Goal: Task Accomplishment & Management: Manage account settings

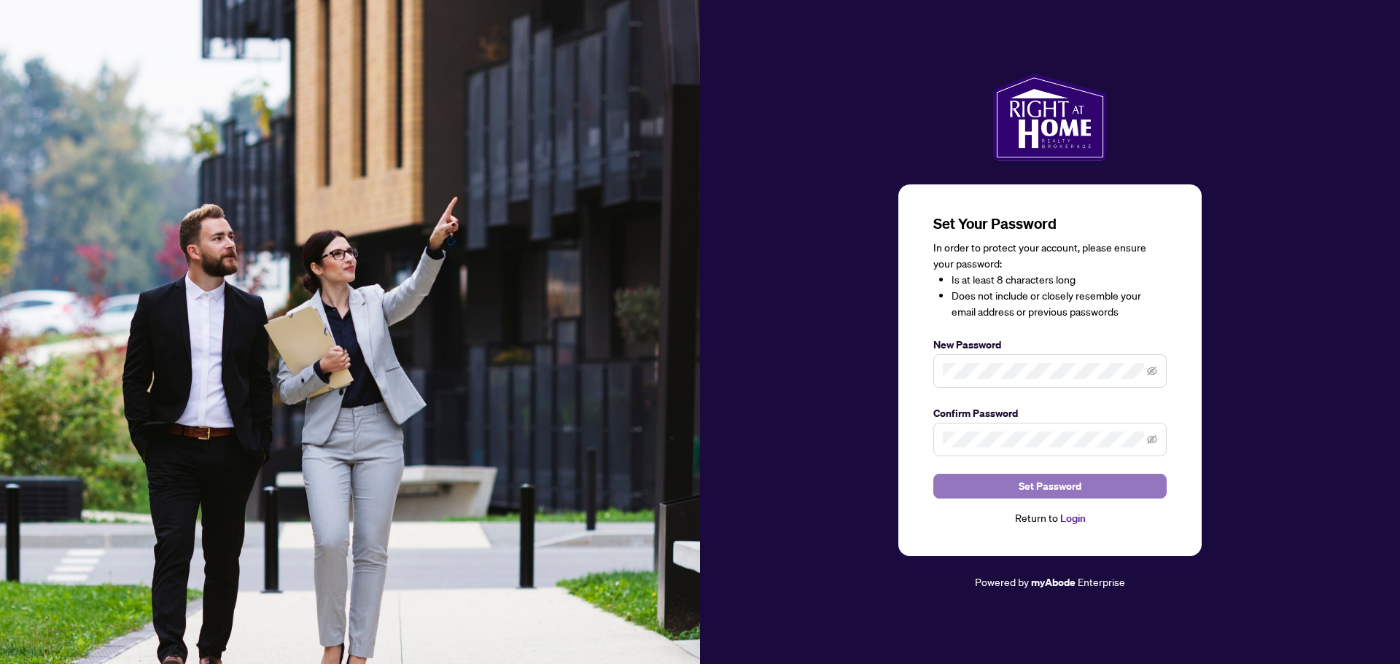
click at [1048, 486] on span "Set Password" at bounding box center [1049, 486] width 63 height 23
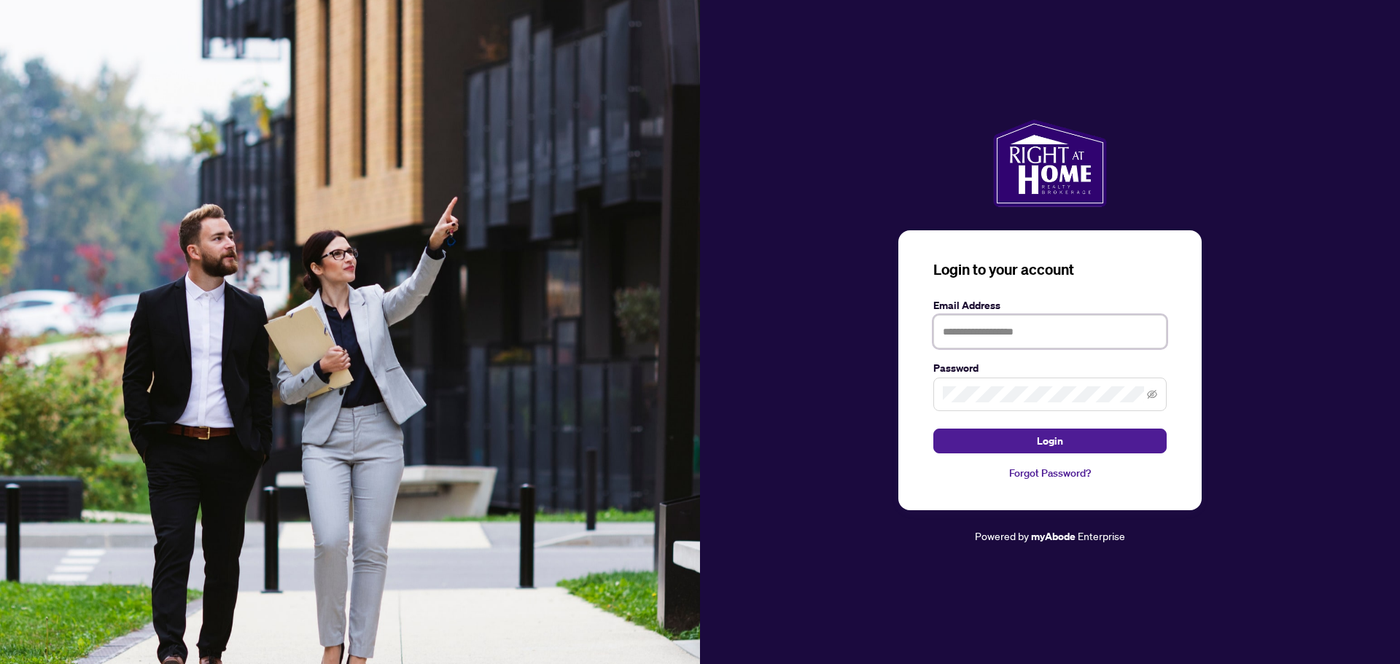
type input "**********"
click at [1080, 444] on button "Login" at bounding box center [1049, 441] width 233 height 25
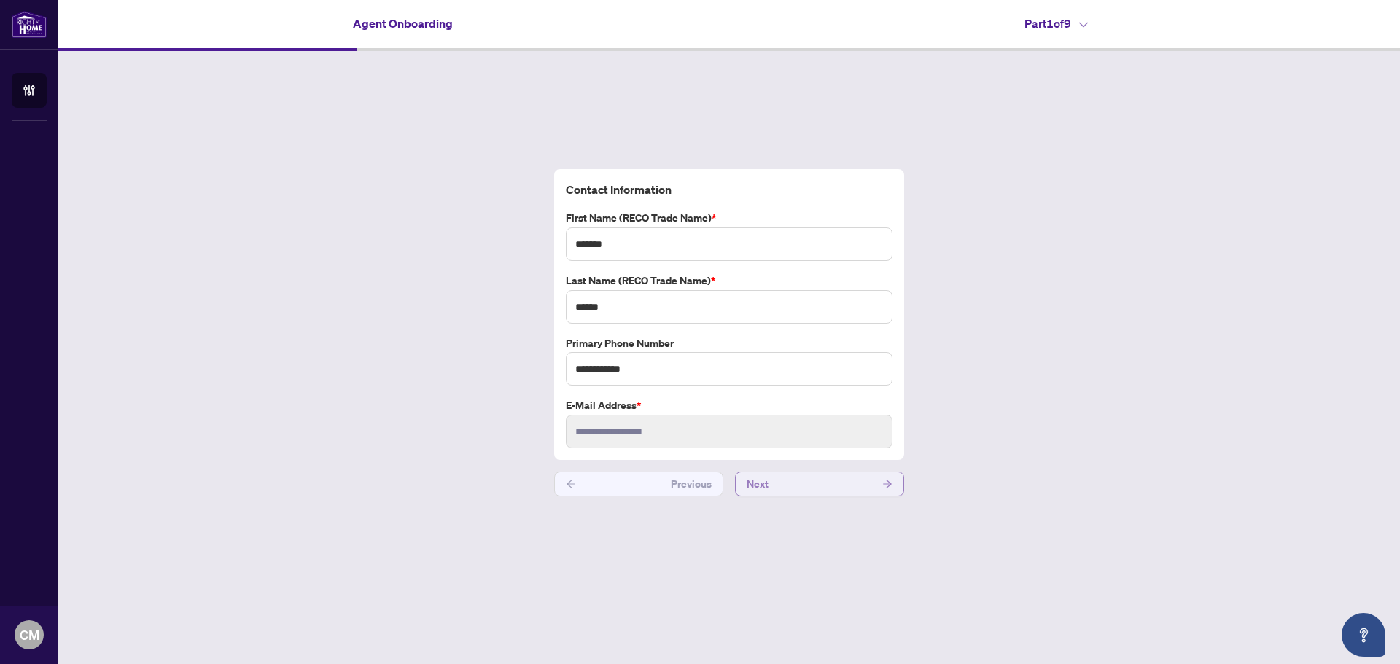
click at [881, 488] on button "Next" at bounding box center [819, 484] width 169 height 25
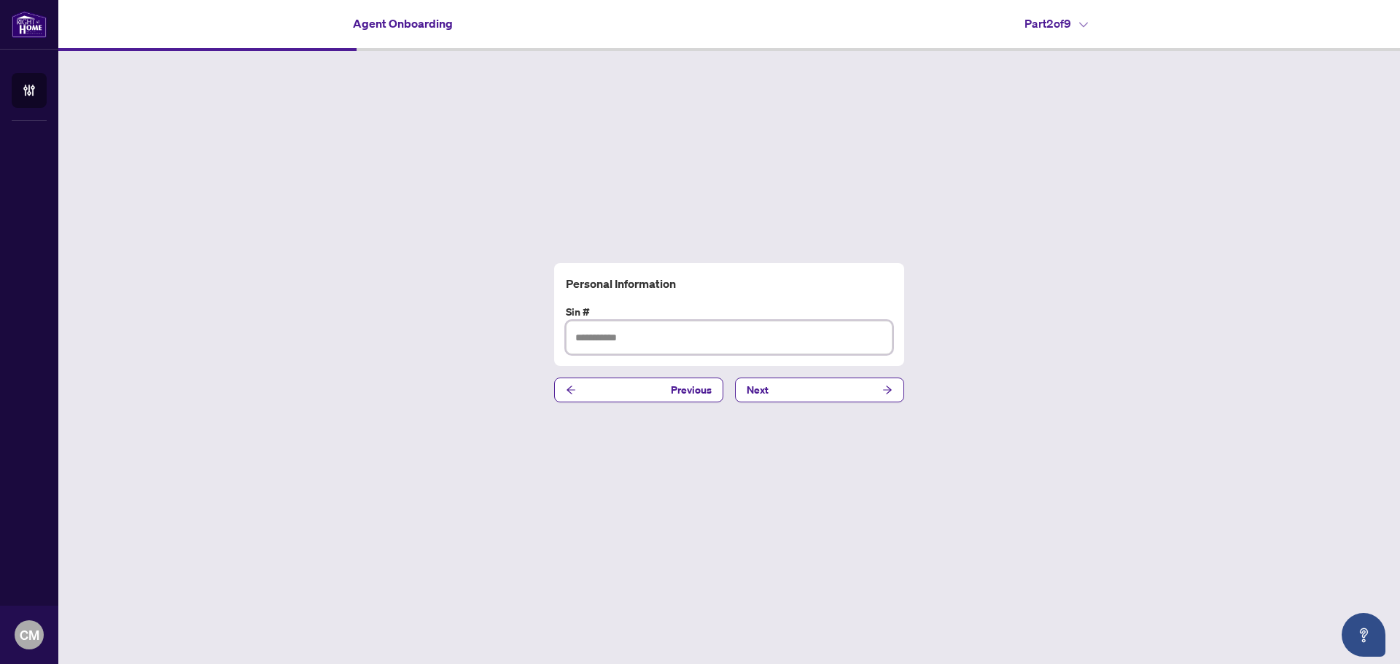
click at [762, 344] on input "text" at bounding box center [729, 338] width 327 height 34
type input "*********"
click at [818, 398] on button "Next" at bounding box center [819, 390] width 169 height 25
click at [689, 339] on input "text" at bounding box center [729, 338] width 327 height 34
type input "**********"
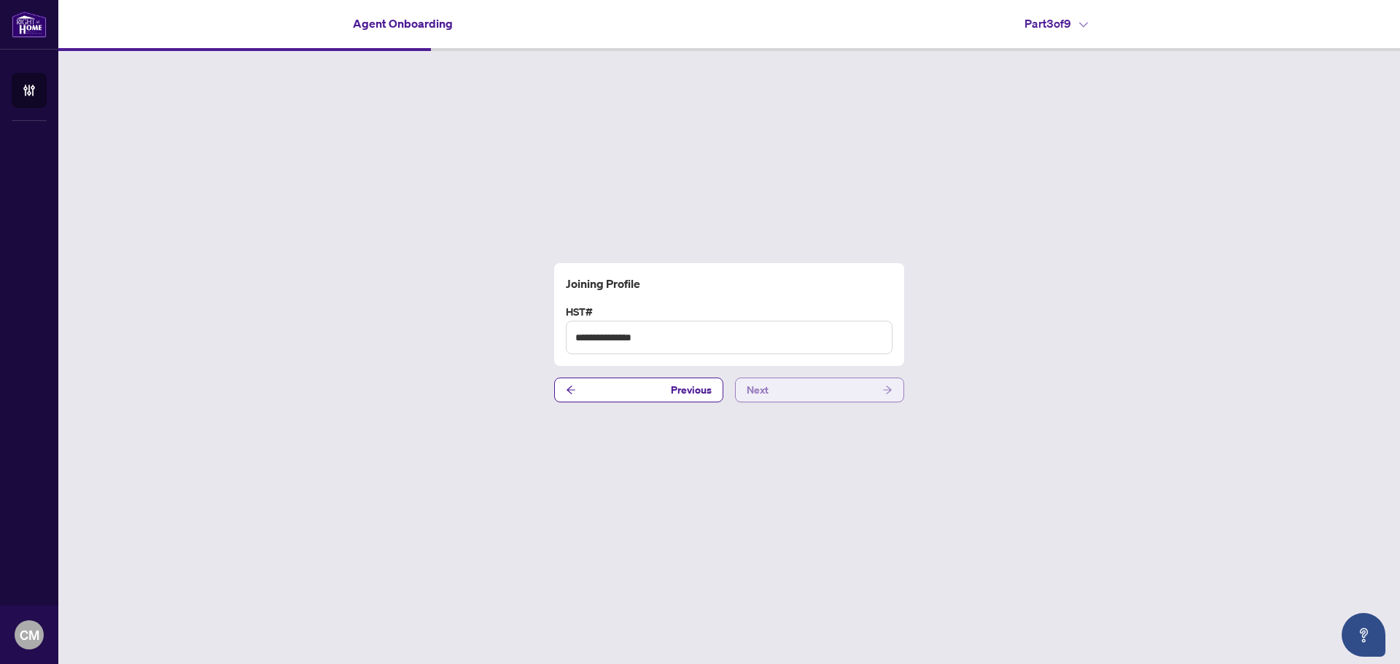
click at [769, 399] on button "Next" at bounding box center [819, 390] width 169 height 25
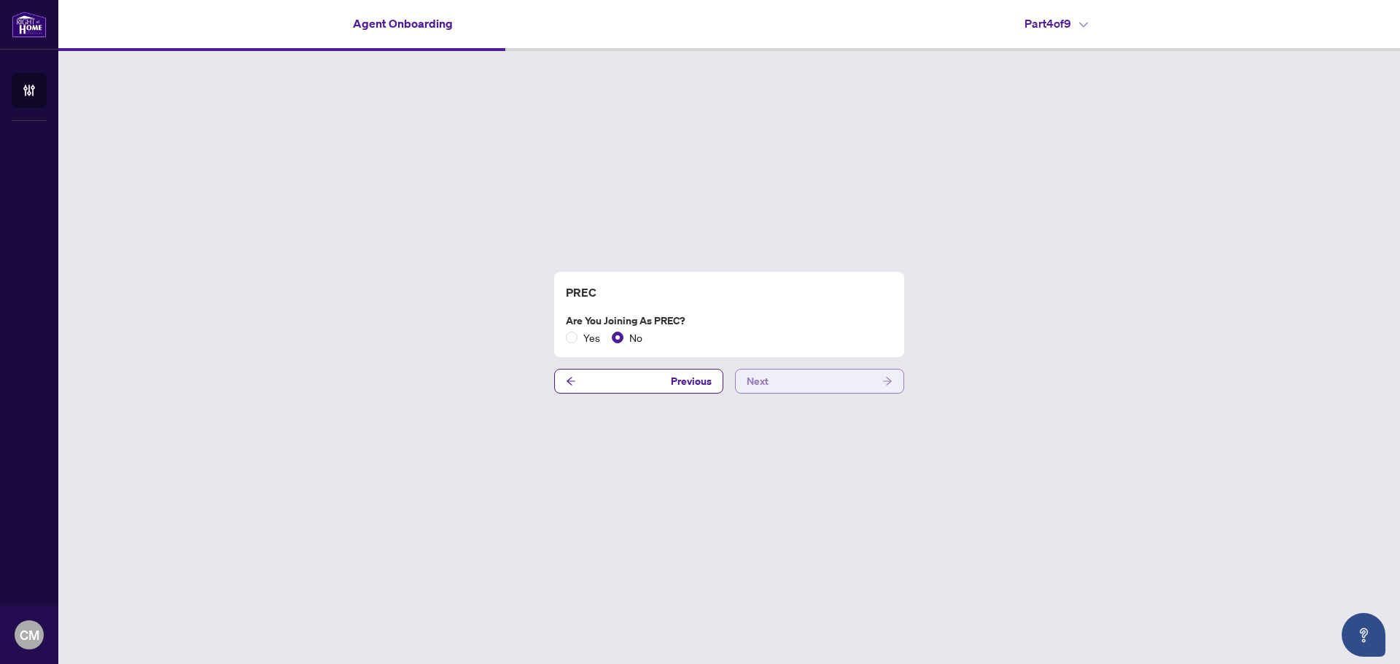
click at [791, 388] on button "Next" at bounding box center [819, 381] width 169 height 25
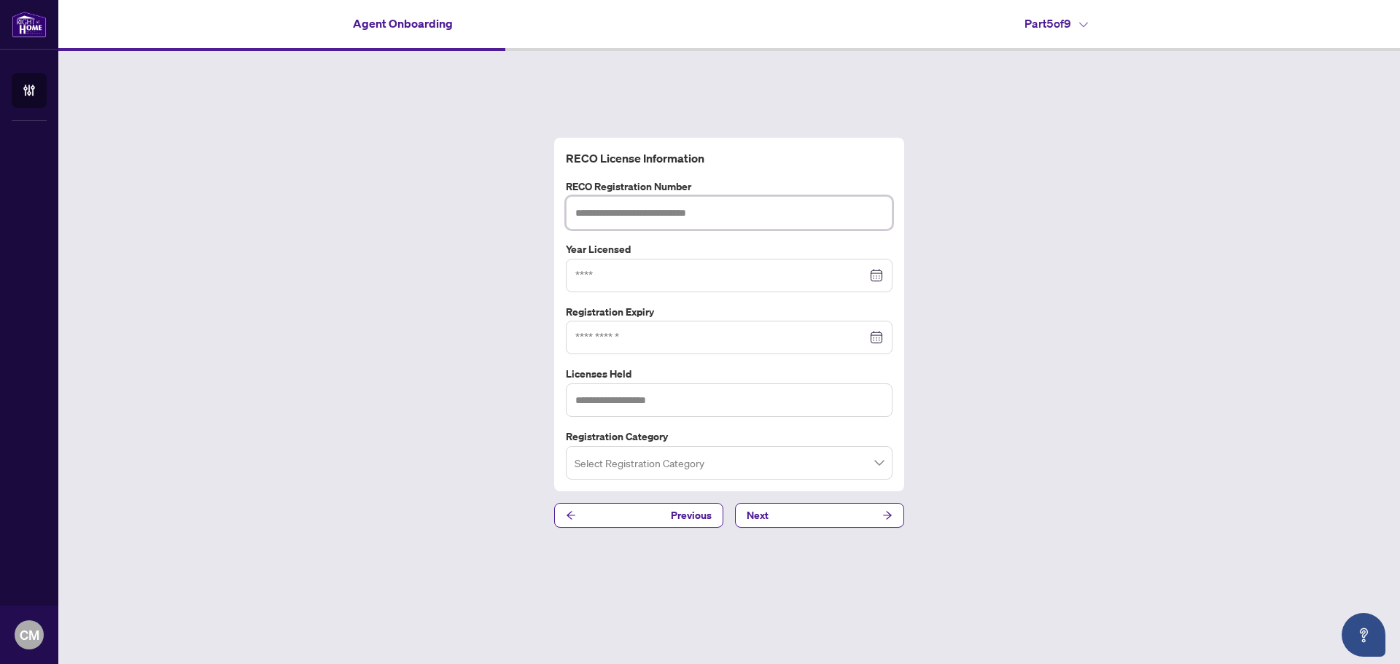
click at [677, 211] on input "text" at bounding box center [729, 213] width 327 height 34
type input "*******"
click at [666, 457] on input "search" at bounding box center [722, 465] width 296 height 32
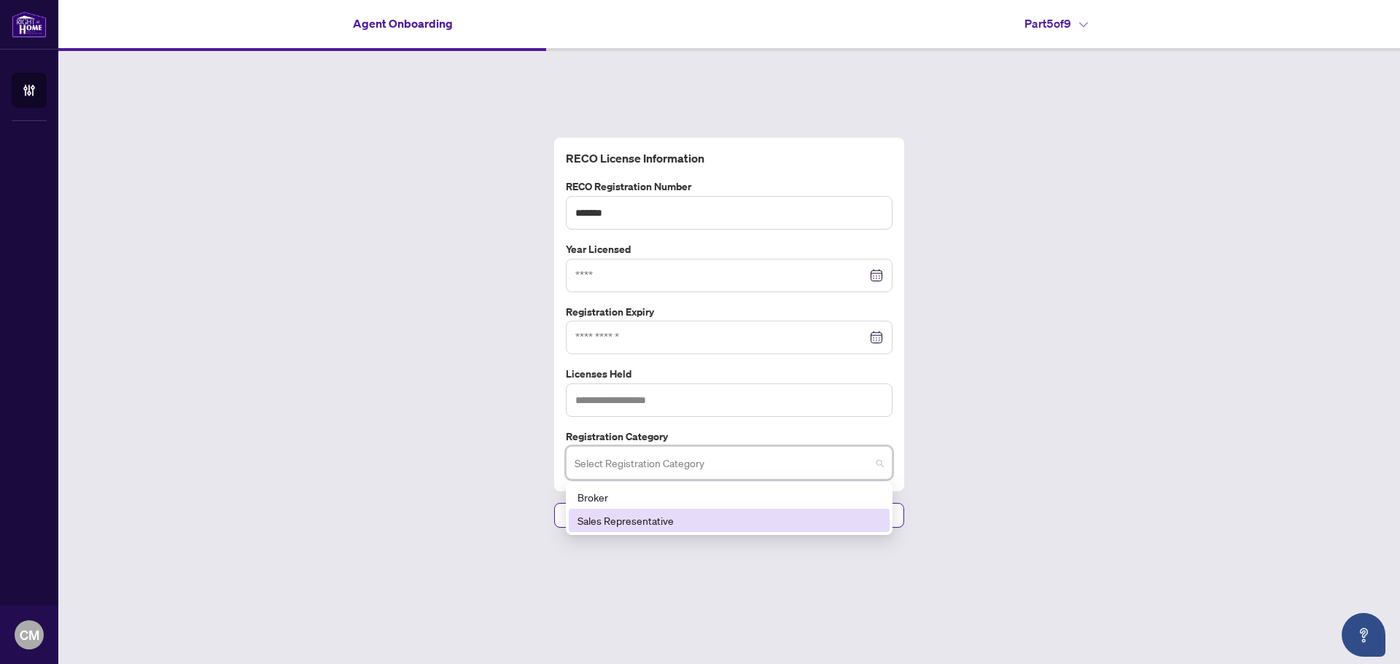
click at [634, 520] on div "Sales Representative" at bounding box center [728, 521] width 303 height 16
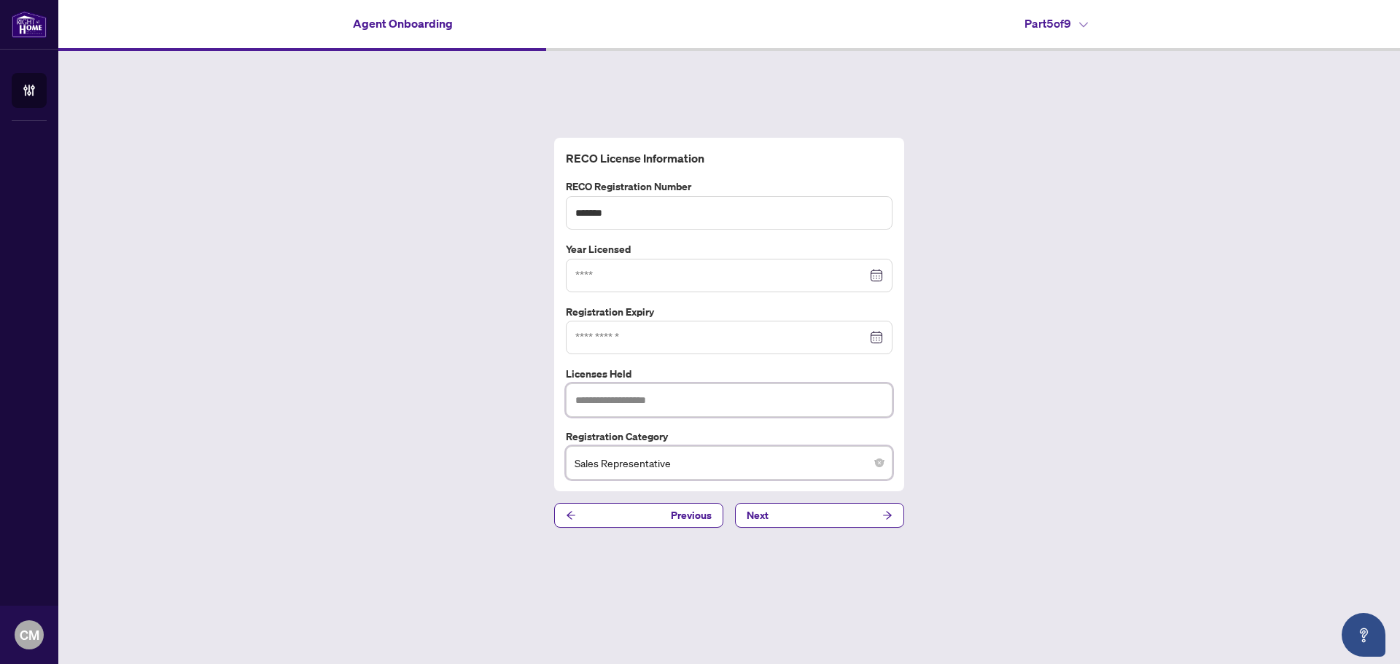
click at [665, 401] on input "text" at bounding box center [729, 400] width 327 height 34
click at [664, 340] on input at bounding box center [721, 338] width 292 height 16
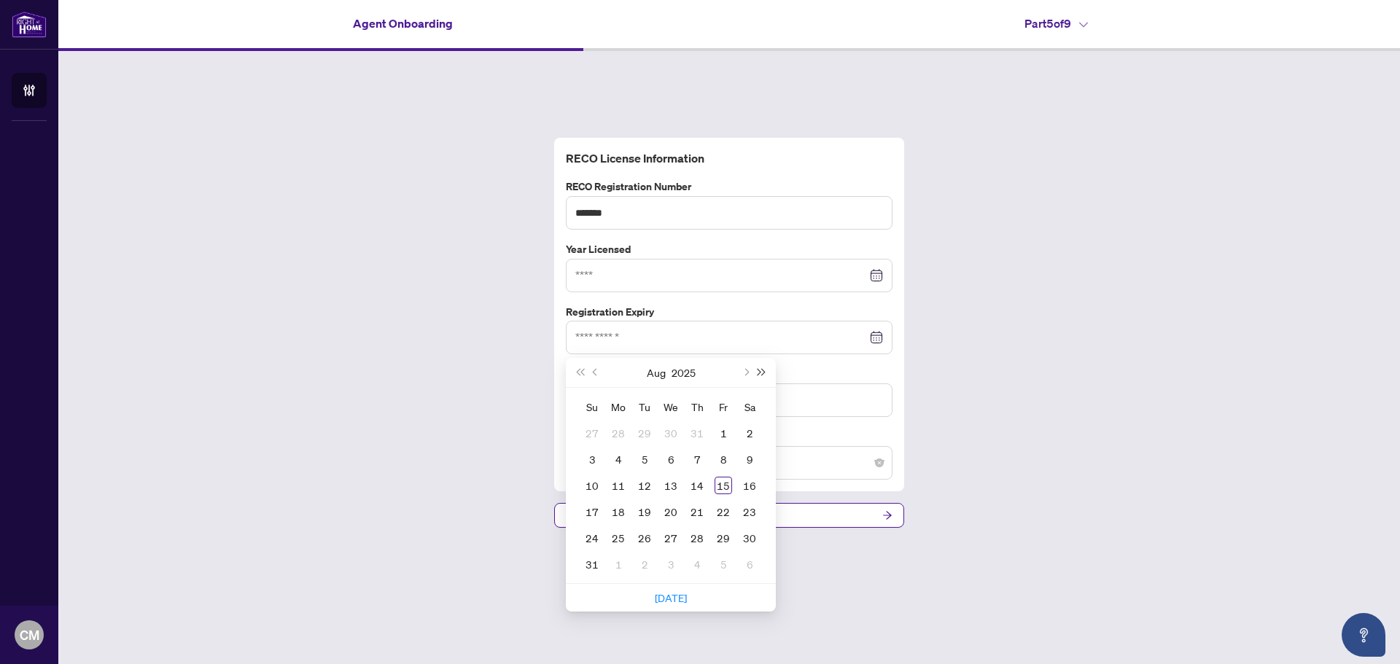
click at [766, 369] on button "Next year (Control + right)" at bounding box center [762, 372] width 16 height 29
click at [599, 373] on span "Previous month (PageUp)" at bounding box center [596, 372] width 7 height 7
click at [596, 373] on span "Previous month (PageUp)" at bounding box center [596, 372] width 7 height 7
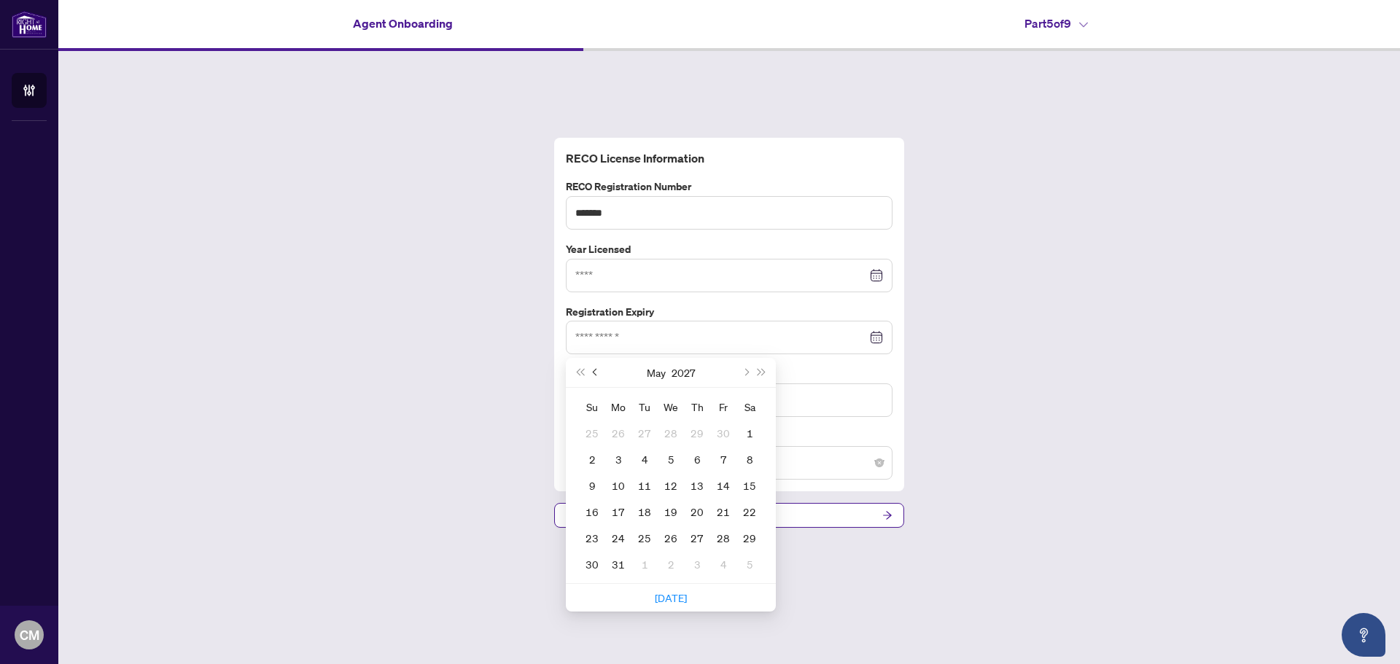
click at [596, 373] on span "Previous month (PageUp)" at bounding box center [596, 372] width 7 height 7
type input "**********"
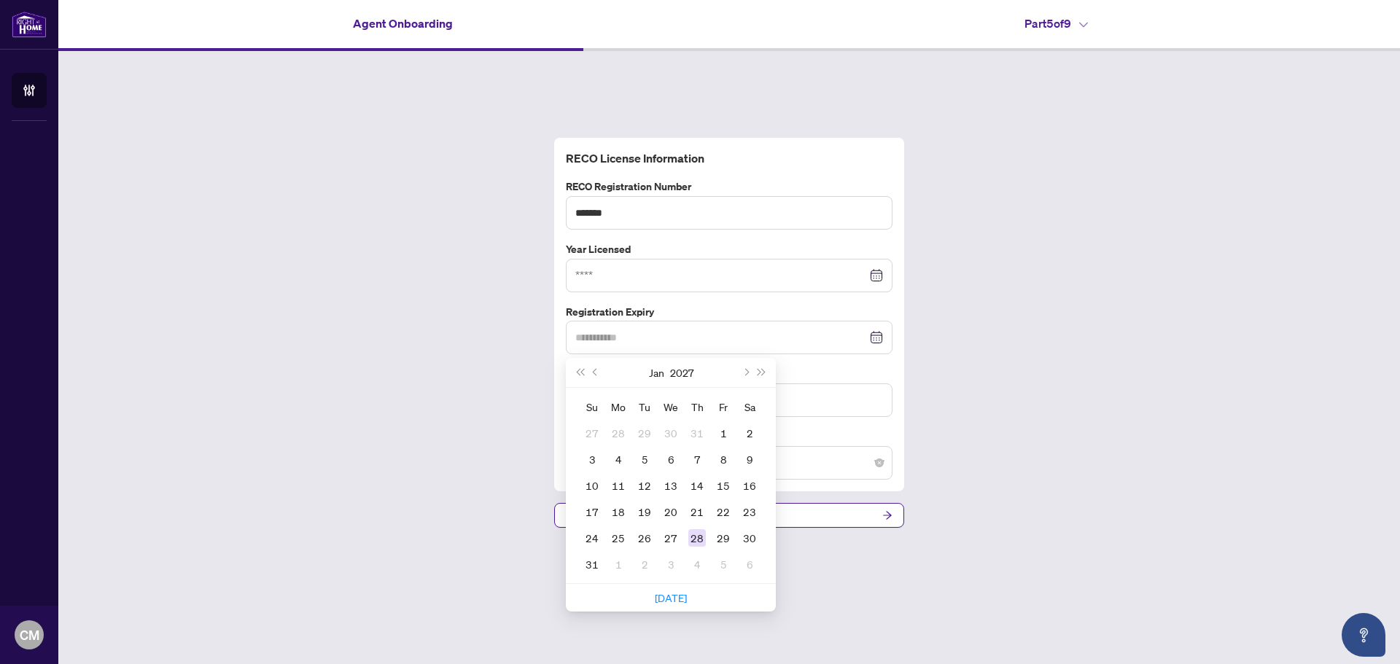
click at [690, 531] on div "28" at bounding box center [696, 537] width 17 height 17
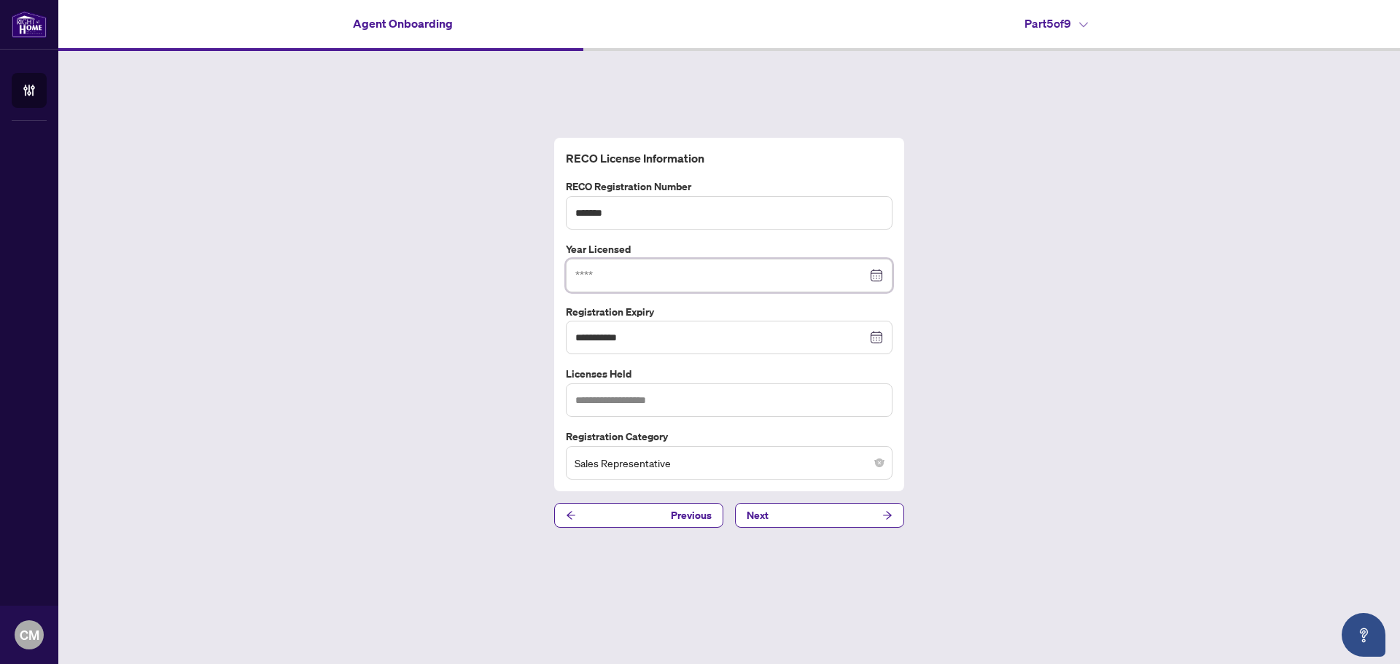
click at [645, 278] on input at bounding box center [721, 276] width 292 height 16
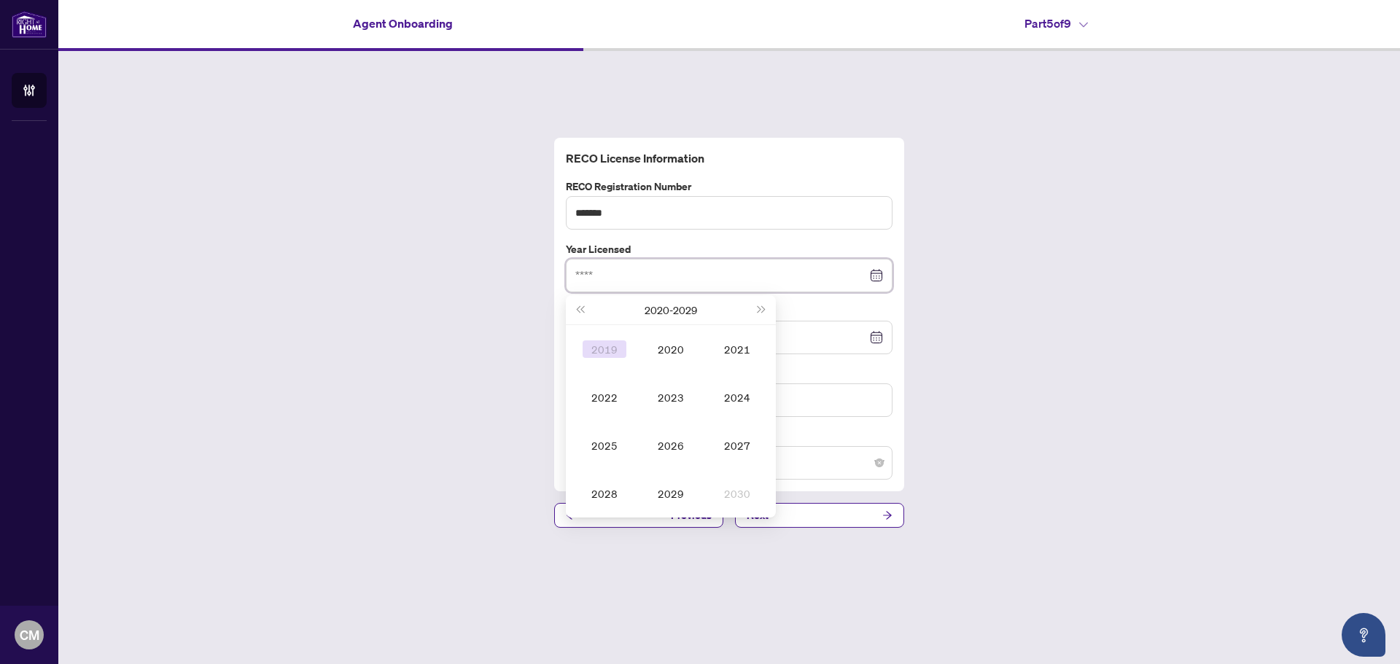
type input "****"
click at [583, 311] on span "Last year (Control + left)" at bounding box center [579, 309] width 7 height 7
type input "****"
click at [618, 489] on div "2008" at bounding box center [605, 493] width 44 height 17
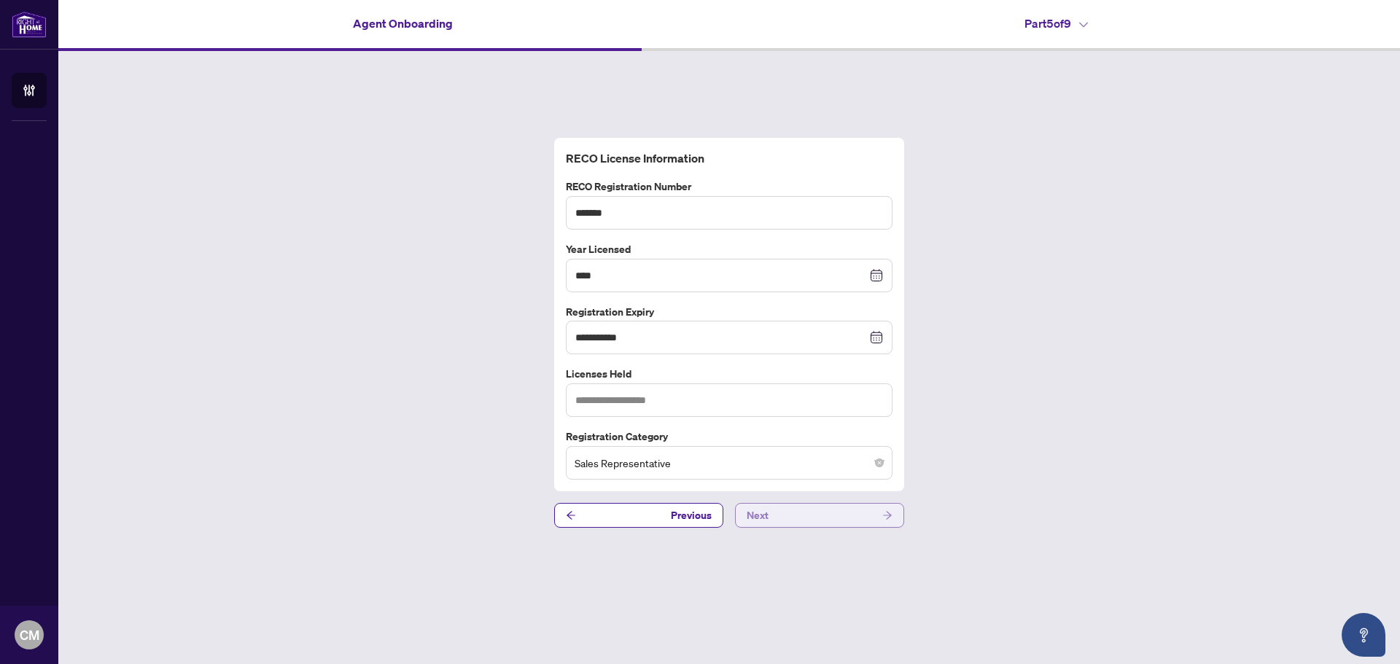
click at [849, 504] on button "Next" at bounding box center [819, 515] width 169 height 25
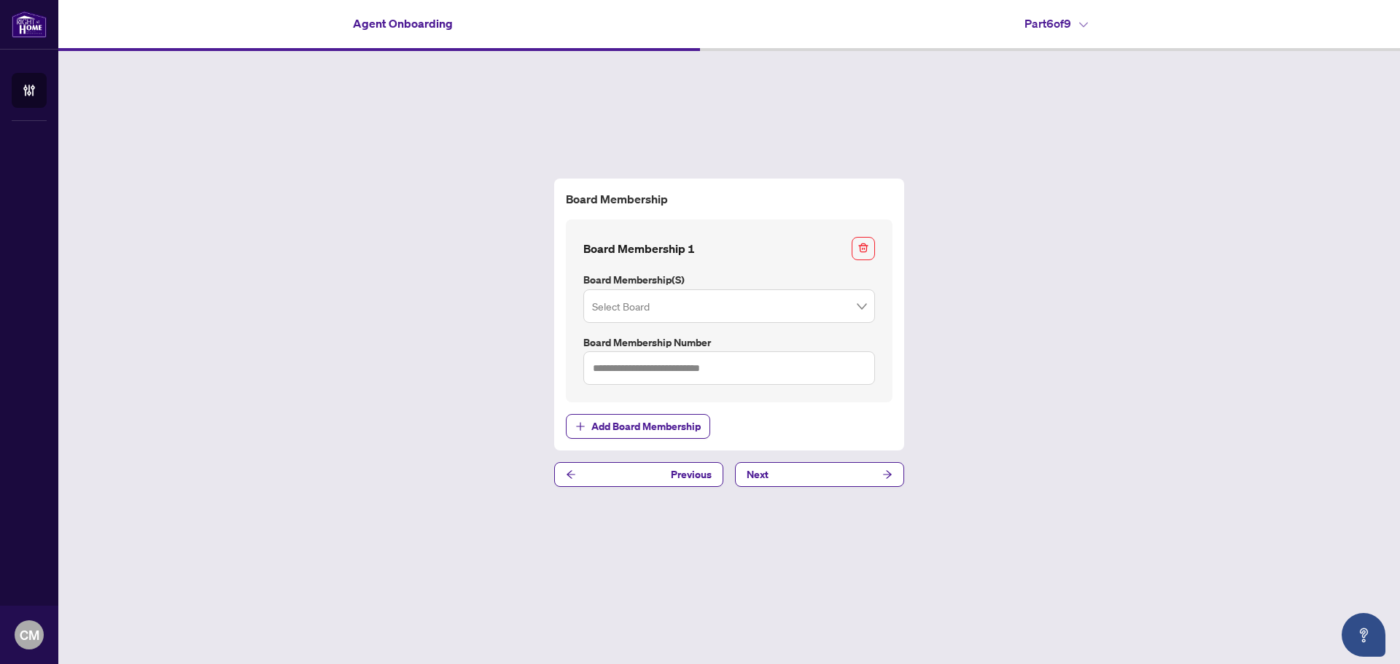
click at [795, 308] on input "search" at bounding box center [722, 308] width 261 height 32
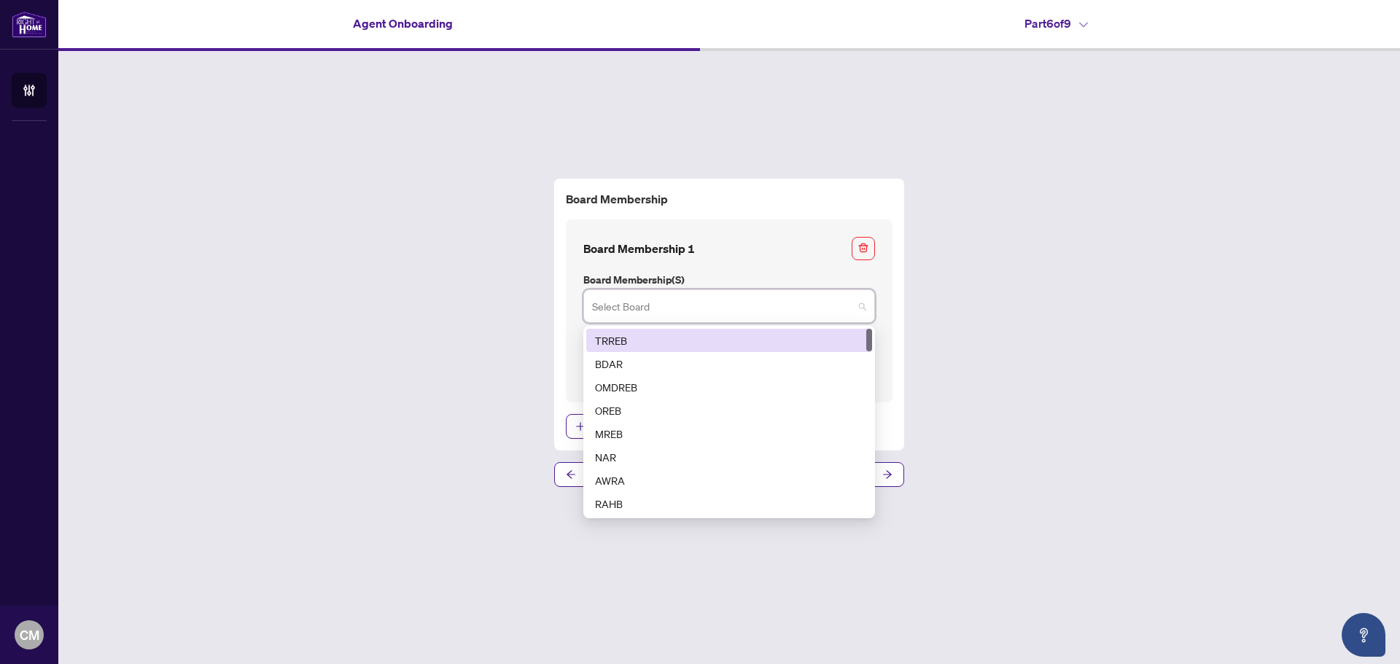
click at [762, 336] on div "TRREB" at bounding box center [729, 340] width 268 height 16
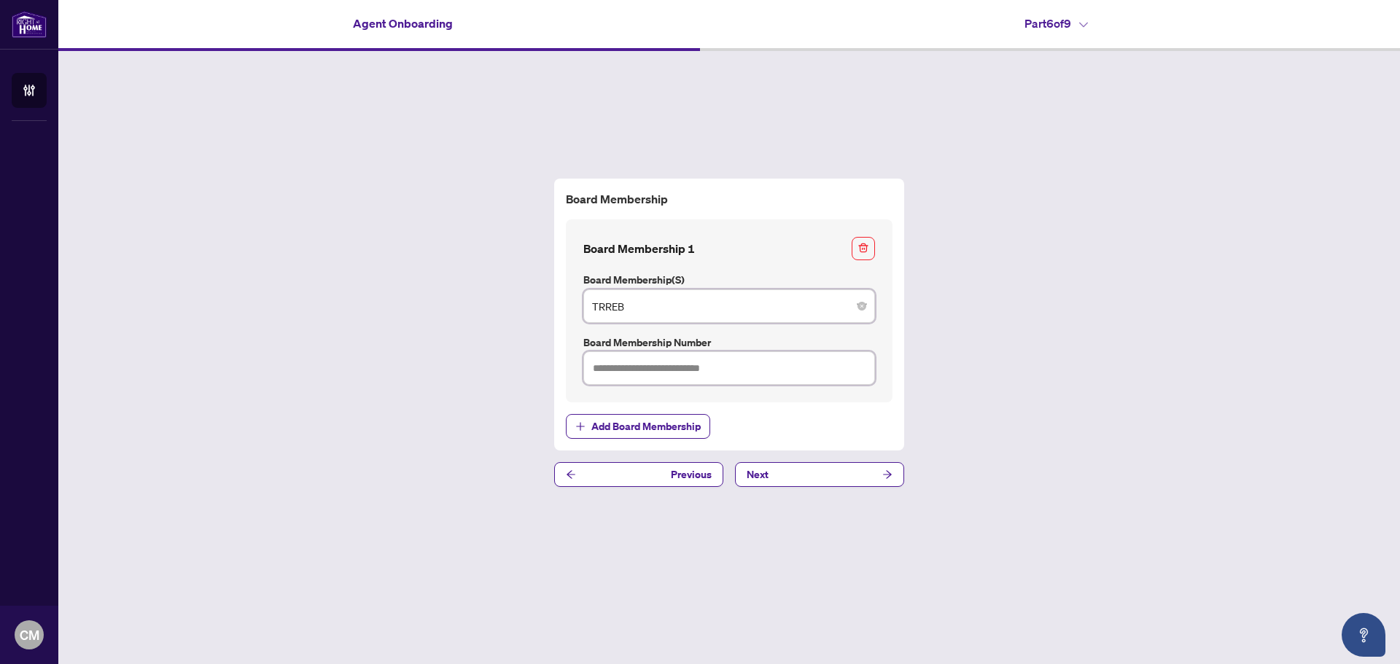
click at [772, 382] on input "text" at bounding box center [729, 368] width 292 height 34
type input "*******"
click at [830, 473] on button "Next" at bounding box center [819, 474] width 169 height 25
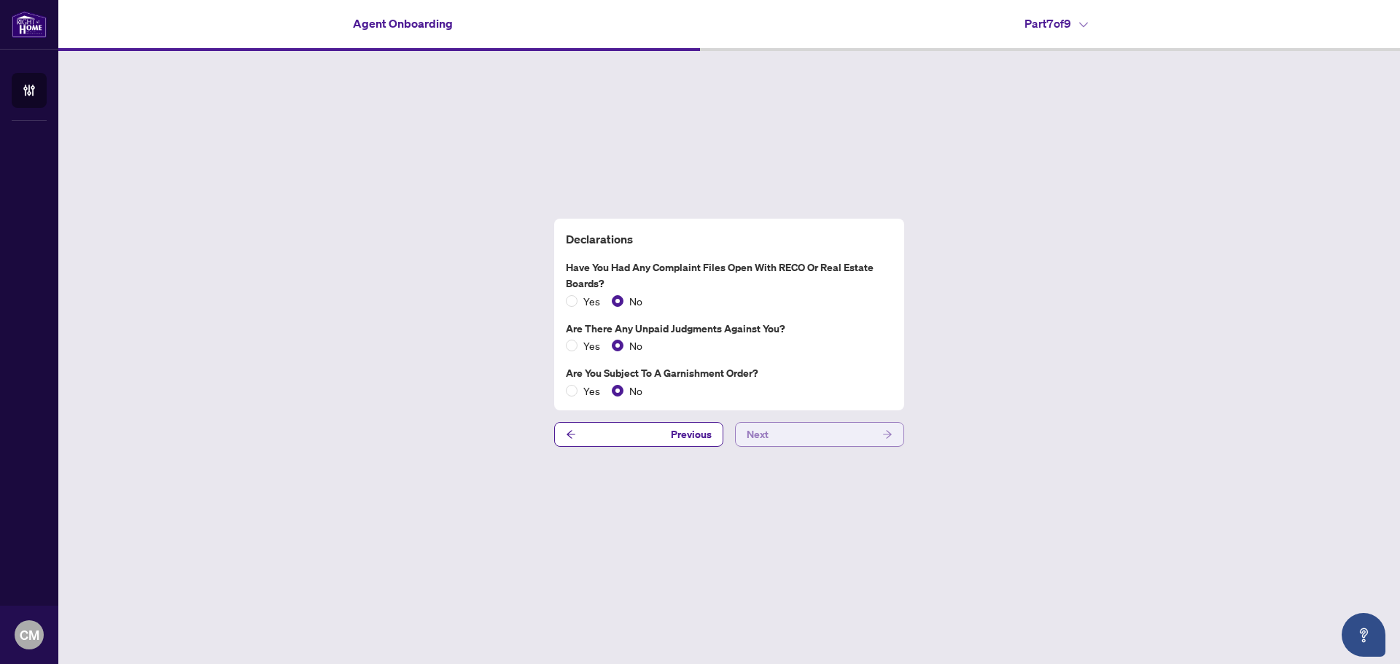
click at [774, 437] on button "Next" at bounding box center [819, 434] width 169 height 25
click at [809, 436] on button "Next" at bounding box center [819, 434] width 169 height 25
click at [809, 436] on div "Declarations Have you had any complaint files open with RECO or Real Estate Boa…" at bounding box center [728, 333] width 1341 height 564
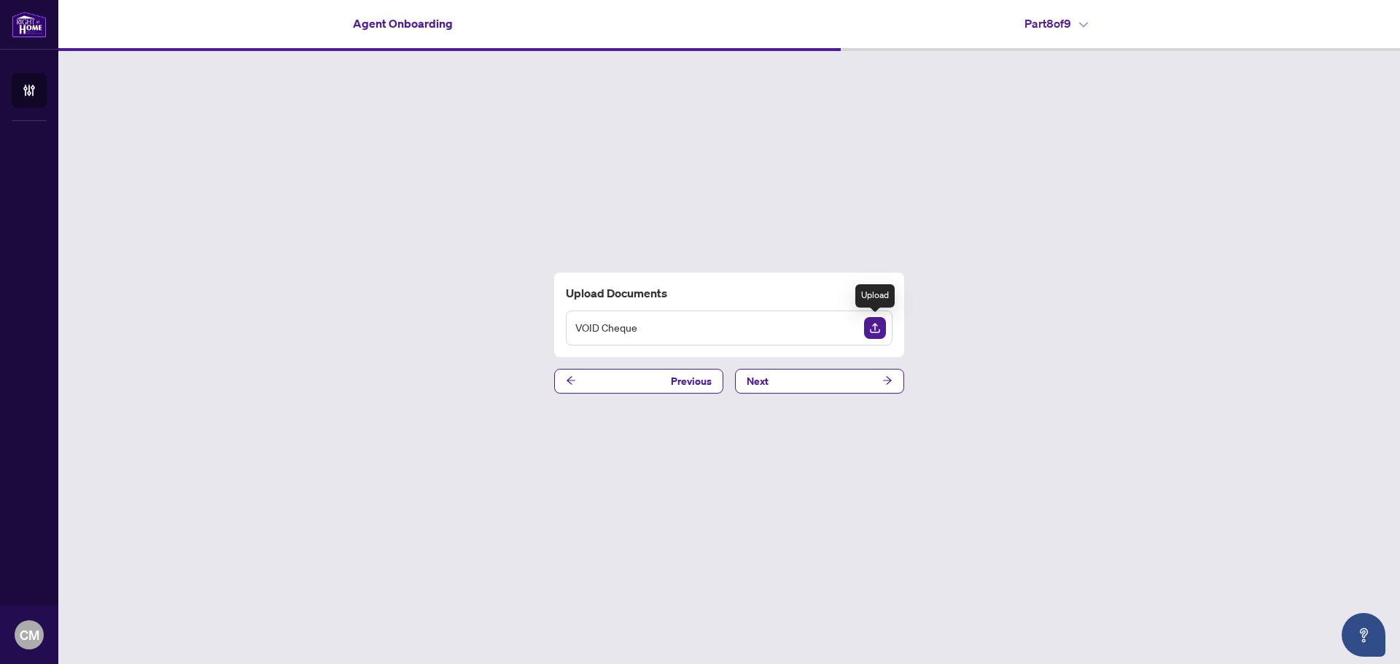
click at [870, 330] on img "Upload Document" at bounding box center [875, 328] width 22 height 22
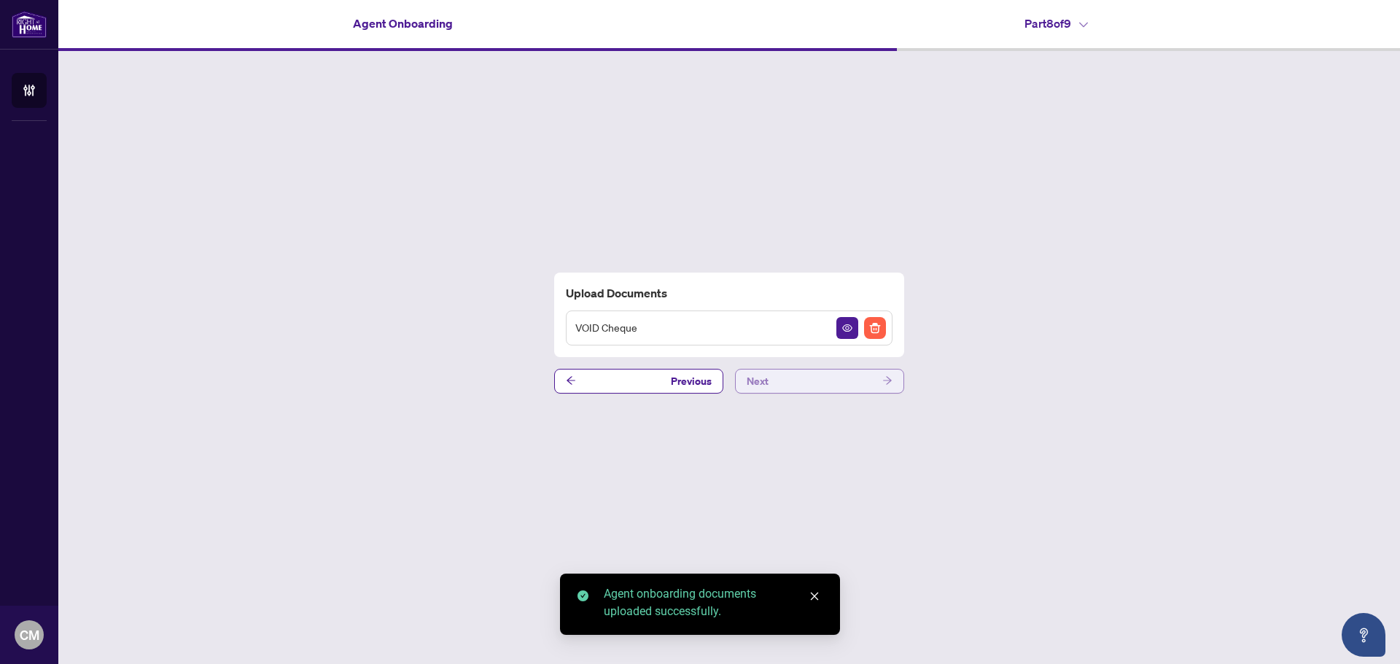
click at [877, 383] on button "Next" at bounding box center [819, 381] width 169 height 25
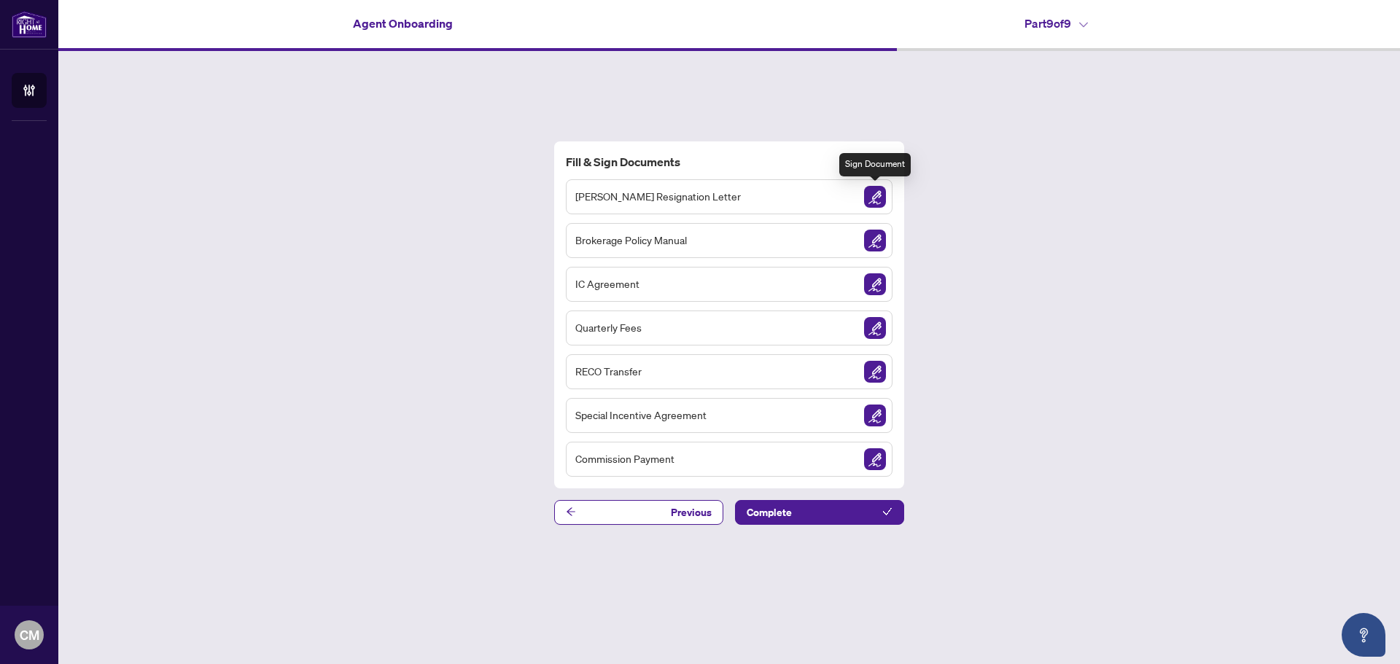
click at [882, 190] on img "Sign Document" at bounding box center [875, 197] width 22 height 22
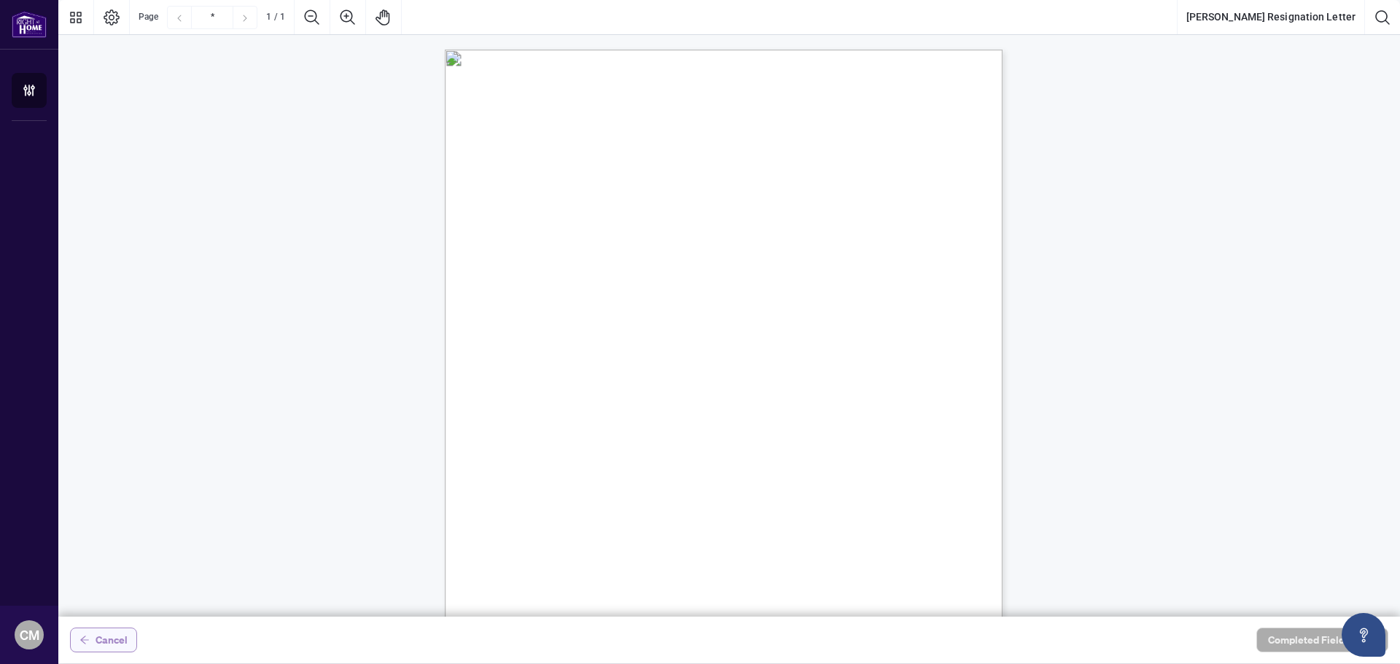
click at [93, 651] on button "Cancel" at bounding box center [103, 640] width 67 height 25
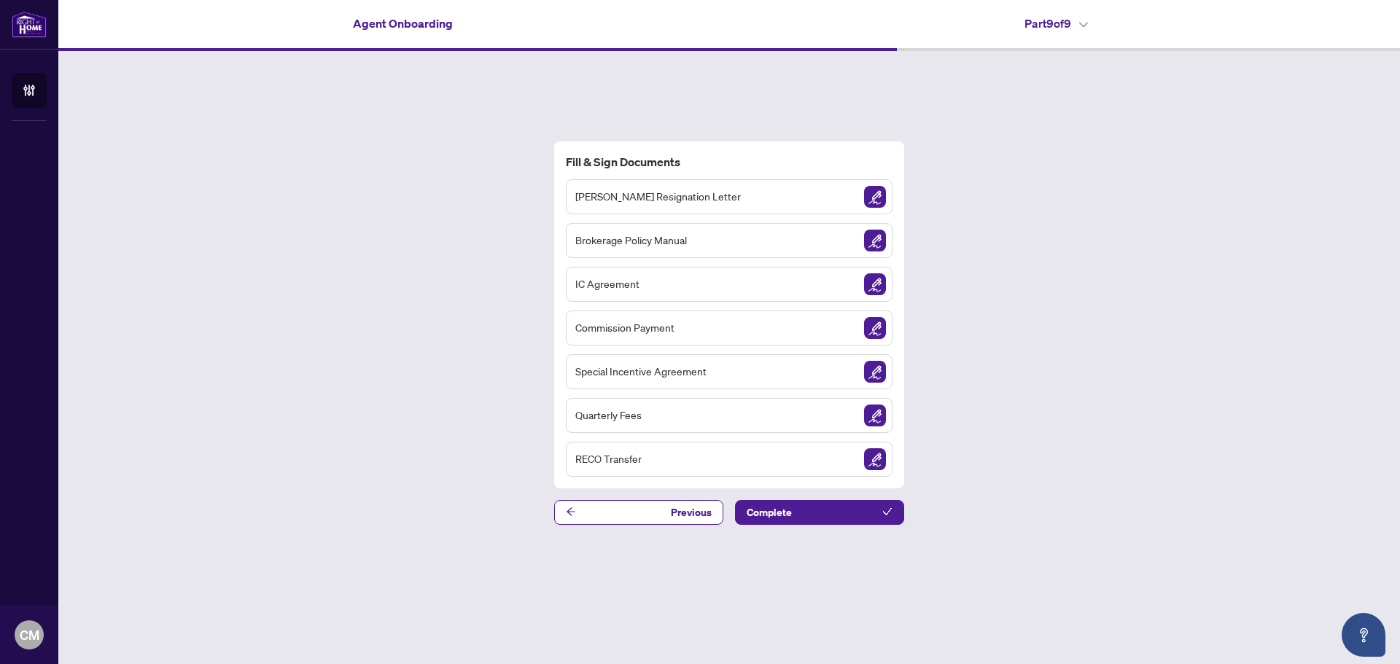
click at [601, 230] on div "Brokerage Policy Manual" at bounding box center [729, 240] width 327 height 35
click at [693, 246] on div "Brokerage Policy Manual" at bounding box center [729, 240] width 327 height 35
click at [873, 242] on img "Sign Document" at bounding box center [875, 241] width 22 height 22
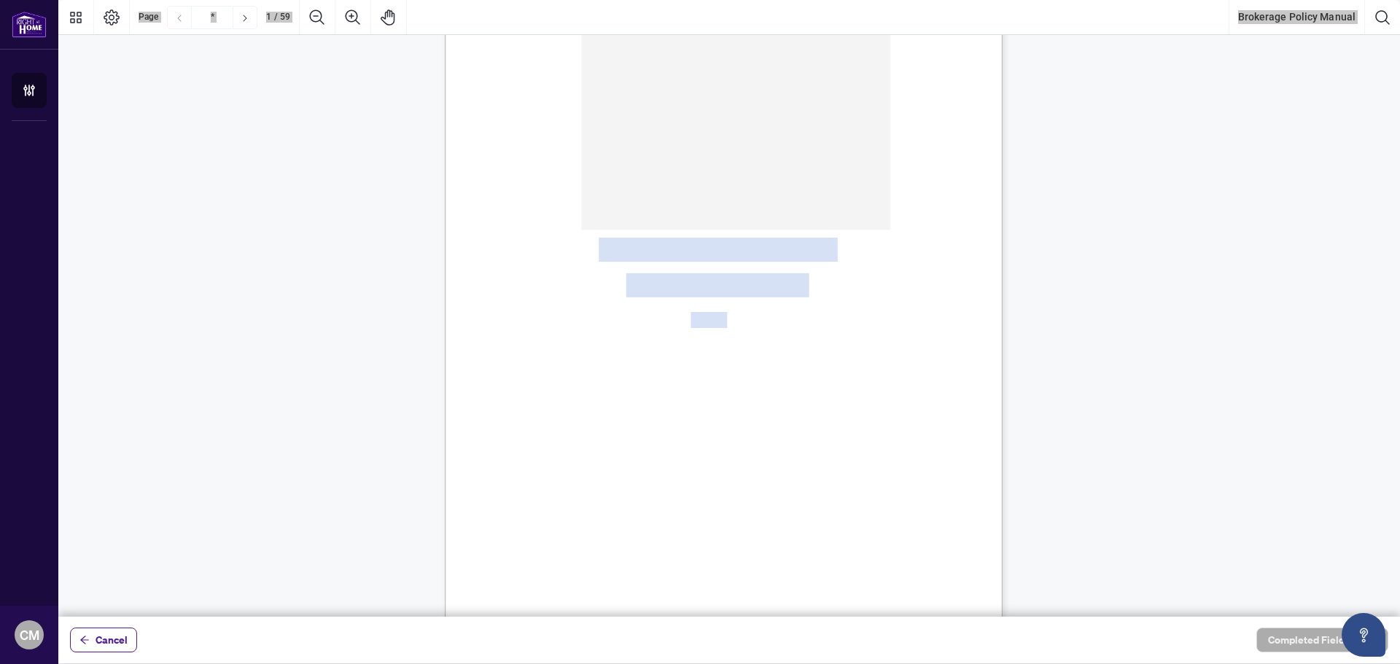
click at [905, 378] on div "Right at Home Realty, Brokerage Brokerage Policy Manual [DATE]" at bounding box center [793, 355] width 697 height 903
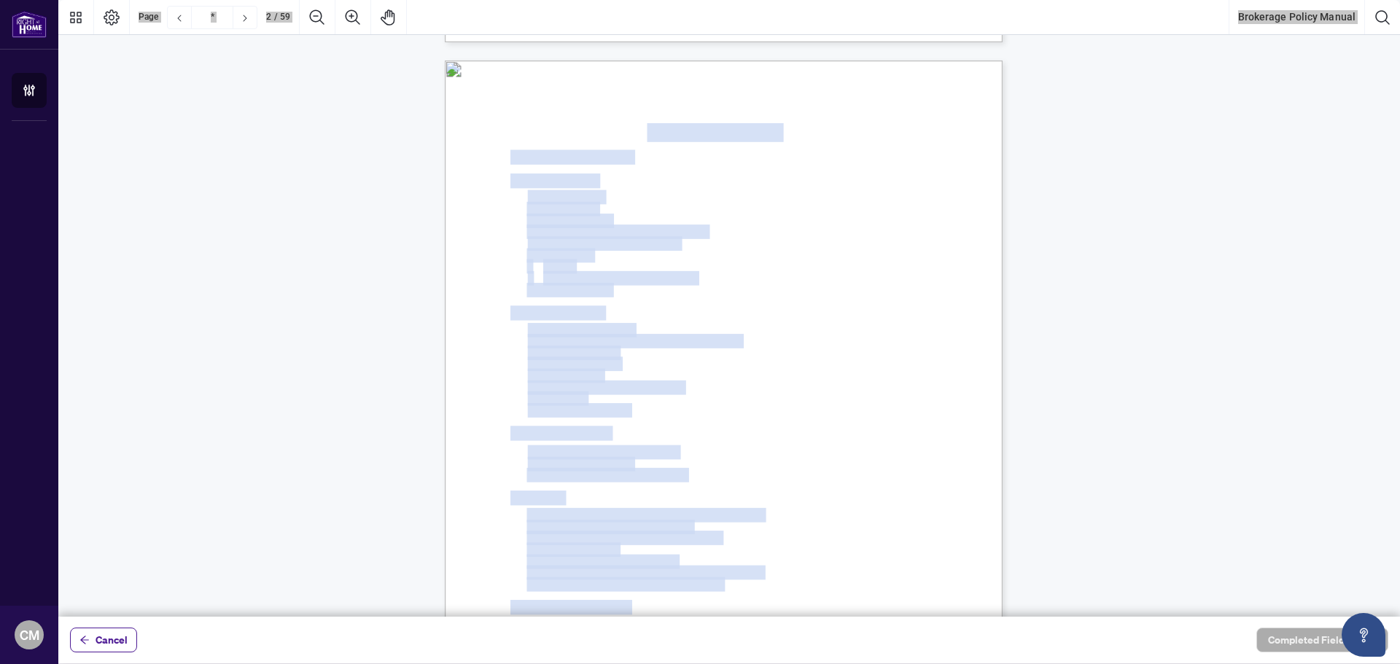
click at [684, 383] on span "15. Enquiries from Prospective Clients" at bounding box center [606, 388] width 156 height 14
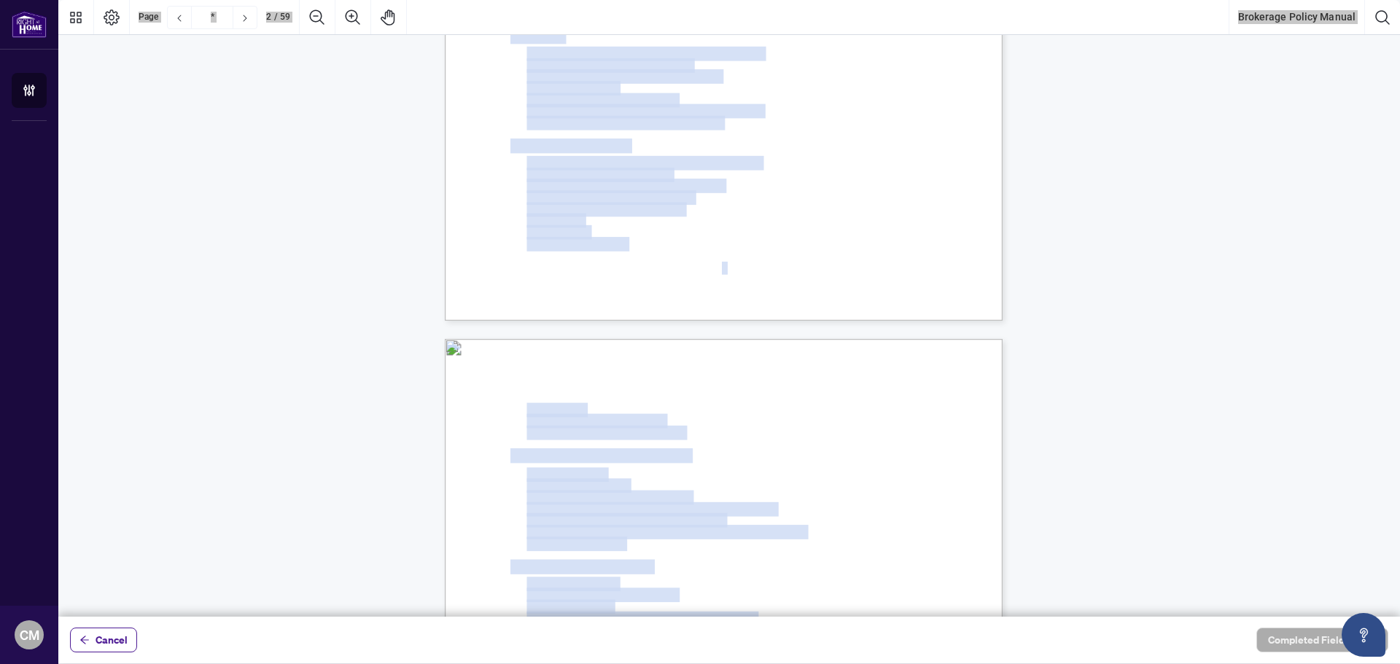
scroll to position [1312, 0]
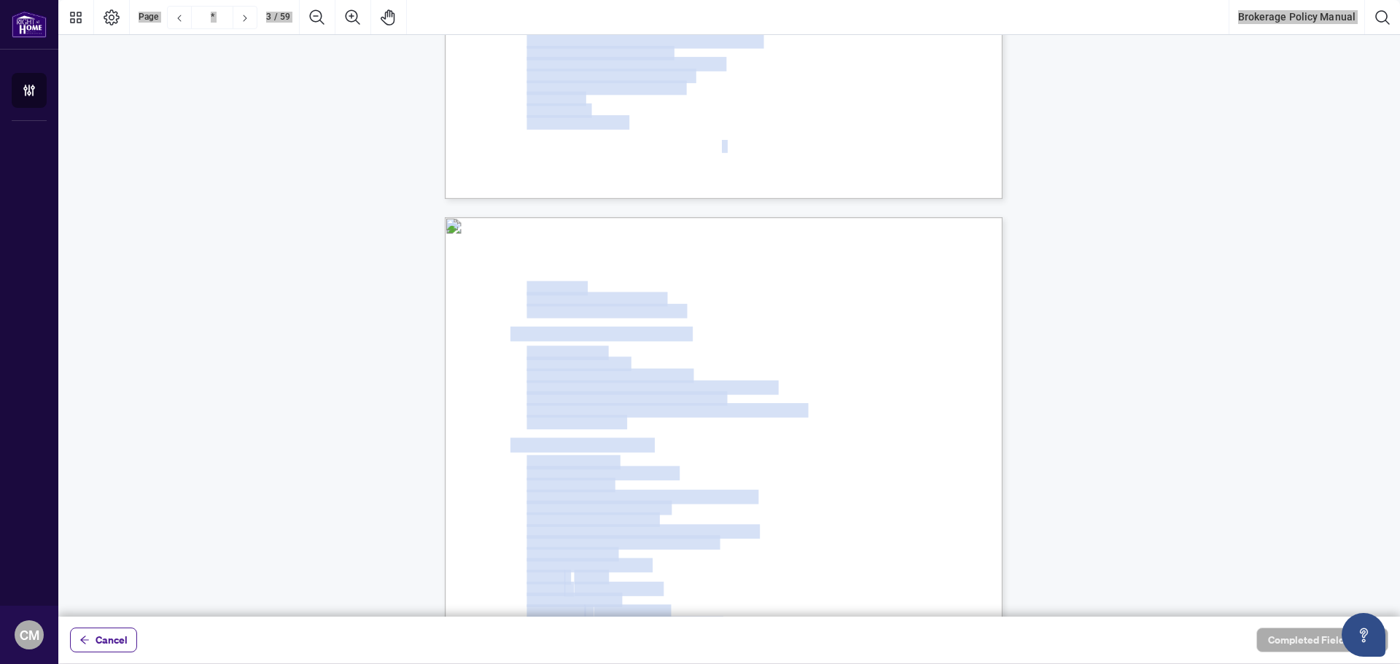
click at [776, 383] on span "42. Collection and Use of Salesperson’s Personal Information" at bounding box center [651, 388] width 249 height 14
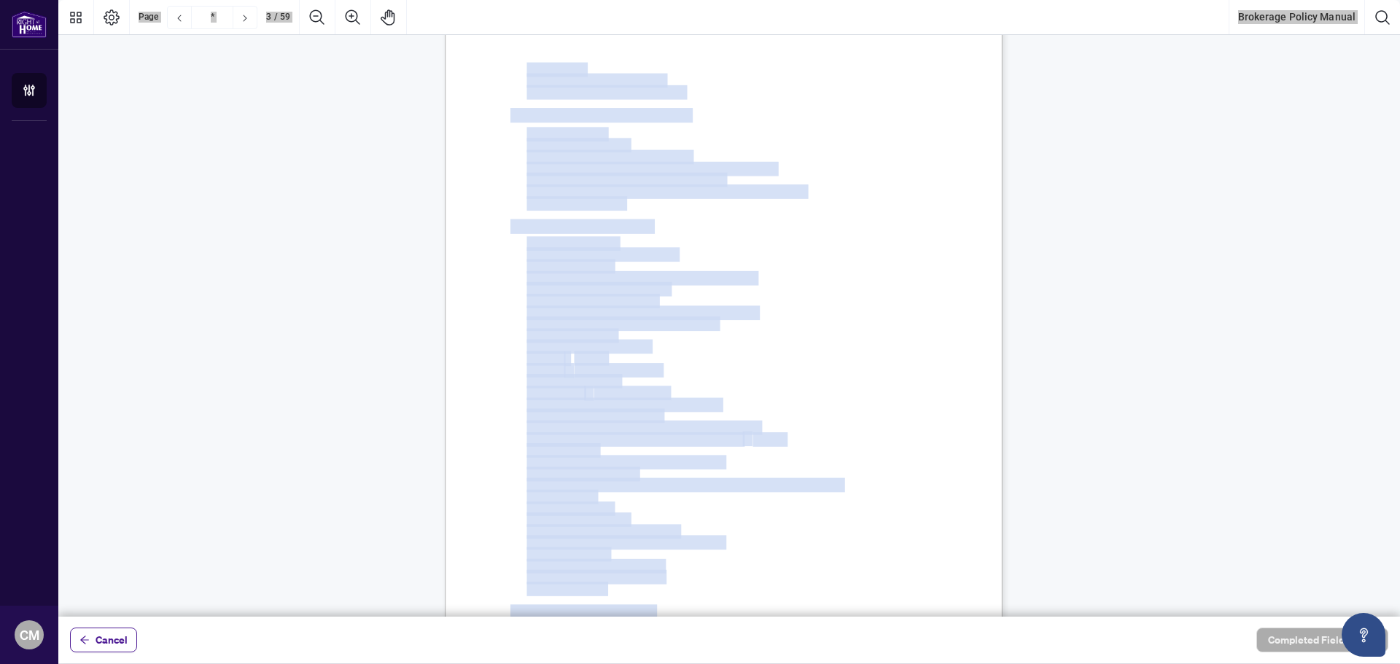
click at [669, 387] on span "Exclusive Listings" at bounding box center [631, 394] width 74 height 14
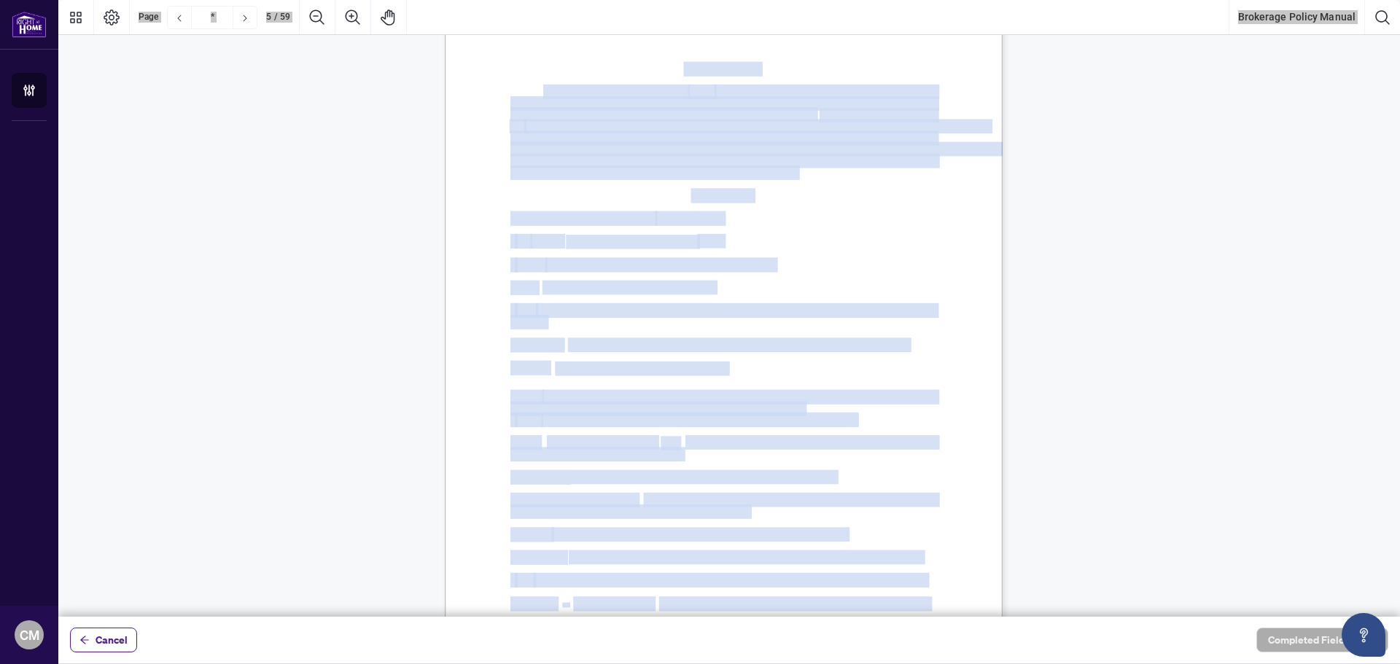
scroll to position [2989, 0]
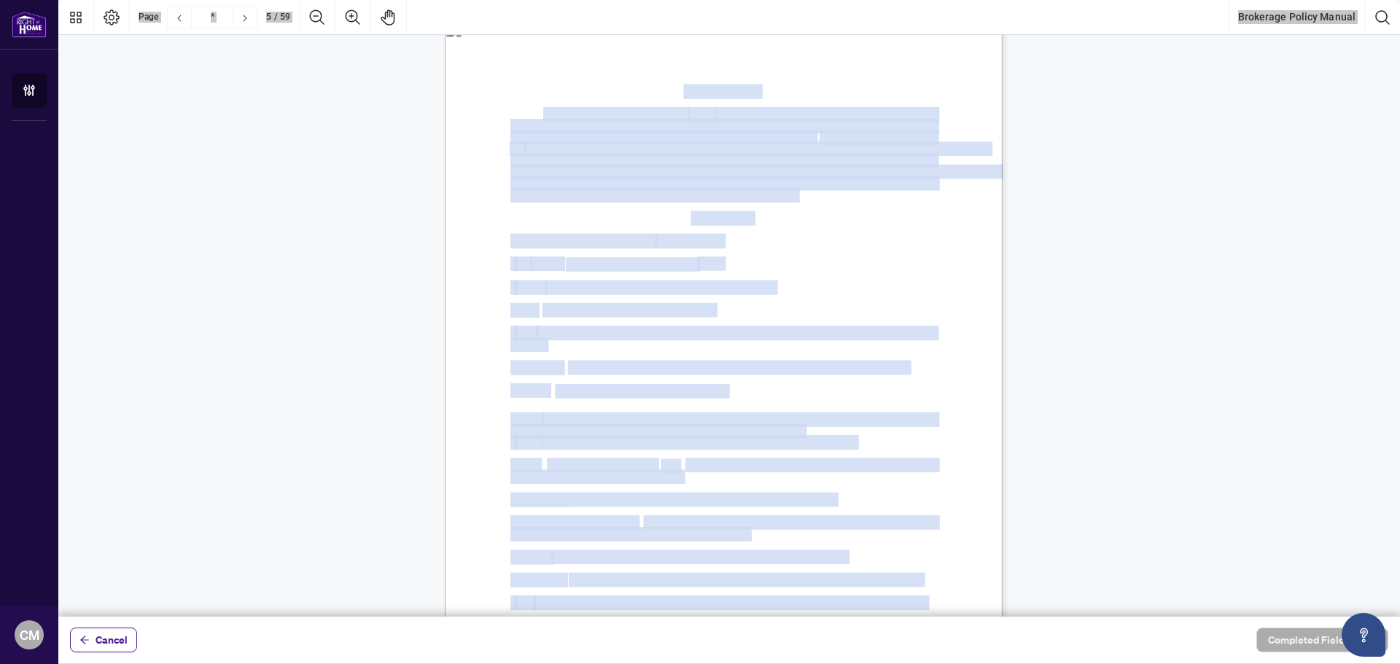
click at [714, 312] on span "means an Agreement of Purchase and Sale." at bounding box center [628, 311] width 173 height 14
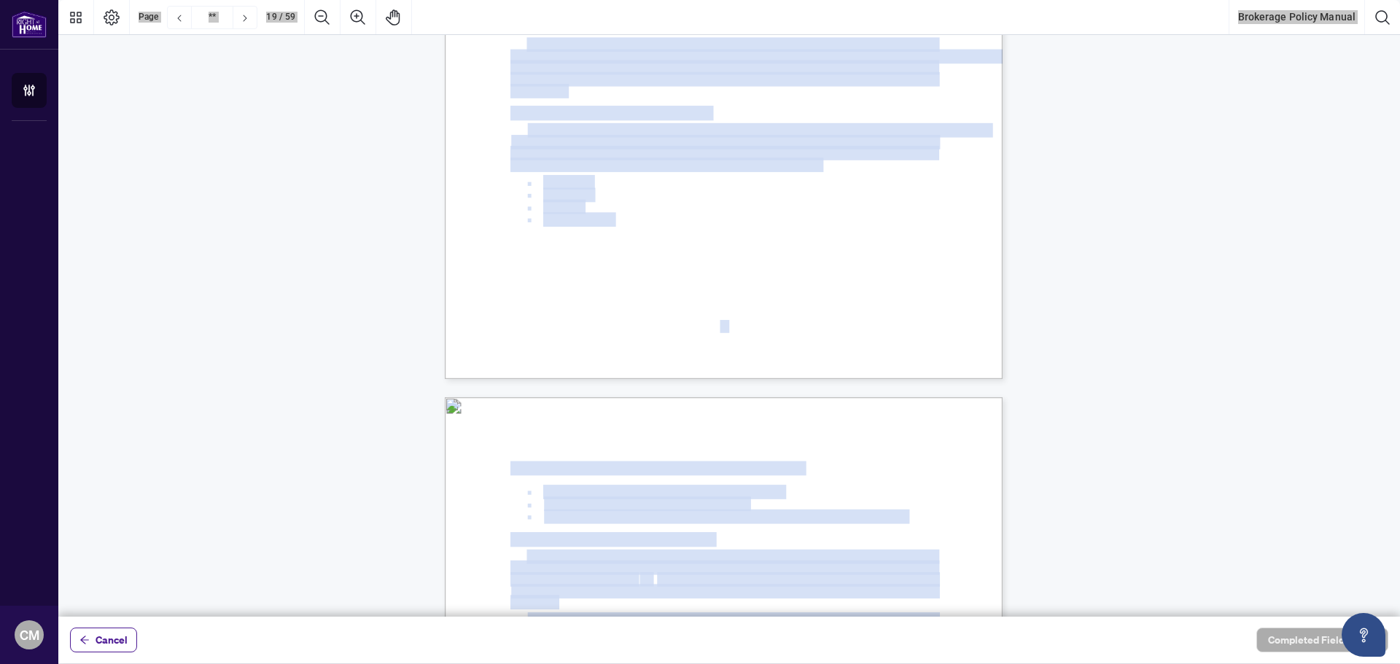
scroll to position [13196, 0]
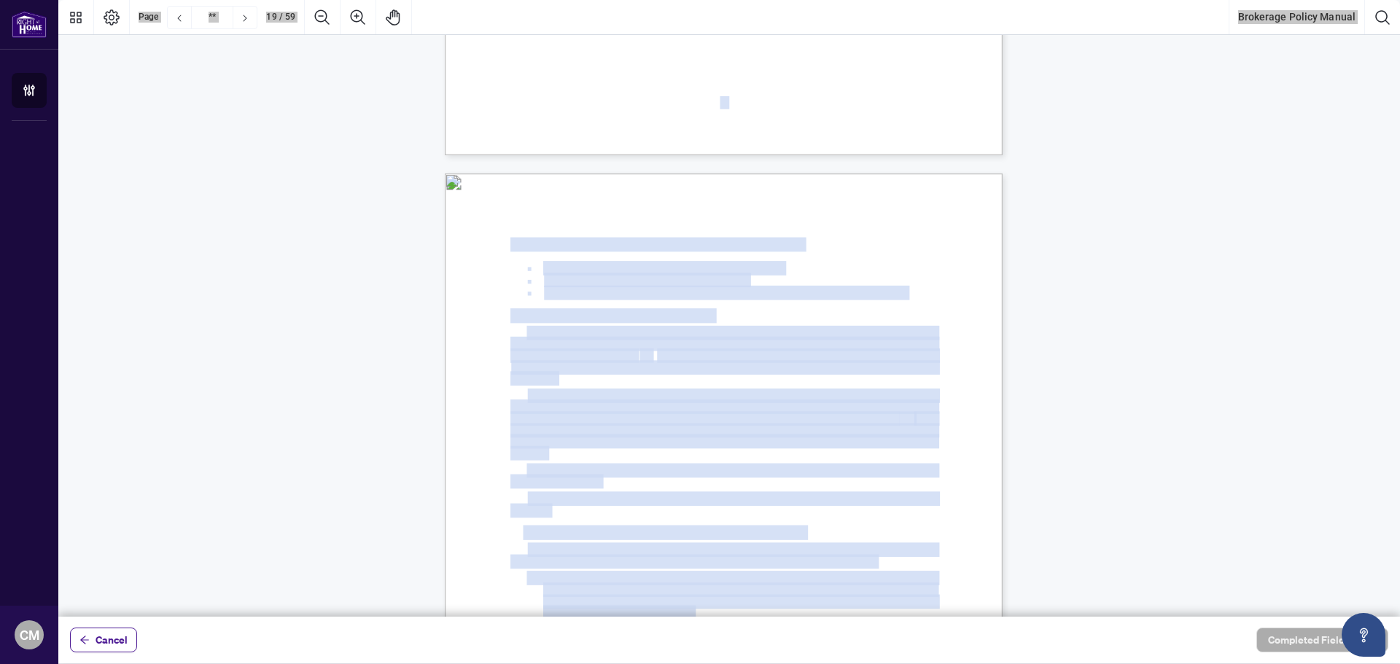
click at [1306, 654] on div "Cancel Completed Fields 0 of 1" at bounding box center [728, 640] width 1341 height 47
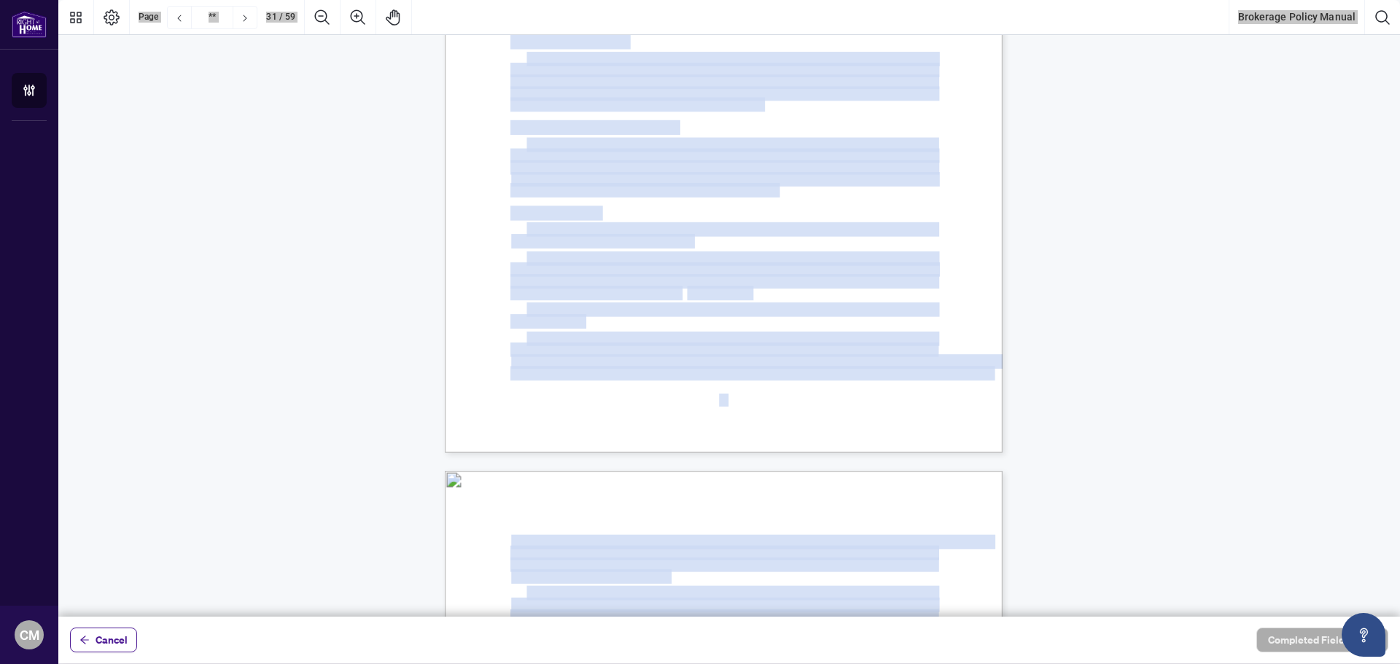
scroll to position [22674, 0]
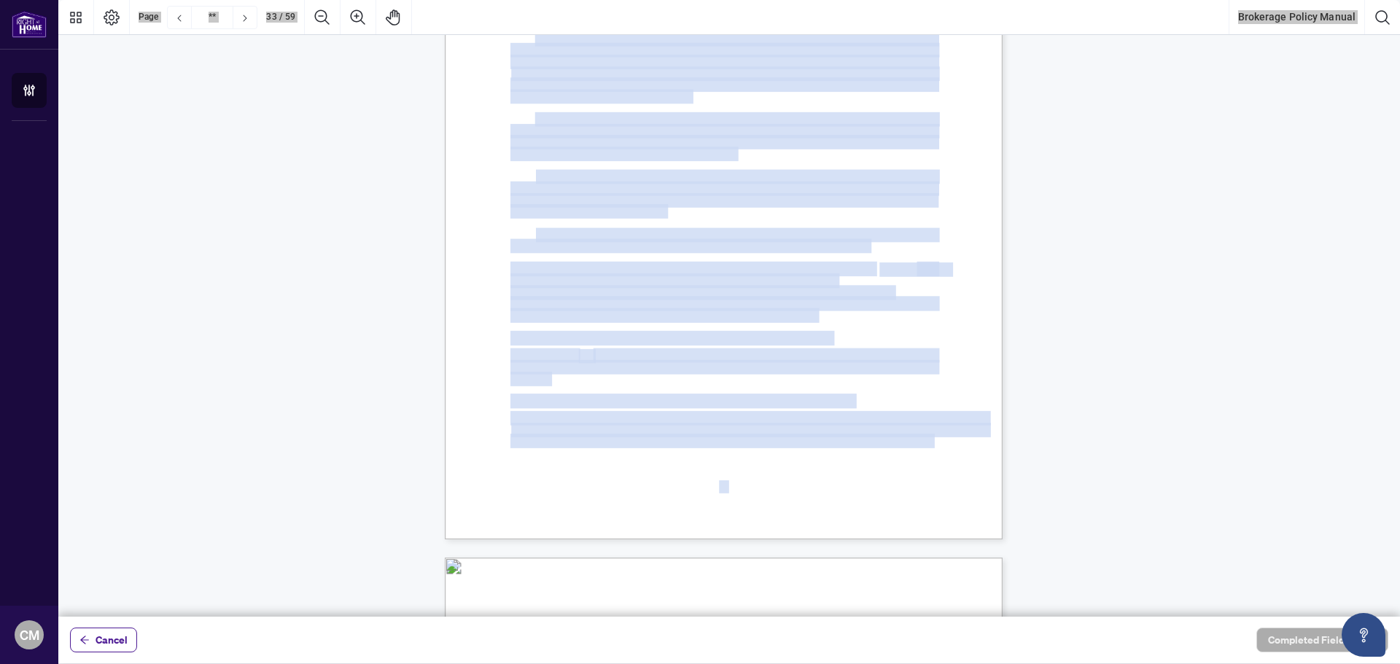
click at [902, 452] on div "The Brokerage does not permit the Limited-Service Agreement to consist of solel…" at bounding box center [793, 269] width 697 height 903
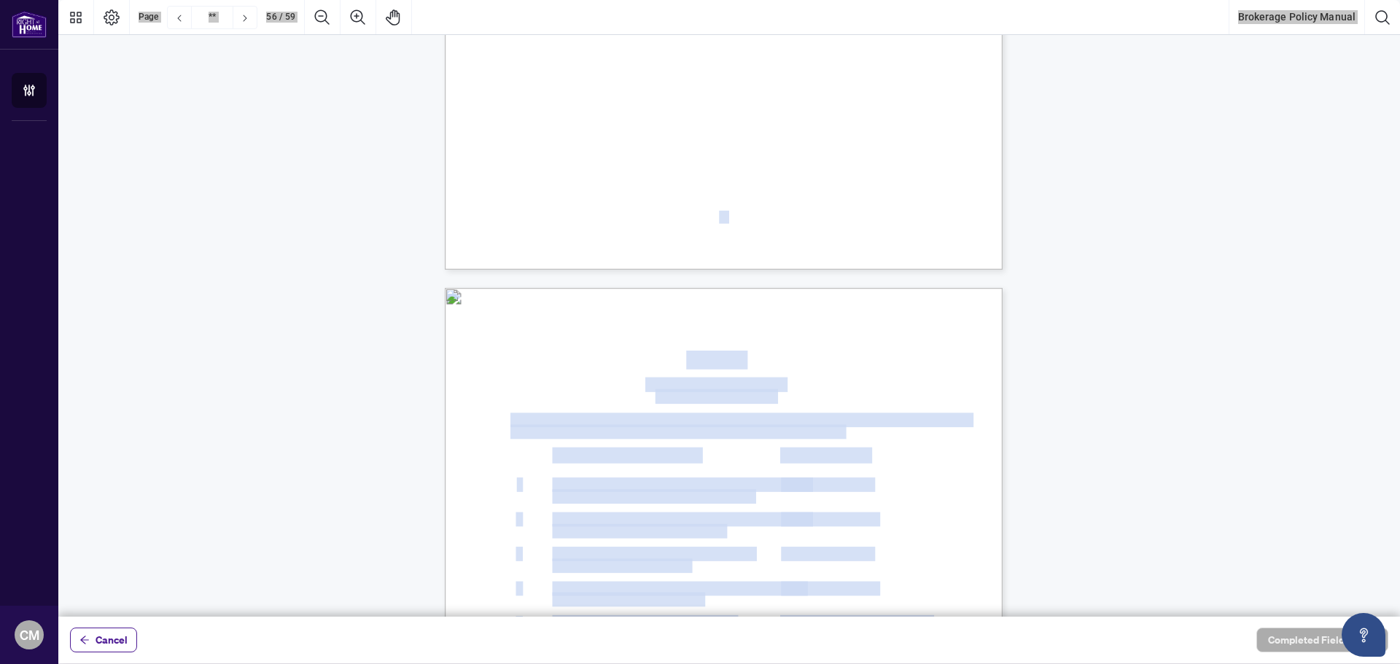
scroll to position [40826, 0]
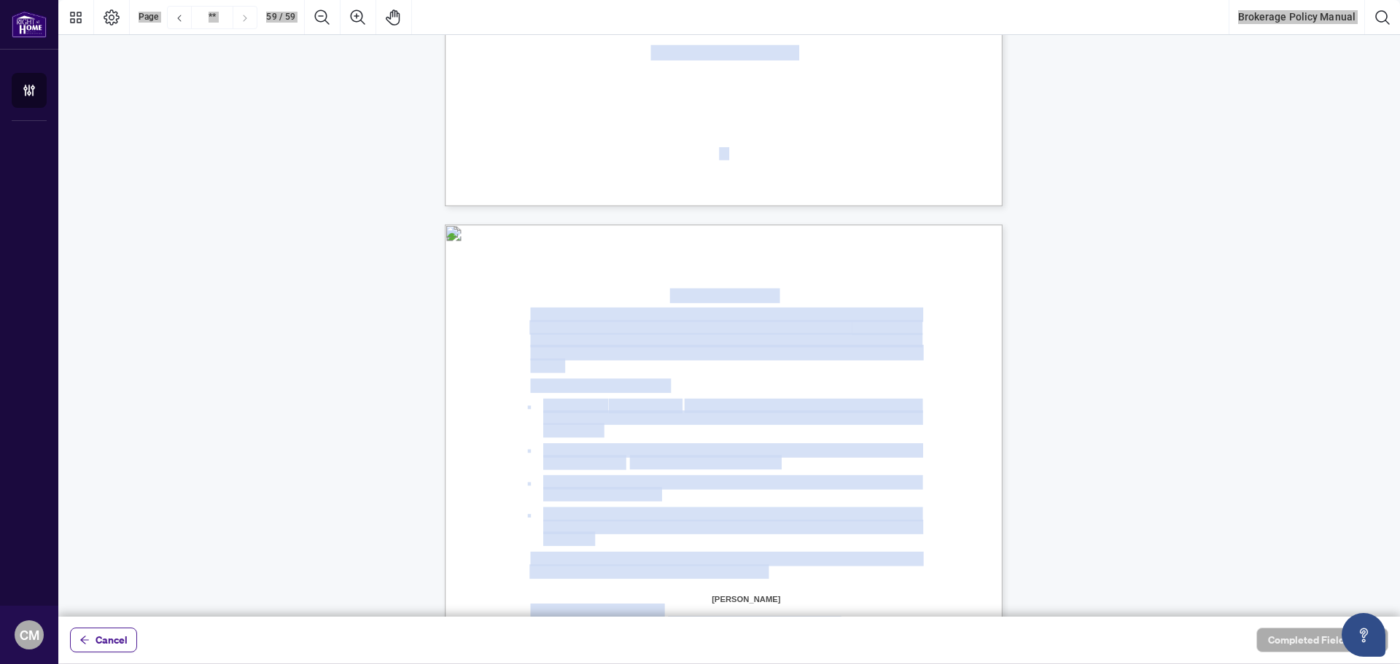
type input "**"
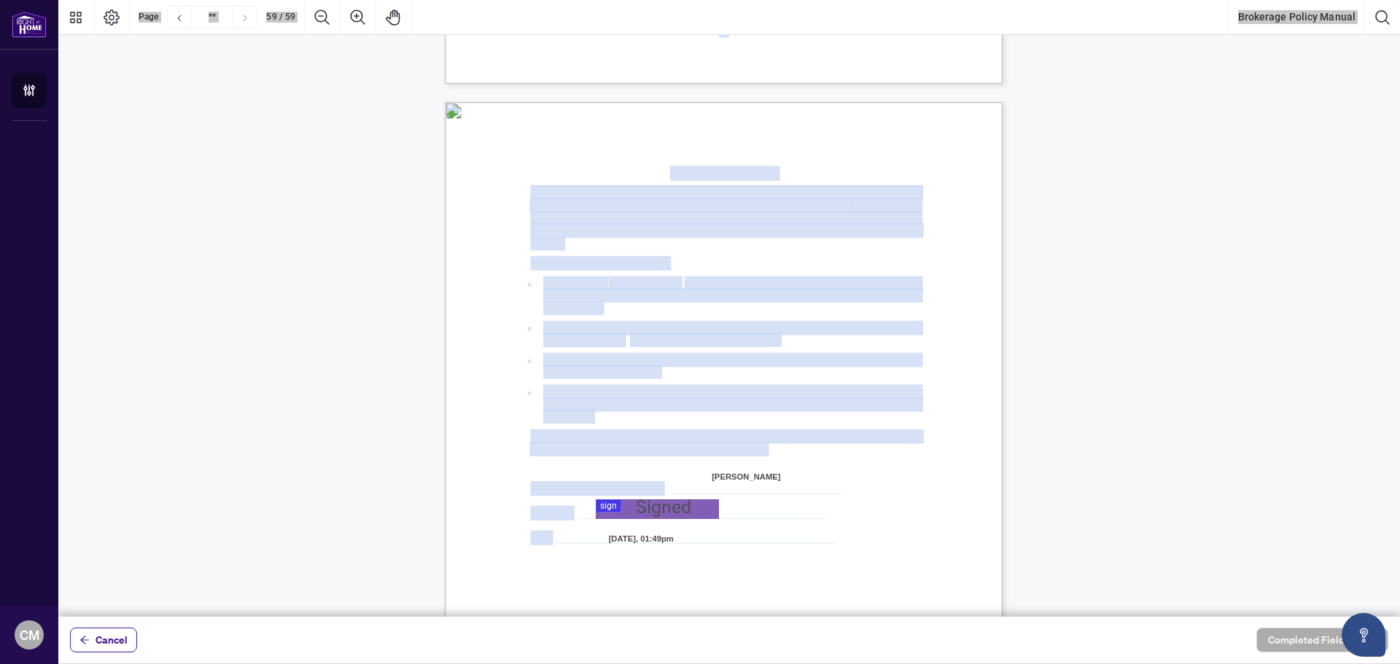
scroll to position [43089, 0]
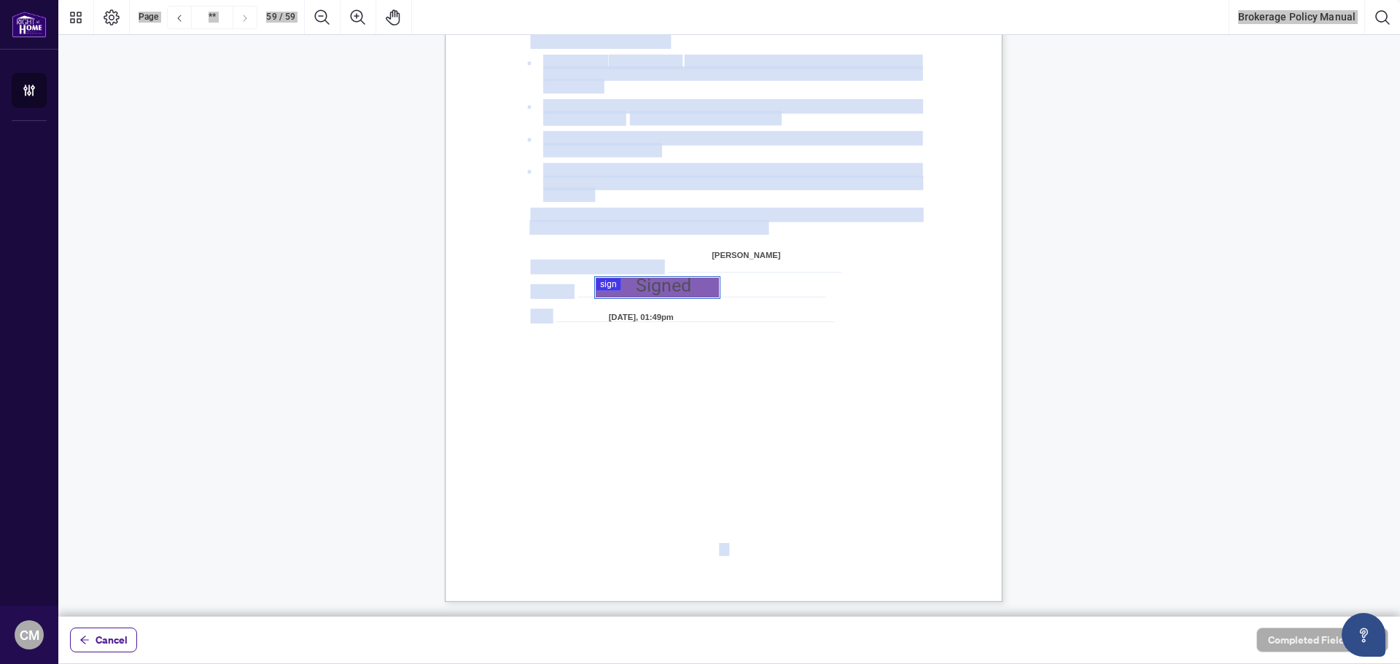
click at [677, 288] on div at bounding box center [728, 308] width 1341 height 617
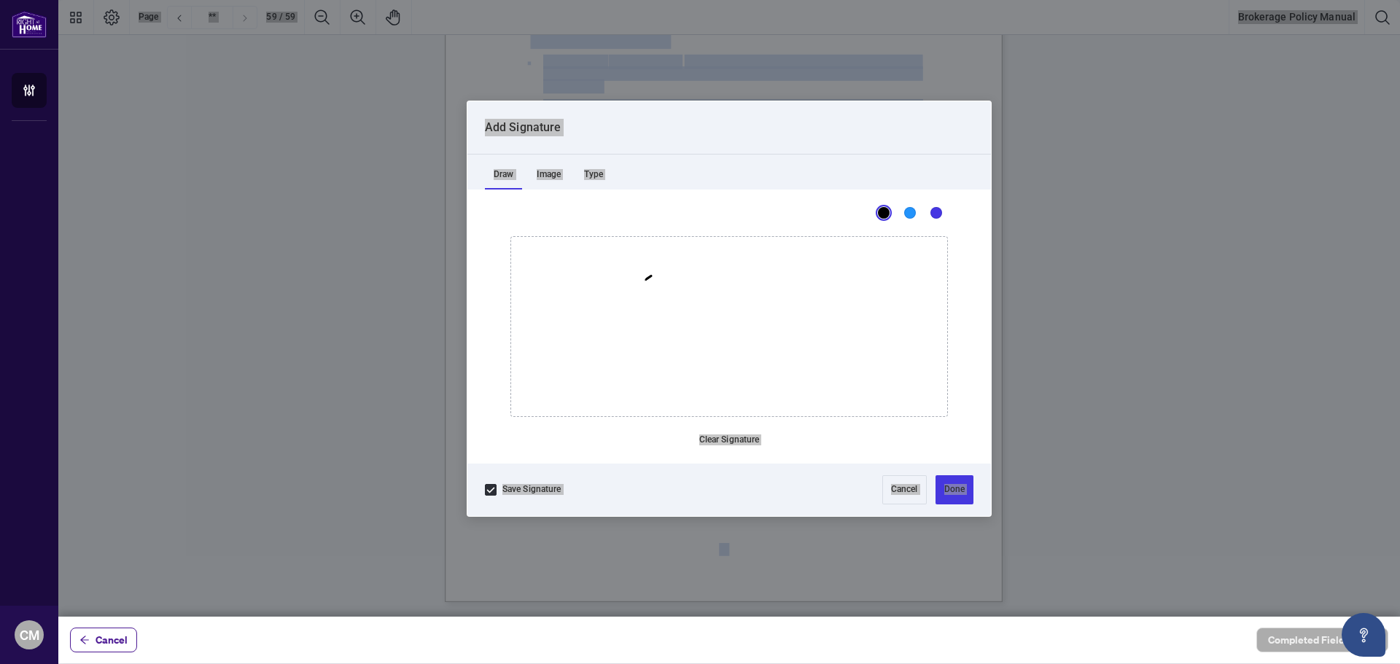
click at [618, 297] on icon "Drawing canvas" at bounding box center [729, 326] width 436 height 179
click at [732, 432] on button "Clear Signature" at bounding box center [729, 440] width 72 height 23
drag, startPoint x: 712, startPoint y: 440, endPoint x: 714, endPoint y: 425, distance: 14.7
click at [712, 438] on button "Clear Signature" at bounding box center [729, 440] width 72 height 23
click at [651, 366] on icon "Drawing canvas" at bounding box center [729, 326] width 436 height 179
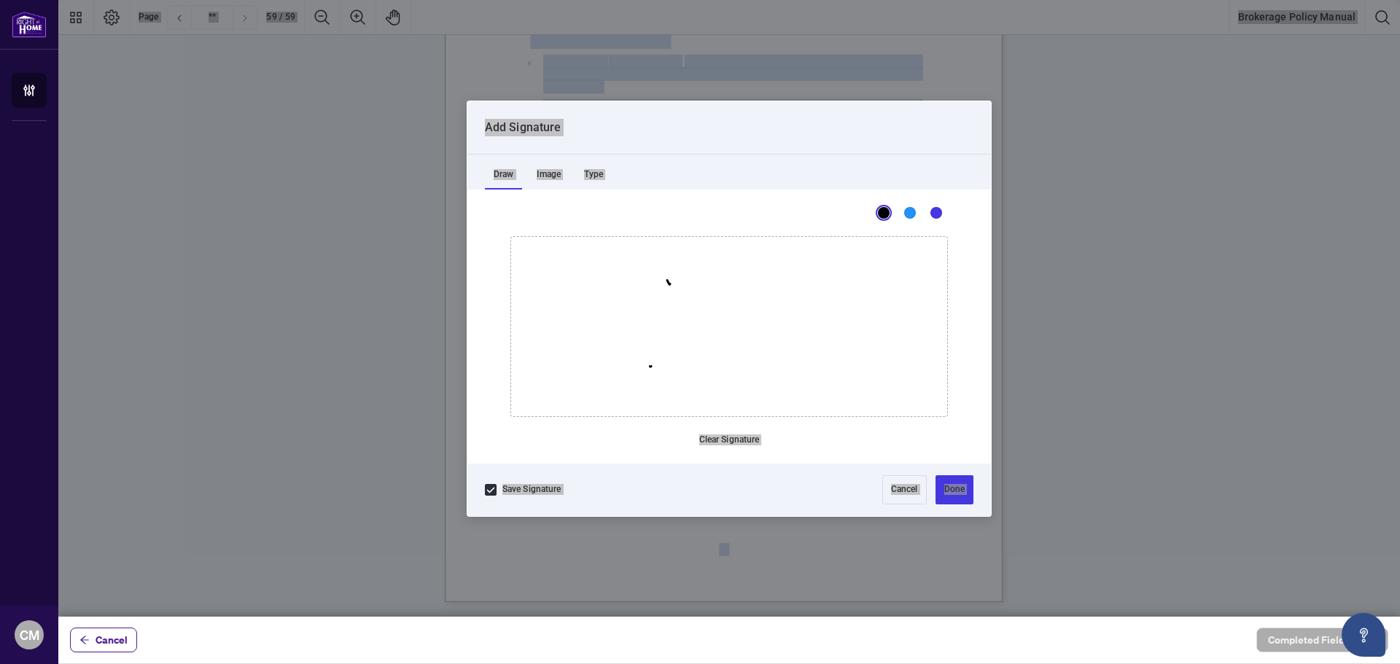
click at [726, 437] on button "Clear Signature" at bounding box center [729, 440] width 72 height 23
click at [550, 176] on div "Image" at bounding box center [549, 174] width 42 height 29
click at [601, 174] on div "Type" at bounding box center [593, 174] width 36 height 29
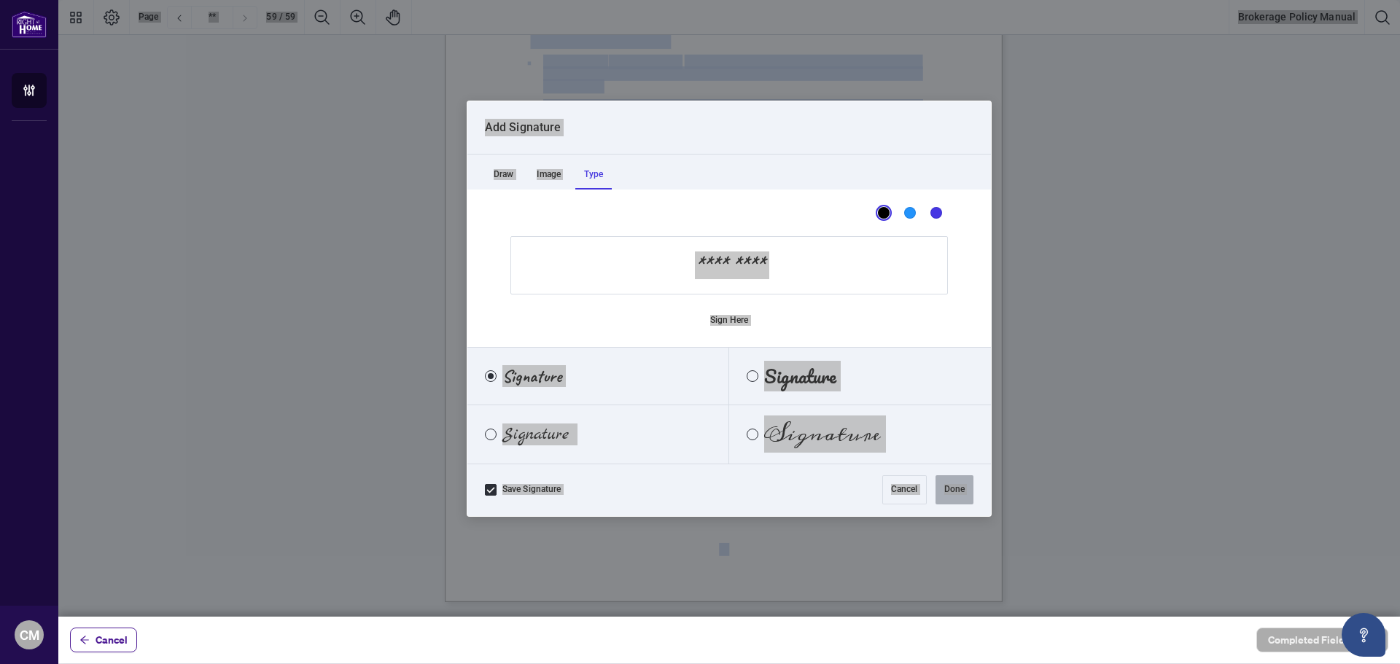
click at [601, 174] on div "Type" at bounding box center [593, 174] width 36 height 29
click at [507, 176] on div "Draw" at bounding box center [503, 174] width 37 height 29
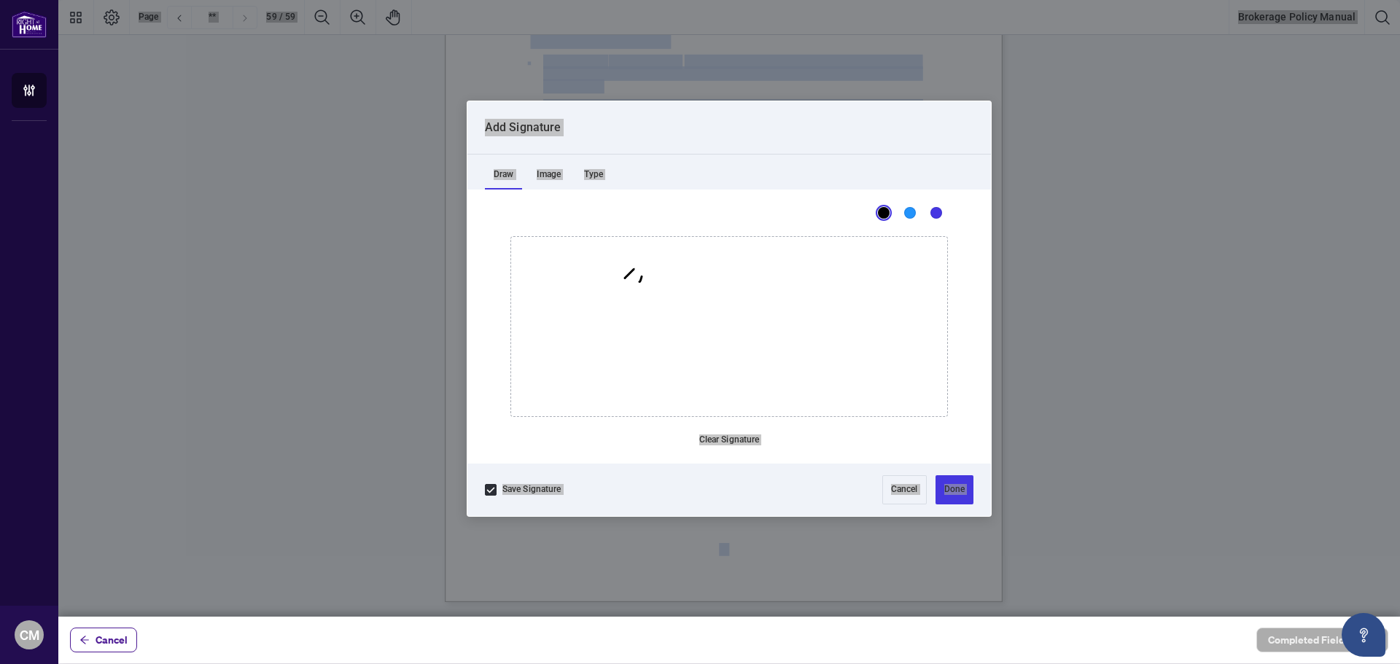
click at [720, 441] on button "Clear Signature" at bounding box center [729, 440] width 72 height 23
click at [731, 435] on button "Clear Signature" at bounding box center [729, 440] width 72 height 23
click at [714, 435] on button "Clear Signature" at bounding box center [729, 440] width 72 height 23
click at [673, 286] on icon "Drawing canvas" at bounding box center [729, 326] width 436 height 179
click at [675, 357] on icon "Drawing canvas" at bounding box center [729, 326] width 436 height 179
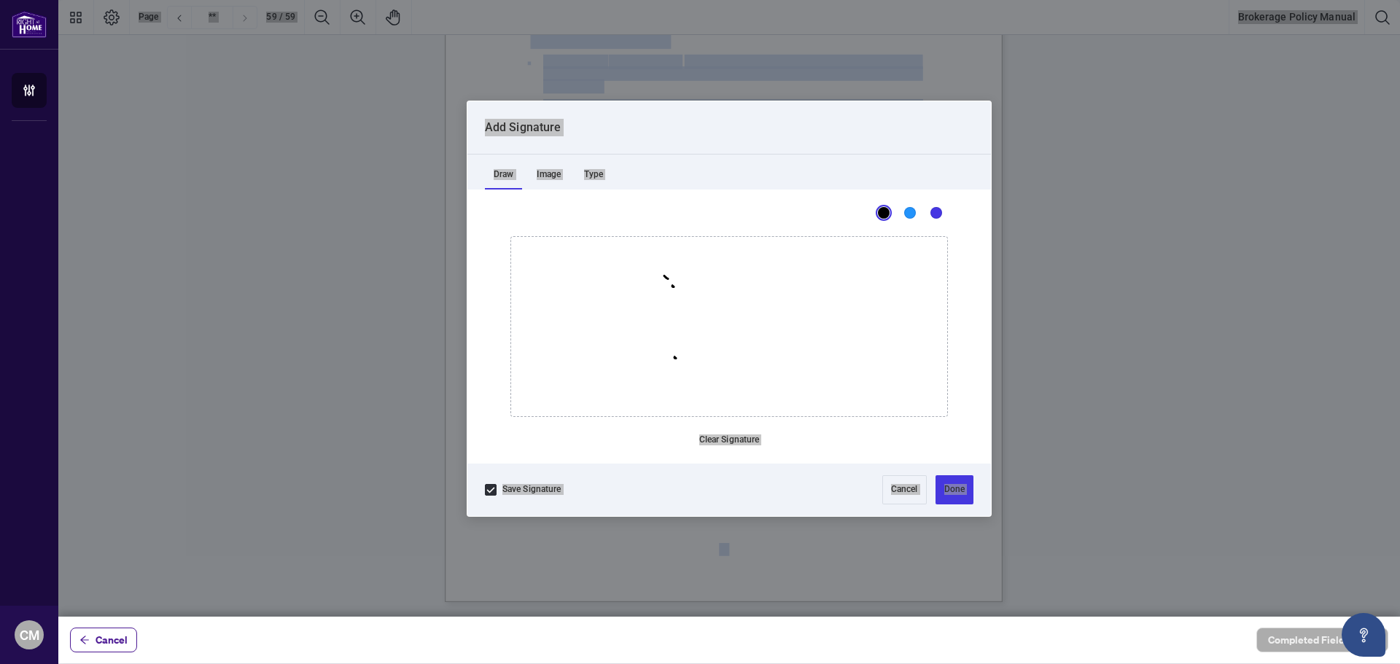
click at [733, 437] on button "Clear Signature" at bounding box center [729, 440] width 72 height 23
click at [601, 180] on div "Type" at bounding box center [593, 174] width 36 height 29
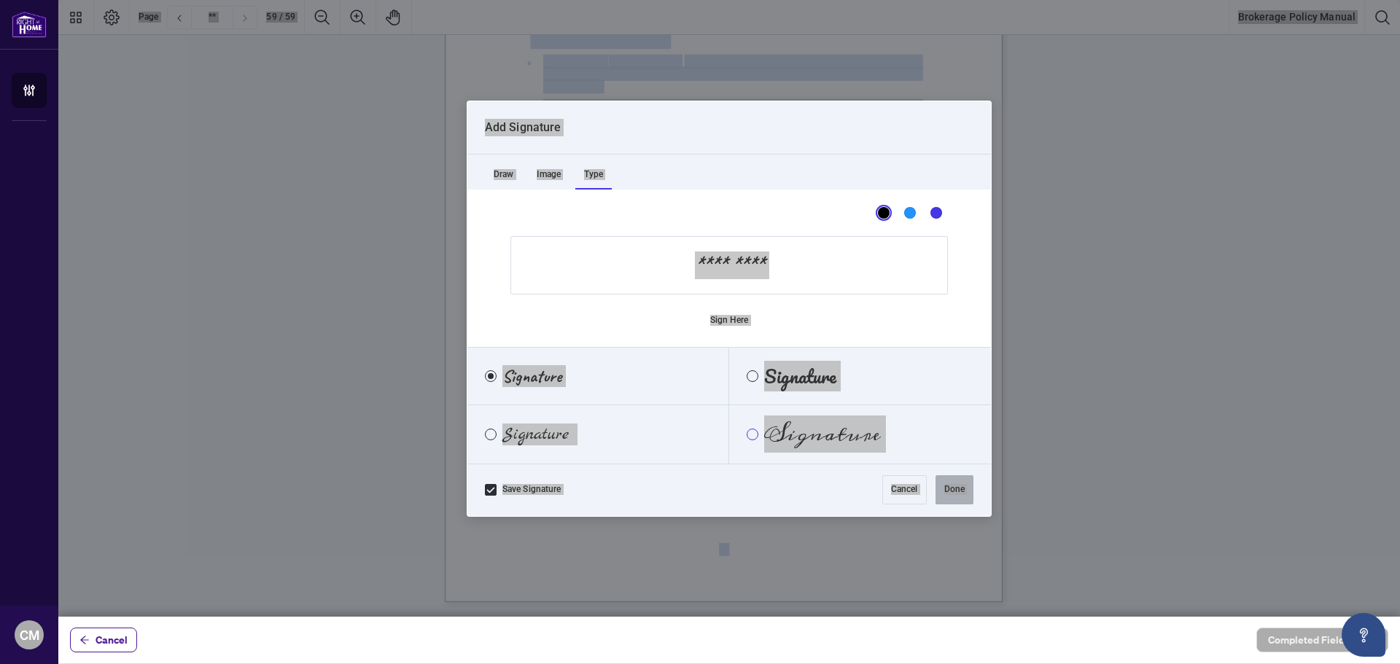
click at [752, 439] on div "Meddon" at bounding box center [753, 435] width 12 height 12
click at [752, 243] on input "Sign Here" at bounding box center [728, 265] width 437 height 58
click at [817, 262] on input "Sign Here" at bounding box center [728, 265] width 437 height 58
click at [829, 265] on input "Sign Here" at bounding box center [728, 265] width 437 height 58
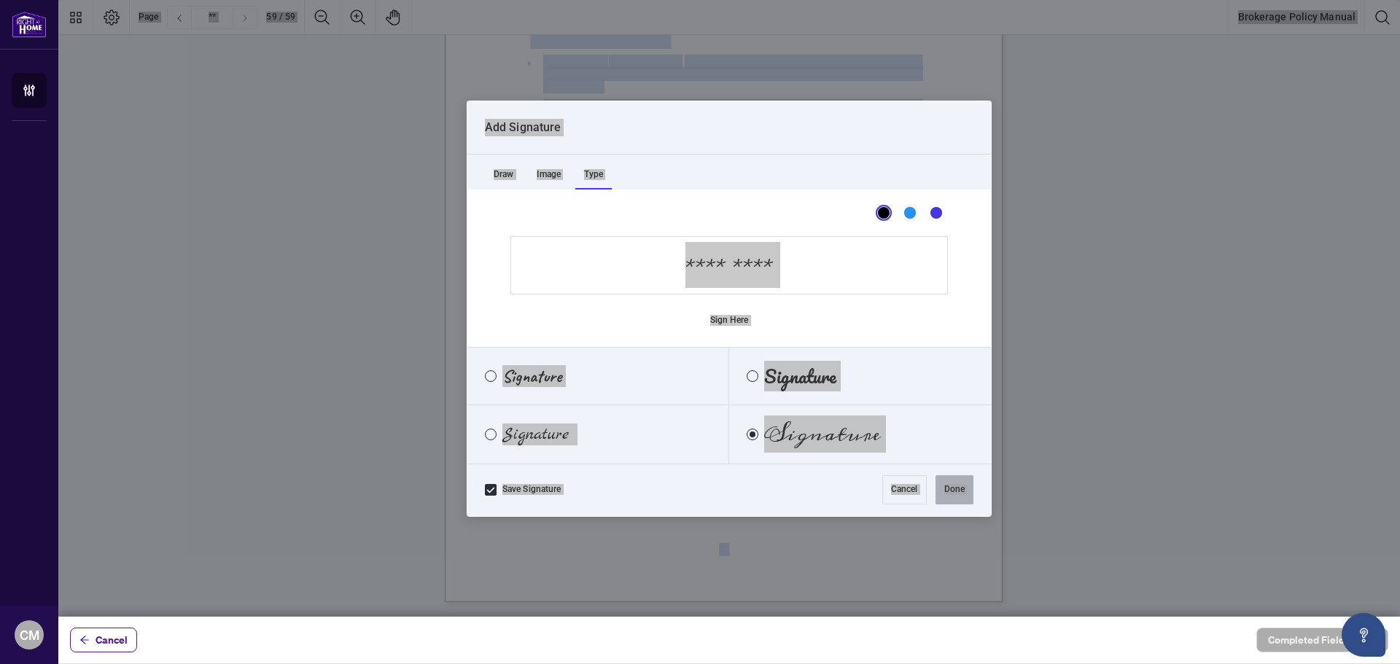
click at [829, 265] on input "Sign Here" at bounding box center [728, 265] width 437 height 58
click at [696, 290] on input "Sign Here" at bounding box center [728, 265] width 437 height 58
click at [725, 320] on label "Sign Here" at bounding box center [729, 320] width 39 height 29
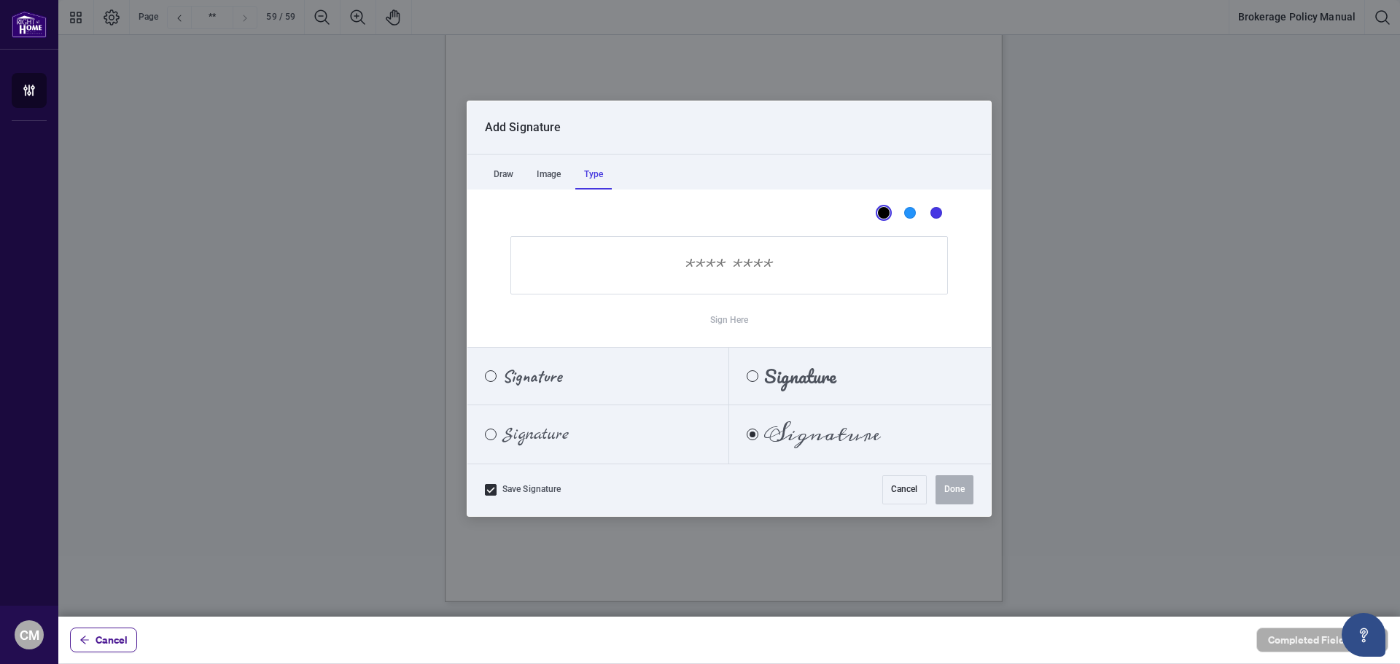
click at [725, 320] on label "Sign Here" at bounding box center [729, 320] width 39 height 29
click at [723, 272] on input "Sign Here" at bounding box center [728, 265] width 437 height 58
click at [735, 315] on label "Sign Here" at bounding box center [729, 320] width 39 height 29
click at [725, 276] on input "Sign Here" at bounding box center [728, 265] width 437 height 58
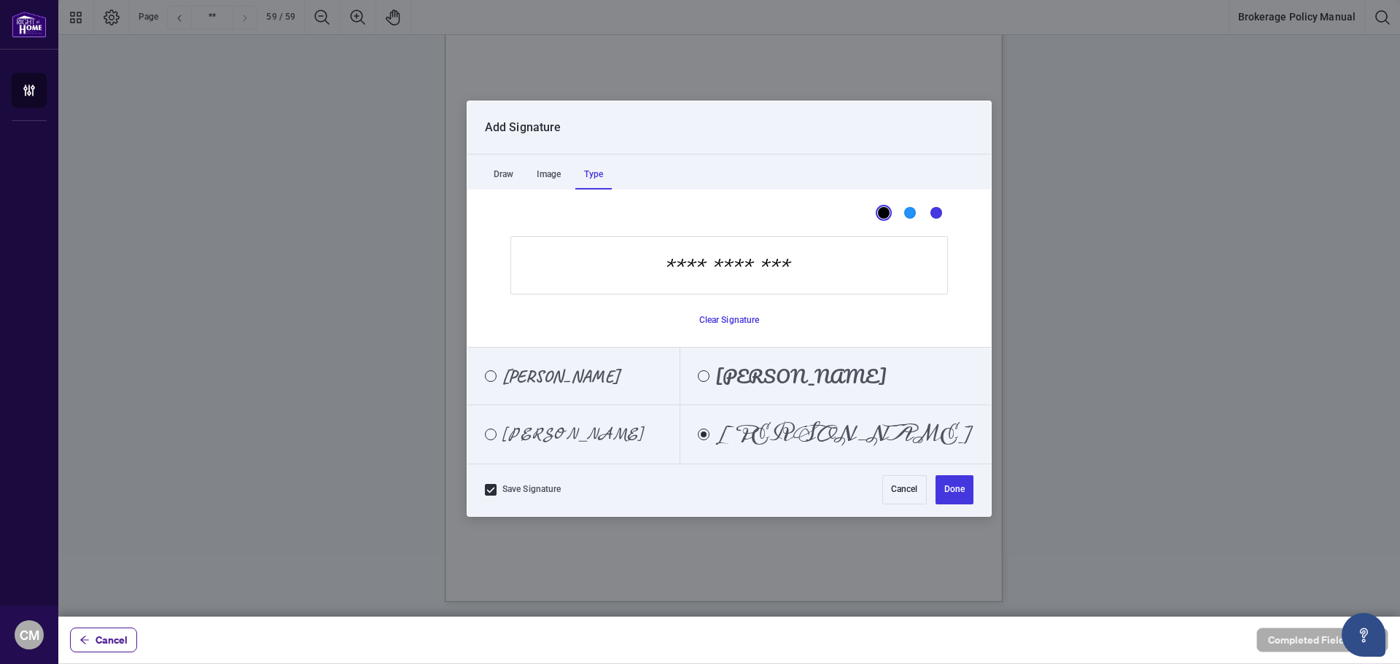
type input "**********"
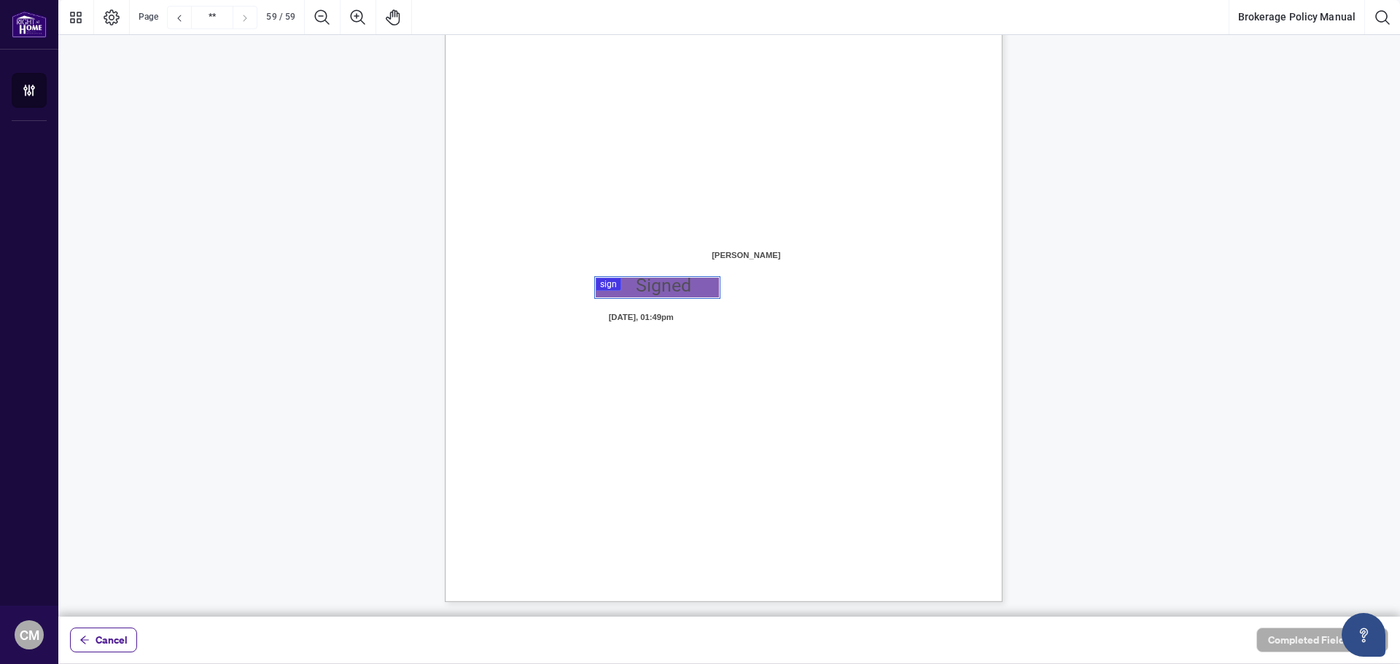
click at [930, 479] on div "ACKNOWLEDGENENT I, the undersigned, acknowledge that I have received, read, and…" at bounding box center [793, 331] width 697 height 903
click at [628, 279] on div at bounding box center [728, 308] width 1341 height 617
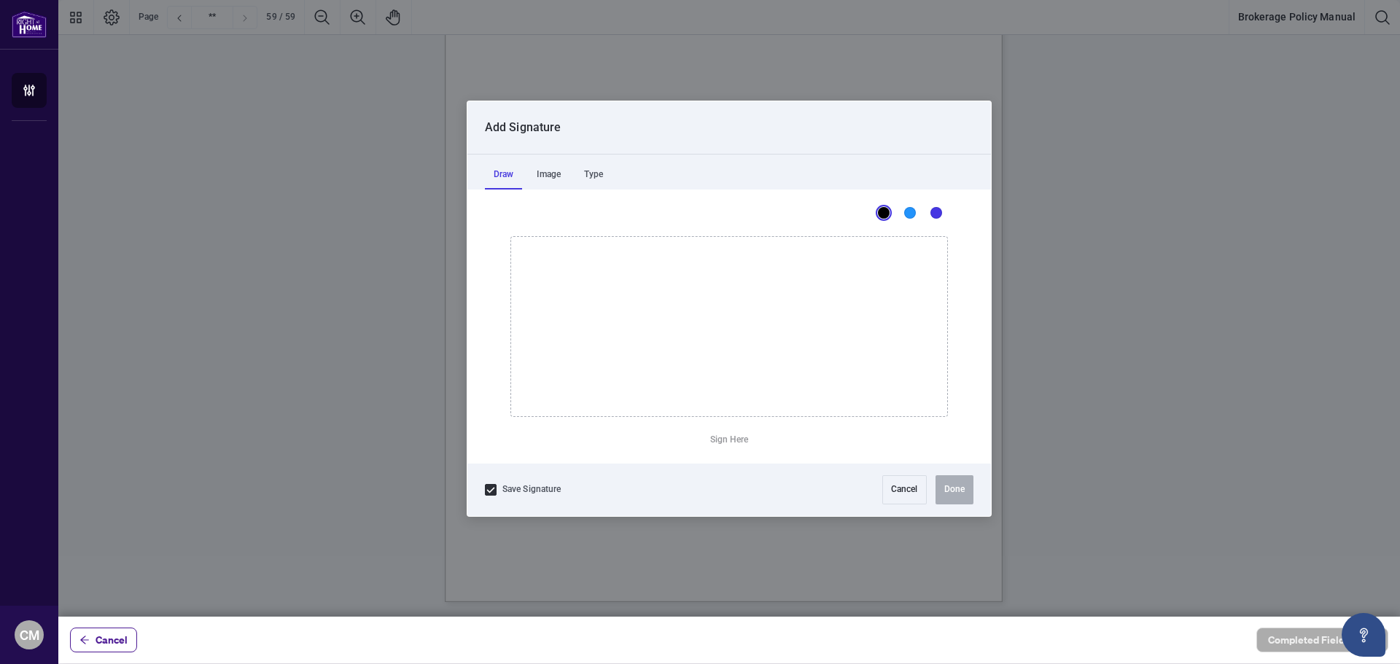
click at [689, 308] on icon "Drawing canvas" at bounding box center [729, 326] width 436 height 179
drag, startPoint x: 682, startPoint y: 279, endPoint x: 635, endPoint y: 356, distance: 90.0
click at [635, 356] on icon "Drawing canvas" at bounding box center [729, 326] width 436 height 179
click at [733, 434] on button "Clear Signature" at bounding box center [729, 440] width 72 height 23
drag, startPoint x: 665, startPoint y: 300, endPoint x: 650, endPoint y: 362, distance: 63.7
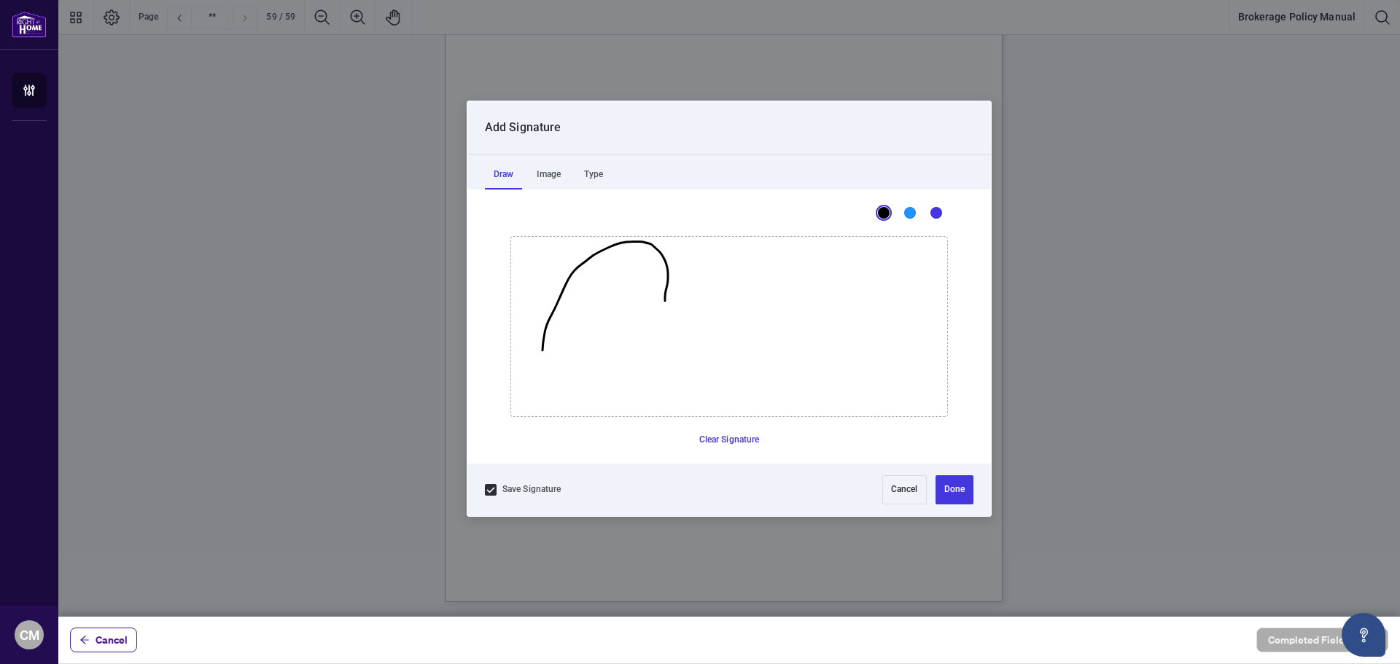
click at [650, 362] on icon "Drawing canvas" at bounding box center [729, 326] width 436 height 179
drag, startPoint x: 550, startPoint y: 324, endPoint x: 680, endPoint y: 301, distance: 132.6
click at [616, 327] on icon "Drawing canvas" at bounding box center [605, 311] width 126 height 140
drag, startPoint x: 680, startPoint y: 301, endPoint x: 788, endPoint y: 310, distance: 108.3
click at [788, 310] on icon "Drawing canvas" at bounding box center [729, 326] width 436 height 179
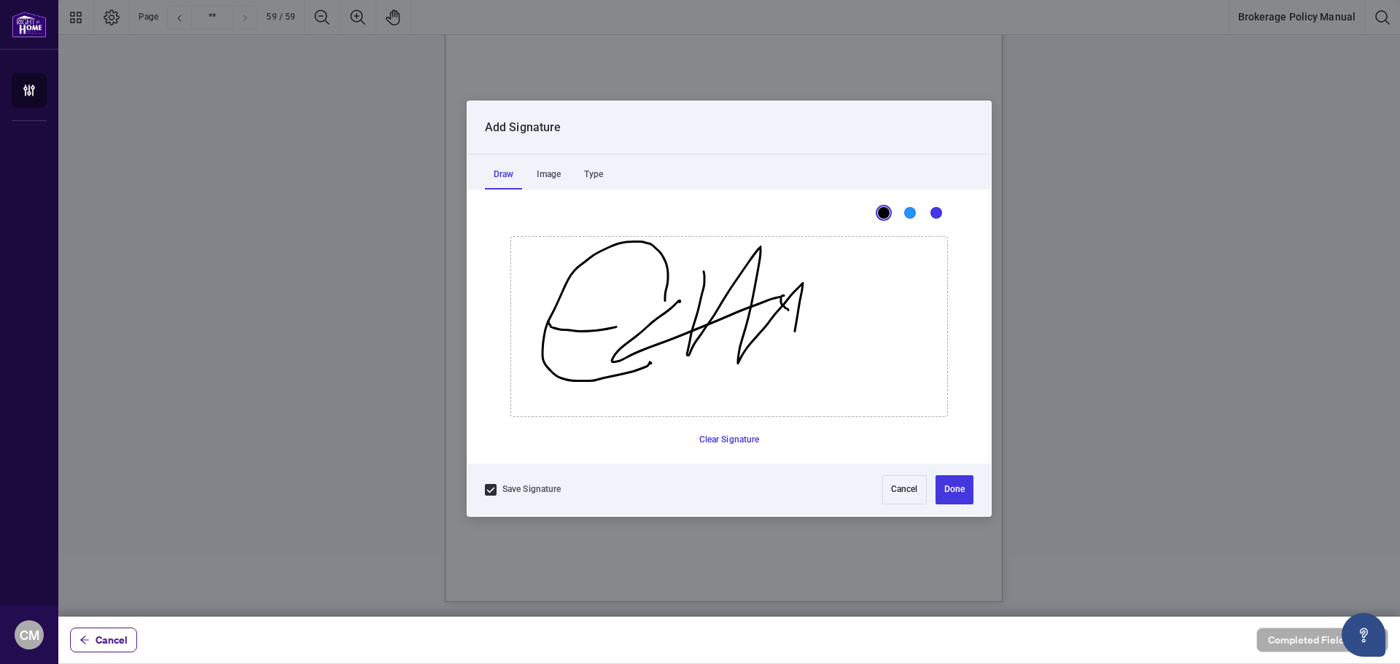
drag, startPoint x: 700, startPoint y: 302, endPoint x: 779, endPoint y: 410, distance: 133.6
click at [787, 416] on icon "Drawing canvas" at bounding box center [729, 326] width 436 height 179
click at [768, 351] on icon "Drawing canvas" at bounding box center [729, 326] width 436 height 179
drag, startPoint x: 818, startPoint y: 332, endPoint x: 872, endPoint y: 339, distance: 54.4
click at [872, 339] on icon "Drawing canvas" at bounding box center [729, 326] width 436 height 179
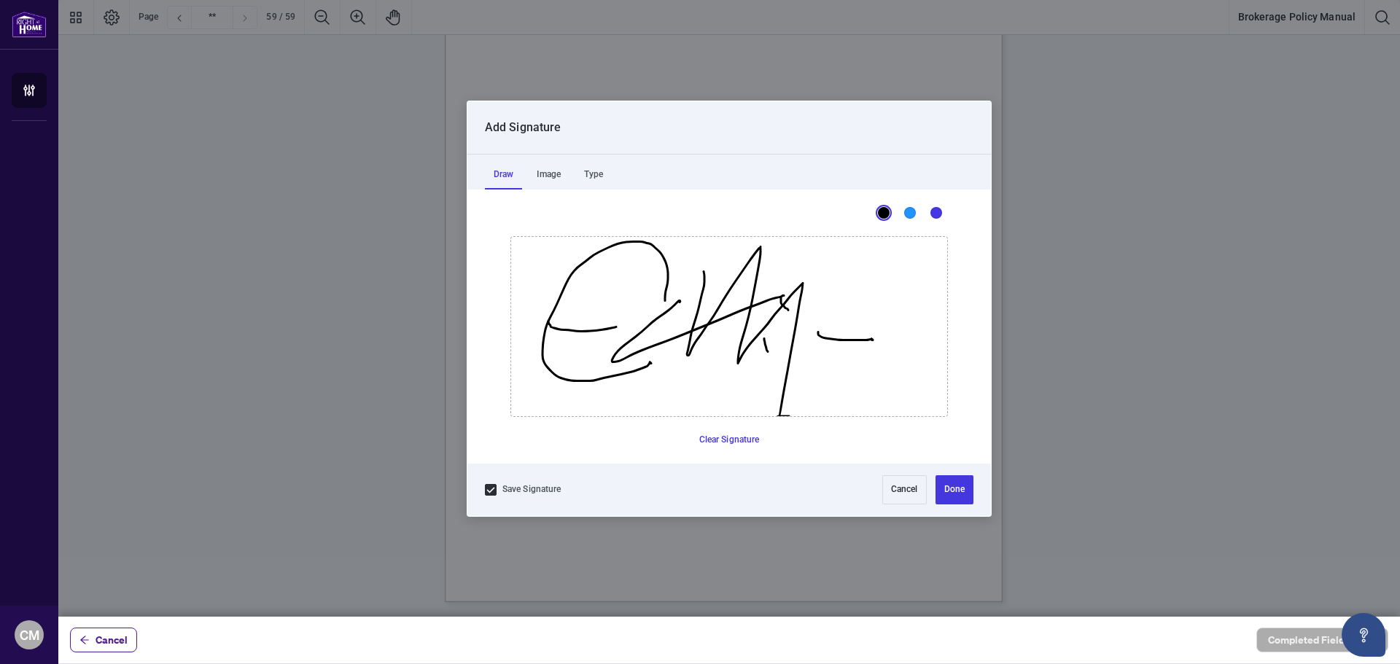
drag, startPoint x: 872, startPoint y: 339, endPoint x: 863, endPoint y: 340, distance: 8.8
drag, startPoint x: 761, startPoint y: 345, endPoint x: 831, endPoint y: 322, distance: 73.5
click at [818, 315] on icon "Drawing canvas" at bounding box center [729, 326] width 436 height 179
click at [957, 491] on button "Done" at bounding box center [954, 489] width 38 height 29
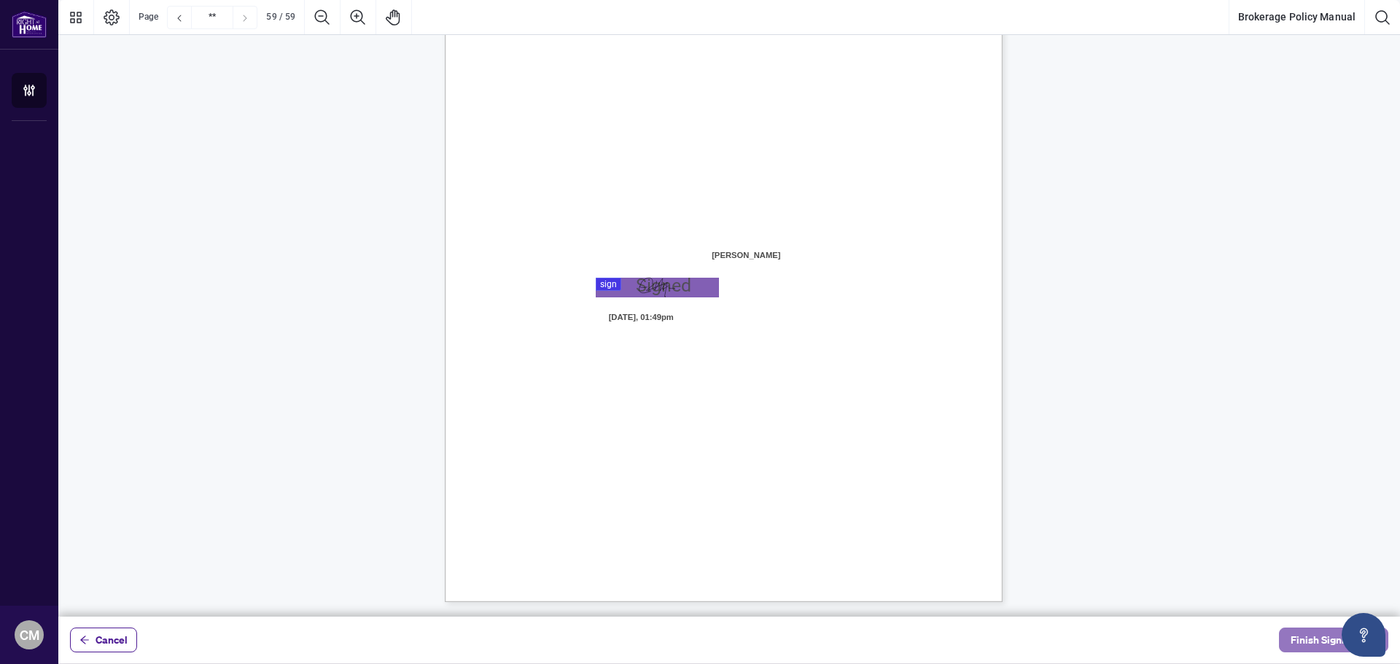
click at [1305, 647] on span "Finish Signing" at bounding box center [1323, 639] width 66 height 23
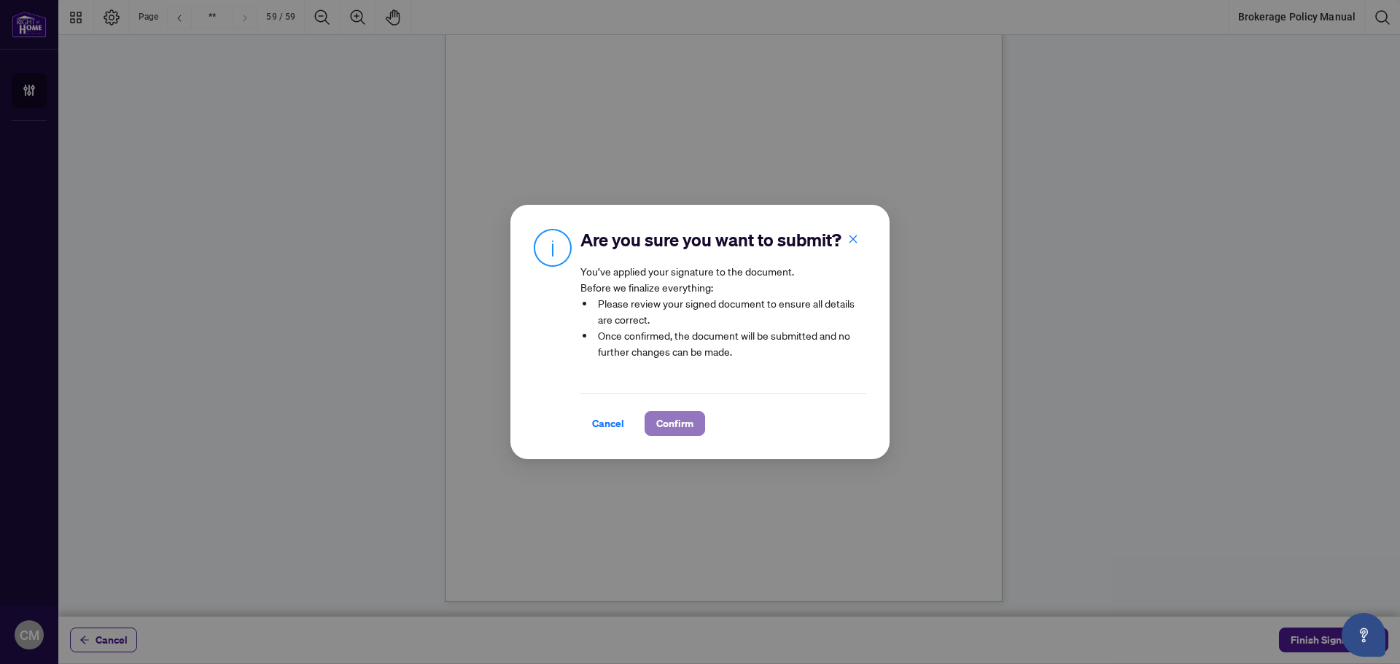
click at [665, 435] on span "Confirm" at bounding box center [674, 423] width 37 height 23
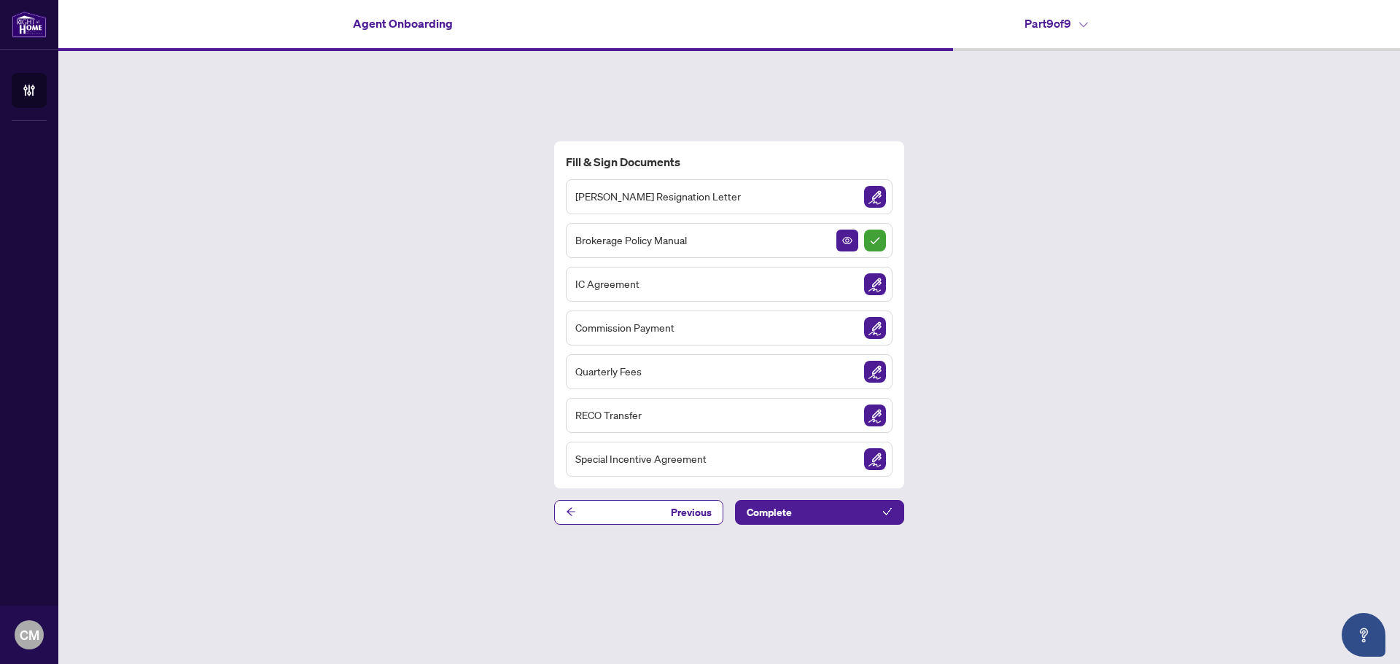
click at [874, 289] on img "Sign Document" at bounding box center [875, 284] width 22 height 22
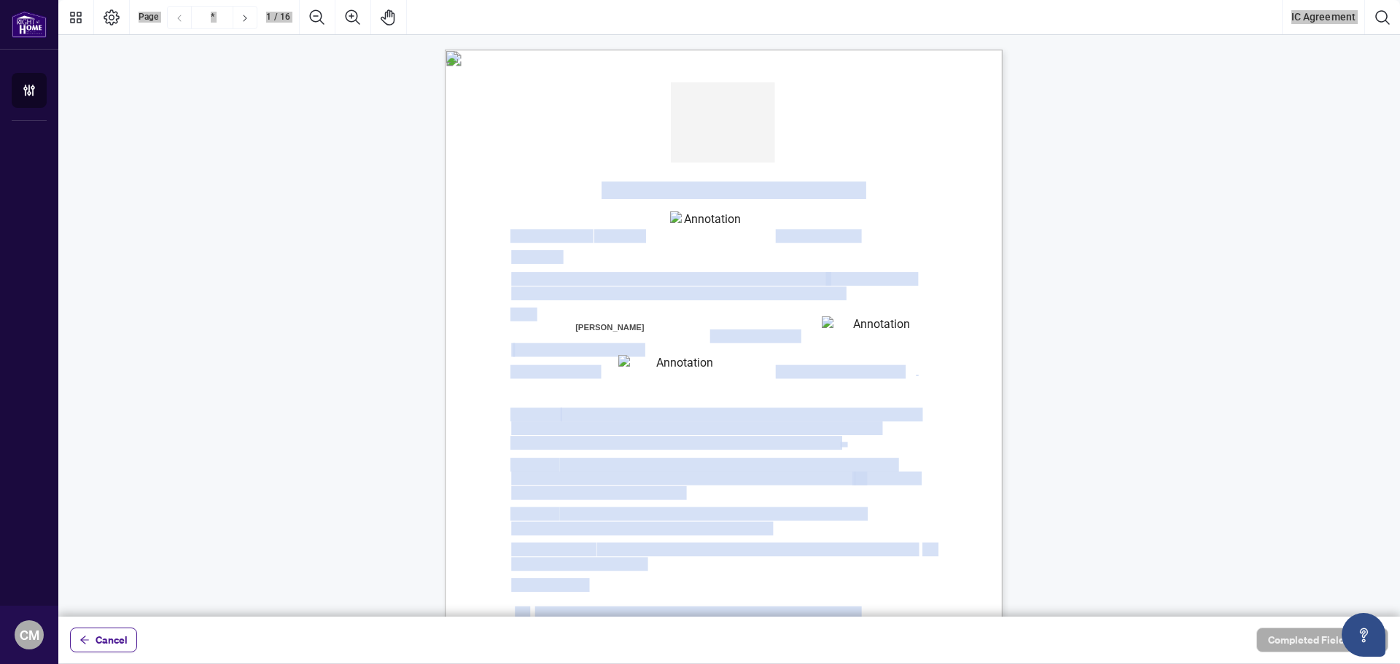
click at [860, 230] on span "(the “Effective Date”)" at bounding box center [818, 236] width 84 height 13
click at [861, 324] on textarea "01K2QDK82PQ7FZ4S6XQ3R7MKR2" at bounding box center [875, 327] width 107 height 23
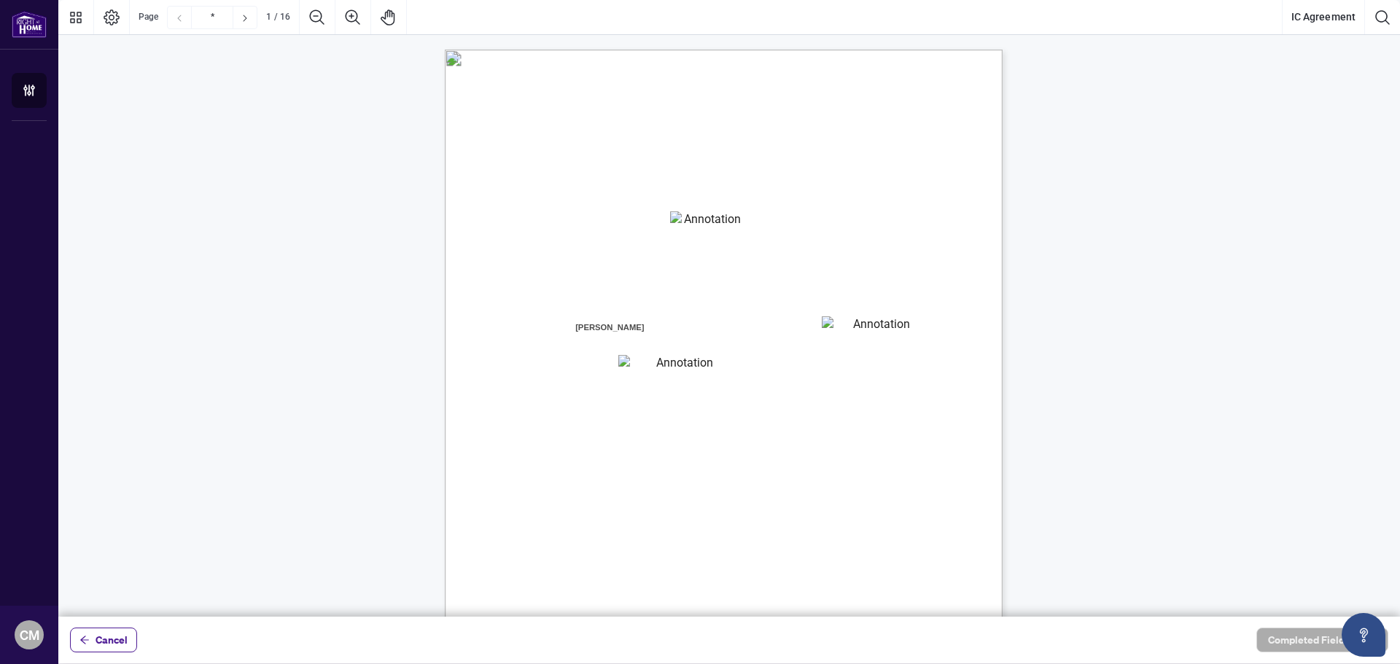
click at [861, 324] on textarea "01K2QDK82PQ7FZ4S6XQ3R7MKR2" at bounding box center [875, 327] width 107 height 23
type textarea "********"
click at [649, 367] on textarea "01K2QDKA8SV5C1NZ8N278PZGBC" at bounding box center [678, 366] width 120 height 23
type textarea "**********"
click at [643, 235] on span "is made as of" at bounding box center [618, 236] width 50 height 13
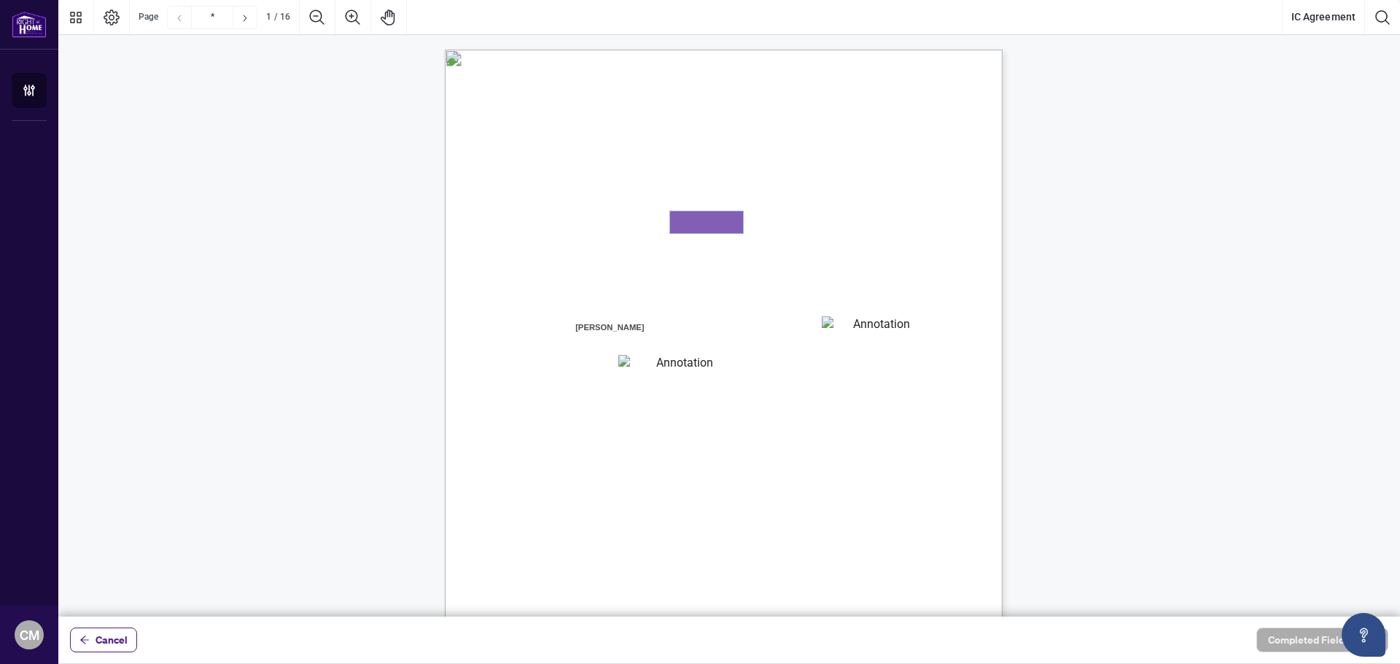
click at [704, 227] on textarea "01K2QDJZM83SRA1JEW238REH0V" at bounding box center [706, 222] width 73 height 22
type textarea "**********"
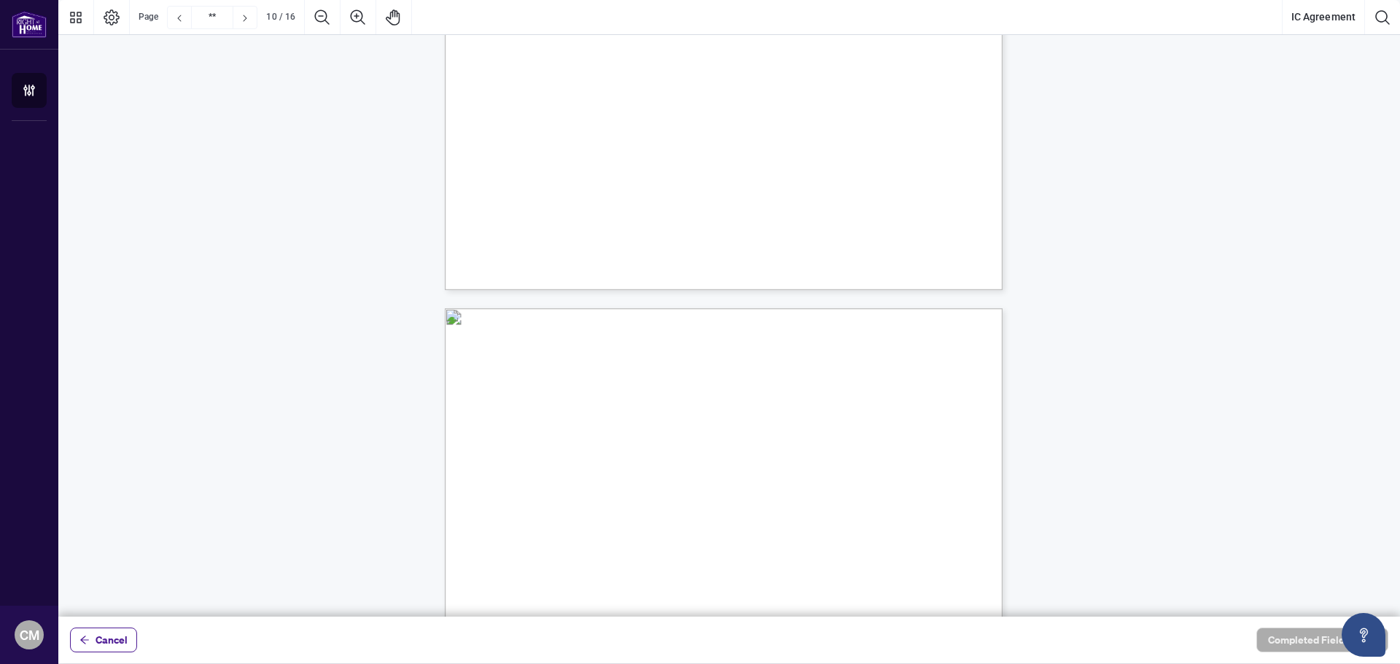
scroll to position [6416, 0]
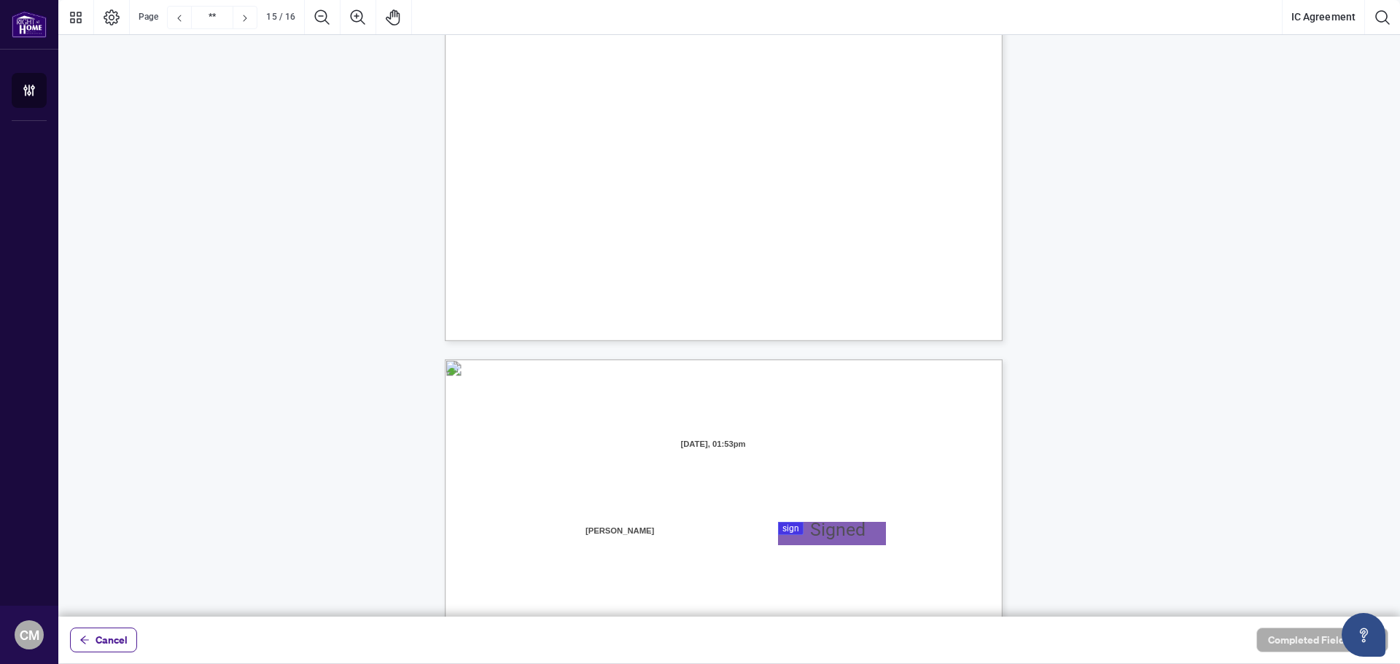
type input "**"
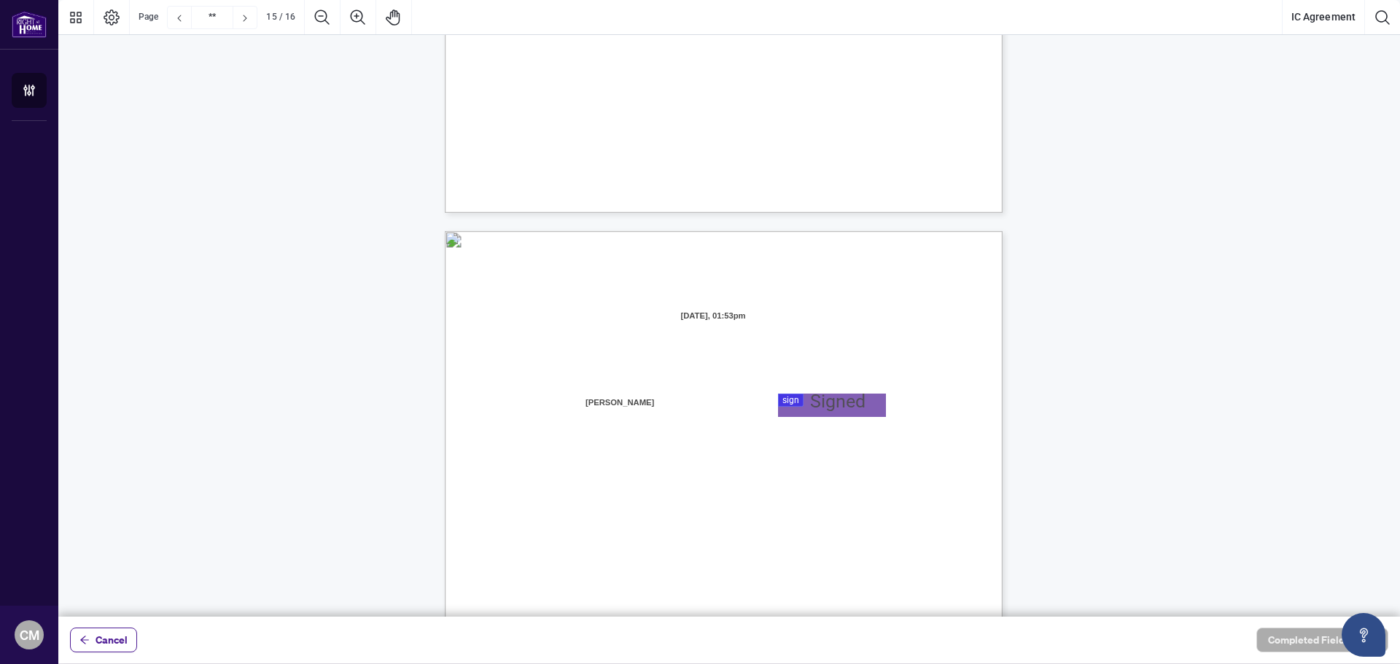
scroll to position [11155, 0]
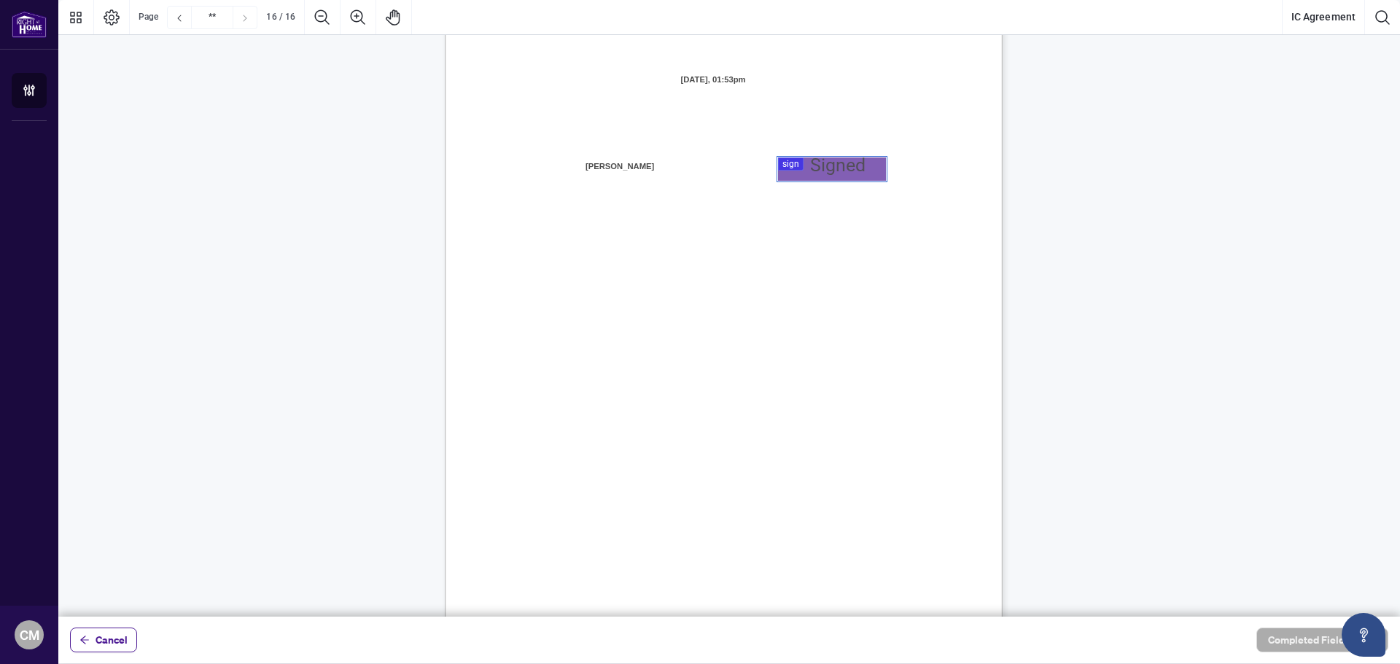
click at [798, 161] on div at bounding box center [728, 308] width 1341 height 617
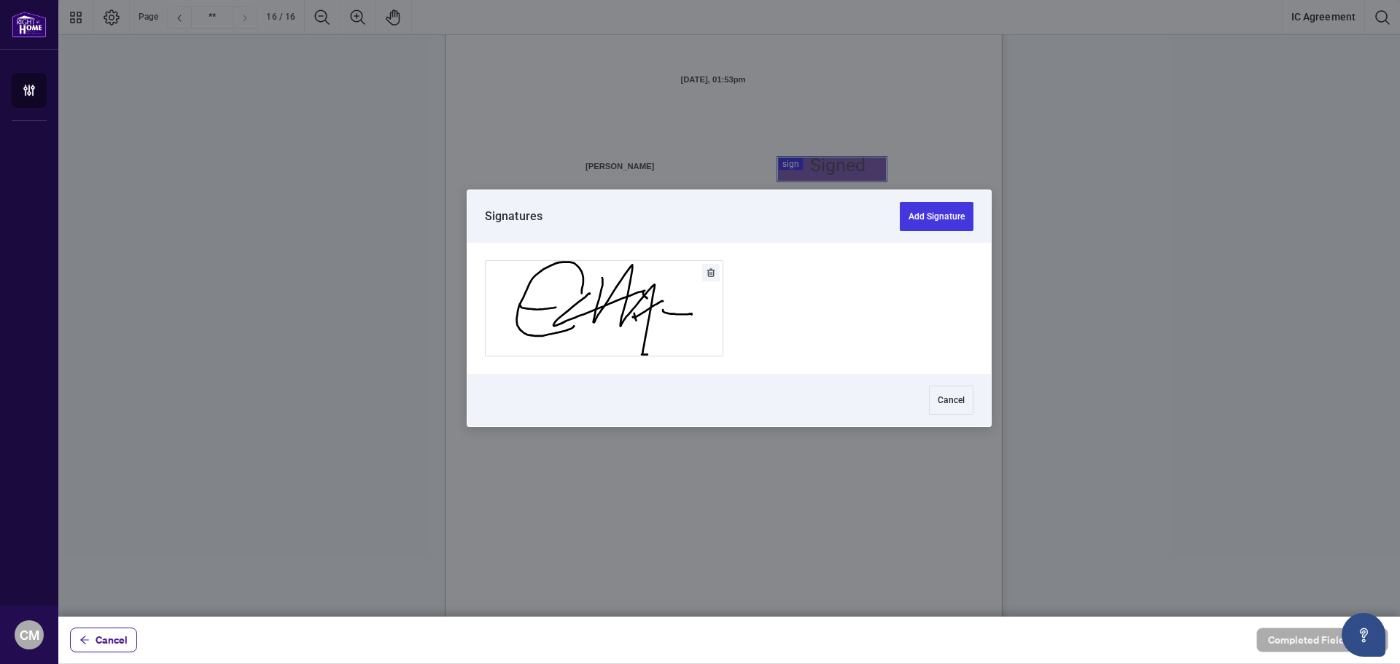
click at [712, 268] on button "Delete" at bounding box center [710, 272] width 17 height 17
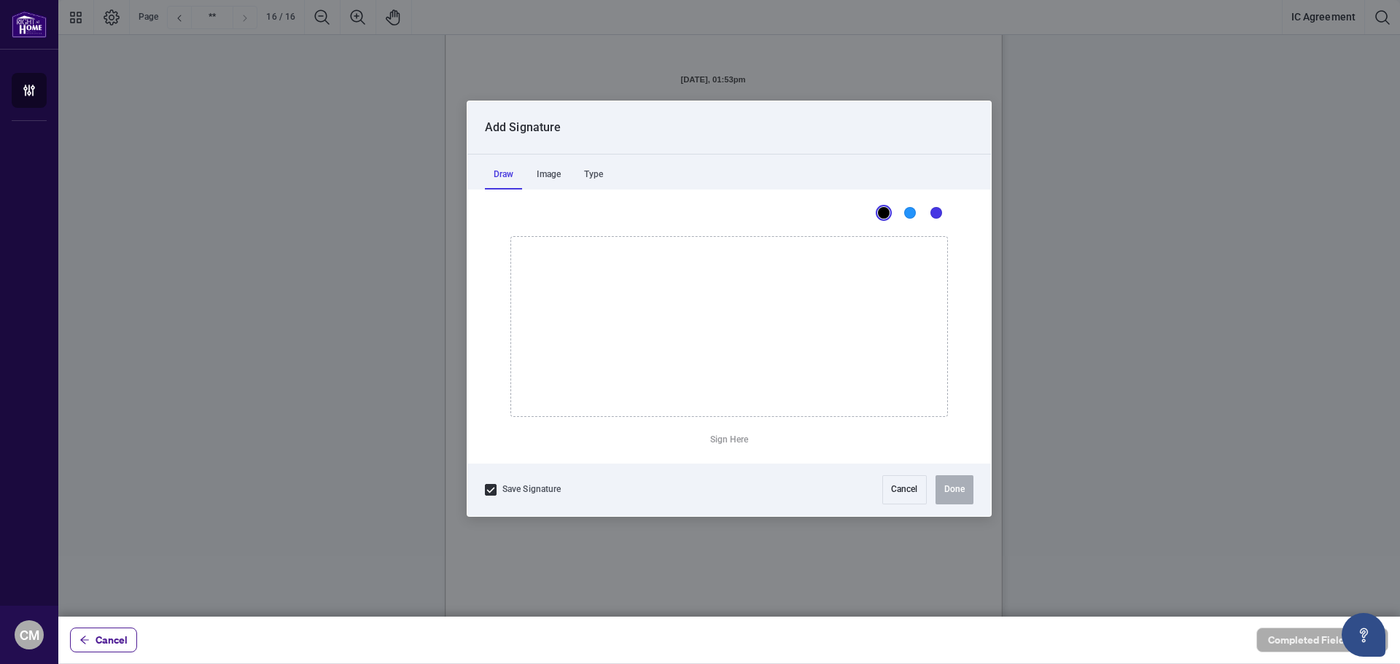
drag, startPoint x: 674, startPoint y: 301, endPoint x: 679, endPoint y: 273, distance: 28.0
click at [677, 296] on icon "Drawing canvas" at bounding box center [729, 326] width 436 height 179
drag, startPoint x: 620, startPoint y: 292, endPoint x: 645, endPoint y: 351, distance: 64.0
click at [645, 351] on icon "Drawing canvas" at bounding box center [729, 326] width 436 height 179
click at [714, 437] on button "Clear Signature" at bounding box center [729, 440] width 72 height 23
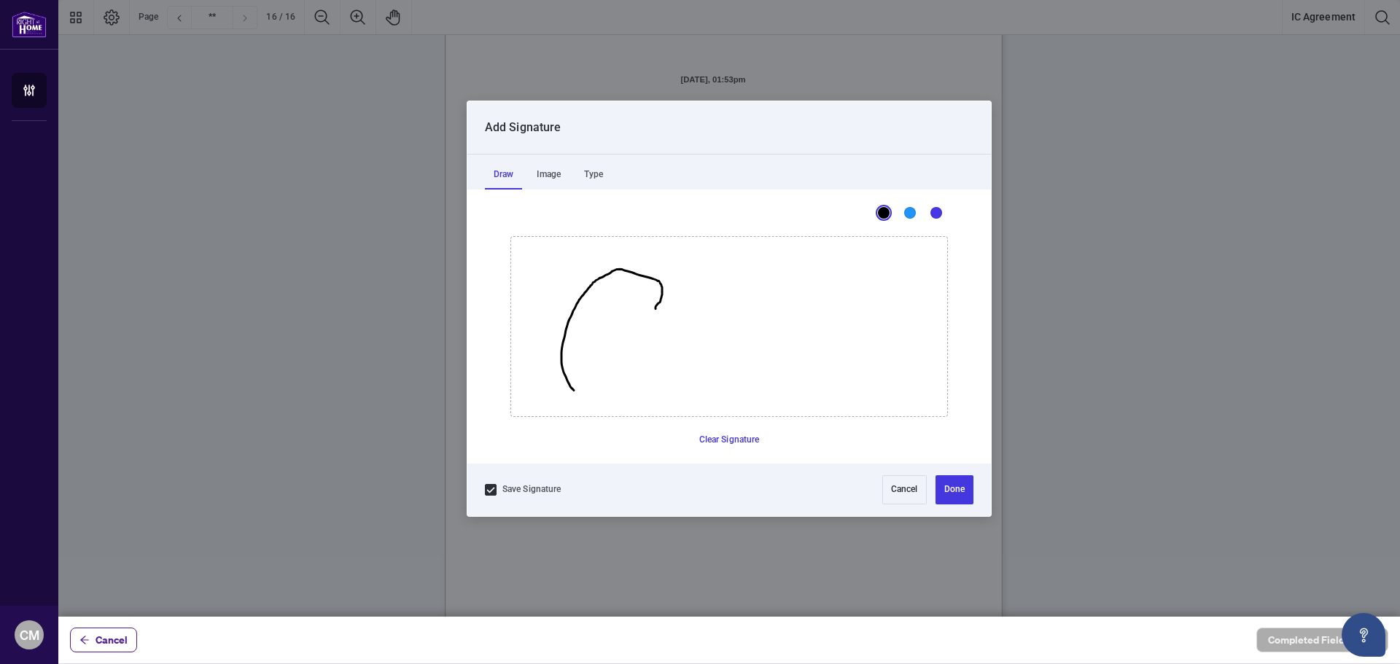
drag, startPoint x: 655, startPoint y: 308, endPoint x: 629, endPoint y: 381, distance: 77.5
click at [628, 381] on icon "Drawing canvas" at bounding box center [729, 326] width 436 height 179
drag, startPoint x: 722, startPoint y: 445, endPoint x: 710, endPoint y: 410, distance: 36.9
click at [721, 445] on button "Clear Signature" at bounding box center [729, 440] width 72 height 23
click at [661, 299] on icon "Drawing canvas" at bounding box center [729, 326] width 436 height 179
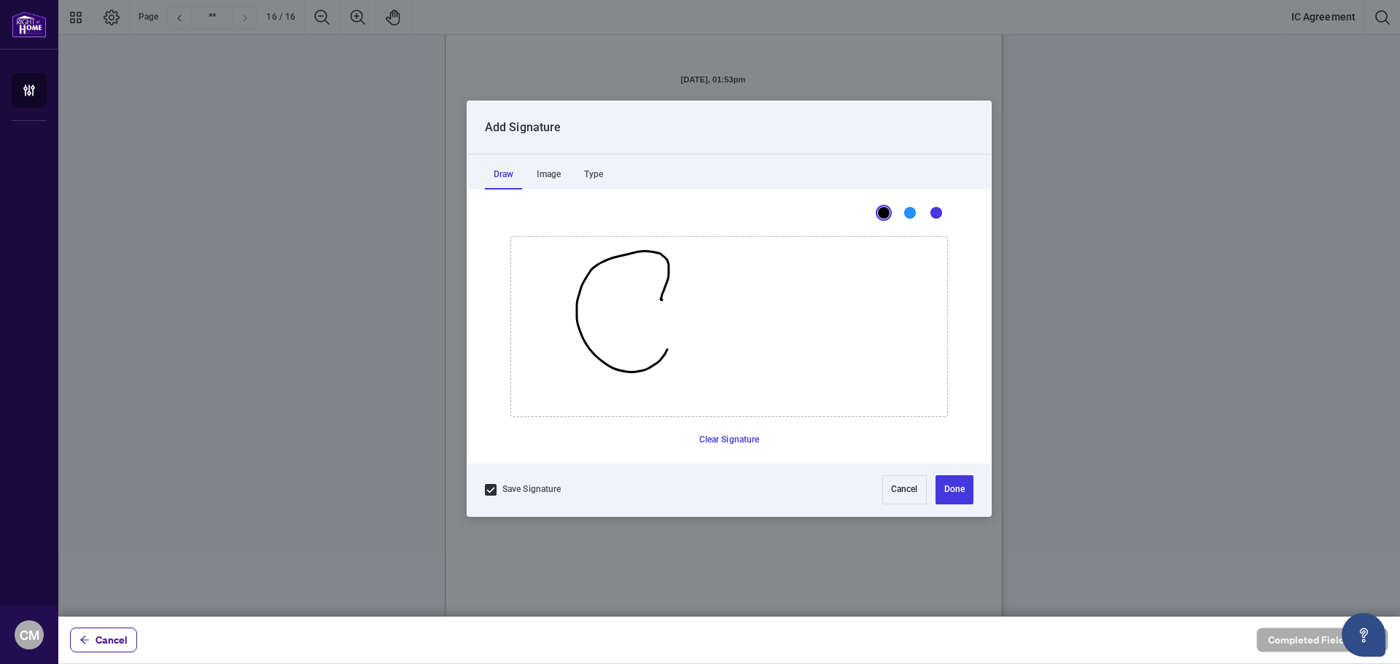
drag, startPoint x: 666, startPoint y: 283, endPoint x: 666, endPoint y: 346, distance: 63.4
click at [666, 346] on icon "Drawing canvas" at bounding box center [729, 326] width 436 height 179
drag, startPoint x: 597, startPoint y: 327, endPoint x: 653, endPoint y: 313, distance: 57.7
click at [596, 332] on icon "Drawing canvas" at bounding box center [729, 326] width 436 height 179
drag, startPoint x: 653, startPoint y: 313, endPoint x: 799, endPoint y: 292, distance: 147.4
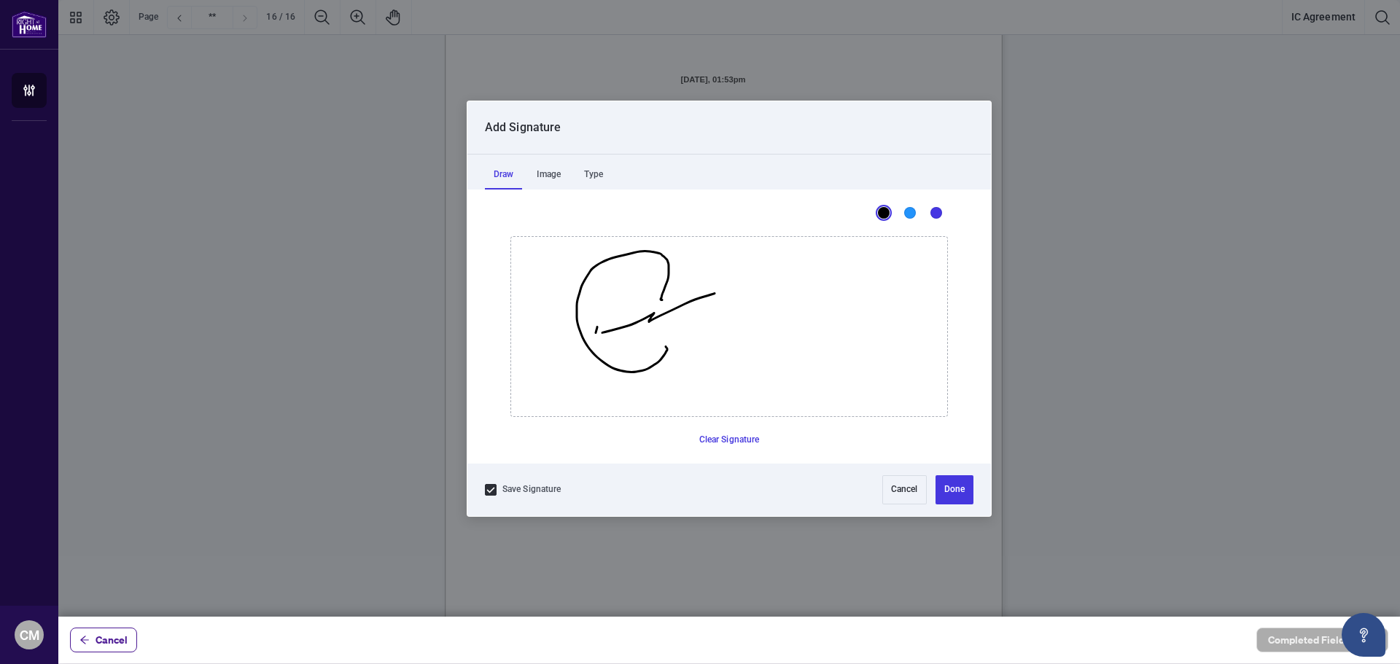
click at [799, 292] on icon "Drawing canvas" at bounding box center [729, 326] width 436 height 179
drag, startPoint x: 705, startPoint y: 265, endPoint x: 828, endPoint y: 363, distance: 157.7
click at [834, 368] on icon "Drawing canvas" at bounding box center [729, 326] width 436 height 179
click at [731, 443] on button "Clear Signature" at bounding box center [729, 440] width 72 height 23
drag, startPoint x: 639, startPoint y: 297, endPoint x: 629, endPoint y: 267, distance: 31.4
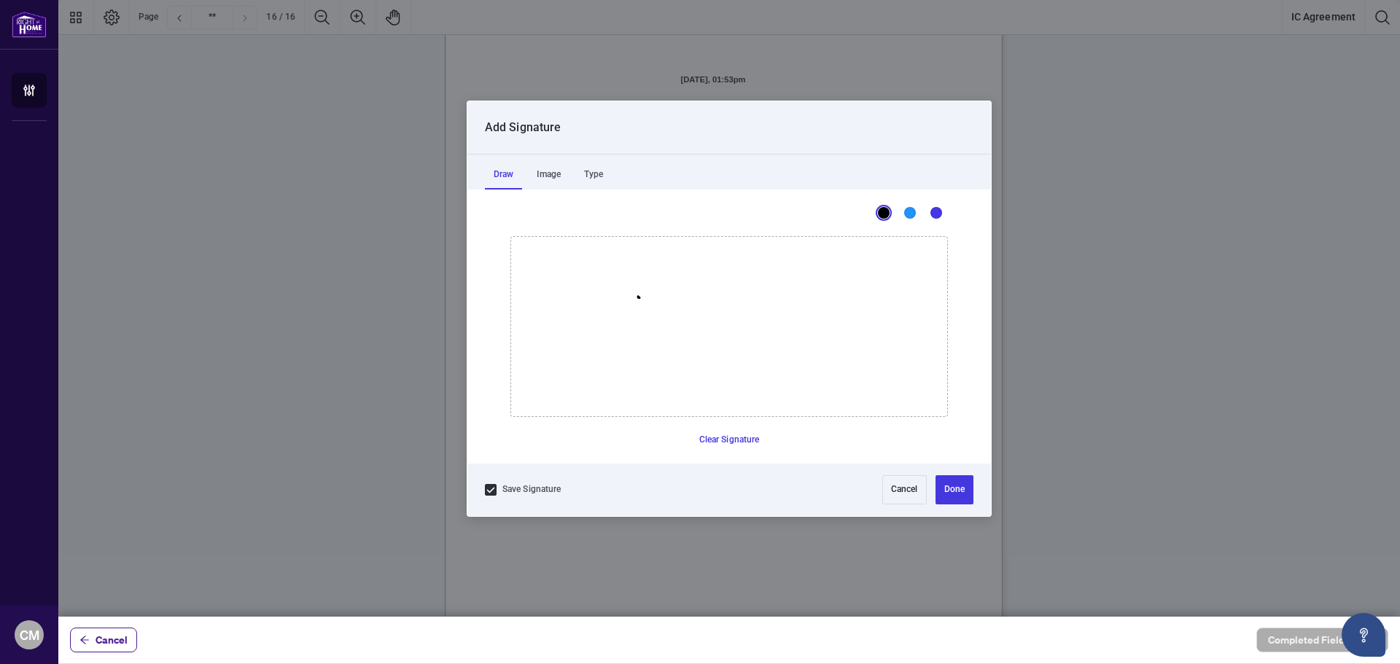
click at [645, 276] on icon "Drawing canvas" at bounding box center [729, 326] width 436 height 179
drag, startPoint x: 629, startPoint y: 267, endPoint x: 651, endPoint y: 354, distance: 89.5
click at [651, 354] on icon "Drawing canvas" at bounding box center [729, 326] width 436 height 179
drag, startPoint x: 583, startPoint y: 336, endPoint x: 636, endPoint y: 311, distance: 58.4
click at [636, 311] on icon "Drawing canvas" at bounding box center [729, 326] width 436 height 179
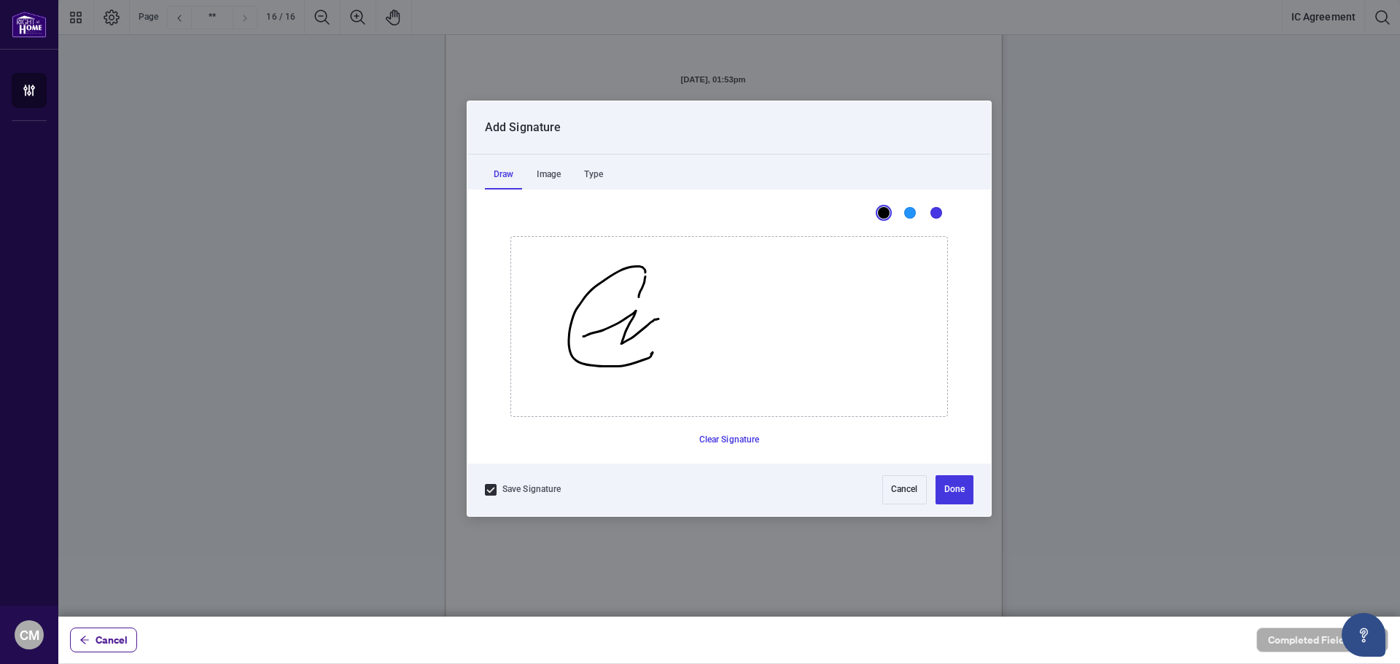
drag, startPoint x: 636, startPoint y: 311, endPoint x: 663, endPoint y: 320, distance: 28.6
drag, startPoint x: 741, startPoint y: 435, endPoint x: 698, endPoint y: 362, distance: 84.6
click at [741, 436] on button "Clear Signature" at bounding box center [729, 440] width 72 height 23
drag, startPoint x: 658, startPoint y: 292, endPoint x: 660, endPoint y: 277, distance: 15.5
click at [658, 287] on icon "Drawing canvas" at bounding box center [729, 326] width 436 height 179
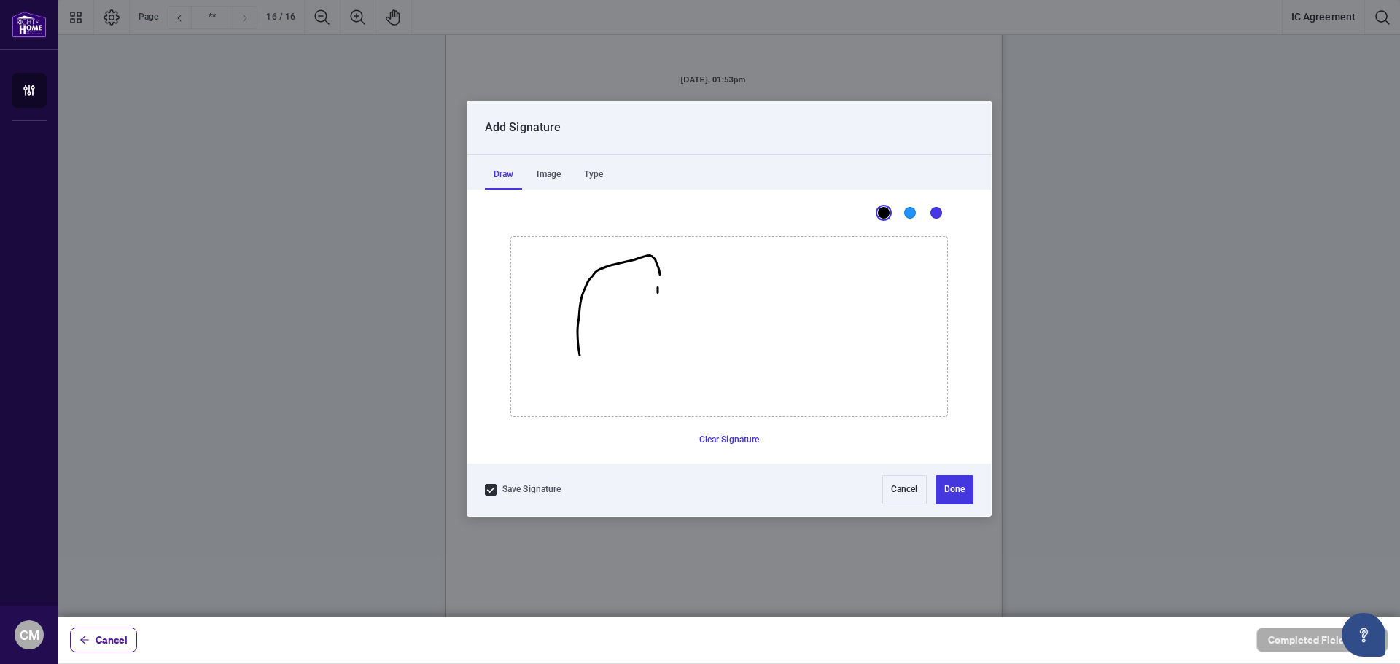
drag, startPoint x: 628, startPoint y: 261, endPoint x: 646, endPoint y: 381, distance: 121.7
click at [646, 383] on icon "Drawing canvas" at bounding box center [729, 326] width 436 height 179
drag, startPoint x: 739, startPoint y: 432, endPoint x: 728, endPoint y: 432, distance: 10.2
click at [739, 433] on button "Clear Signature" at bounding box center [729, 440] width 72 height 23
drag, startPoint x: 650, startPoint y: 291, endPoint x: 656, endPoint y: 267, distance: 24.9
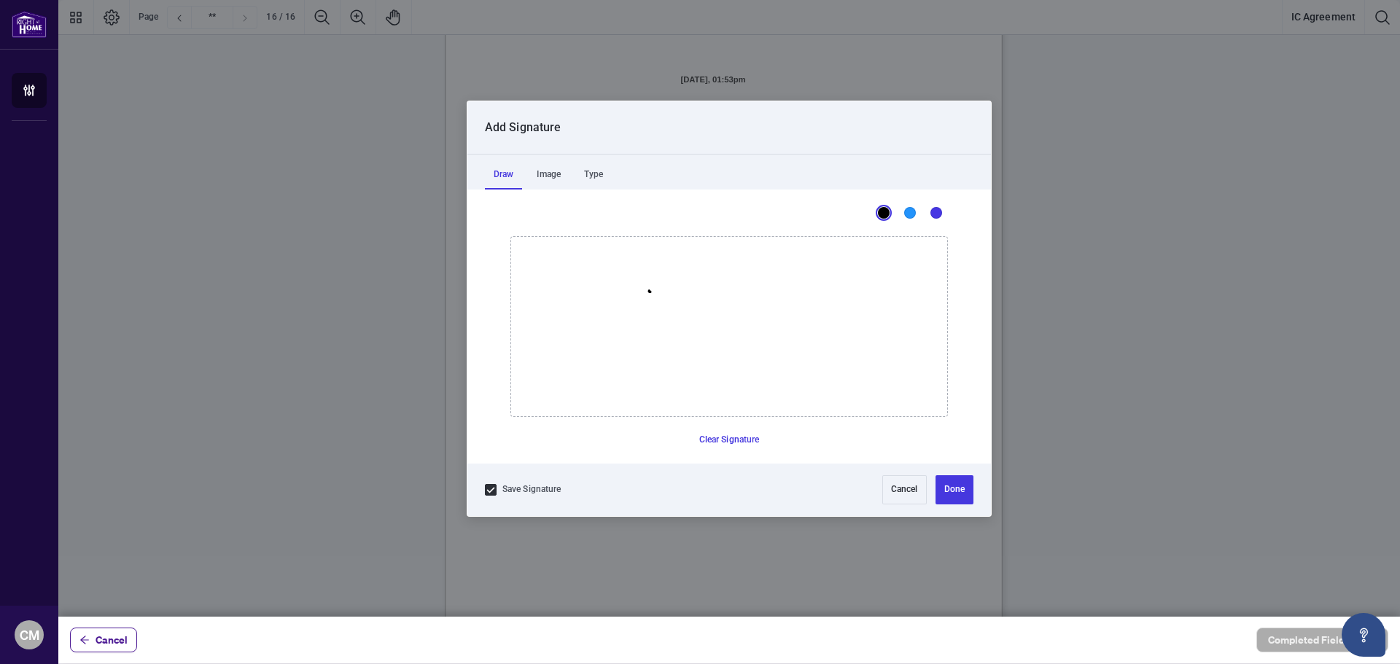
click at [657, 279] on icon "Drawing canvas" at bounding box center [729, 326] width 436 height 179
drag, startPoint x: 656, startPoint y: 267, endPoint x: 642, endPoint y: 354, distance: 88.7
click at [646, 358] on icon "Drawing canvas" at bounding box center [729, 326] width 436 height 179
drag, startPoint x: 603, startPoint y: 326, endPoint x: 722, endPoint y: 319, distance: 119.1
click at [721, 319] on icon "Drawing canvas" at bounding box center [729, 326] width 436 height 179
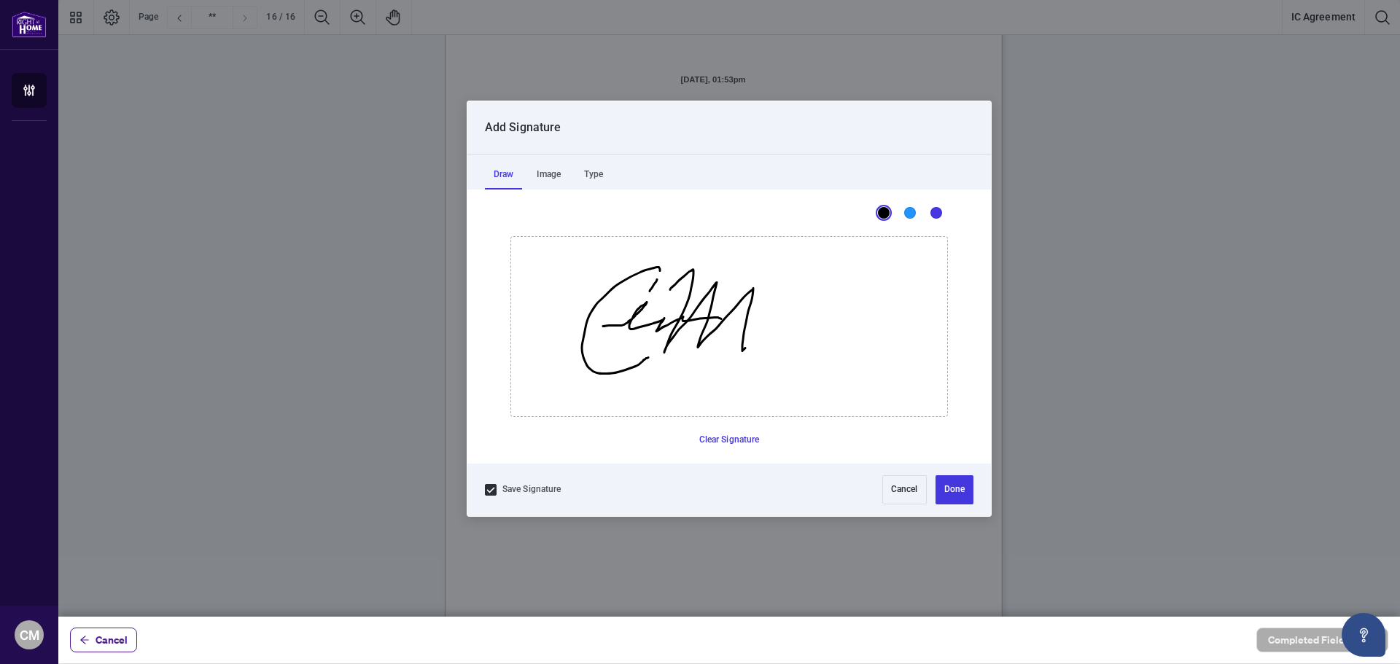
drag, startPoint x: 675, startPoint y: 284, endPoint x: 749, endPoint y: 342, distance: 93.5
click at [748, 343] on icon "Drawing canvas" at bounding box center [729, 326] width 436 height 179
drag, startPoint x: 749, startPoint y: 342, endPoint x: 737, endPoint y: 325, distance: 20.4
click at [749, 338] on icon "Drawing canvas" at bounding box center [729, 326] width 436 height 179
click at [727, 324] on icon "Drawing canvas" at bounding box center [729, 326] width 436 height 179
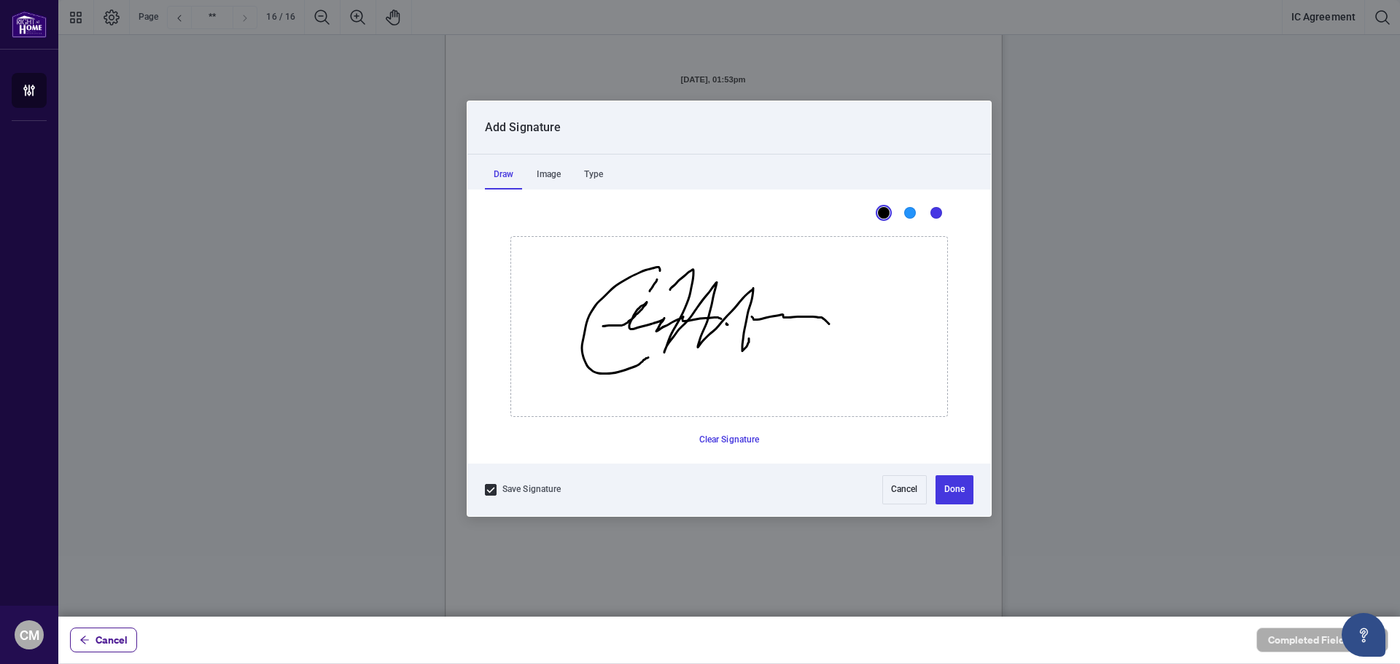
drag, startPoint x: 753, startPoint y: 318, endPoint x: 826, endPoint y: 343, distance: 77.0
click at [832, 330] on icon "Drawing canvas" at bounding box center [729, 326] width 436 height 179
click at [969, 492] on button "Done" at bounding box center [954, 489] width 38 height 29
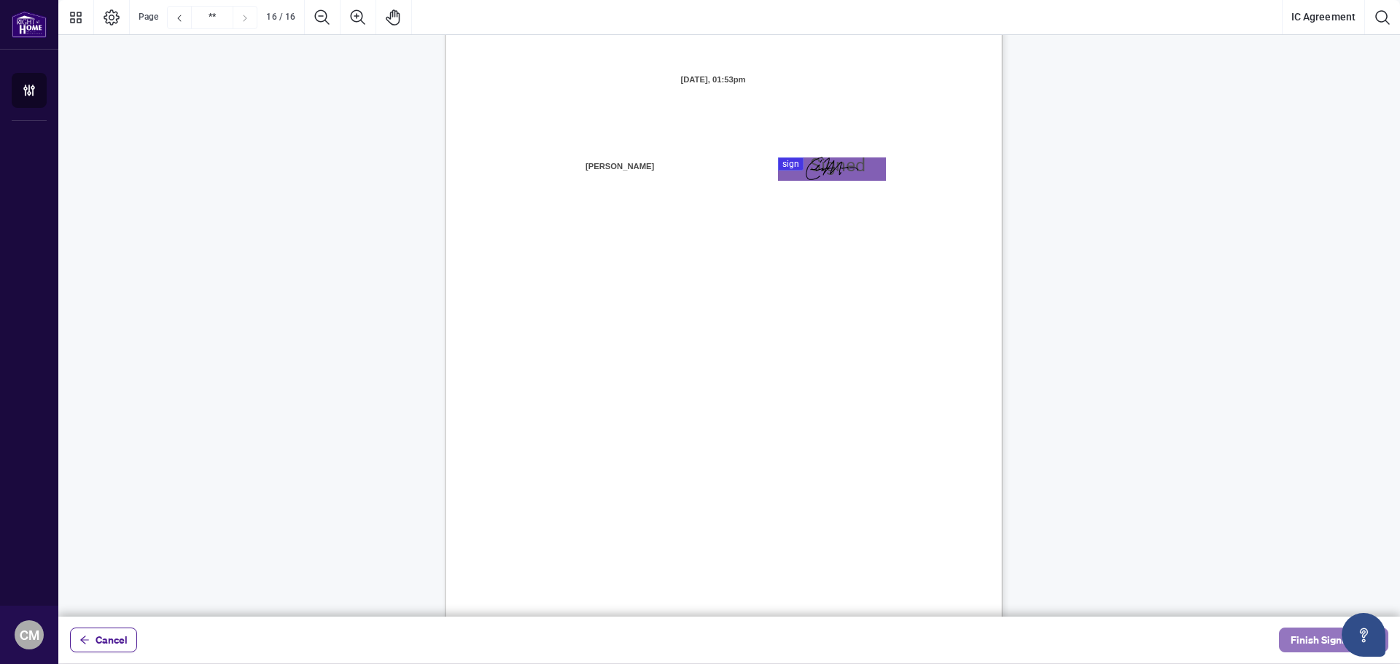
click at [1314, 645] on span "Finish Signing" at bounding box center [1323, 639] width 66 height 23
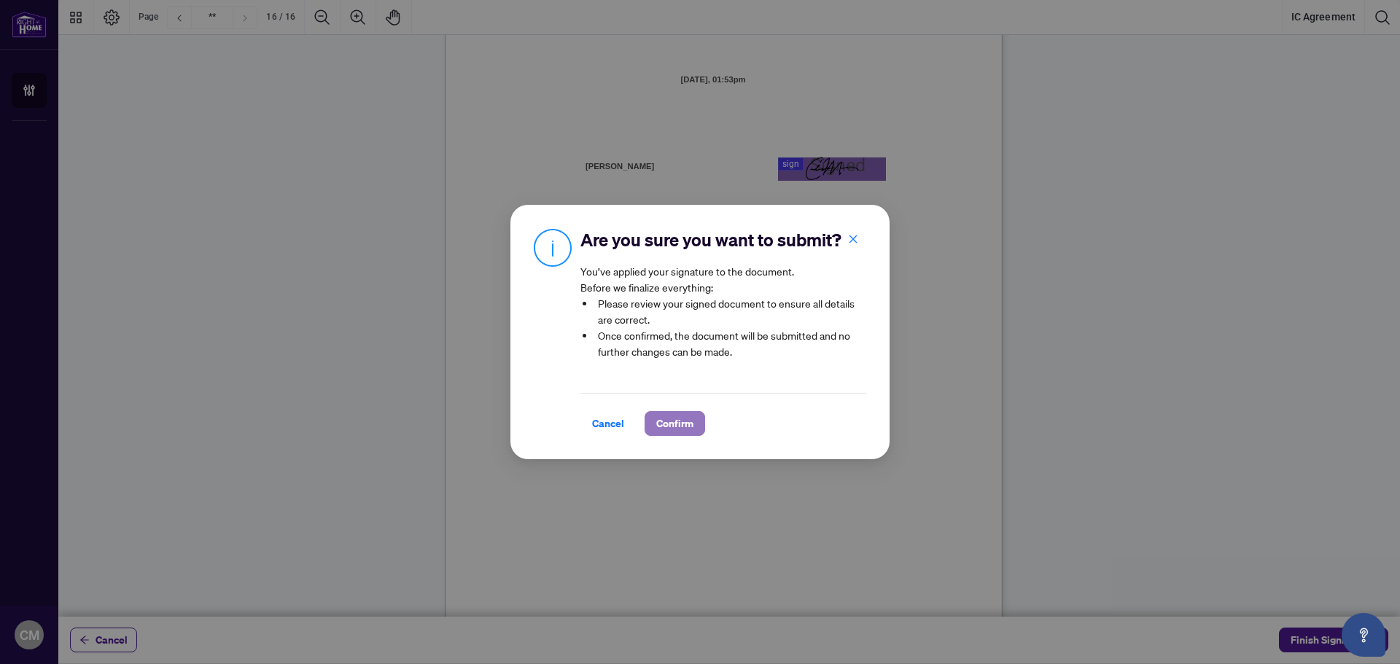
click at [694, 436] on button "Confirm" at bounding box center [674, 423] width 61 height 25
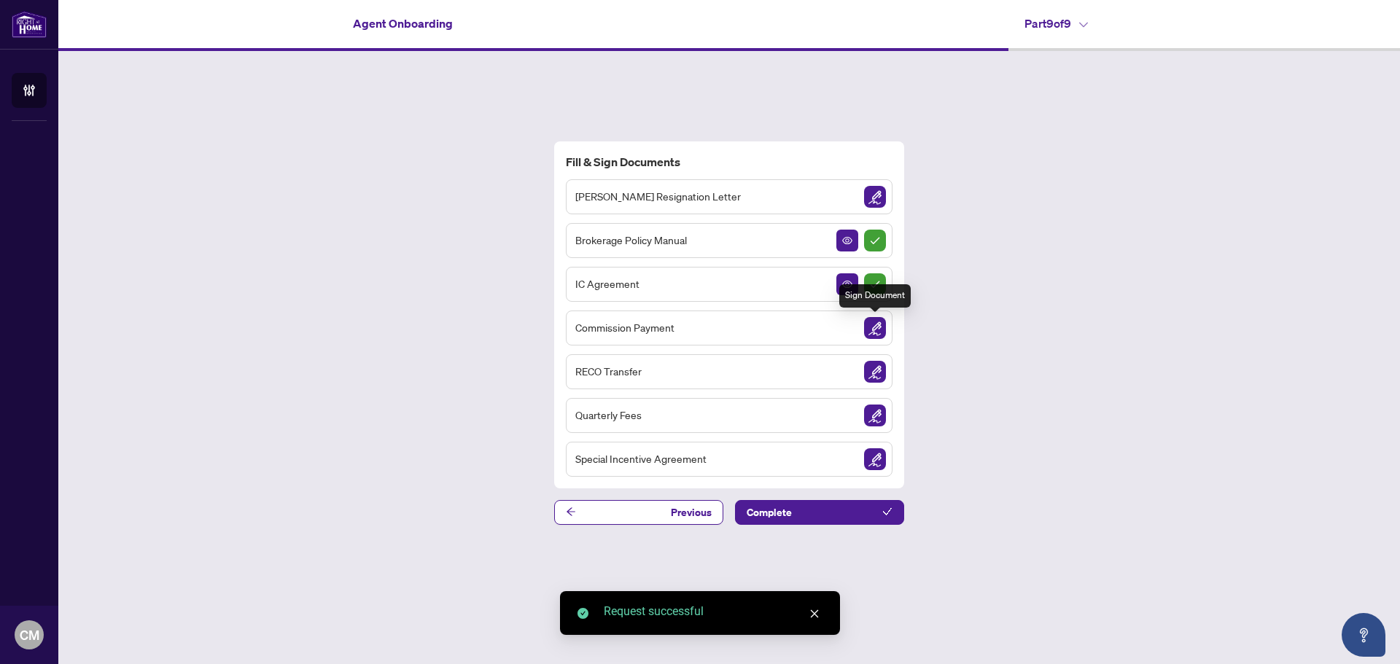
click at [874, 328] on img "Sign Document" at bounding box center [875, 328] width 22 height 22
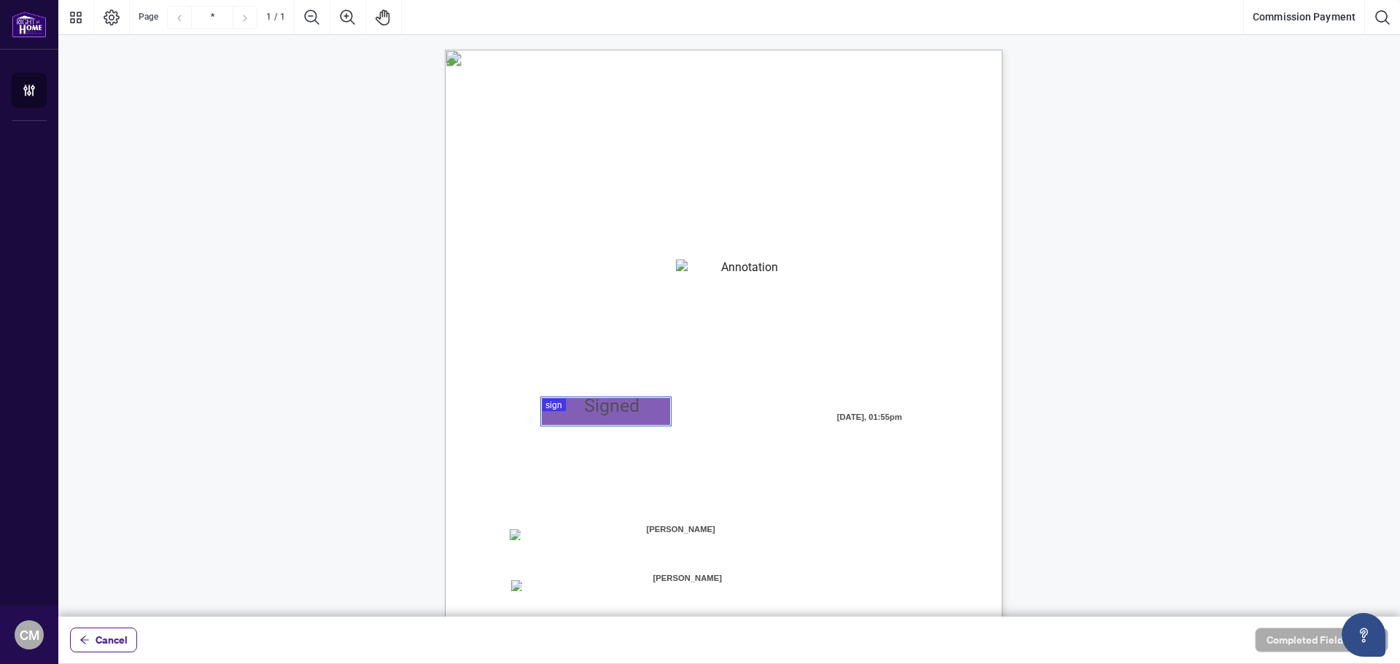
click at [572, 414] on div at bounding box center [728, 308] width 1341 height 617
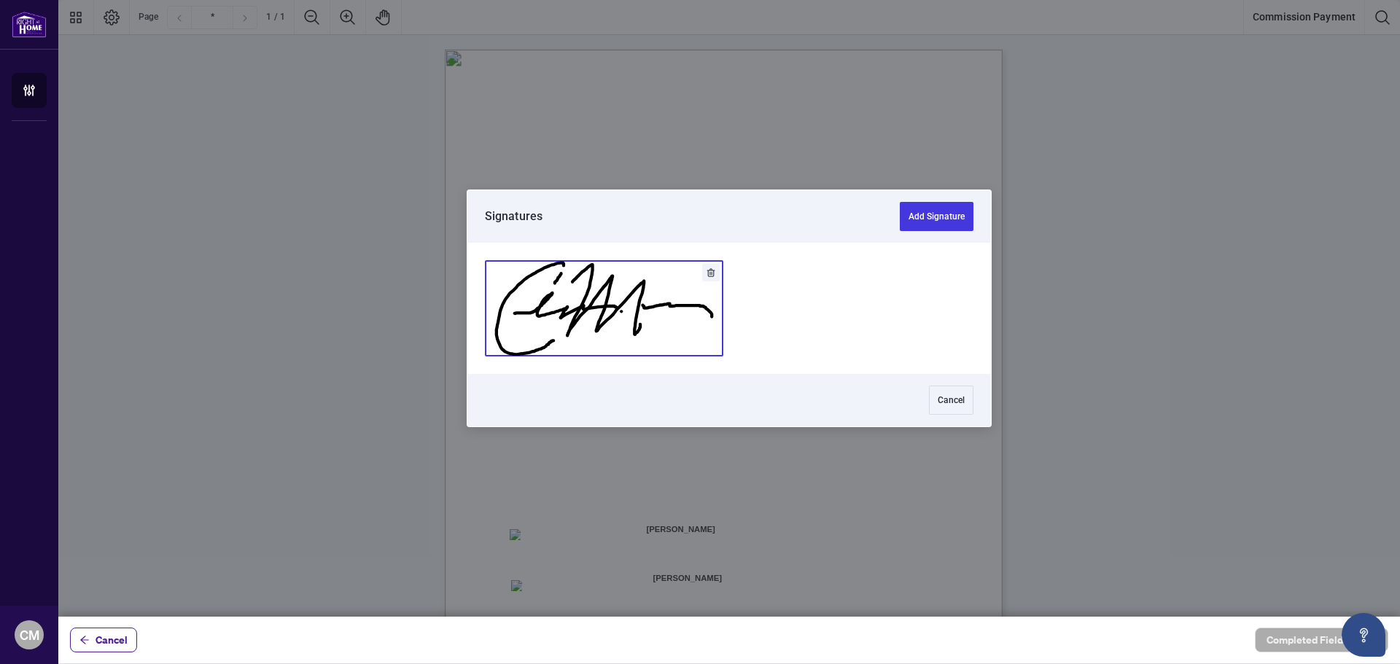
click at [572, 316] on button "Add Signature" at bounding box center [604, 308] width 237 height 95
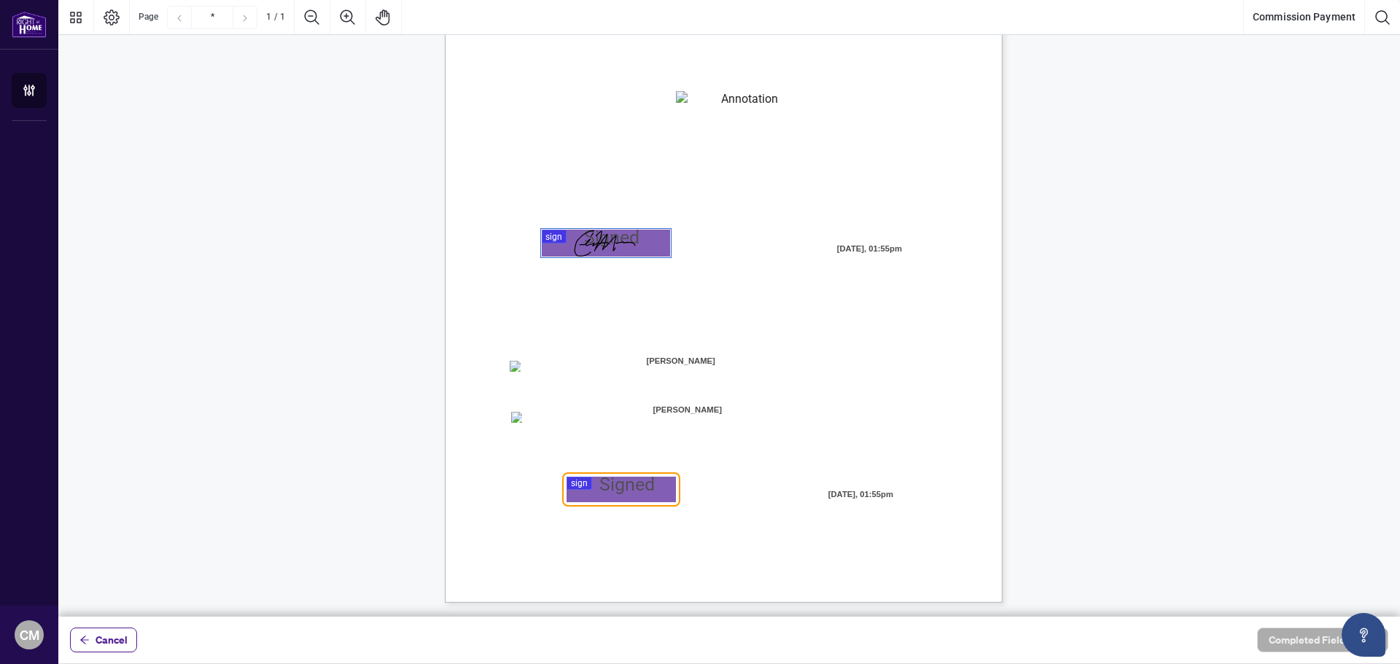
scroll to position [169, 0]
click at [626, 494] on div at bounding box center [728, 308] width 1341 height 617
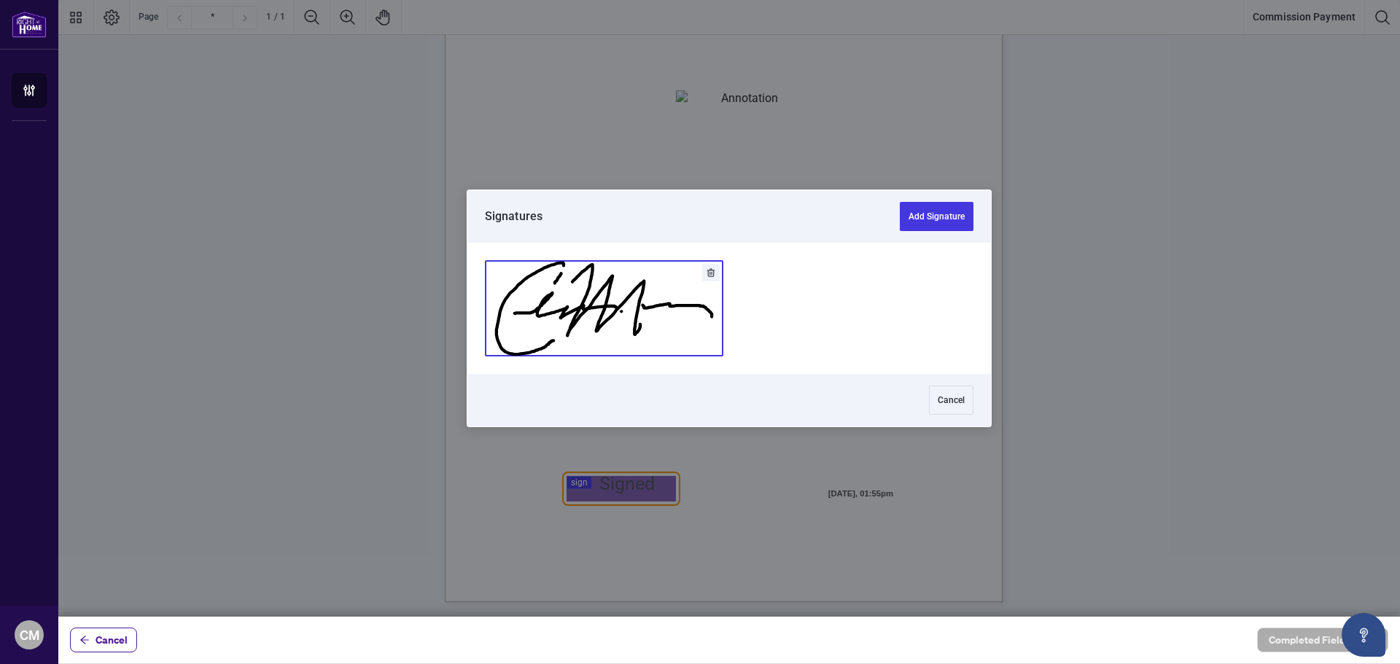
click at [585, 320] on button "Add Signature" at bounding box center [604, 308] width 237 height 95
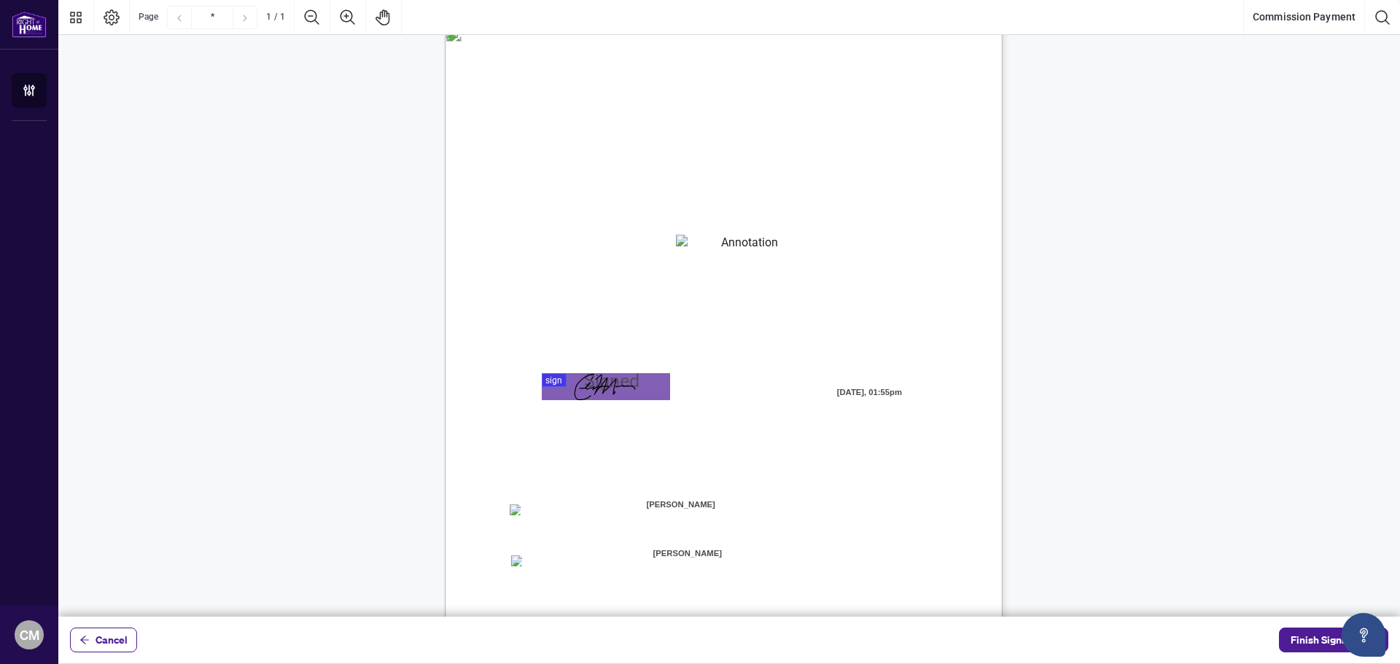
scroll to position [23, 0]
click at [719, 246] on textarea "01K2QDMRP7SAYBPCY7KHBACNKF" at bounding box center [744, 246] width 136 height 20
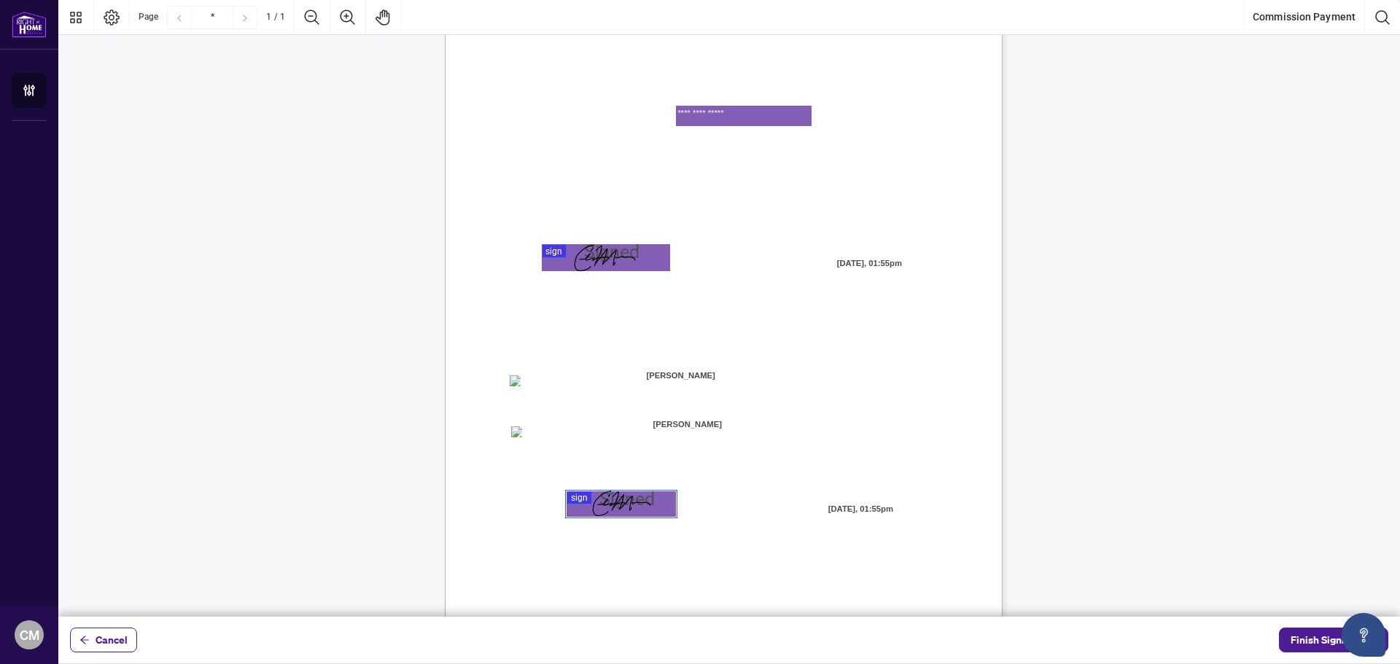
scroll to position [169, 0]
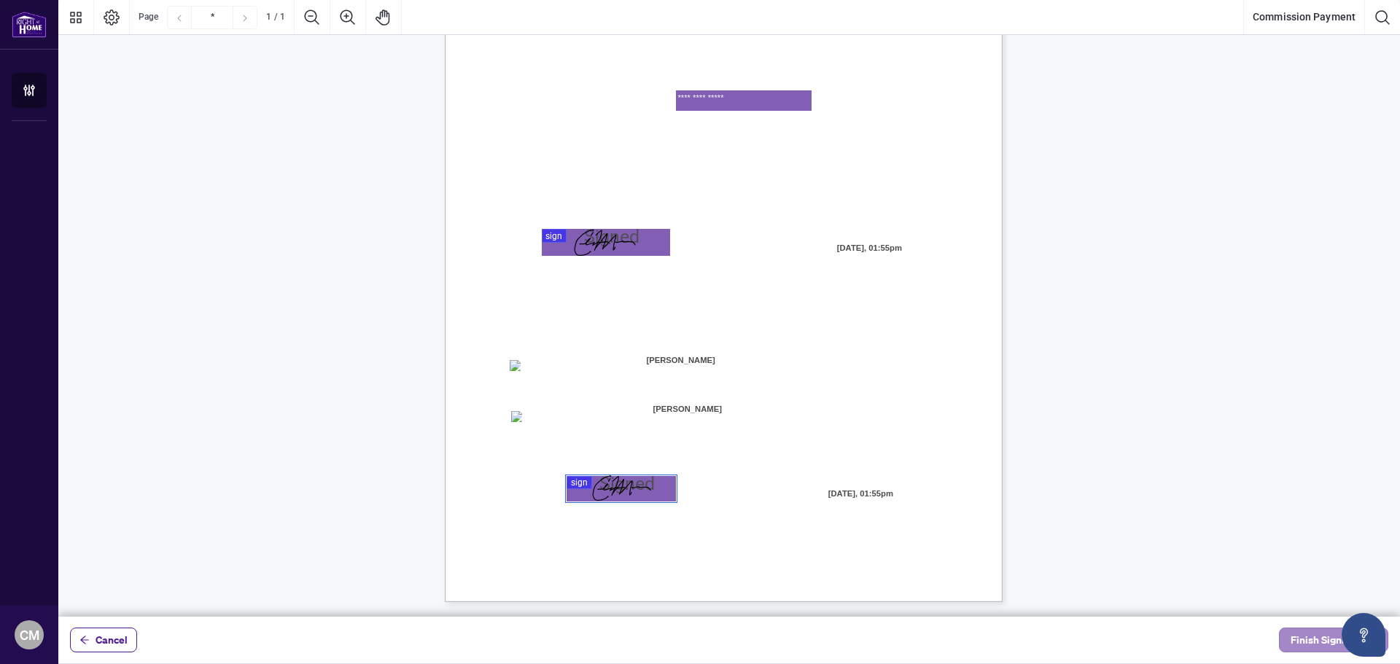
type textarea "**********"
click at [1296, 637] on span "Finish Signing" at bounding box center [1323, 639] width 66 height 23
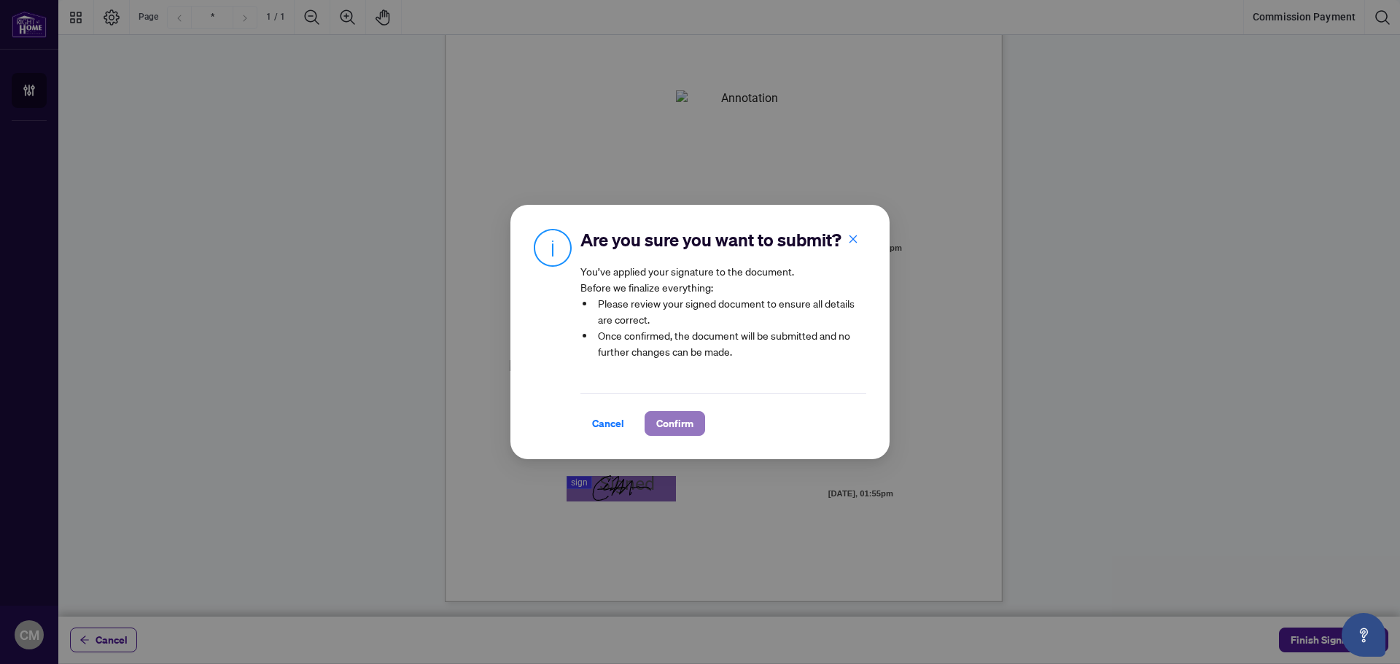
click at [670, 424] on span "Confirm" at bounding box center [674, 423] width 37 height 23
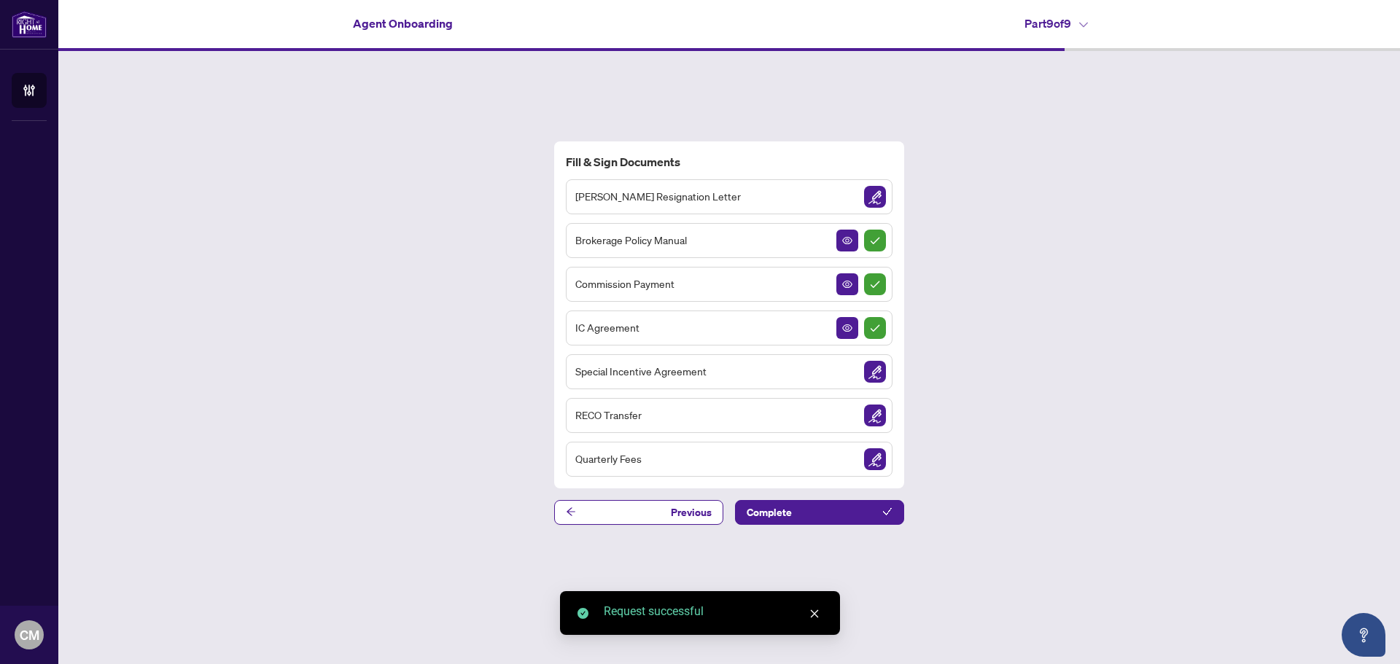
click at [873, 382] on img "Sign Document" at bounding box center [875, 372] width 22 height 22
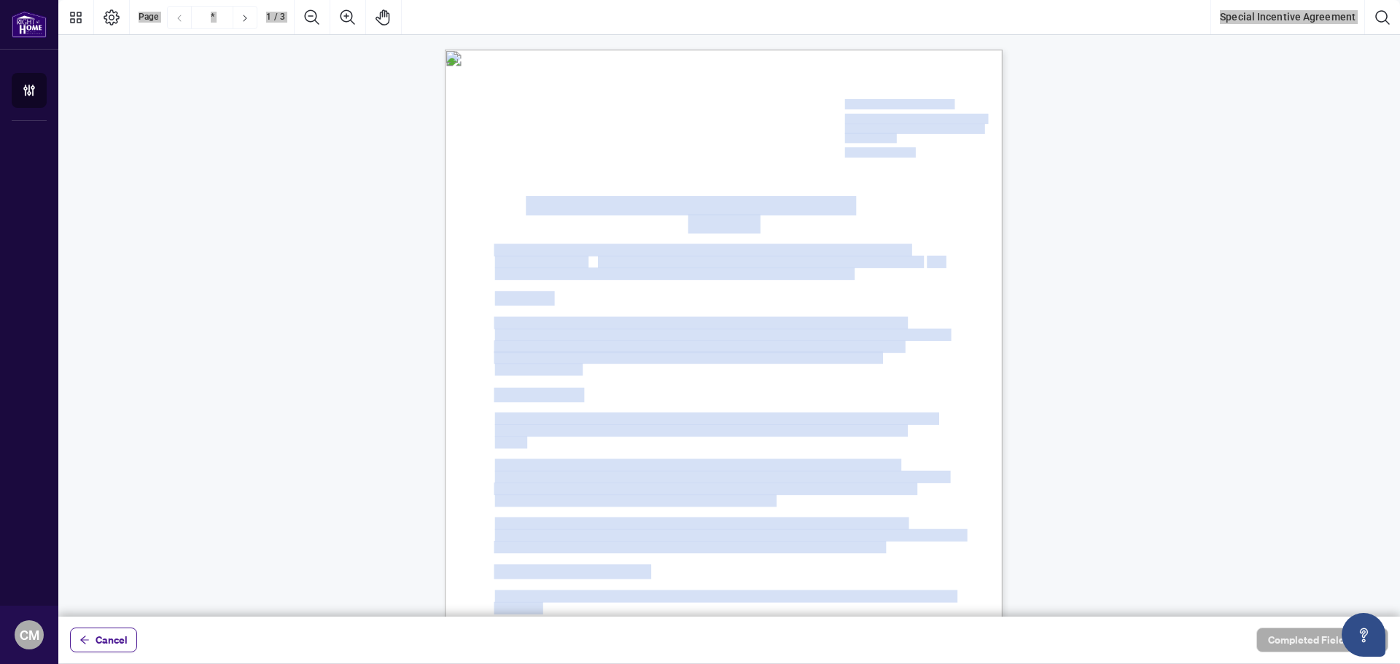
click at [852, 317] on span "The purpose of this Addendum is to set forth the terms and conditions under whi…" at bounding box center [699, 323] width 411 height 12
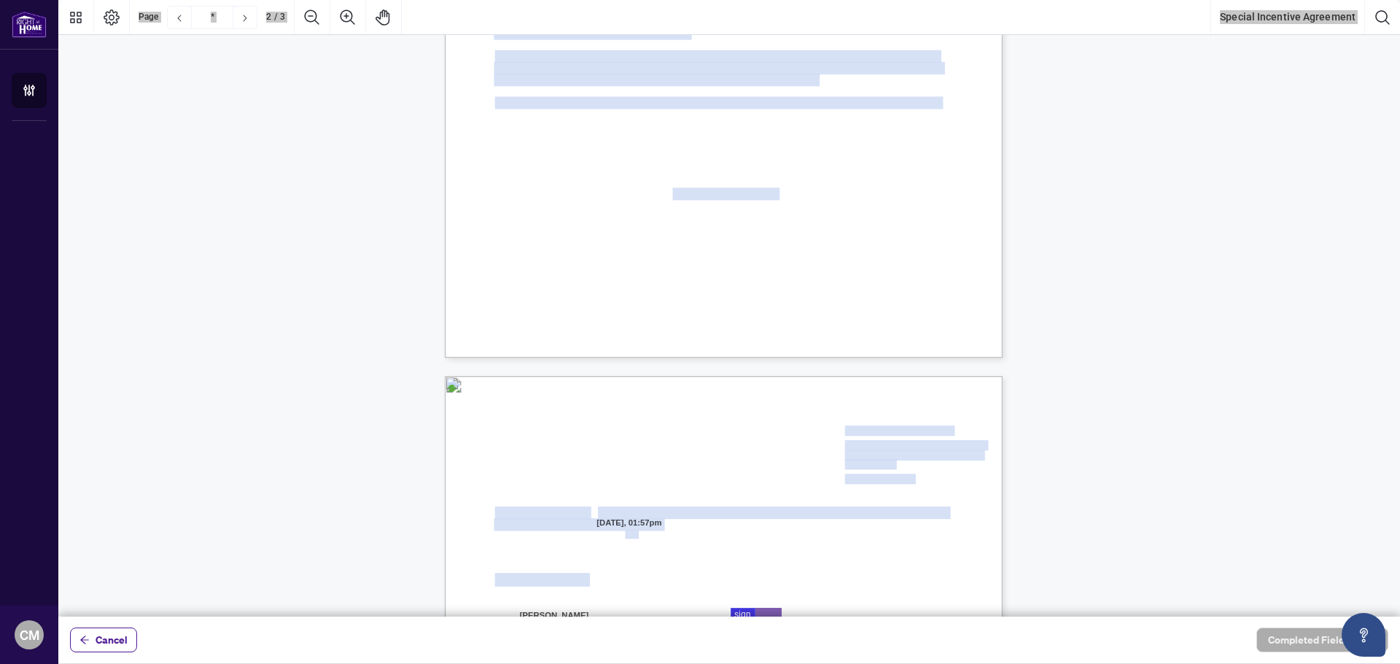
scroll to position [1166, 0]
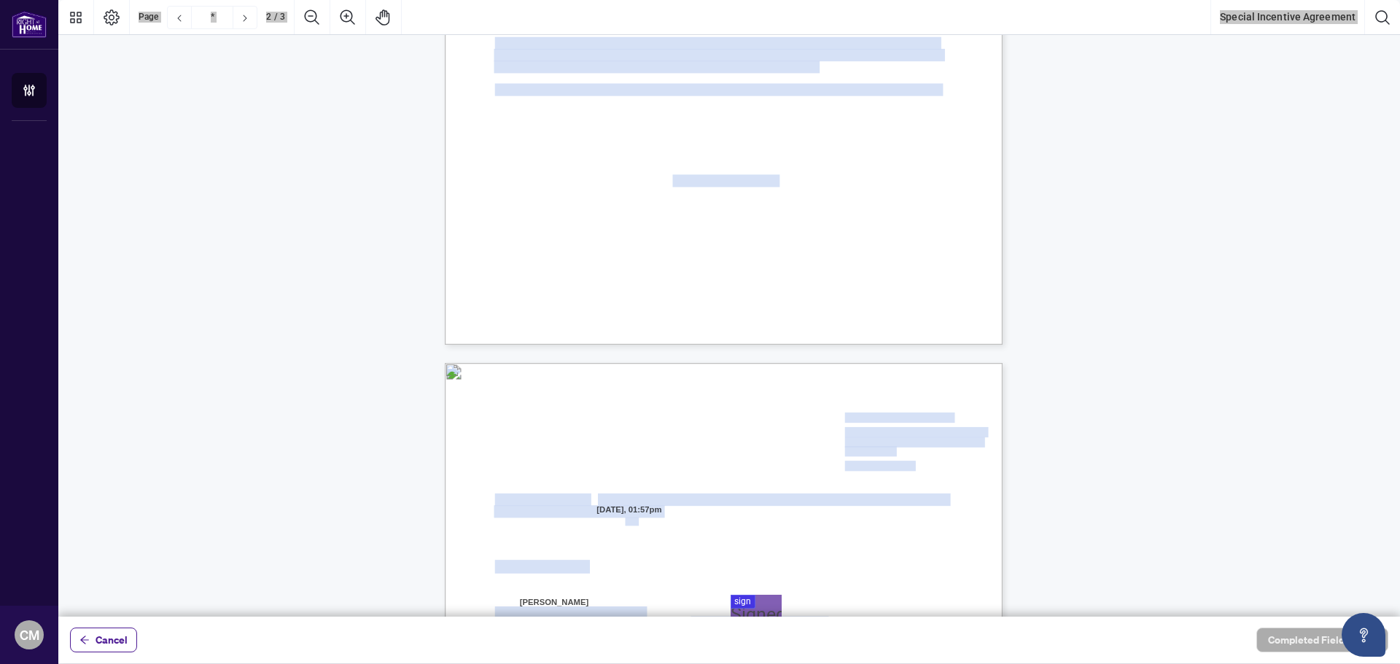
type input "*"
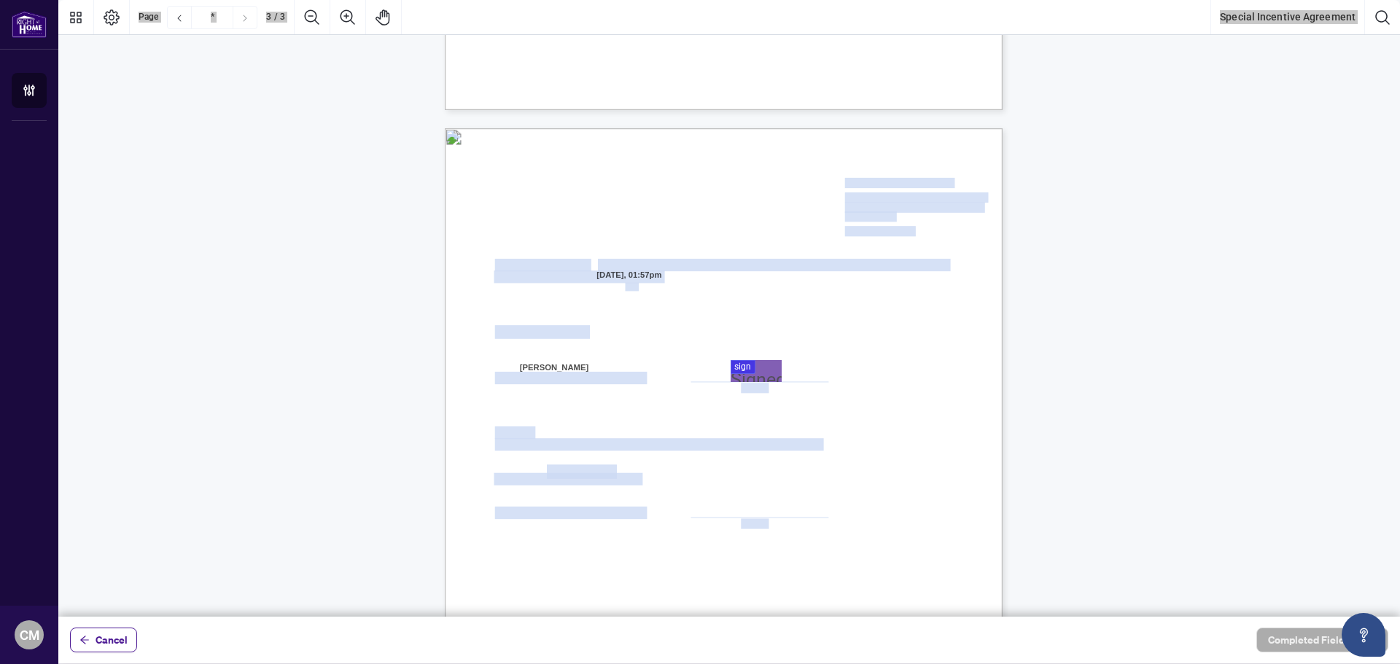
scroll to position [1458, 0]
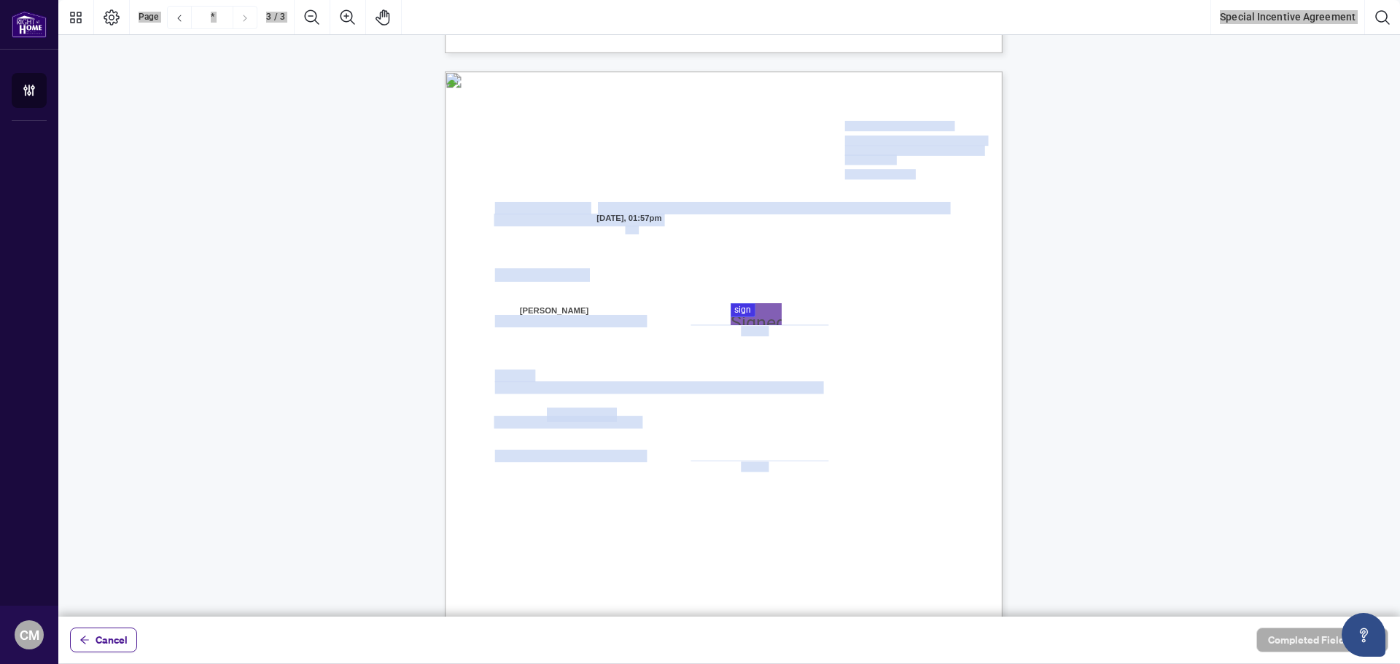
click at [768, 320] on div at bounding box center [728, 308] width 1341 height 617
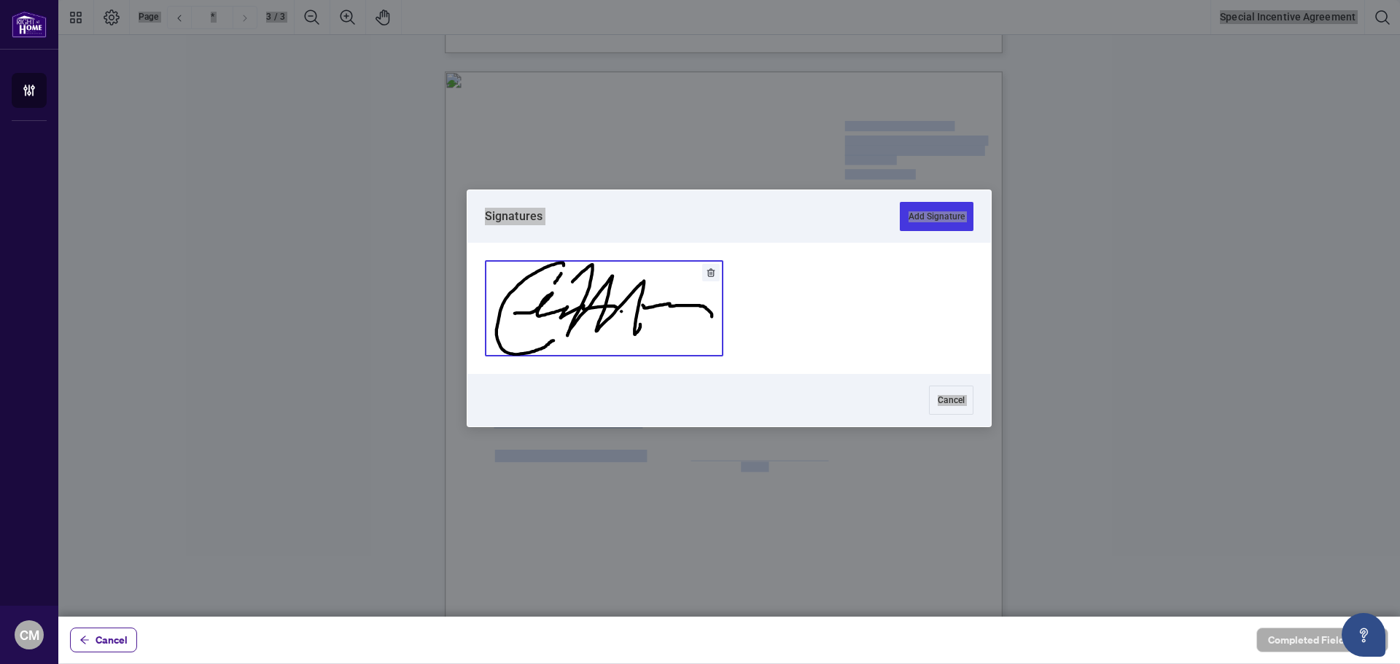
click at [652, 316] on button "Add Signature" at bounding box center [604, 308] width 237 height 95
click at [645, 316] on span "Name: ______________________________" at bounding box center [570, 322] width 150 height 12
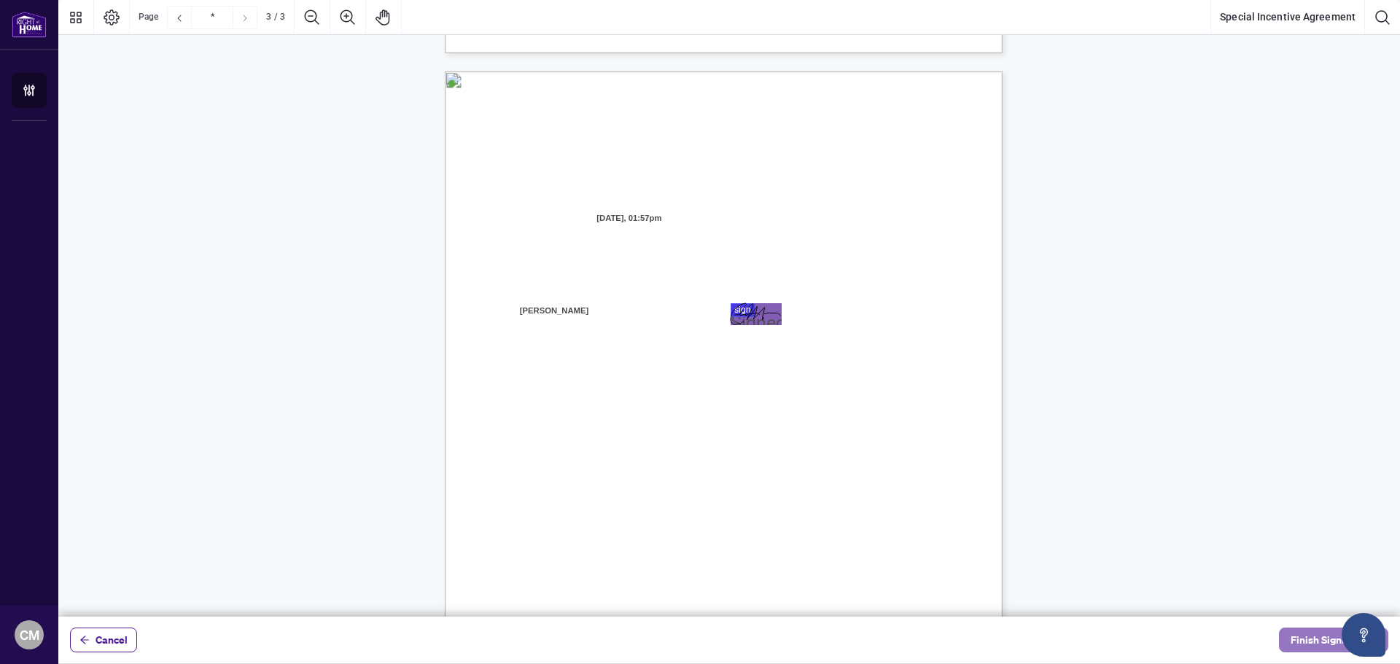
click at [1328, 649] on span "Finish Signing" at bounding box center [1323, 639] width 66 height 23
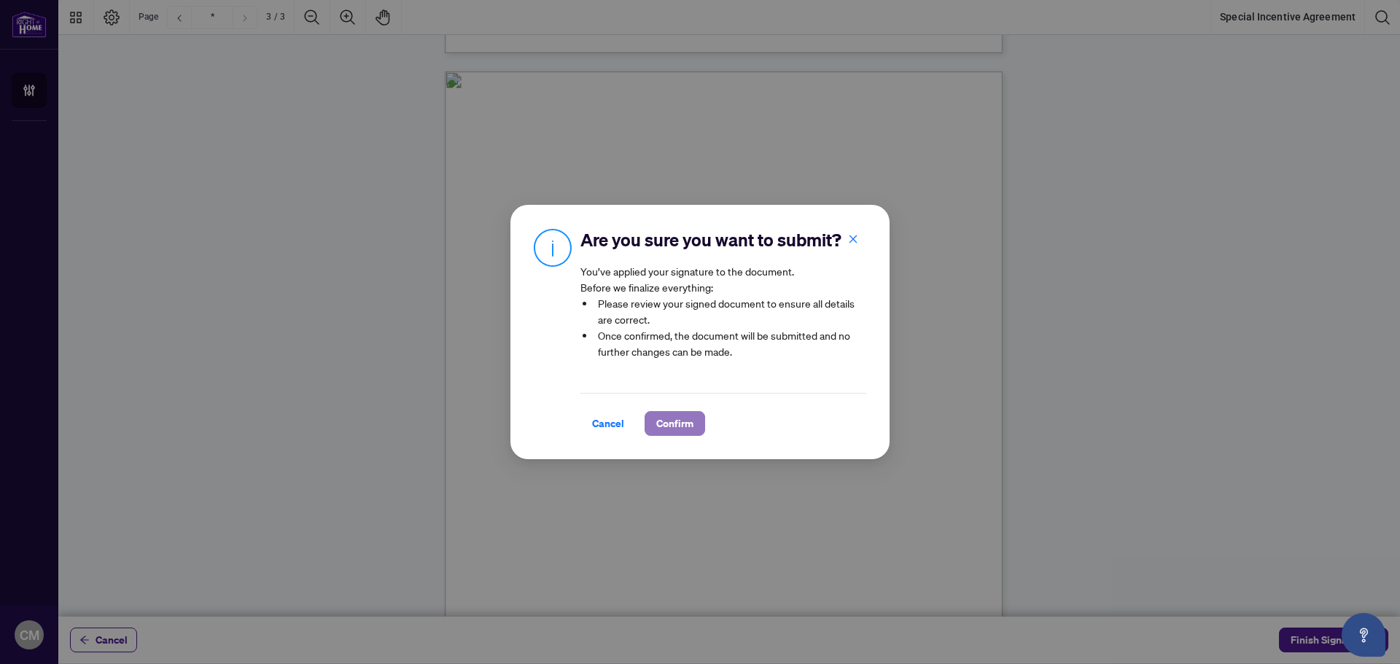
click at [685, 429] on span "Confirm" at bounding box center [674, 423] width 37 height 23
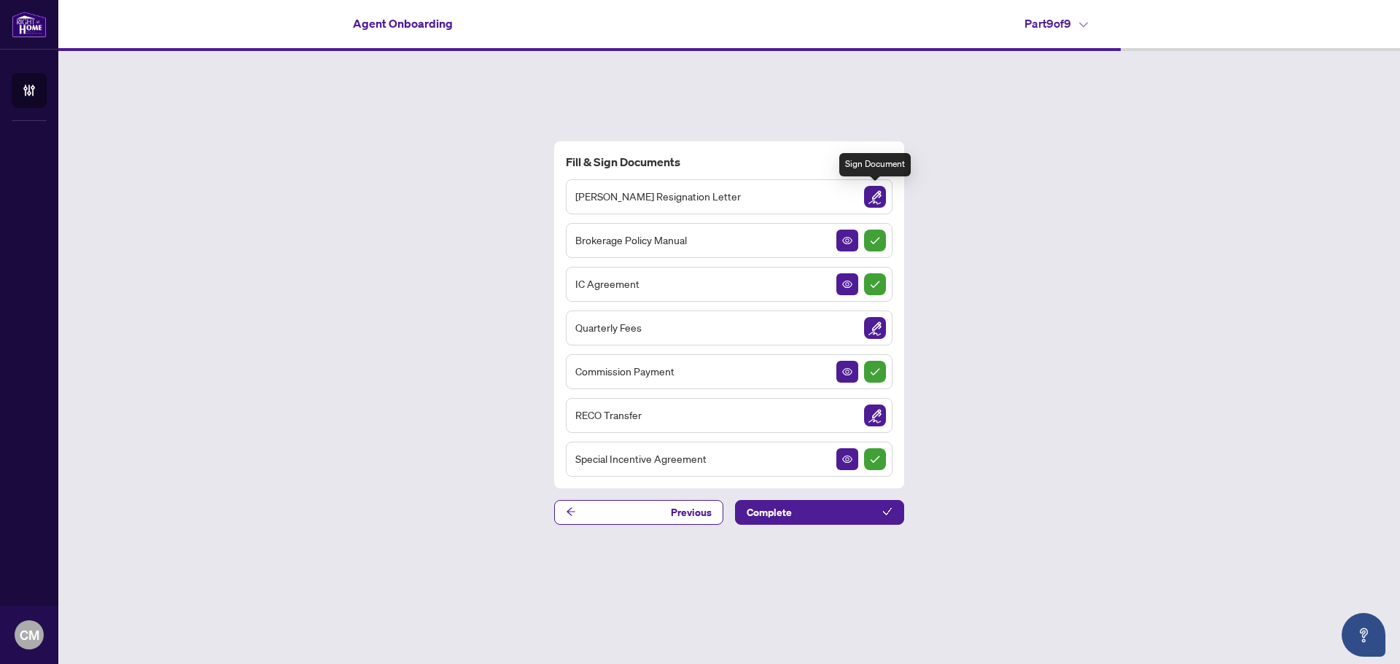
click at [878, 200] on img "Sign Document" at bounding box center [875, 197] width 22 height 22
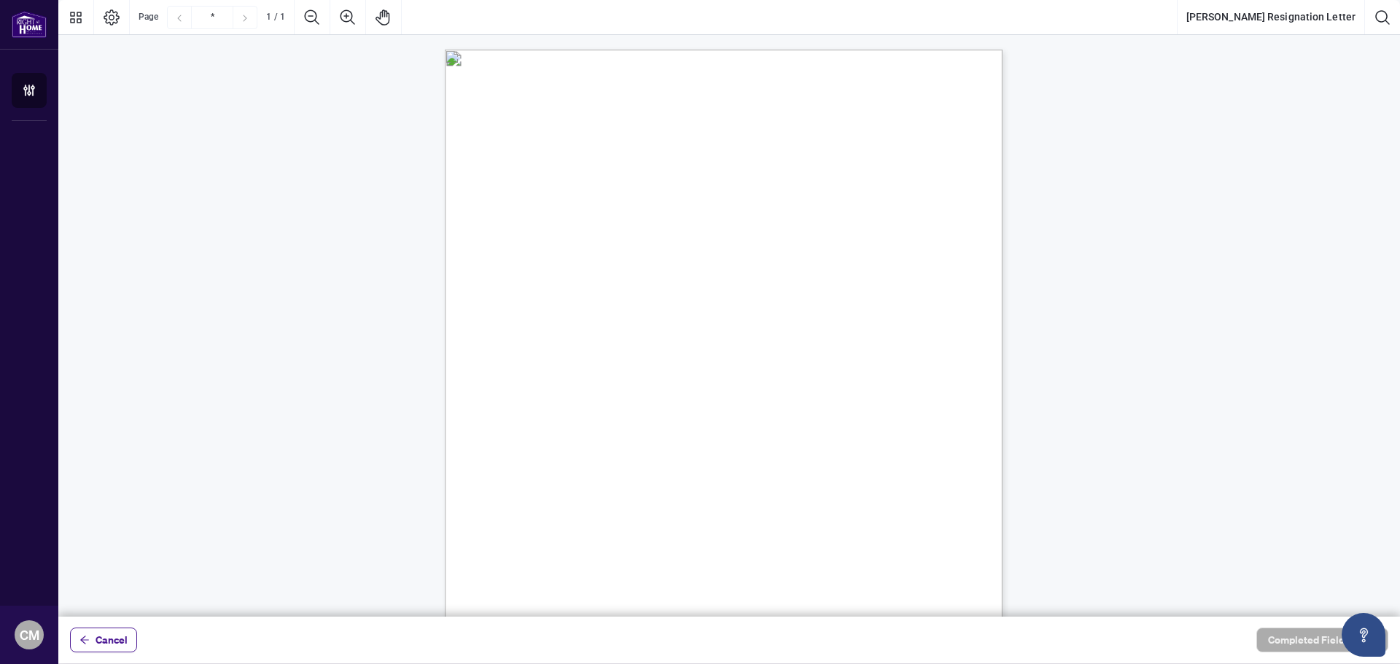
click at [558, 467] on div "[DATE] Broker of Record IPRO REALTY LTD Brokerage Email: [EMAIL_ADDRESS][DOMAIN…" at bounding box center [793, 501] width 697 height 903
click at [561, 469] on div "[DATE] Broker of Record IPRO REALTY LTD Brokerage Email: [EMAIL_ADDRESS][DOMAIN…" at bounding box center [793, 501] width 697 height 903
click at [117, 639] on span "Cancel" at bounding box center [112, 639] width 32 height 23
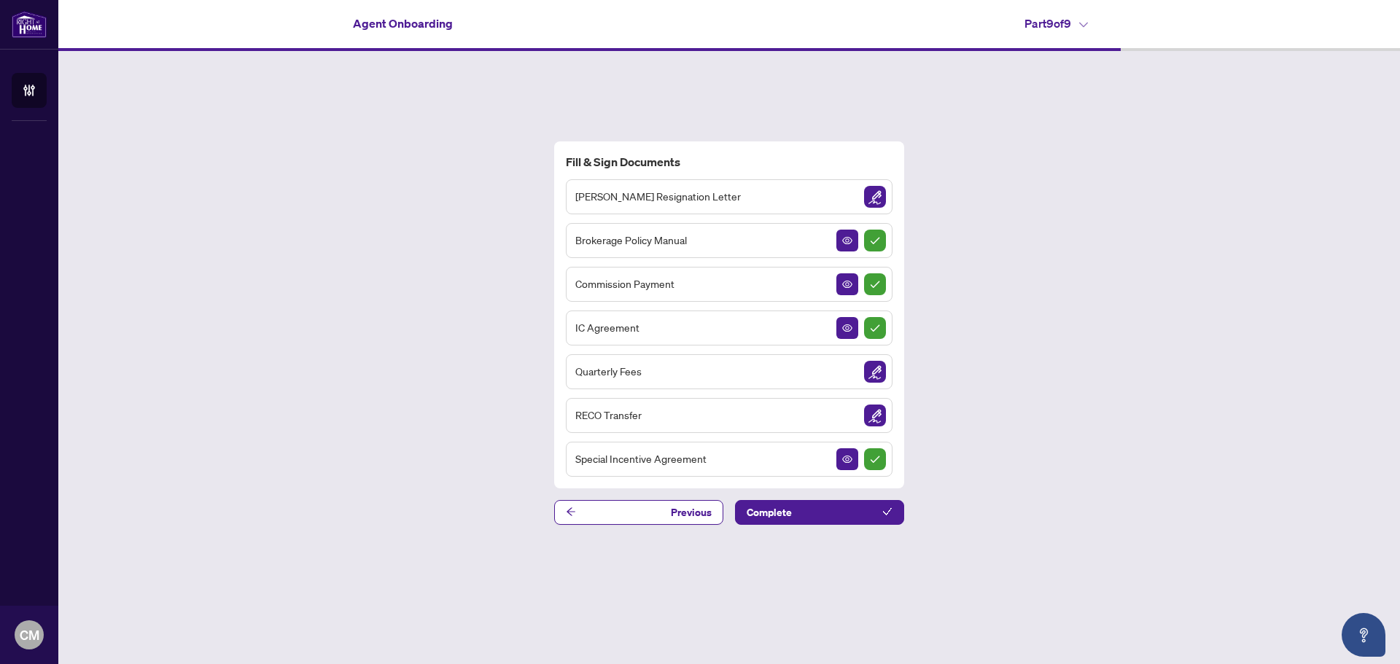
click at [874, 370] on img "Sign Document" at bounding box center [875, 372] width 22 height 22
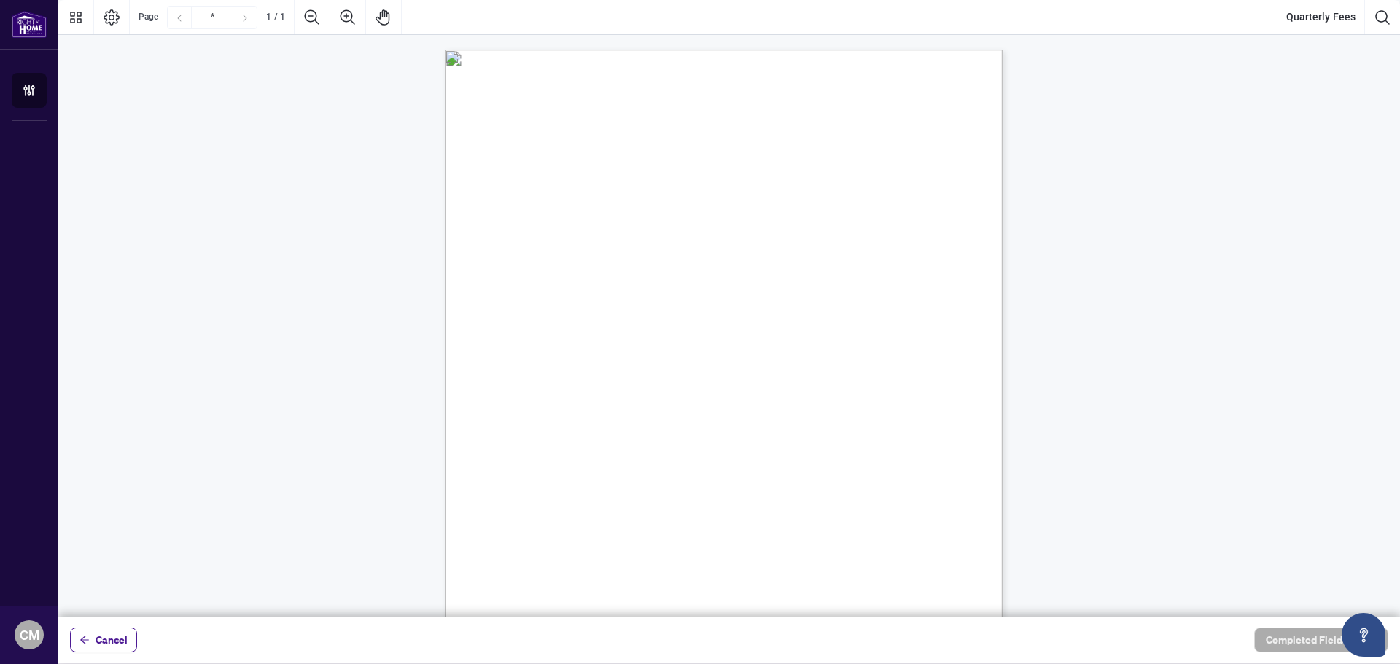
click at [513, 404] on span "☐" at bounding box center [514, 403] width 7 height 17
click at [516, 402] on span "☐" at bounding box center [514, 403] width 7 height 17
click at [645, 464] on span "☐" at bounding box center [645, 465] width 7 height 13
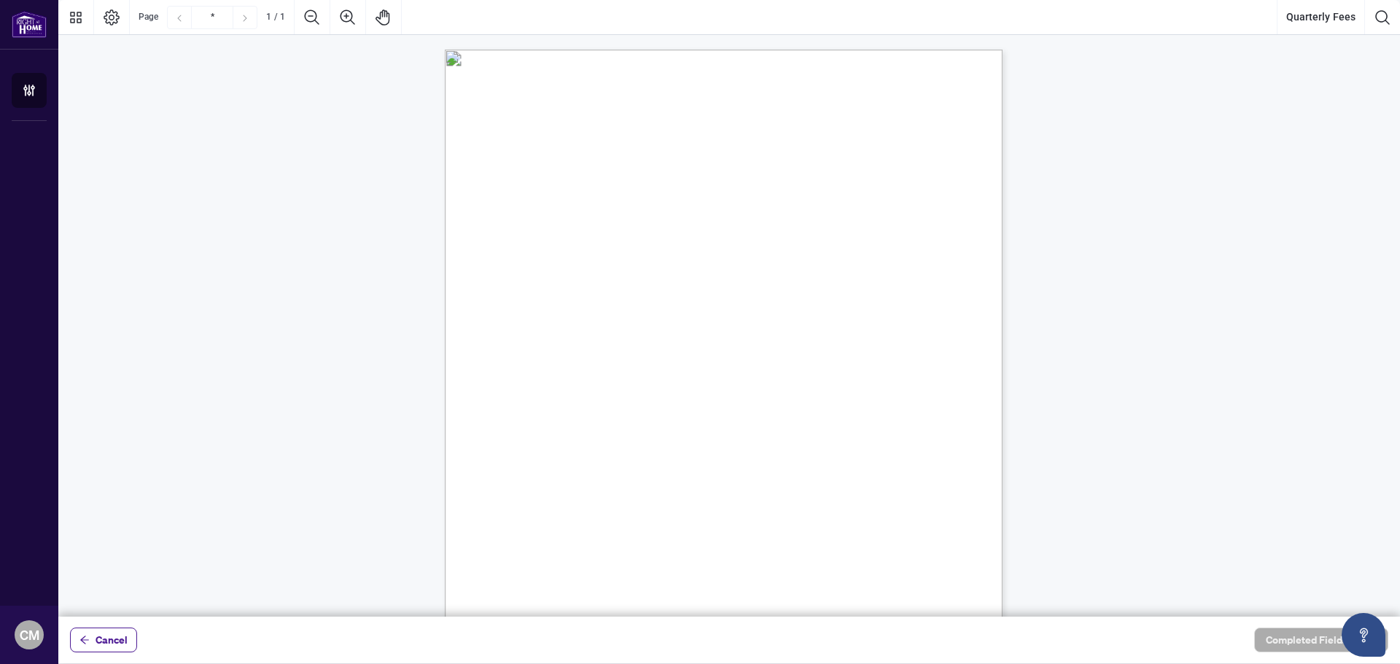
click at [647, 475] on div "Right at Home Realty, Brokerage Quarterly Fees Billing Authorization Quarterly …" at bounding box center [793, 501] width 697 height 903
click at [561, 488] on span "Card Number:" at bounding box center [536, 488] width 50 height 11
click at [574, 324] on div "Right at Home Realty, Brokerage Quarterly Fees Billing Authorization Quarterly …" at bounding box center [793, 331] width 697 height 903
click at [608, 480] on span ":" at bounding box center [607, 481] width 2 height 9
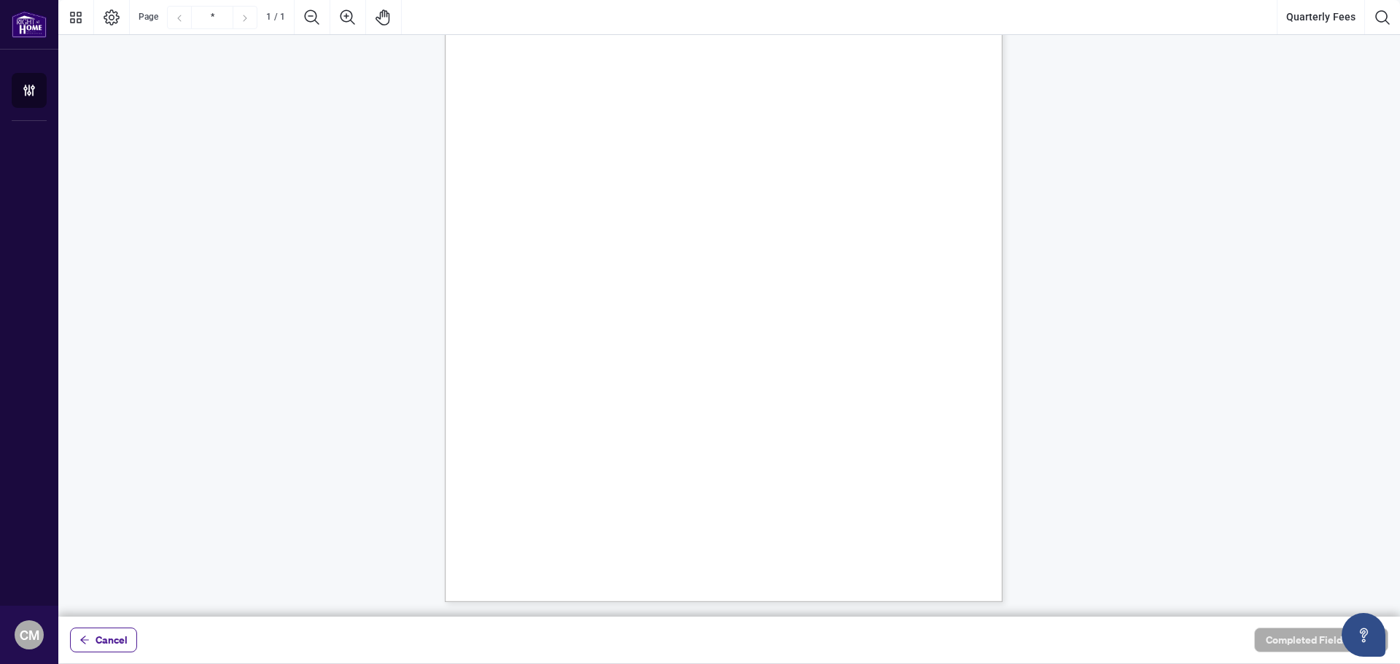
click at [608, 480] on span ":" at bounding box center [607, 481] width 2 height 9
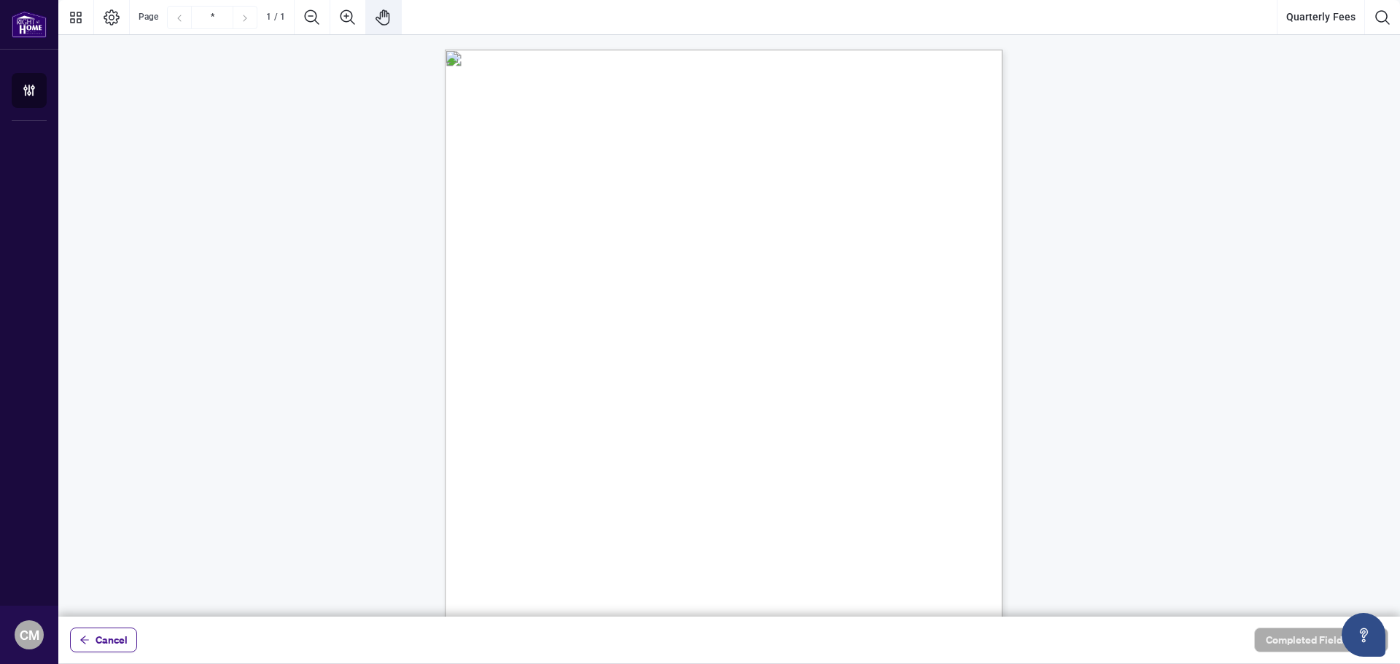
click at [386, 22] on icon "Pan Mode" at bounding box center [383, 17] width 17 height 17
click at [76, 17] on icon "Thumbnails" at bounding box center [75, 17] width 17 height 17
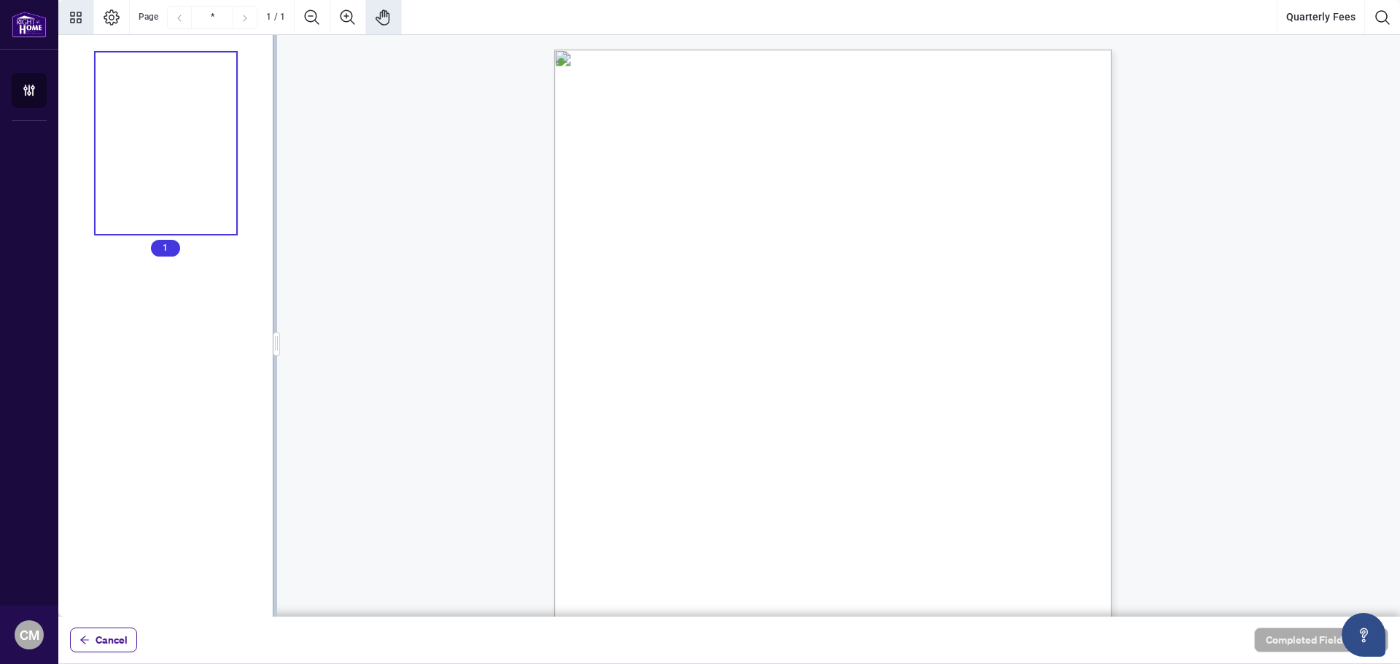
click at [76, 17] on icon "Thumbnails" at bounding box center [75, 17] width 17 height 17
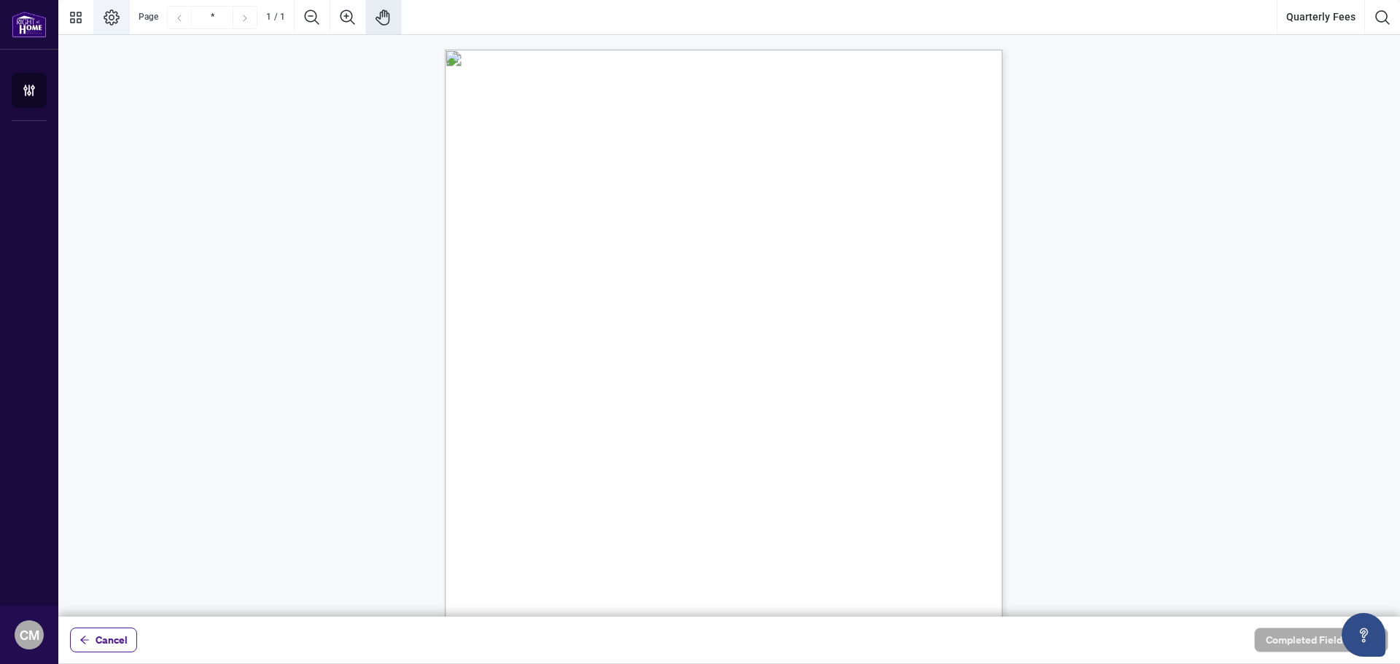
click at [107, 24] on icon "Page Layout" at bounding box center [111, 17] width 17 height 17
click at [561, 491] on span "Card Number:" at bounding box center [536, 488] width 50 height 11
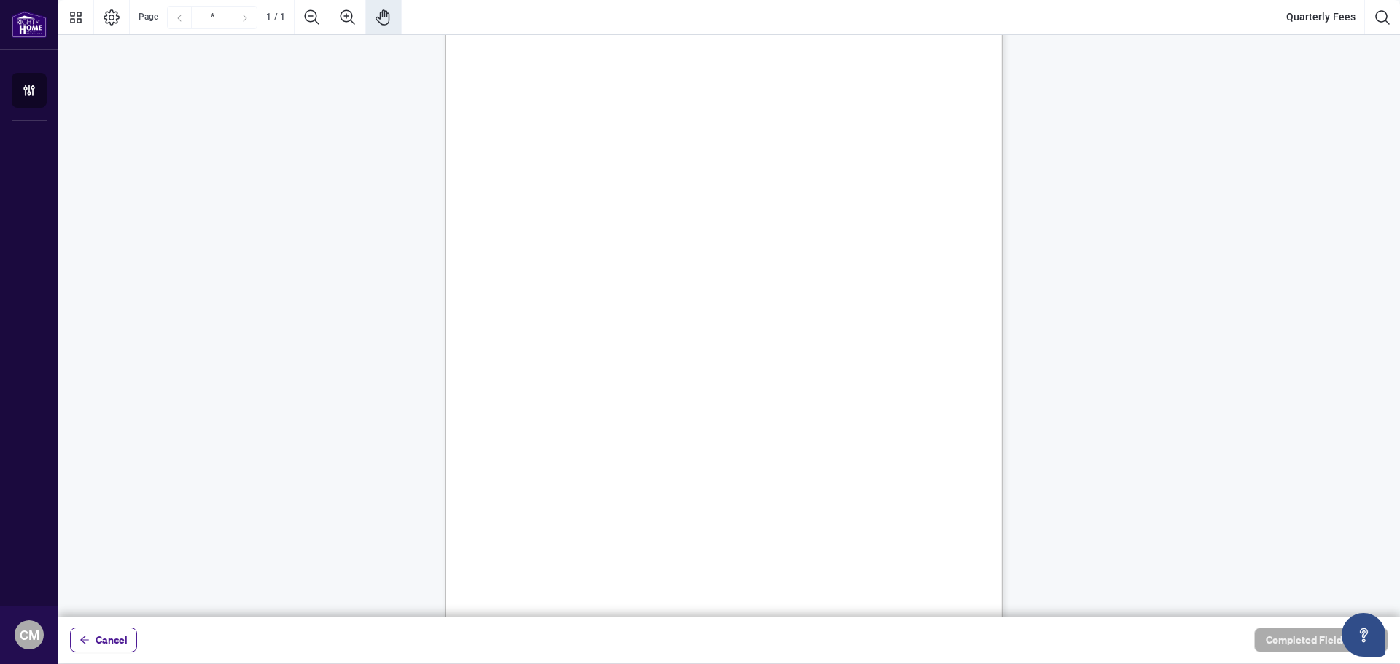
scroll to position [169, 0]
drag, startPoint x: 865, startPoint y: 423, endPoint x: 1132, endPoint y: 570, distance: 305.4
click at [1132, 570] on div "Right at Home Realty, Brokerage Quarterly Fees Billing Authorization Quarterly …" at bounding box center [728, 234] width 1341 height 736
click at [1384, 20] on icon "Search Document" at bounding box center [1382, 17] width 17 height 17
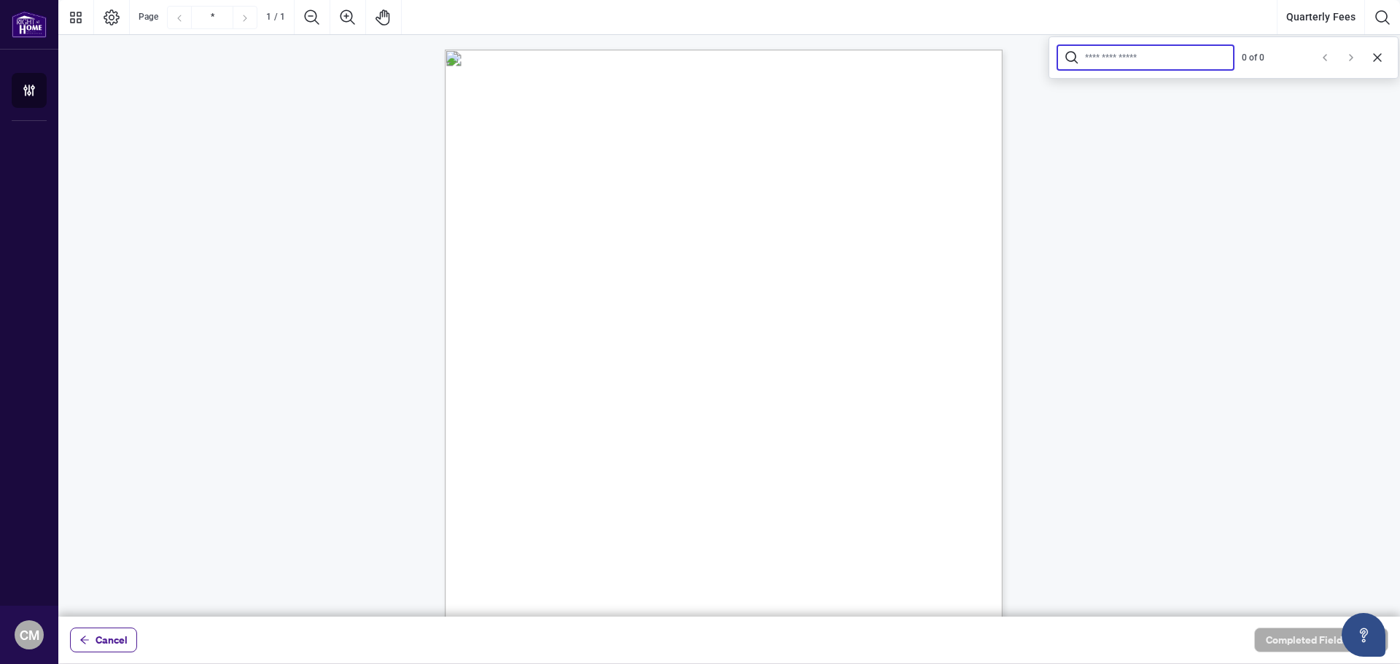
click at [876, 195] on span "Quarterly fees will be charged on the first business day of each quarter (Janua…" at bounding box center [693, 201] width 365 height 12
click at [703, 259] on span "A statement of account will be emailed to your email on file from [PERSON_NAME]…" at bounding box center [764, 260] width 508 height 12
click at [311, 19] on icon "Zoom Out" at bounding box center [311, 17] width 17 height 17
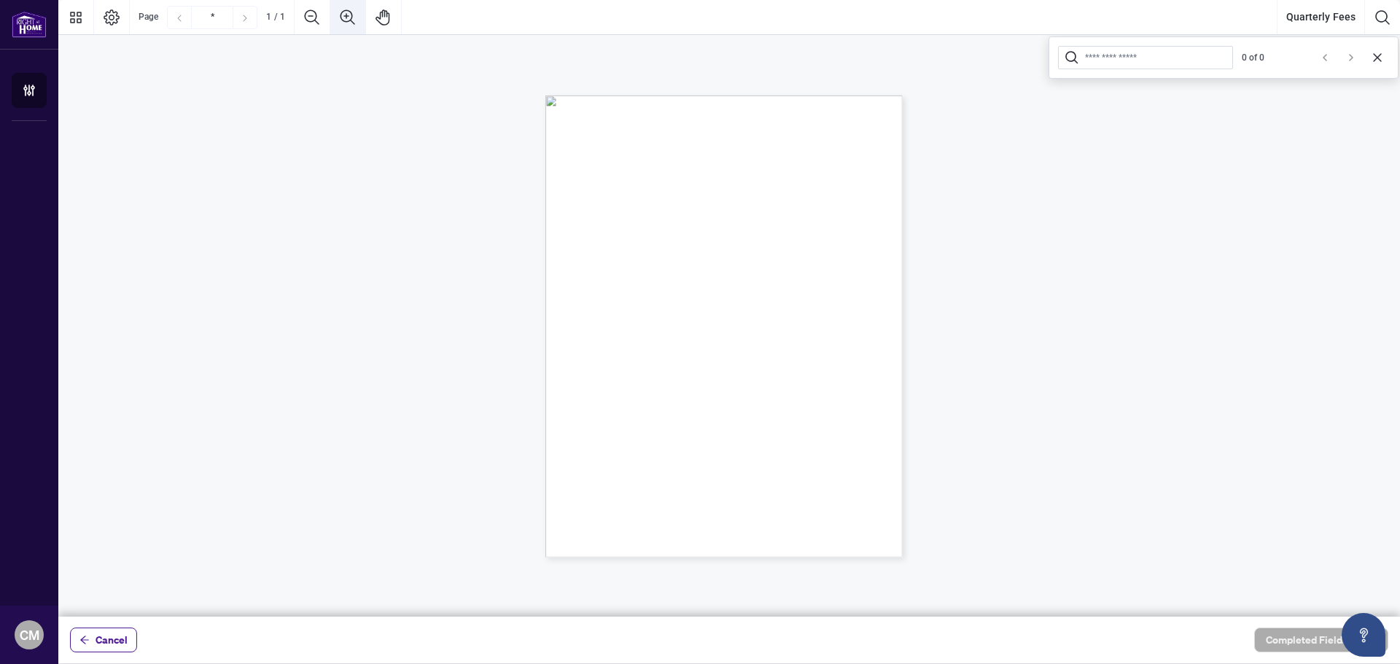
click at [347, 17] on icon "Zoom In" at bounding box center [347, 17] width 17 height 17
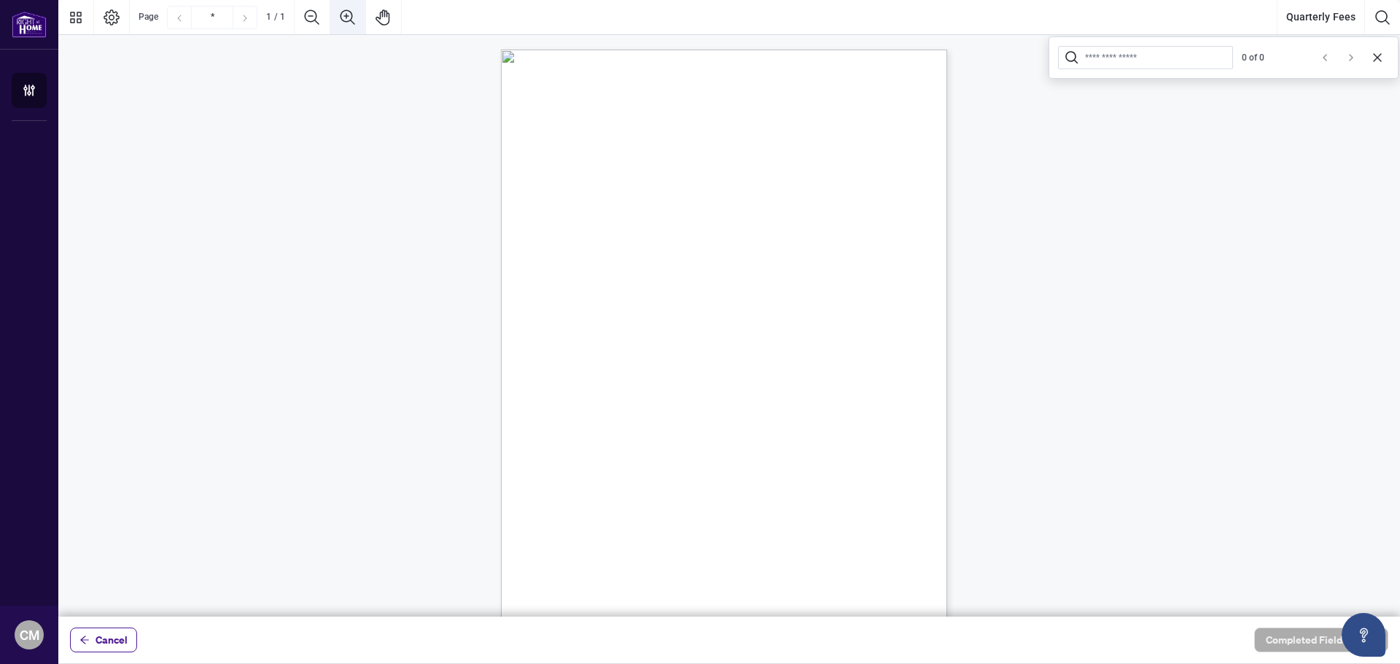
scroll to position [11, 0]
click at [305, 20] on icon "Zoom Out" at bounding box center [311, 17] width 17 height 17
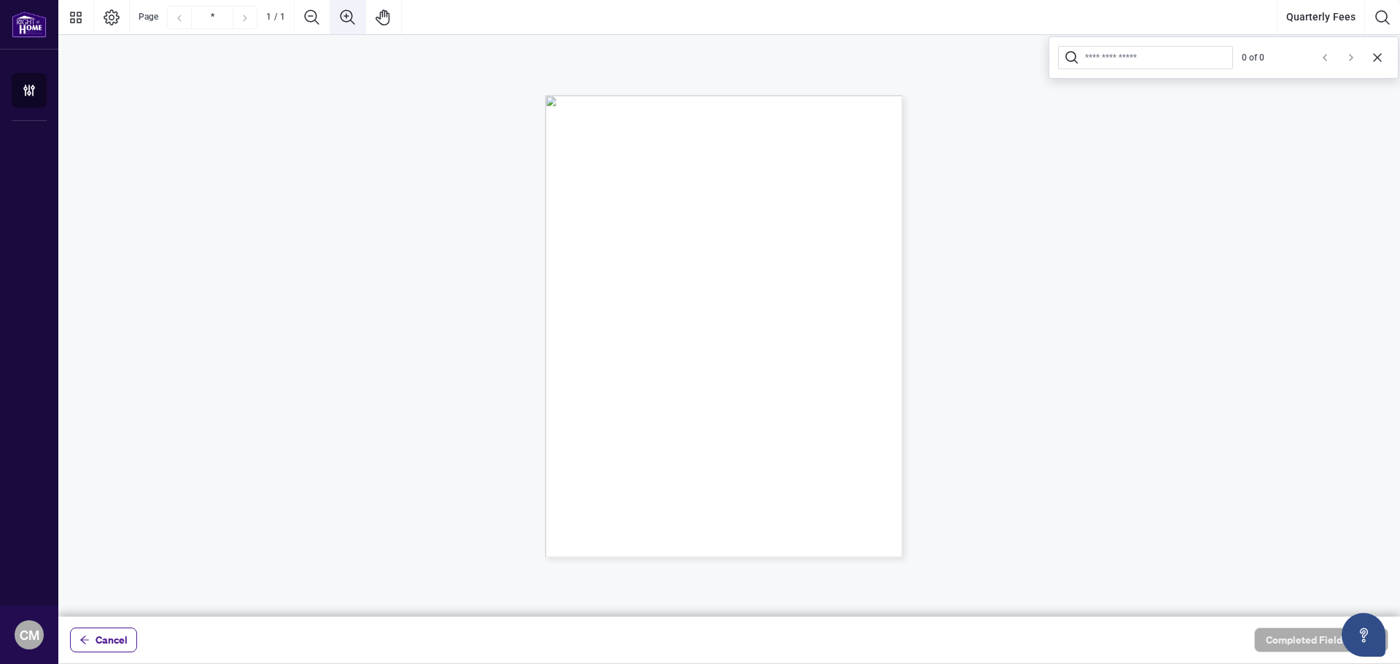
click at [351, 15] on icon "Zoom In" at bounding box center [347, 16] width 15 height 15
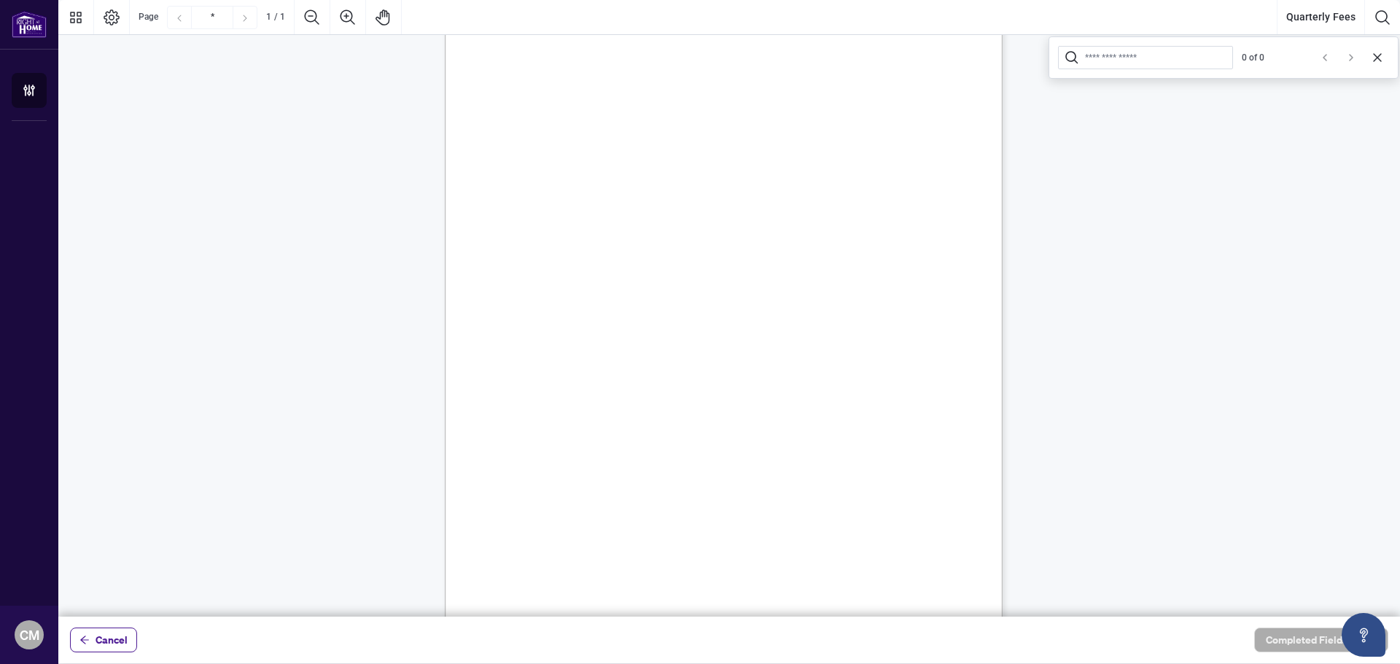
scroll to position [23, 0]
click at [125, 628] on button "Cancel" at bounding box center [103, 640] width 67 height 25
click at [125, 628] on main "Cancel Completed Fields 0 of 0" at bounding box center [728, 332] width 1341 height 664
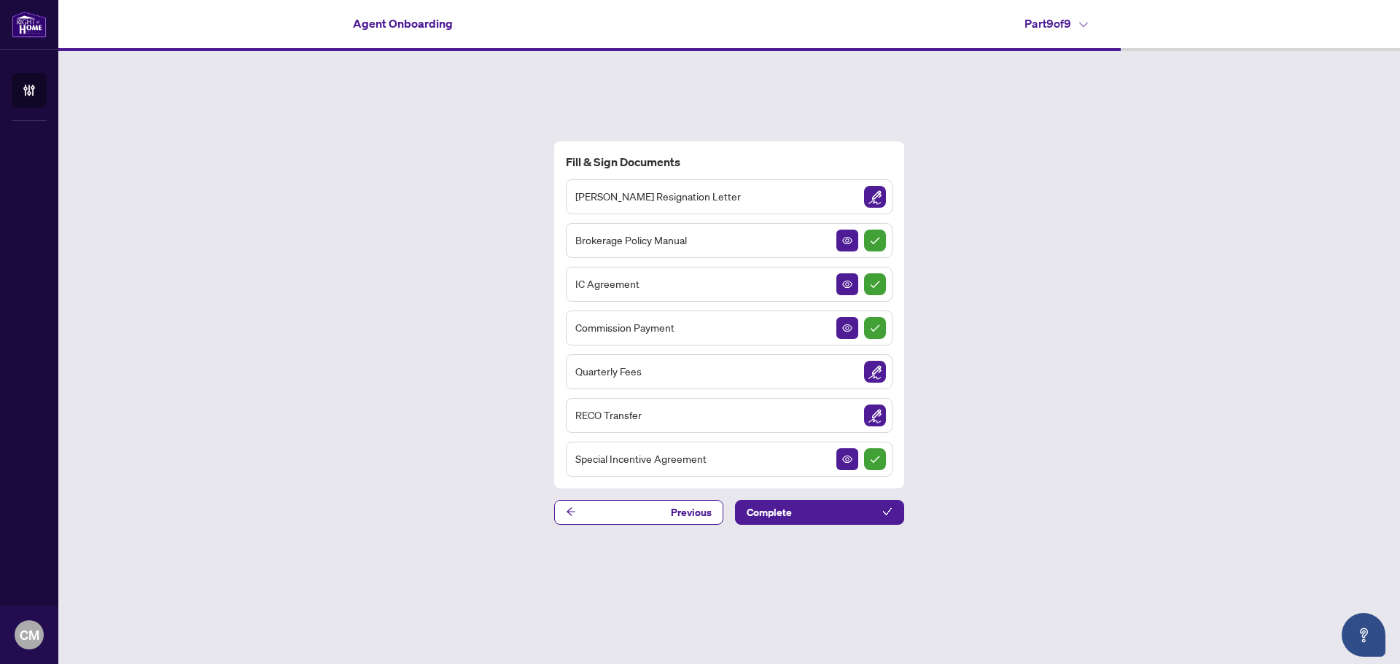
click at [582, 373] on span "Quarterly Fees" at bounding box center [608, 371] width 66 height 17
click at [867, 367] on img "Sign Document" at bounding box center [875, 372] width 22 height 22
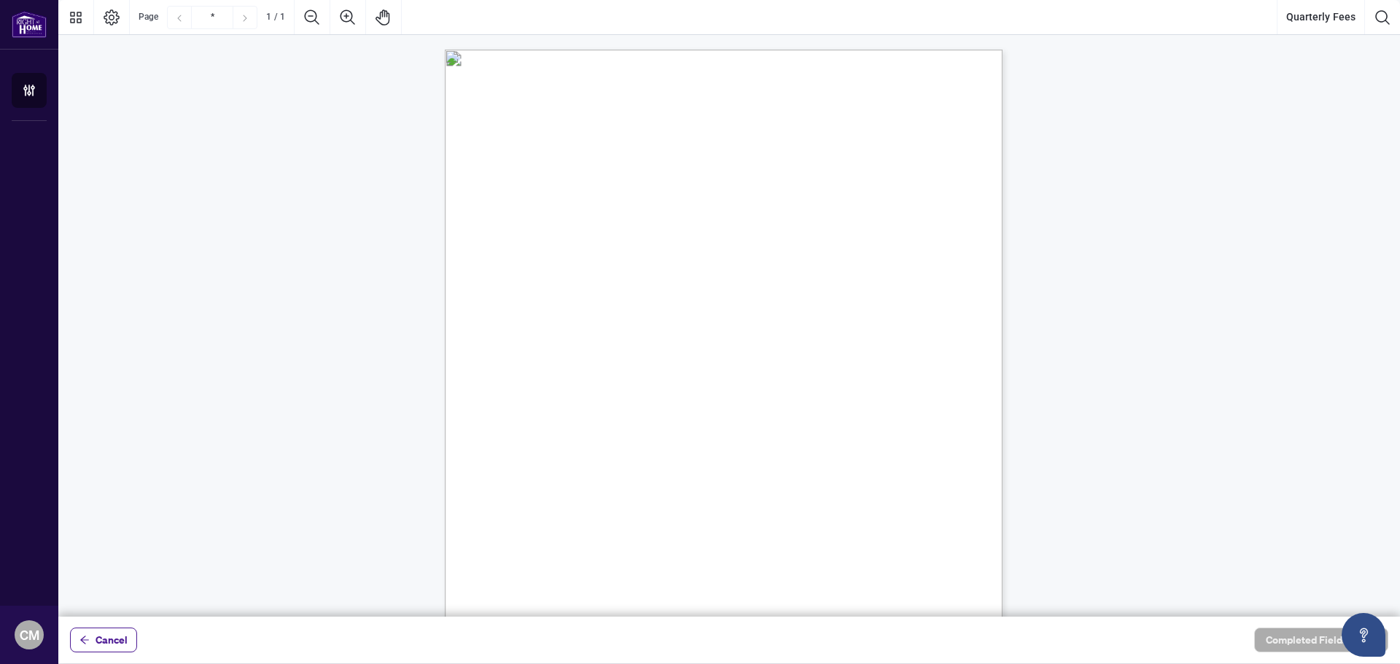
scroll to position [169, 0]
click at [548, 514] on span "Signature:" at bounding box center [528, 515] width 37 height 11
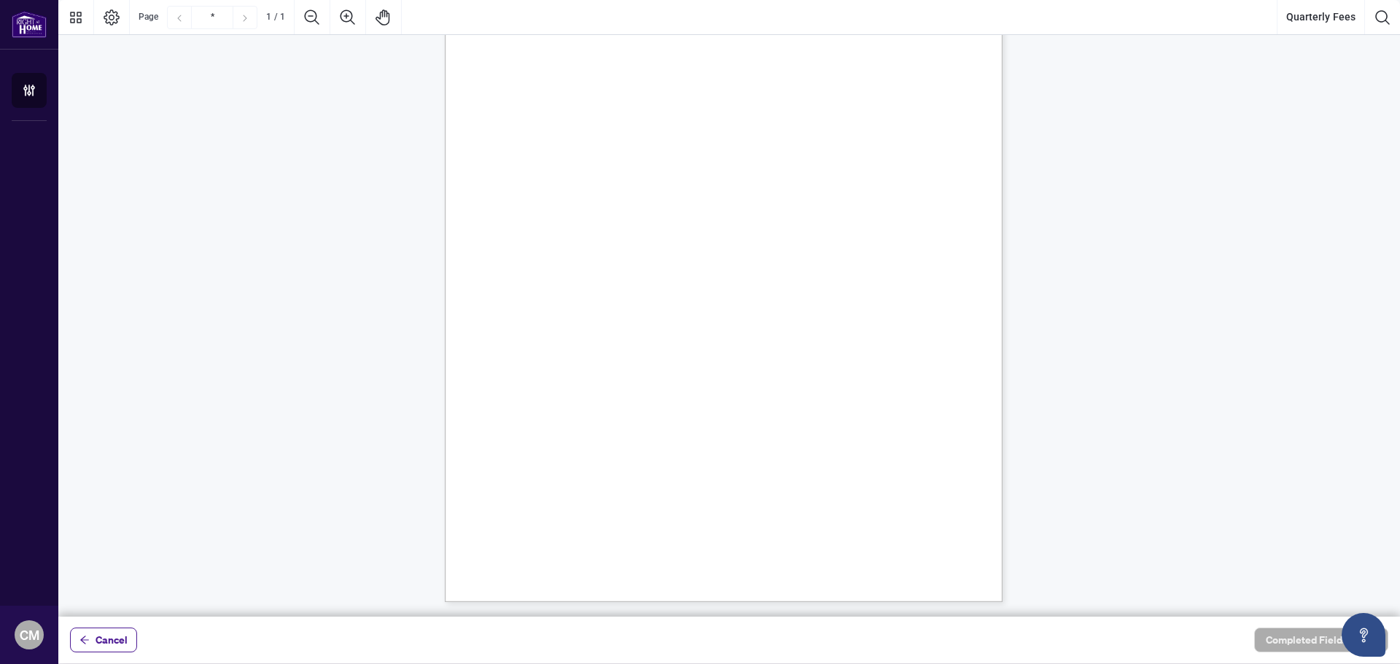
click at [548, 514] on span "Signature:" at bounding box center [528, 515] width 37 height 11
click at [548, 513] on span "Signature:" at bounding box center [528, 515] width 37 height 11
click at [603, 486] on span "(Print)" at bounding box center [592, 483] width 21 height 11
click at [608, 481] on span ":" at bounding box center [607, 481] width 2 height 9
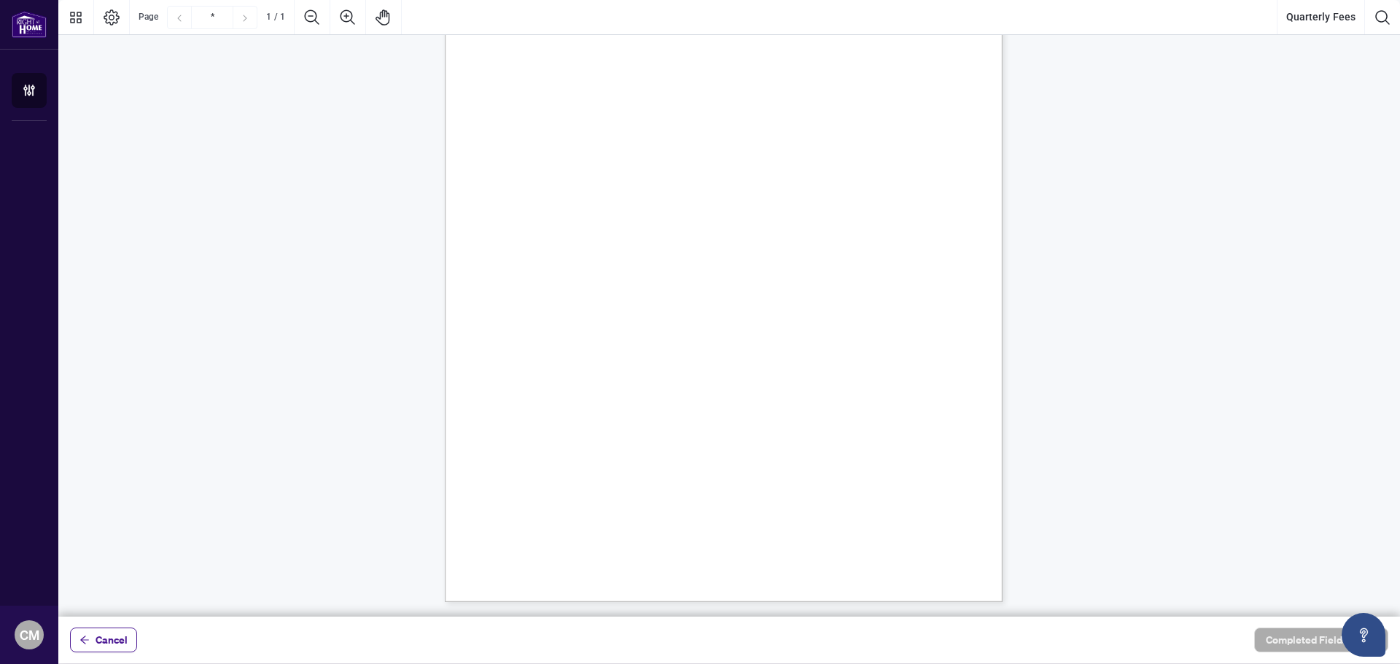
click at [608, 481] on span ":" at bounding box center [607, 481] width 2 height 9
click at [122, 4] on button "Page Layout" at bounding box center [111, 17] width 35 height 35
click at [115, 17] on icon "Page Layout" at bounding box center [111, 17] width 17 height 17
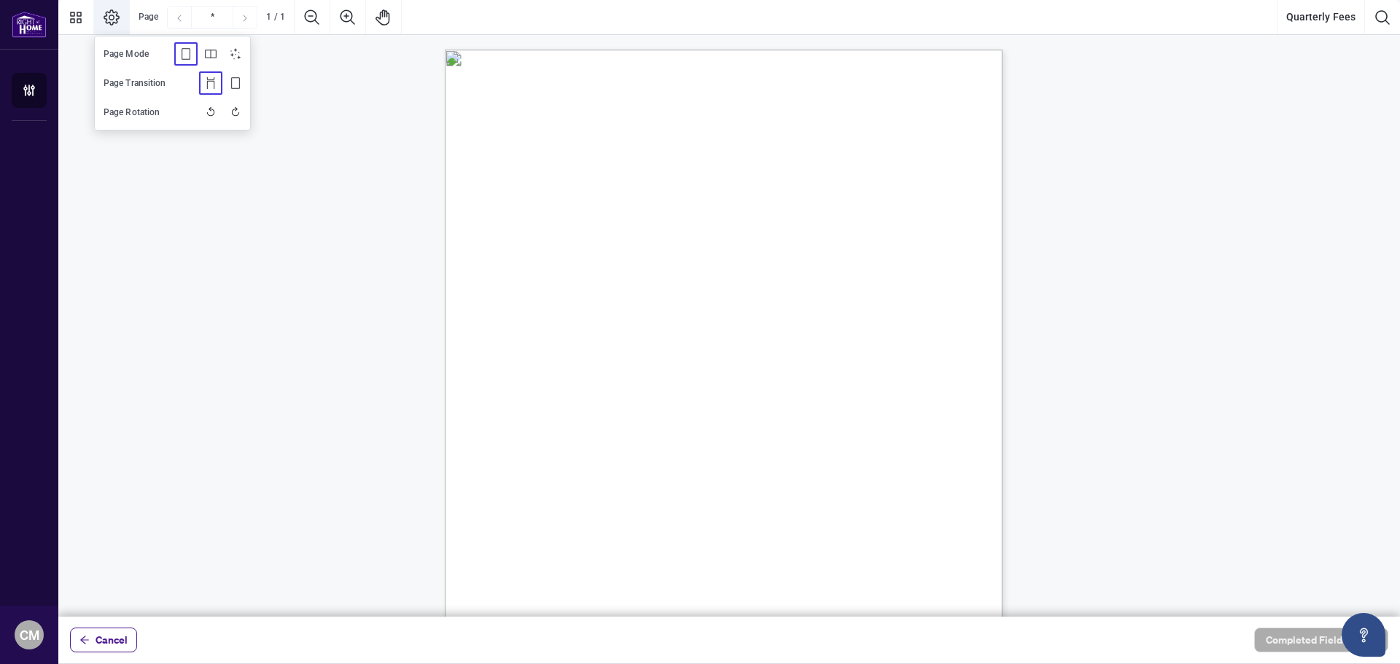
click at [626, 187] on div "Right at Home Realty, Brokerage Quarterly Fees Billing Authorization Quarterly …" at bounding box center [793, 501] width 697 height 903
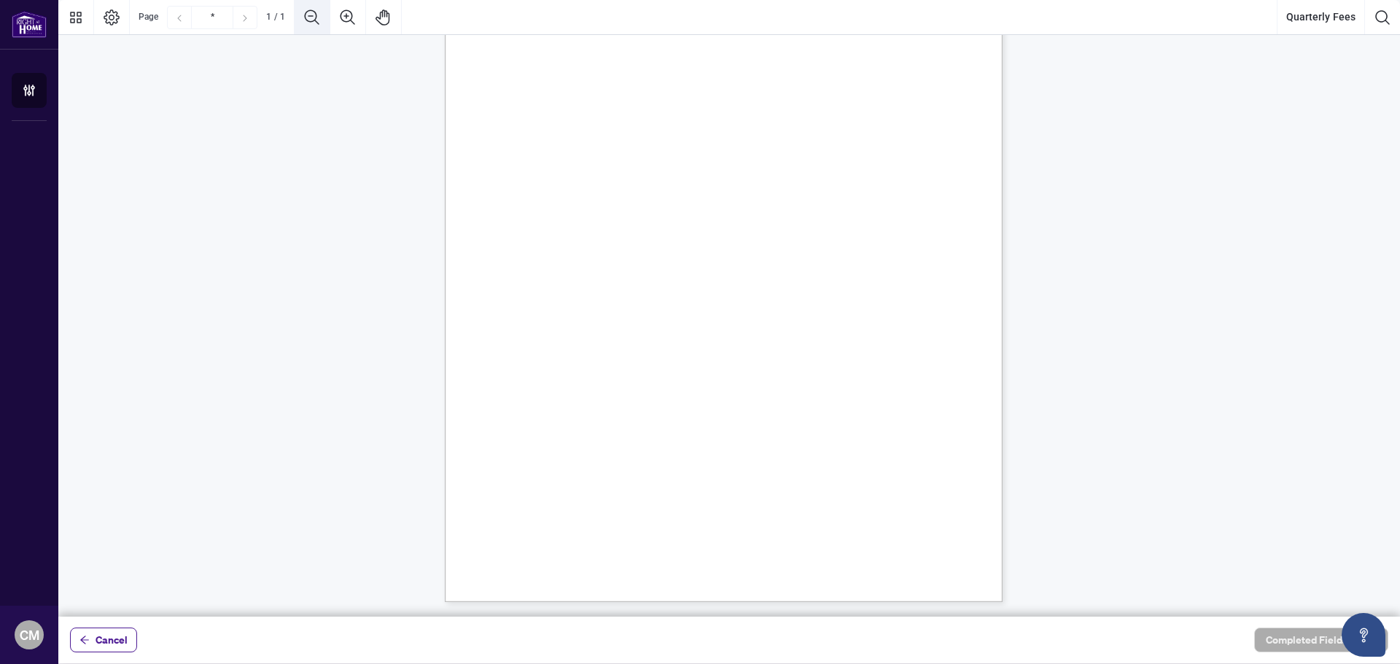
click at [312, 25] on icon "Zoom Out" at bounding box center [311, 17] width 17 height 17
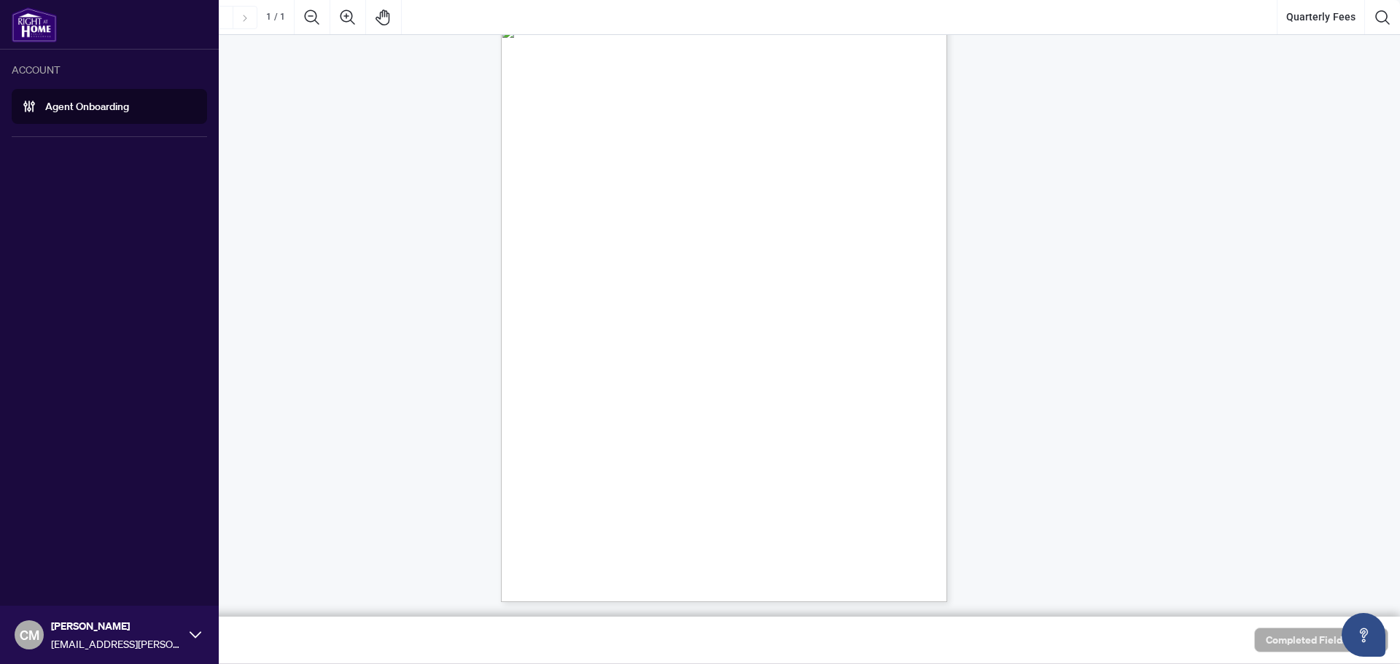
click at [0, 106] on ul "ACCOUNT Agent Onboarding" at bounding box center [109, 98] width 219 height 74
click at [65, 100] on link "Agent Onboarding" at bounding box center [87, 106] width 84 height 13
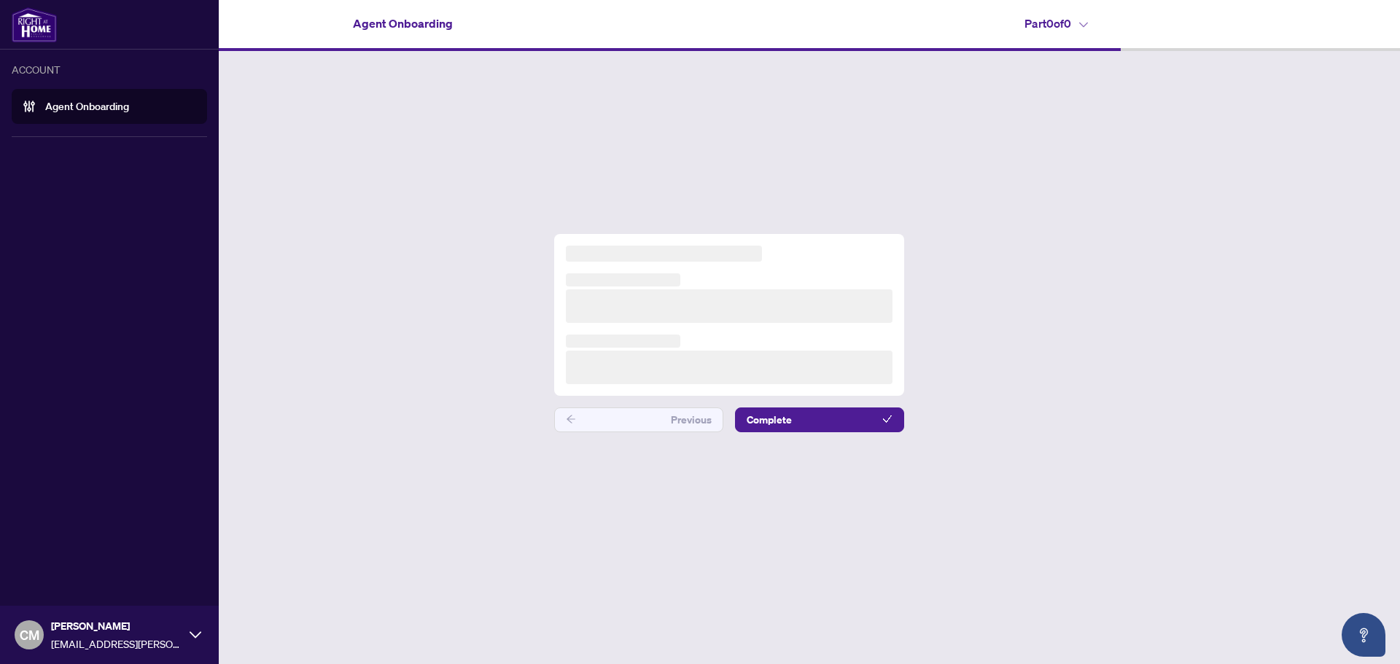
click at [65, 100] on link "Agent Onboarding" at bounding box center [87, 106] width 84 height 13
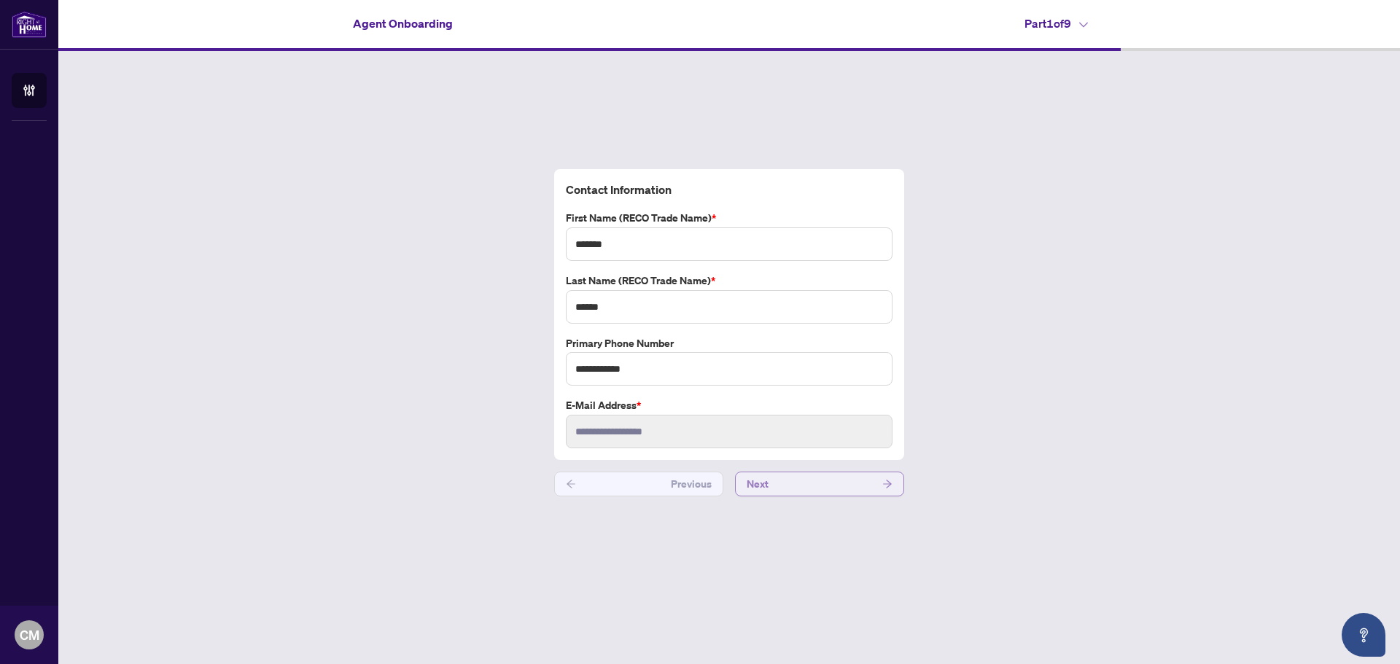
click at [824, 486] on button "Next" at bounding box center [819, 484] width 169 height 25
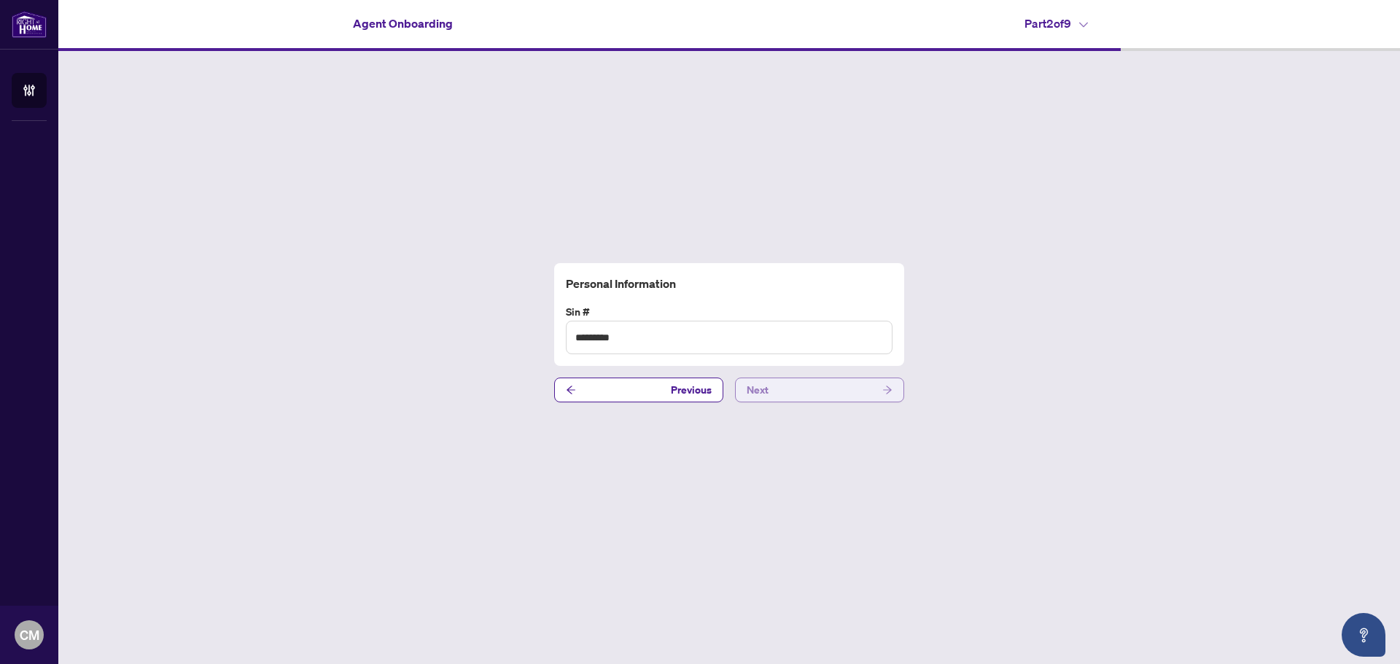
click at [812, 389] on button "Next" at bounding box center [819, 390] width 169 height 25
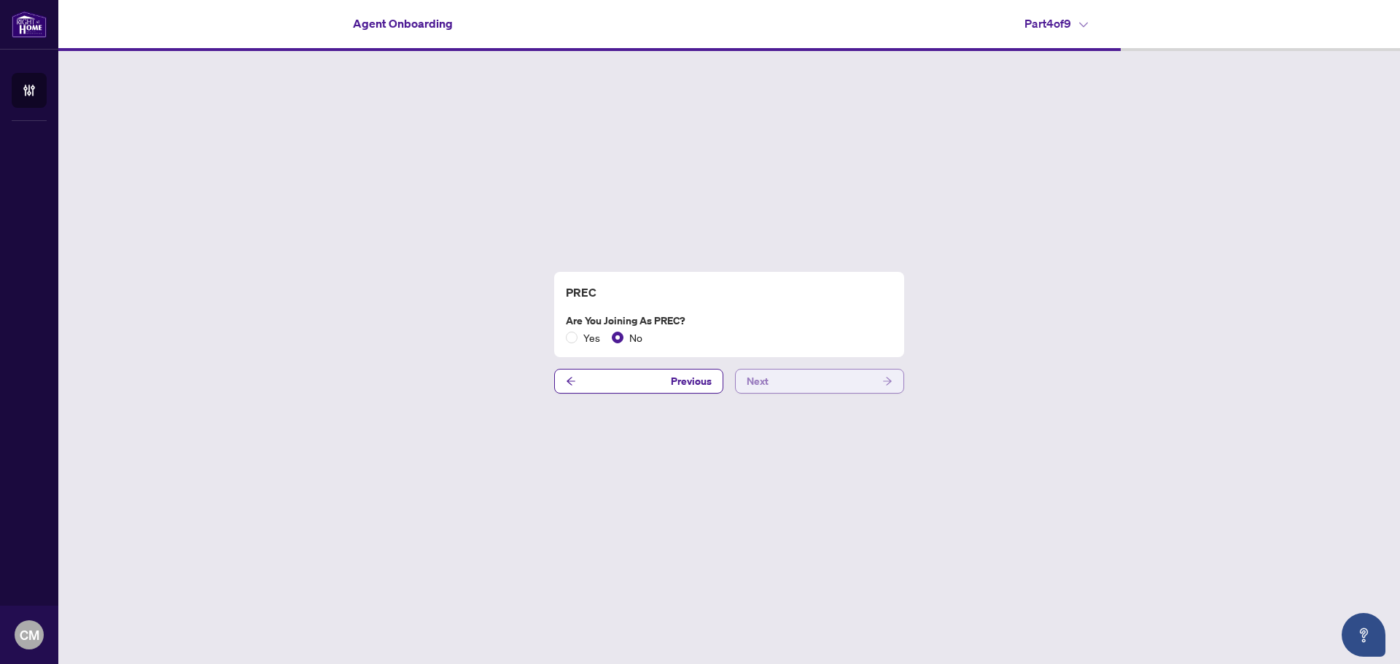
click at [811, 385] on button "Next" at bounding box center [819, 381] width 169 height 25
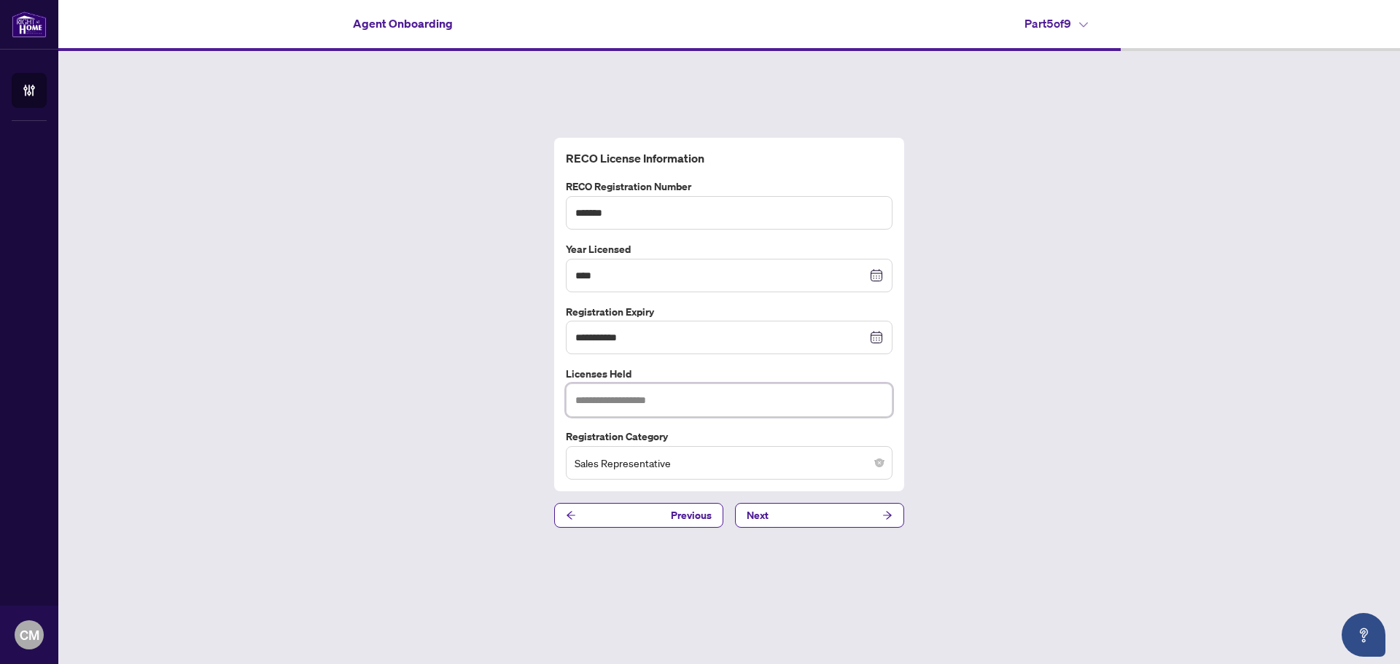
click at [748, 408] on input "text" at bounding box center [729, 400] width 327 height 34
type input "**********"
click at [785, 507] on button "Next" at bounding box center [819, 515] width 169 height 25
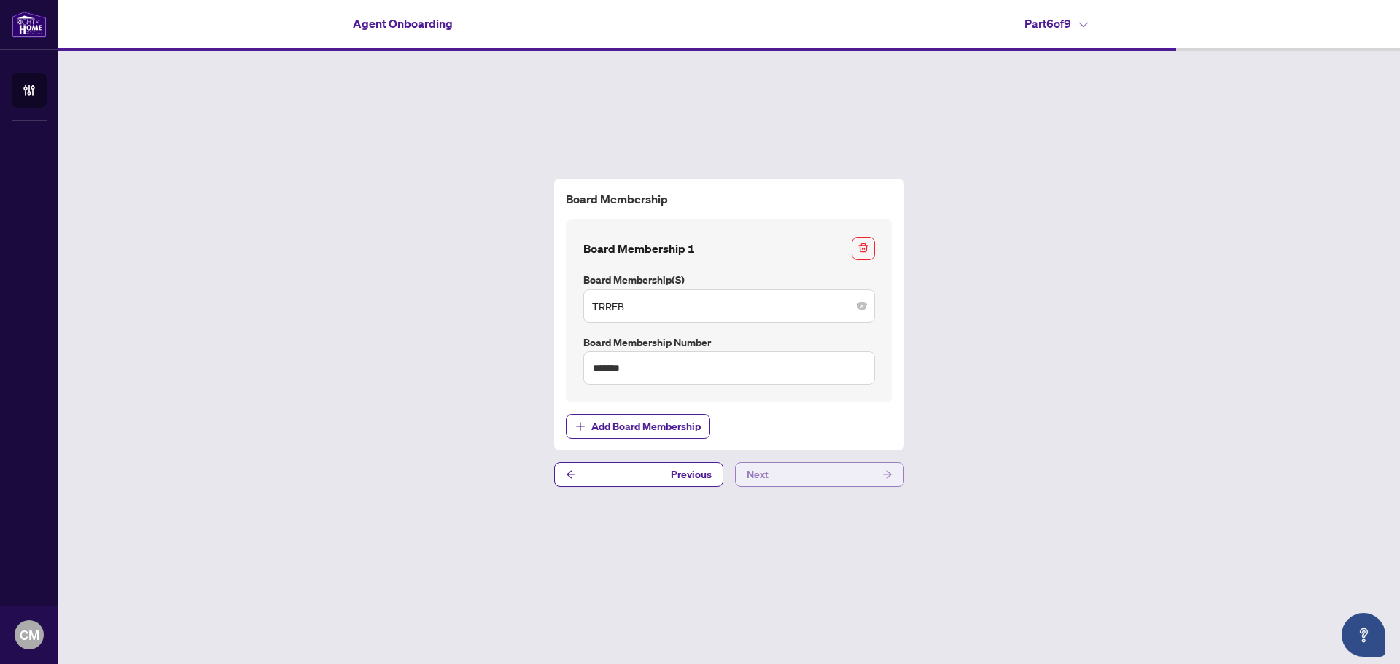
click at [821, 481] on button "Next" at bounding box center [819, 474] width 169 height 25
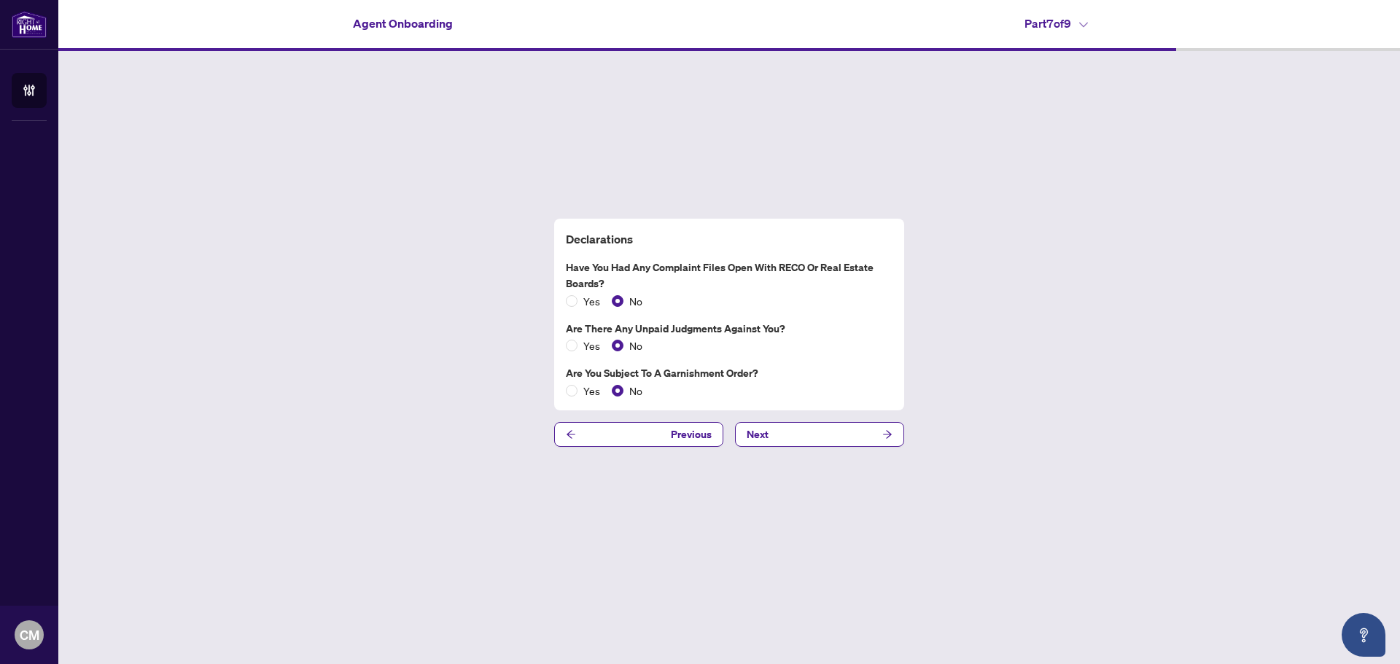
click at [831, 454] on div "Declarations Have you had any complaint files open with RECO or Real Estate Boa…" at bounding box center [728, 333] width 1341 height 564
click at [830, 442] on button "Next" at bounding box center [819, 434] width 169 height 25
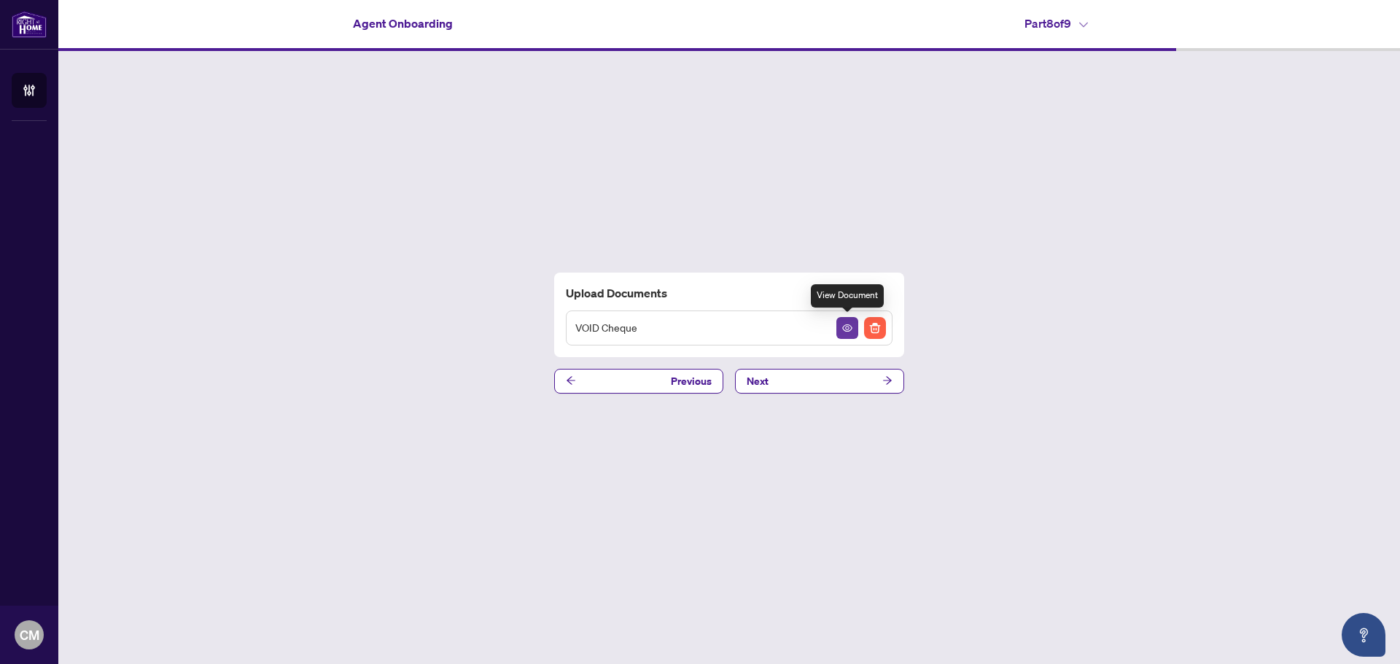
click at [846, 335] on span "button" at bounding box center [847, 328] width 10 height 16
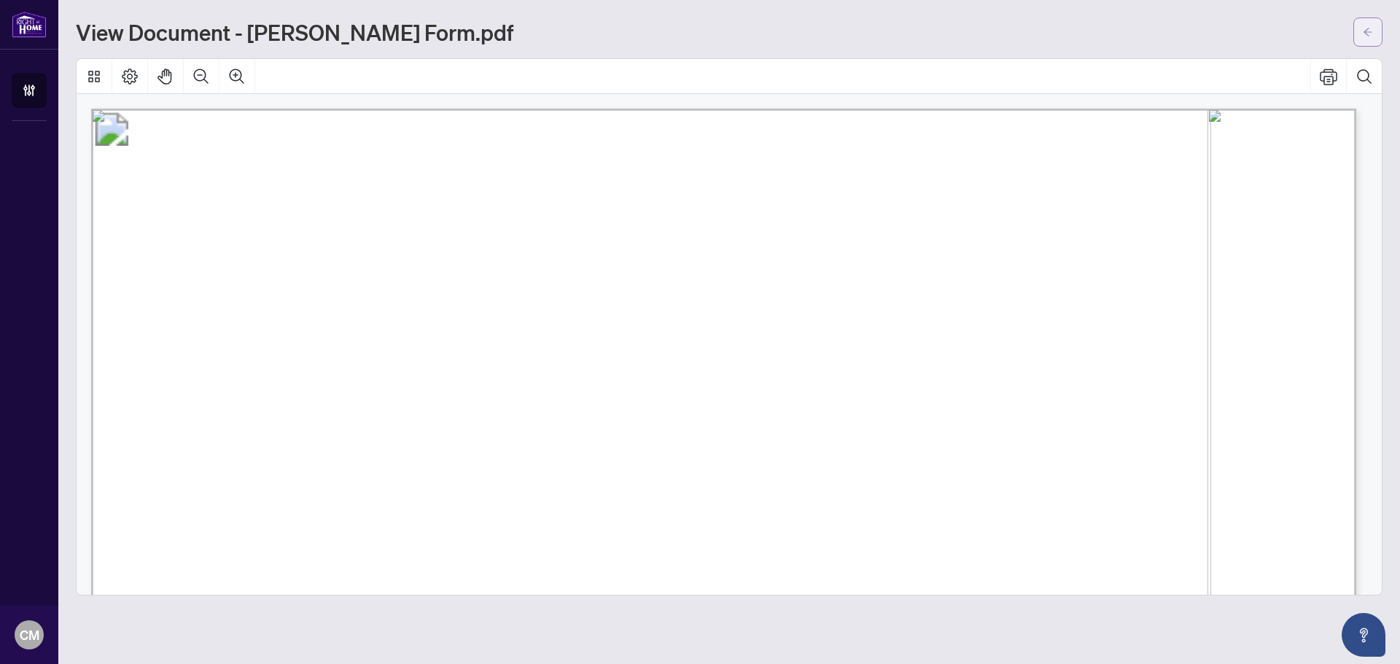
click at [1374, 33] on button "button" at bounding box center [1367, 31] width 29 height 29
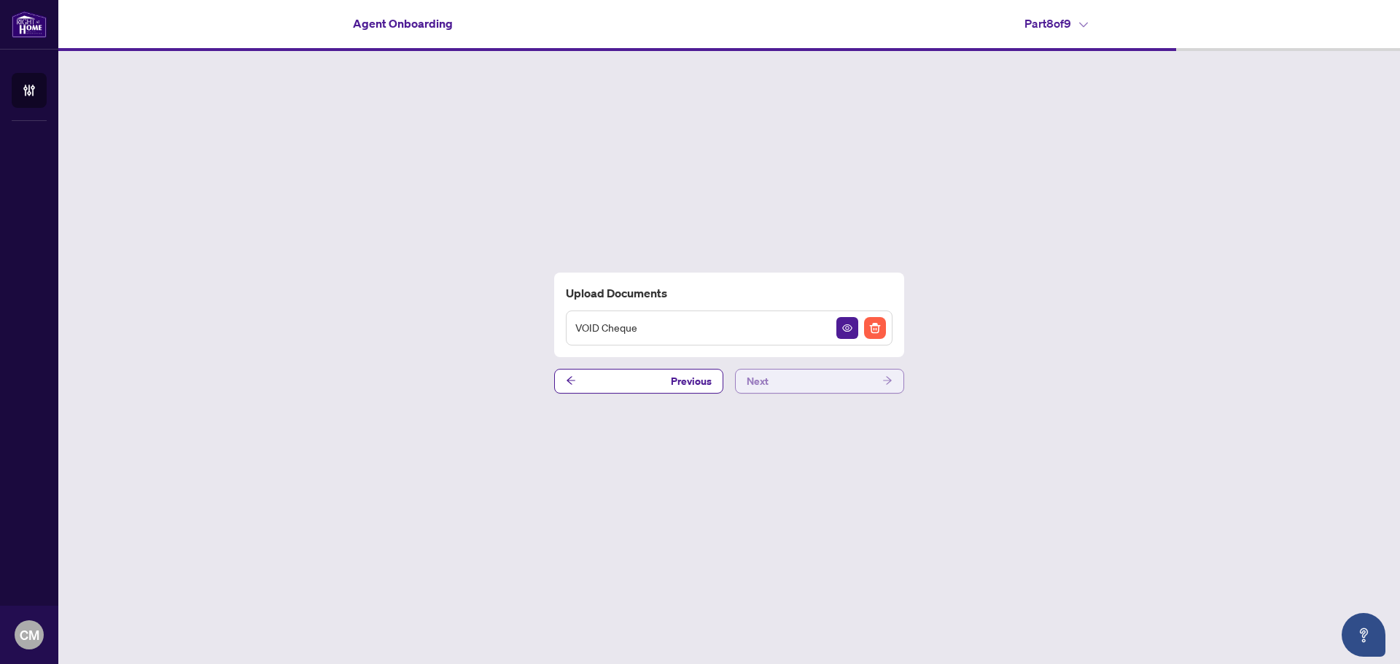
click at [852, 383] on button "Next" at bounding box center [819, 381] width 169 height 25
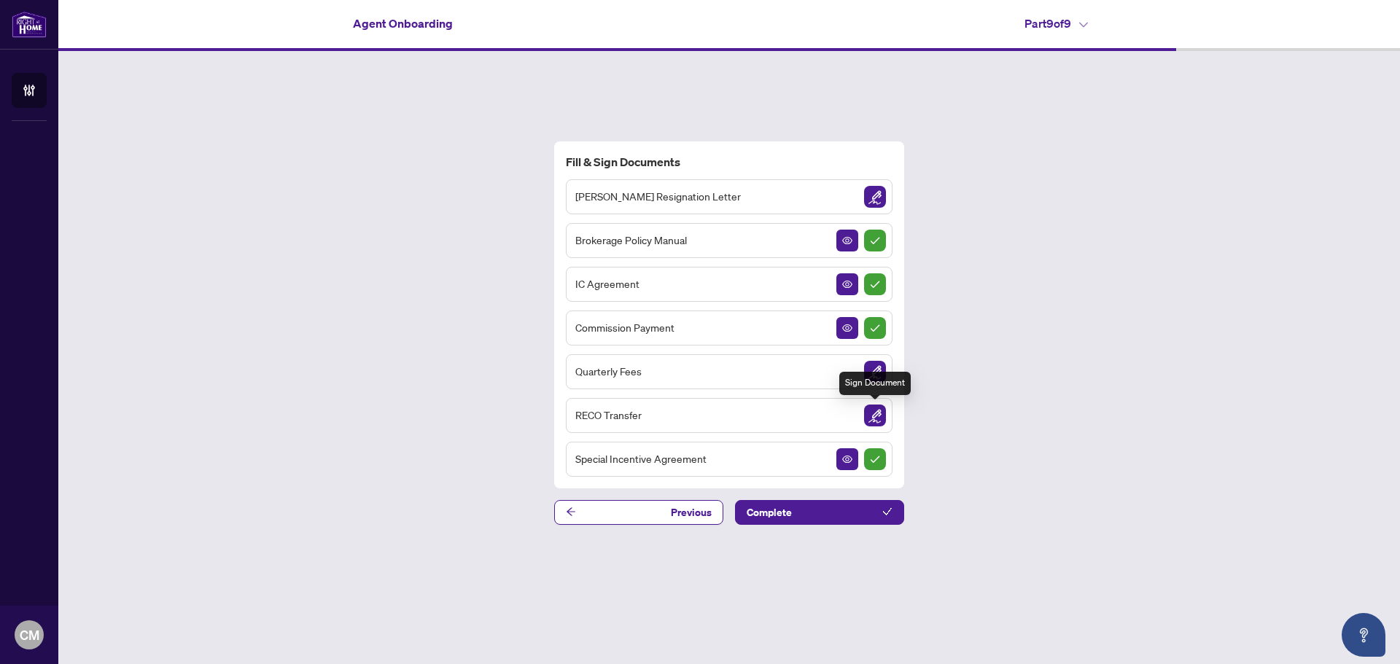
click at [881, 410] on img "Sign Document" at bounding box center [875, 416] width 22 height 22
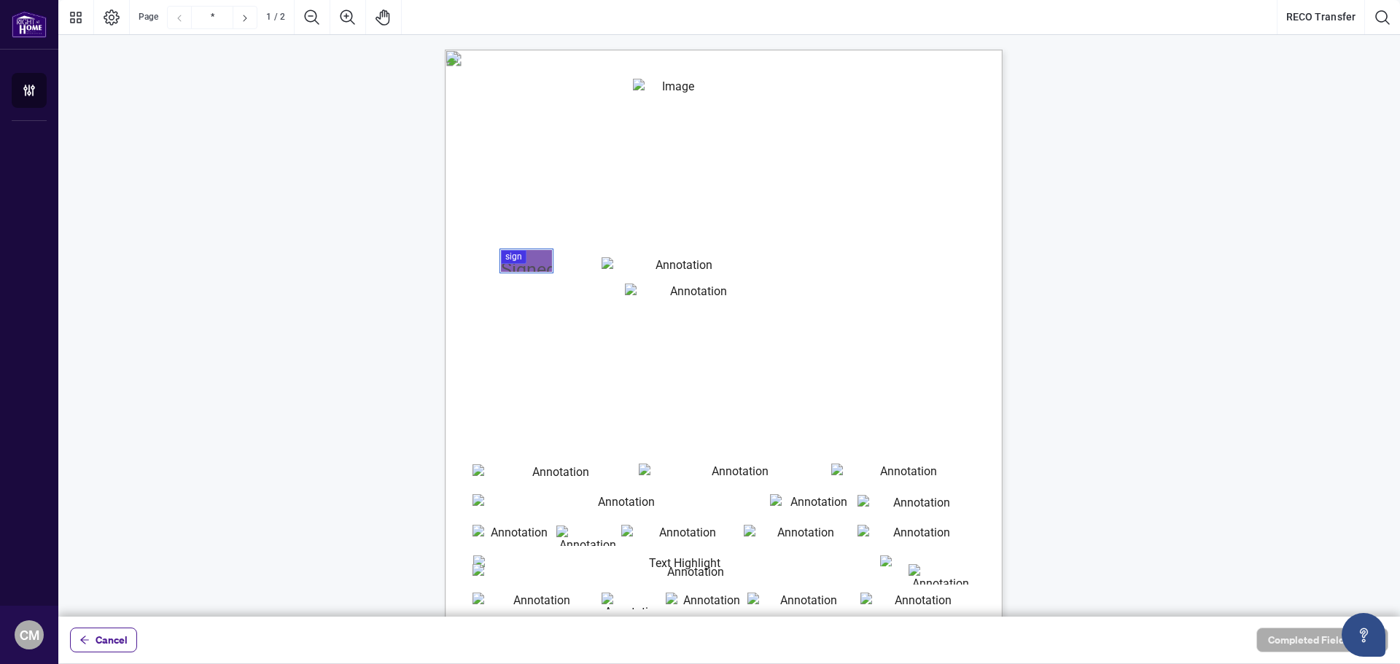
click at [541, 262] on div at bounding box center [728, 308] width 1341 height 617
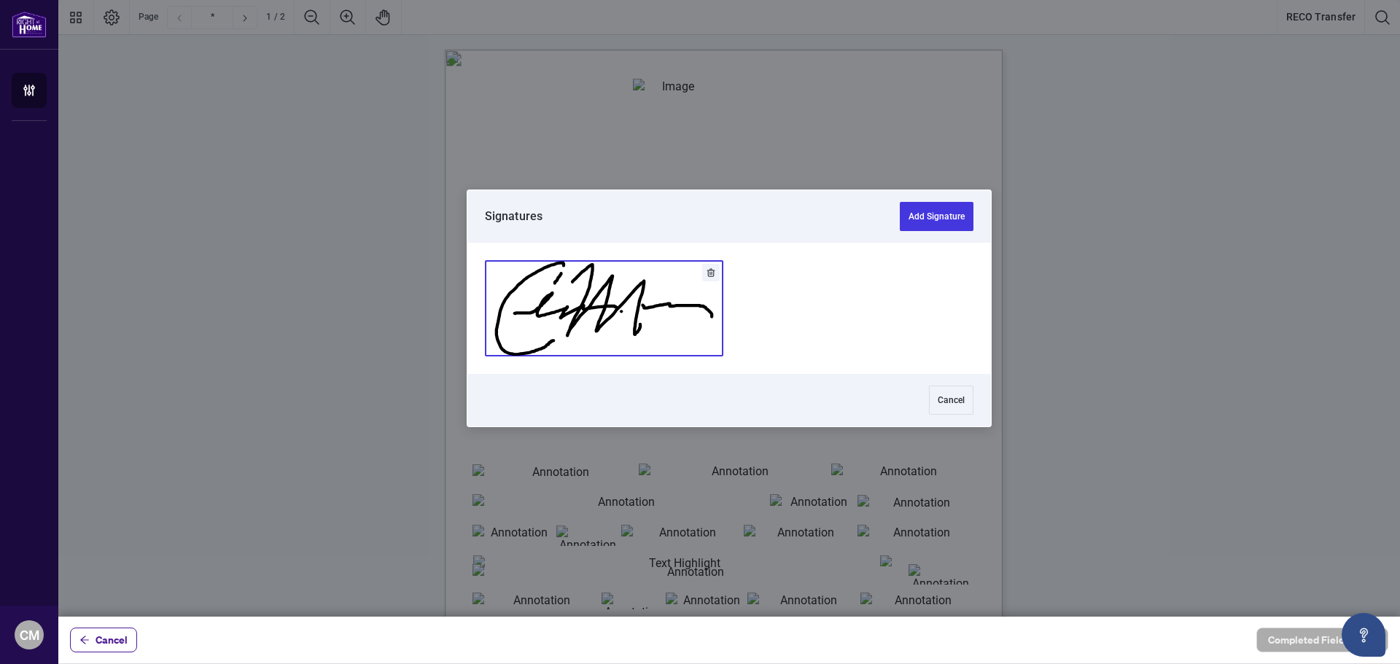
click at [562, 291] on button "Add Signature" at bounding box center [604, 308] width 237 height 95
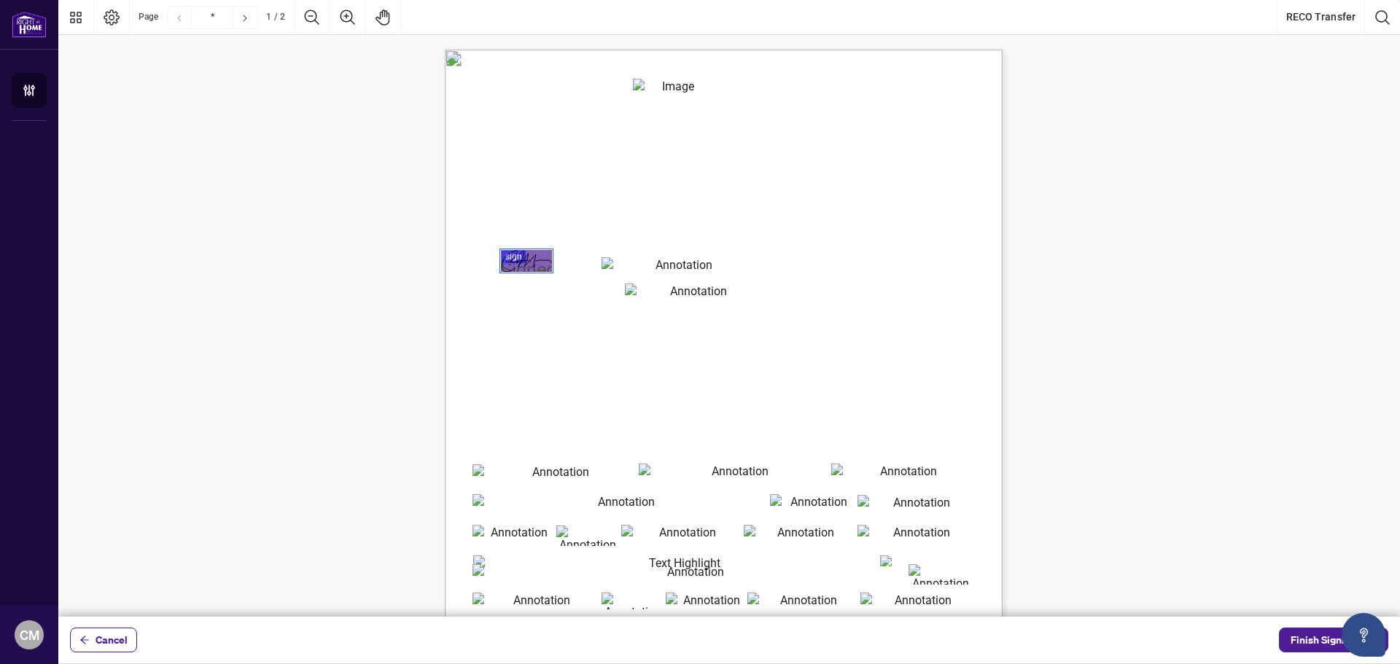
click at [635, 303] on input "reco_registration_number" at bounding box center [693, 296] width 136 height 25
type input "*******"
click at [644, 268] on input "name_of_authorized_signatory" at bounding box center [677, 265] width 153 height 16
type input "**********"
click at [914, 330] on div "Real Estate Council of Ontario [STREET_ADDRESS][PERSON_NAME] Website: [DOMAIN_N…" at bounding box center [793, 501] width 697 height 903
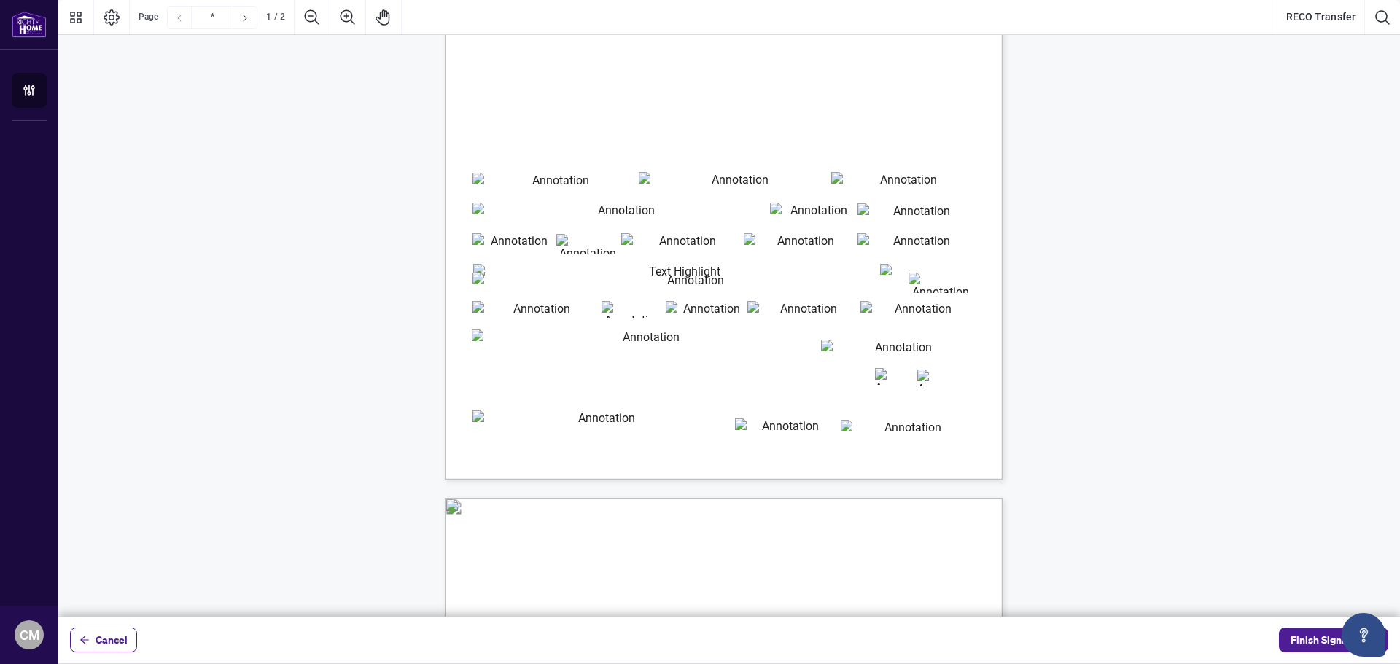
scroll to position [219, 0]
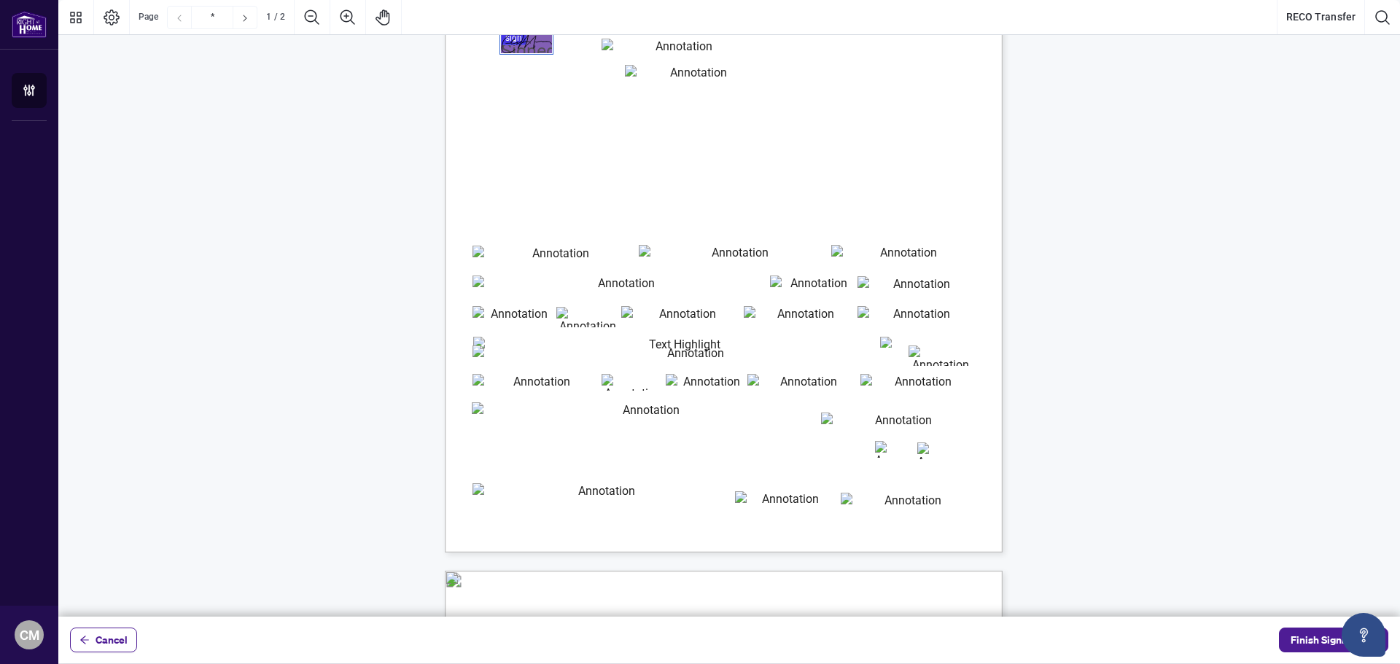
click at [526, 257] on input "legal_surname" at bounding box center [554, 256] width 164 height 21
type input "******"
type input "*******"
type input "**********"
type input "********"
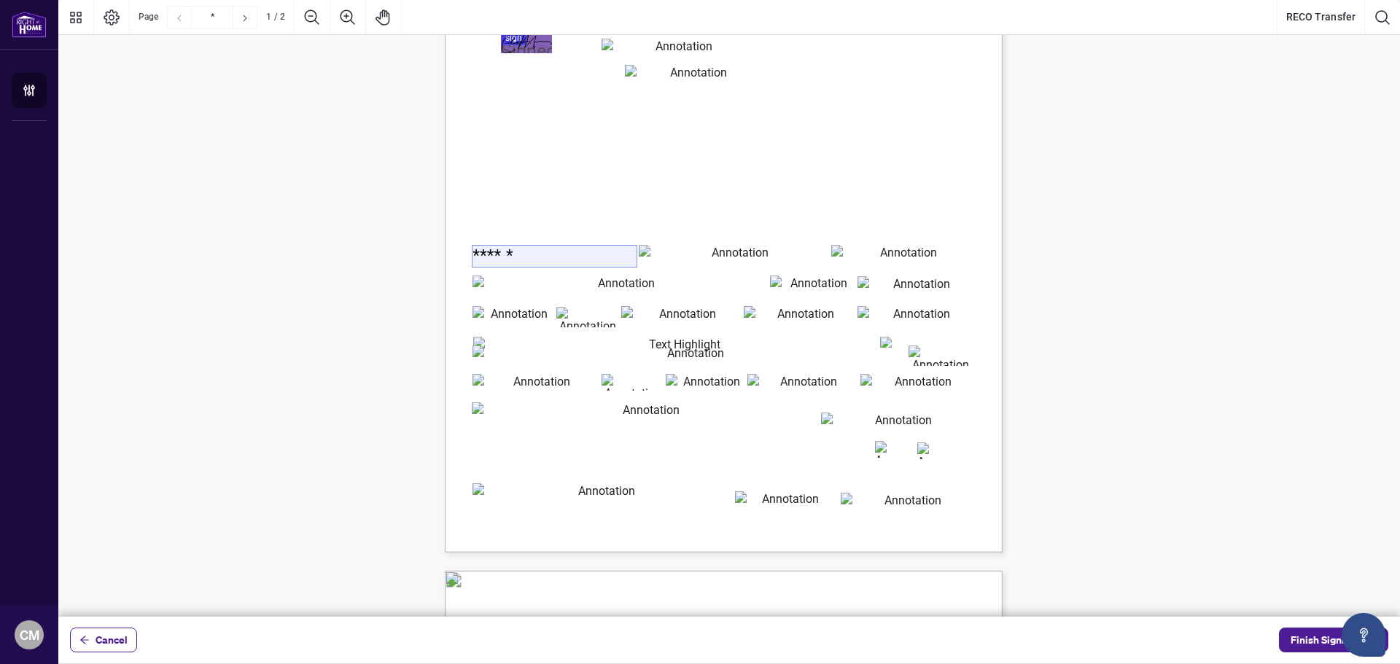
type input "**"
type input "**********"
click at [681, 254] on input "*******" at bounding box center [734, 256] width 191 height 22
click at [550, 291] on input "**********" at bounding box center [619, 287] width 295 height 22
click at [939, 292] on input "********" at bounding box center [915, 286] width 116 height 21
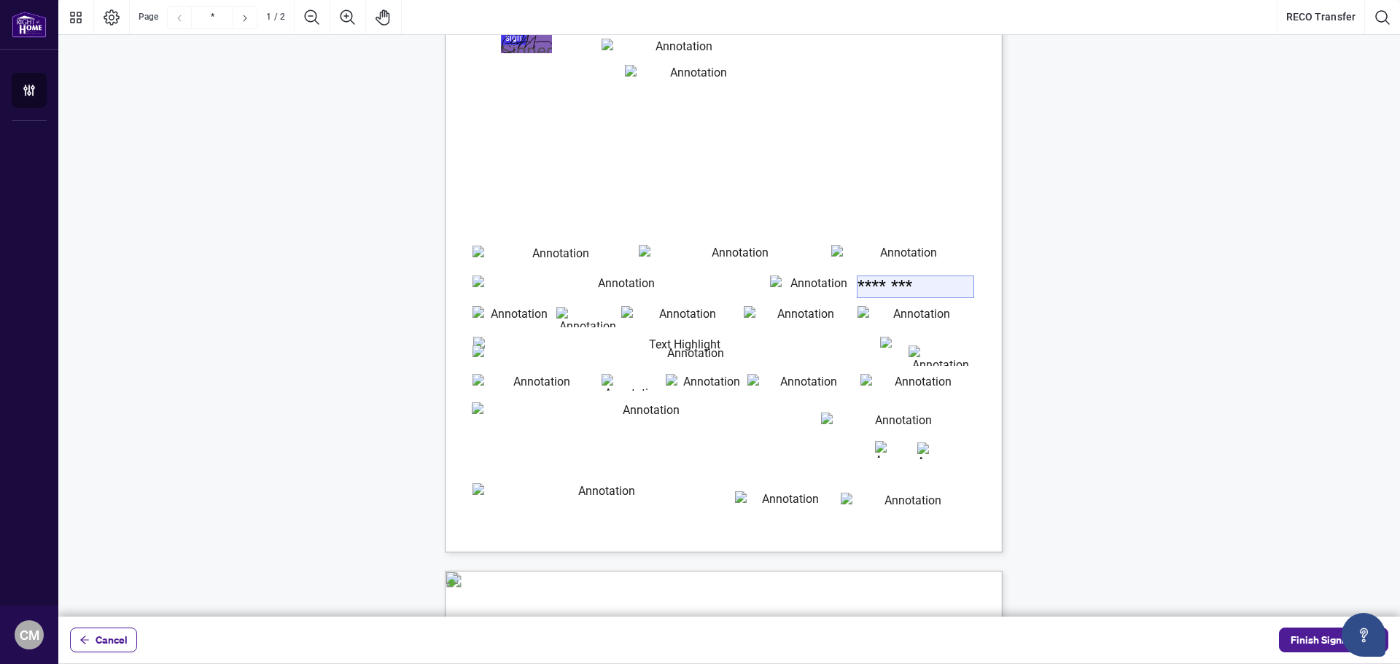
click at [939, 292] on input "********" at bounding box center [915, 286] width 116 height 21
click at [523, 320] on input "**" at bounding box center [513, 316] width 82 height 21
click at [593, 309] on input "postal_code_1" at bounding box center [587, 317] width 63 height 20
type input "*******"
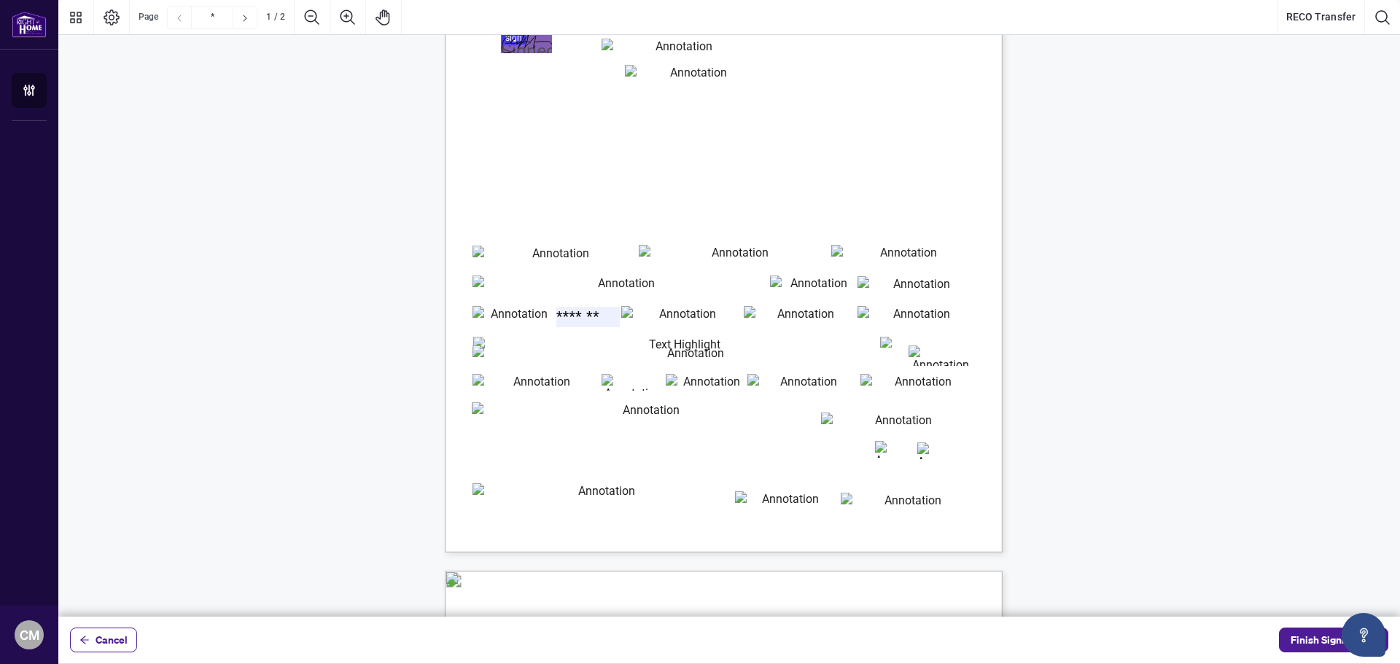
click at [675, 316] on input "**********" at bounding box center [681, 316] width 121 height 21
click at [784, 321] on input "cell_phone_number" at bounding box center [800, 316] width 112 height 21
type input "**********"
click at [889, 313] on input "email_address" at bounding box center [915, 316] width 116 height 21
type input "**********"
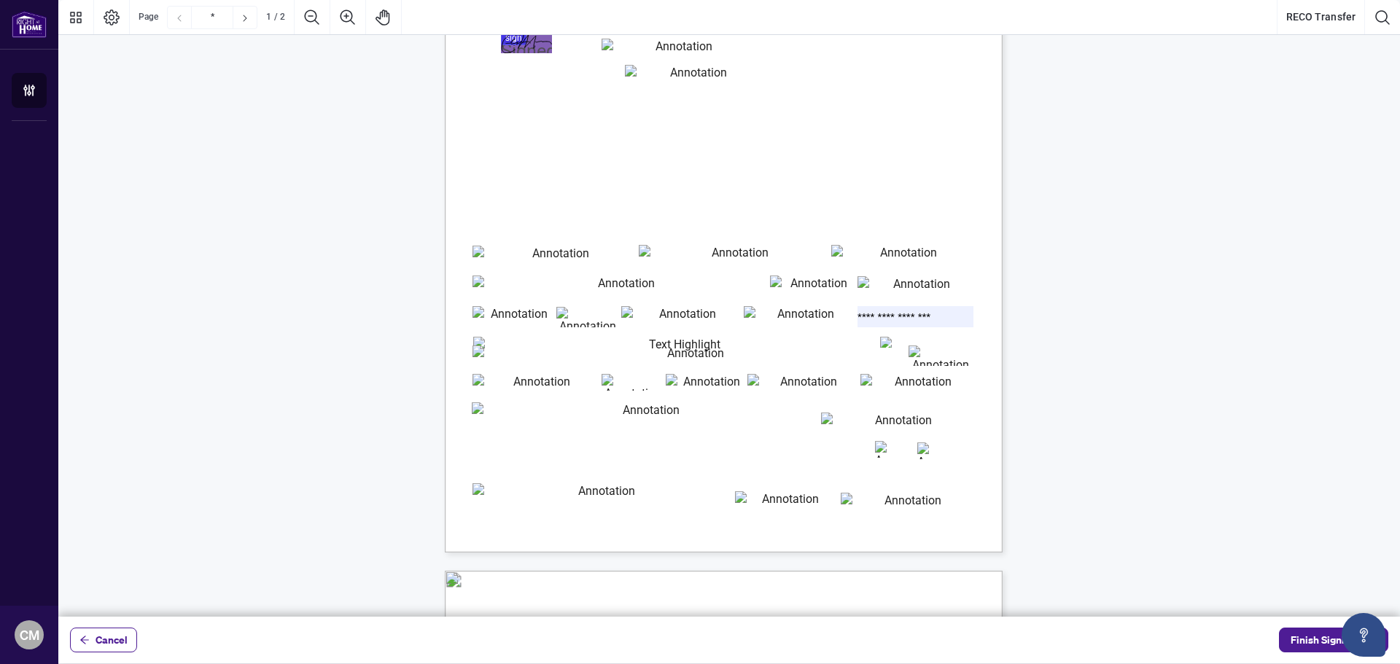
click at [744, 408] on input "previous_employer_information" at bounding box center [645, 415] width 347 height 27
type input "**********"
click at [829, 416] on input "effective_termination_date" at bounding box center [897, 421] width 152 height 17
type input "********"
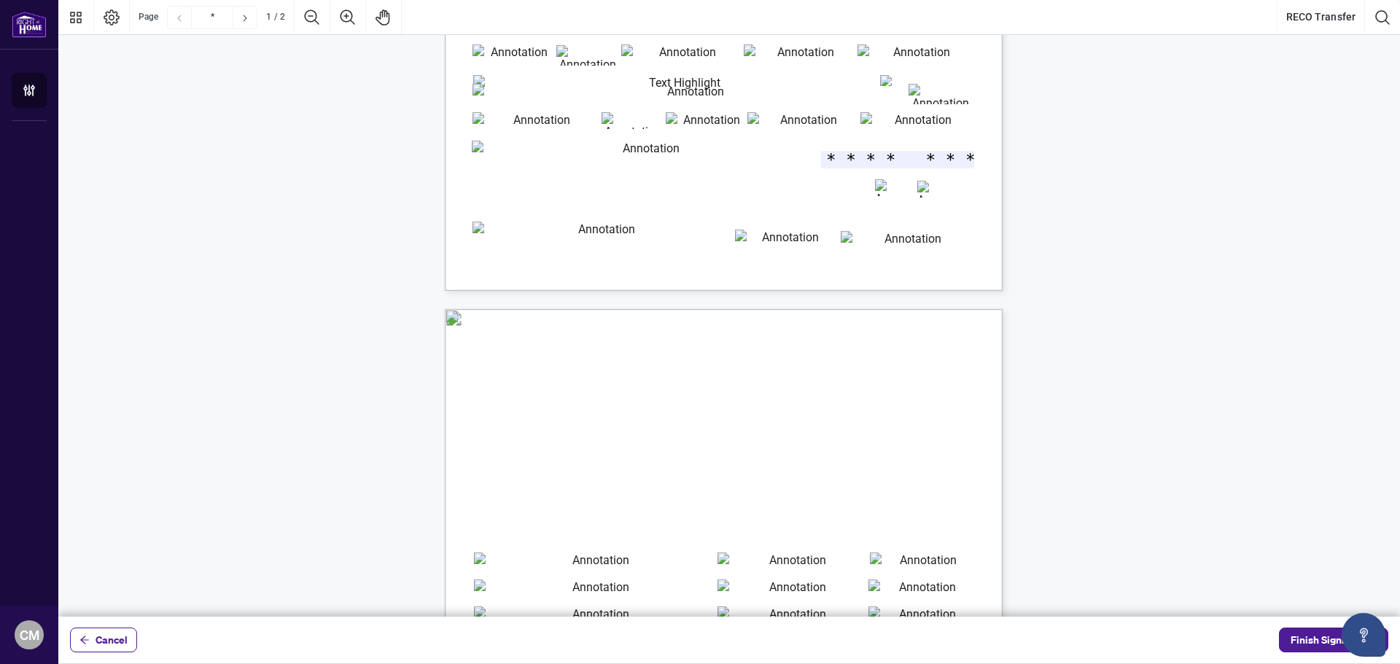
type input "*"
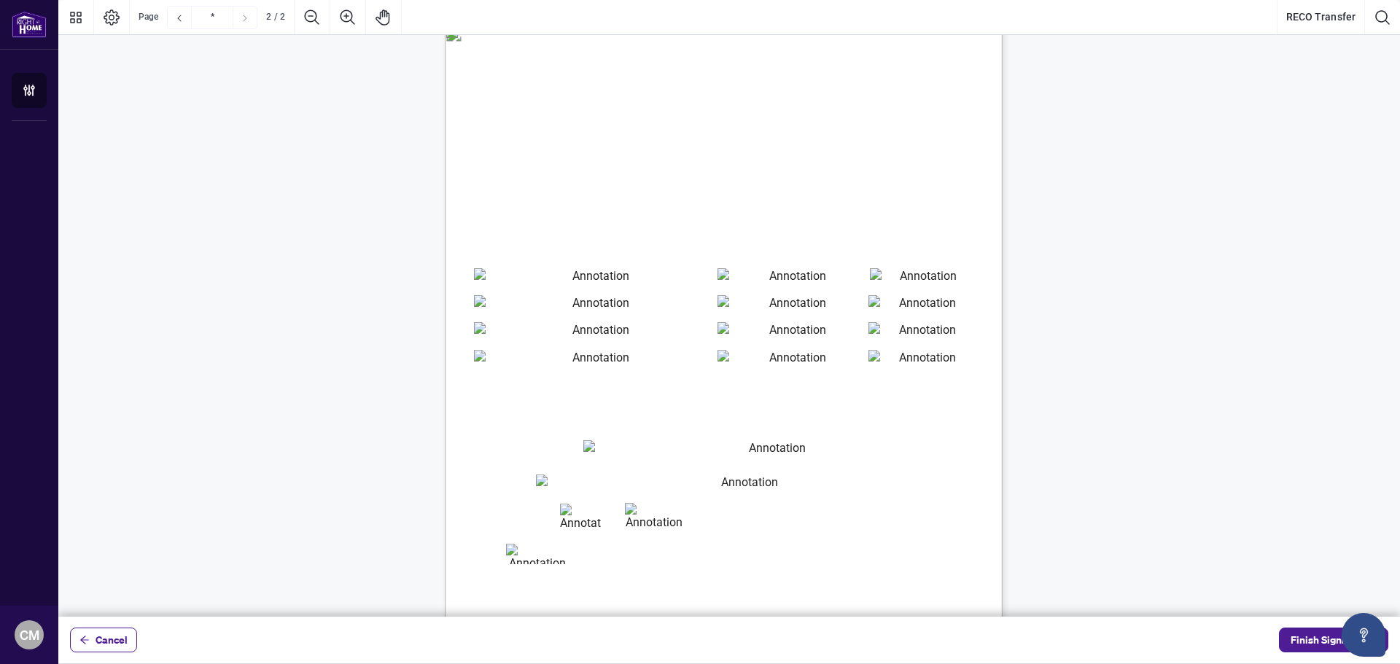
scroll to position [763, 0]
type input "********"
click at [548, 289] on input "Names of applicants If Business ApplicationBusiness Name RequiredRow1" at bounding box center [595, 283] width 242 height 27
type input "**********"
type input "*******"
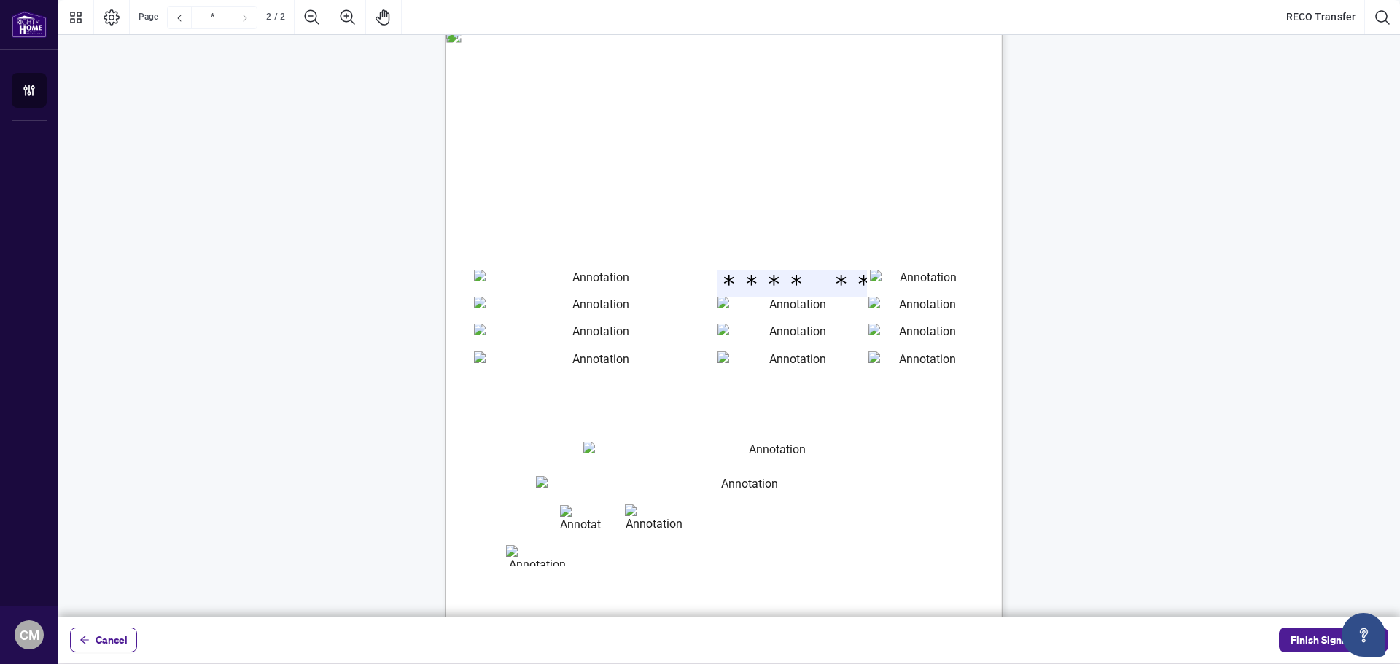
click at [629, 447] on input "cardholdername" at bounding box center [770, 454] width 375 height 24
type input "**"
type input "****"
type input "**********"
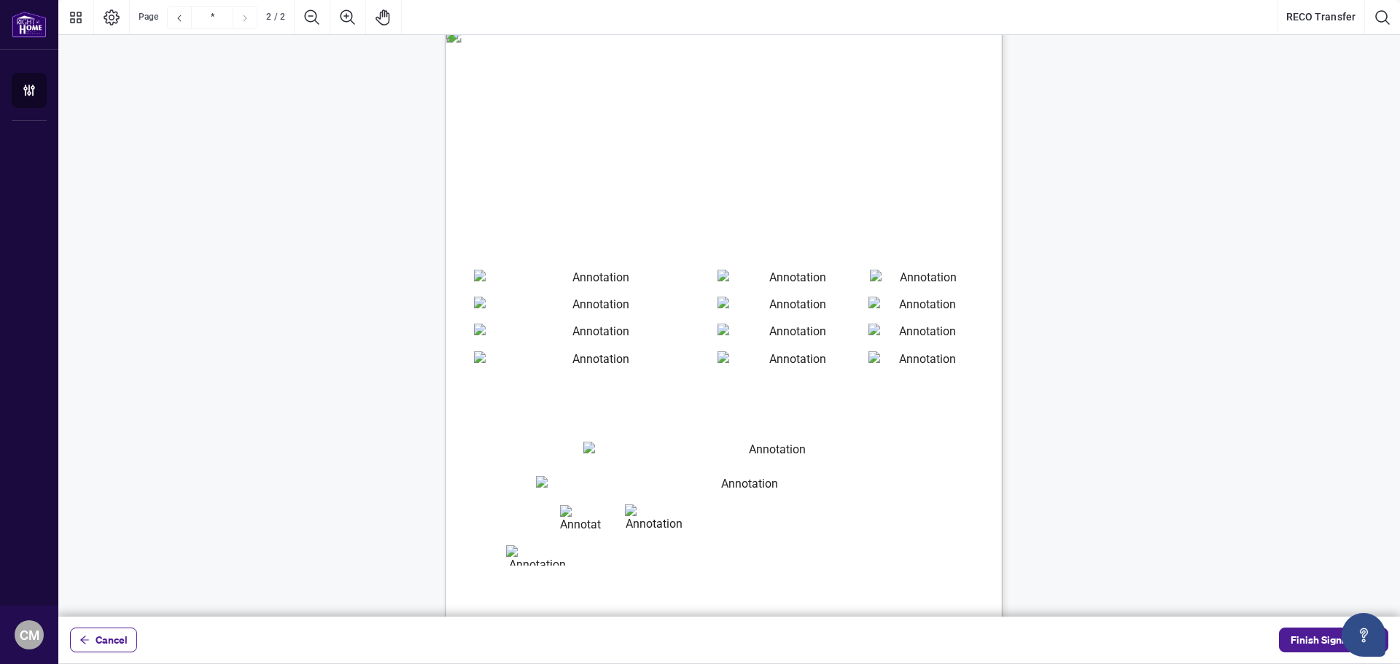
type input "***"
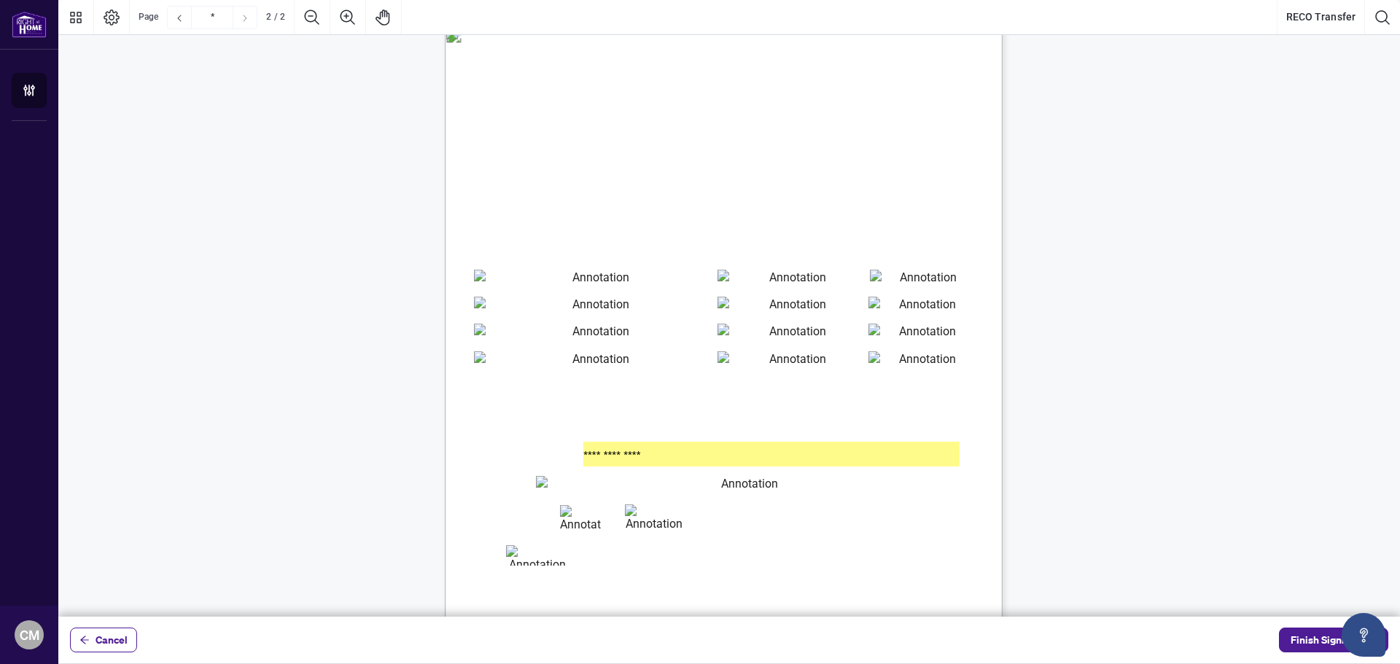
click at [549, 500] on input "**********" at bounding box center [743, 489] width 415 height 26
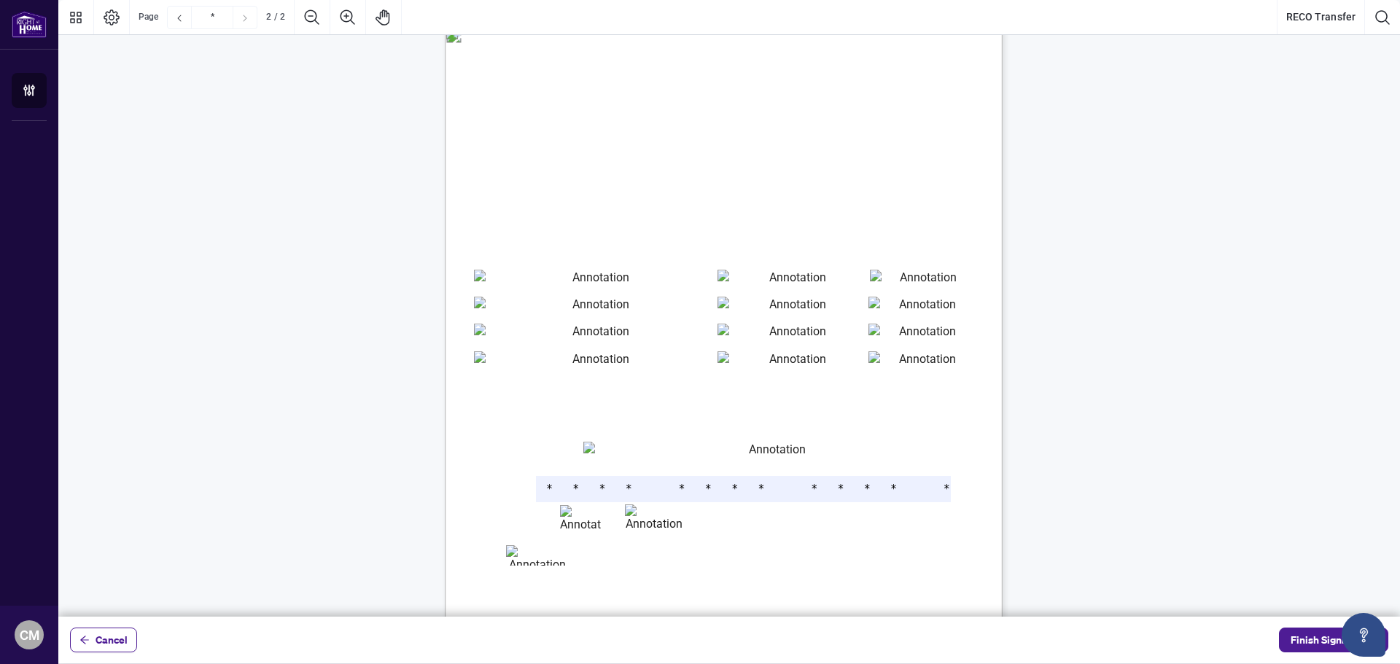
click at [573, 512] on input "**" at bounding box center [580, 516] width 41 height 23
click at [638, 515] on input "****" at bounding box center [654, 517] width 59 height 24
click at [521, 560] on input "***" at bounding box center [537, 555] width 63 height 20
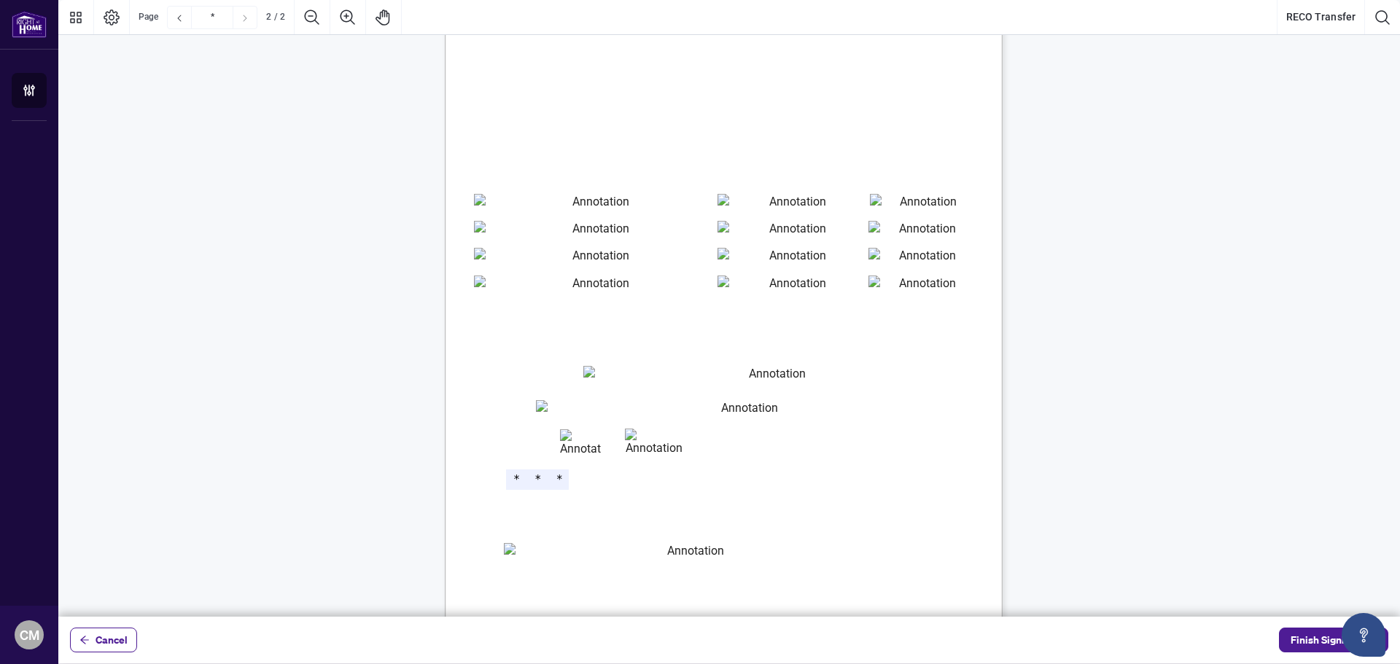
scroll to position [909, 0]
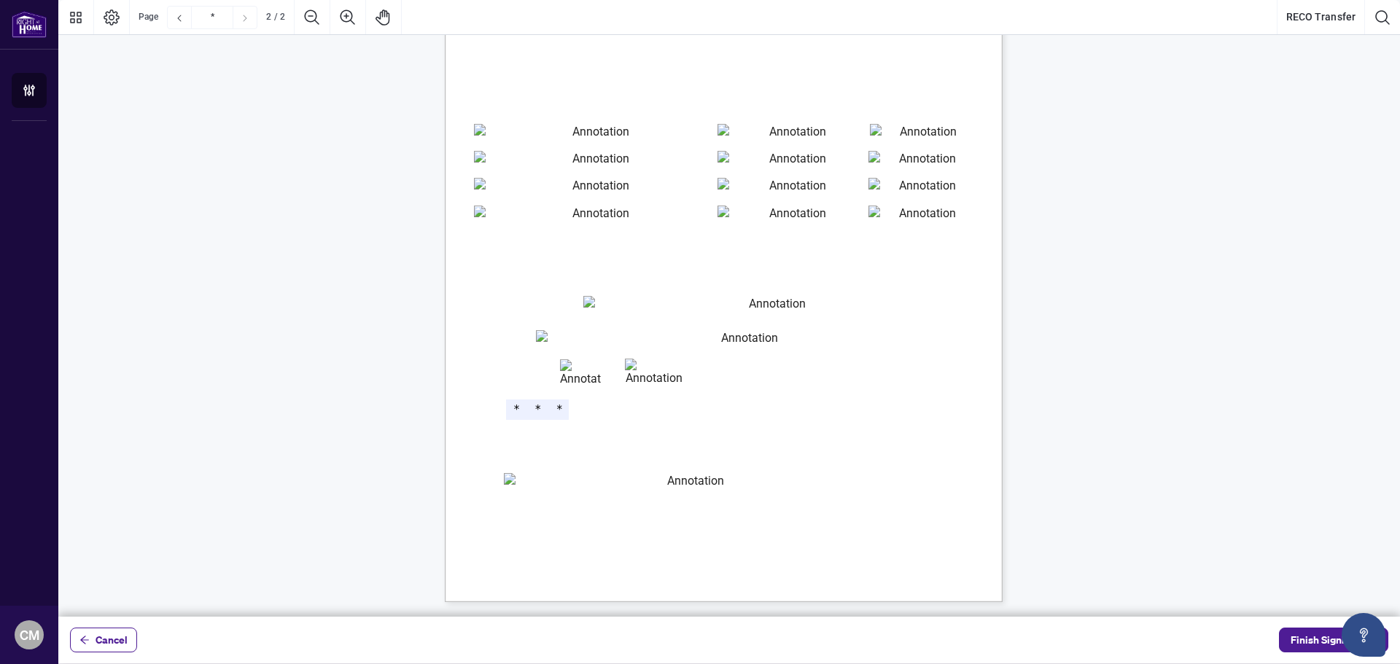
click at [487, 414] on span "CVV" at bounding box center [480, 412] width 14 height 11
click at [508, 445] on span "Signature" at bounding box center [493, 447] width 30 height 9
click at [608, 483] on input "Email" at bounding box center [690, 484] width 373 height 23
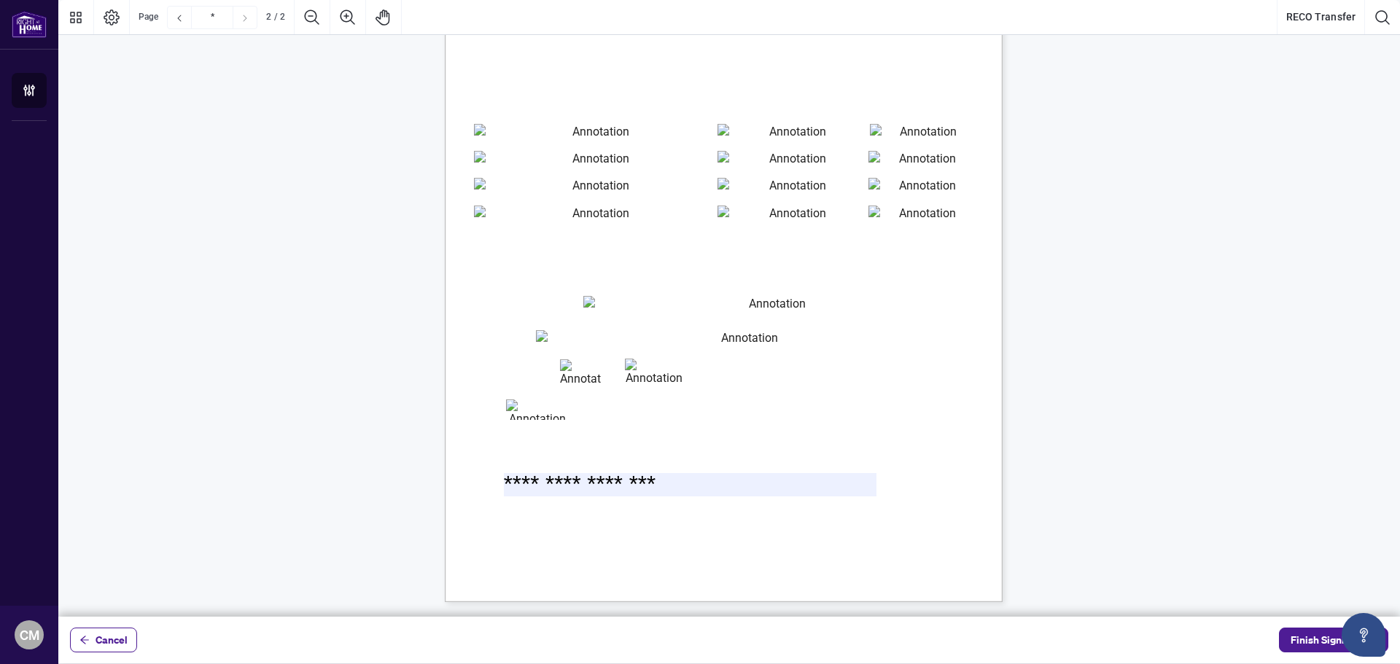
type input "**********"
click at [508, 443] on span "Signature" at bounding box center [493, 447] width 30 height 9
click at [775, 440] on div "CREDIT CARD PAYMENT PLEASE NOTE THAT INCOMPLETE CREDIT CARD PAYMENT FORMS CANNO…" at bounding box center [793, 331] width 697 height 903
click at [757, 443] on div "CREDIT CARD PAYMENT PLEASE NOTE THAT INCOMPLETE CREDIT CARD PAYMENT FORMS CANNO…" at bounding box center [793, 331] width 697 height 903
click at [508, 443] on span "Signature" at bounding box center [493, 447] width 30 height 9
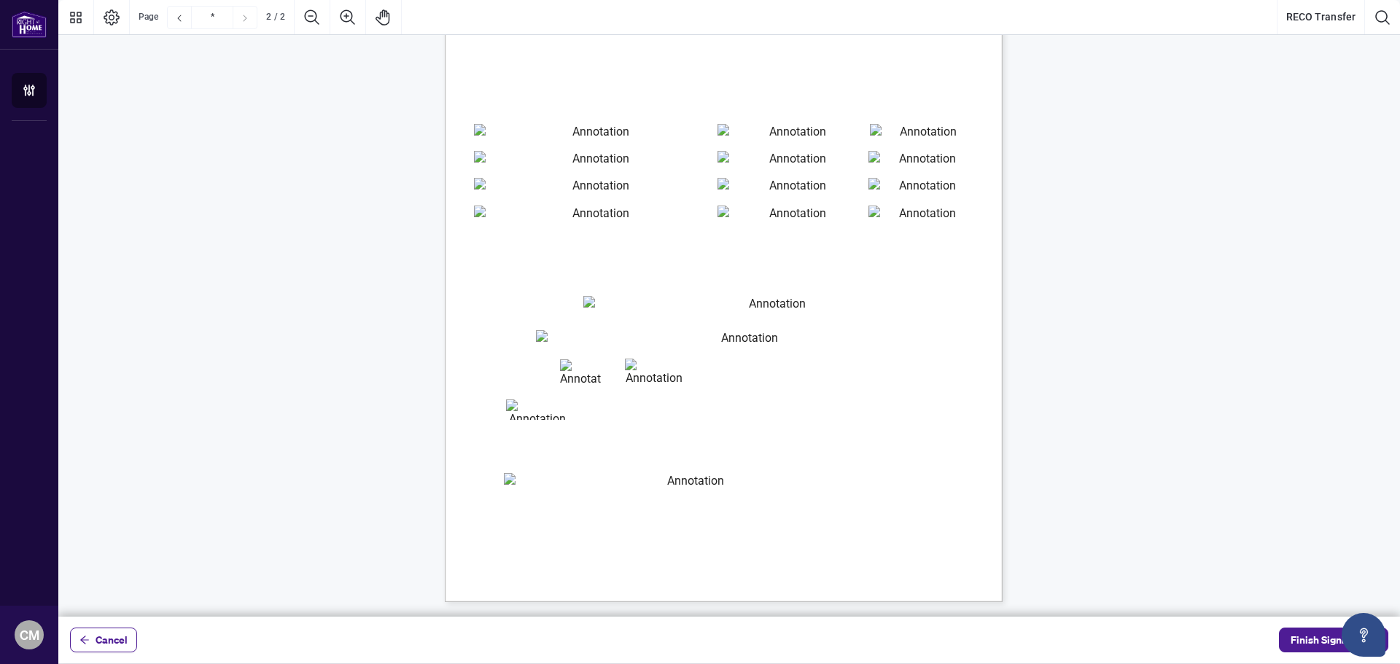
click at [557, 453] on div "CREDIT CARD PAYMENT PLEASE NOTE THAT INCOMPLETE CREDIT CARD PAYMENT FORMS CANNO…" at bounding box center [793, 331] width 697 height 903
click at [508, 443] on span "Signature" at bounding box center [493, 447] width 30 height 9
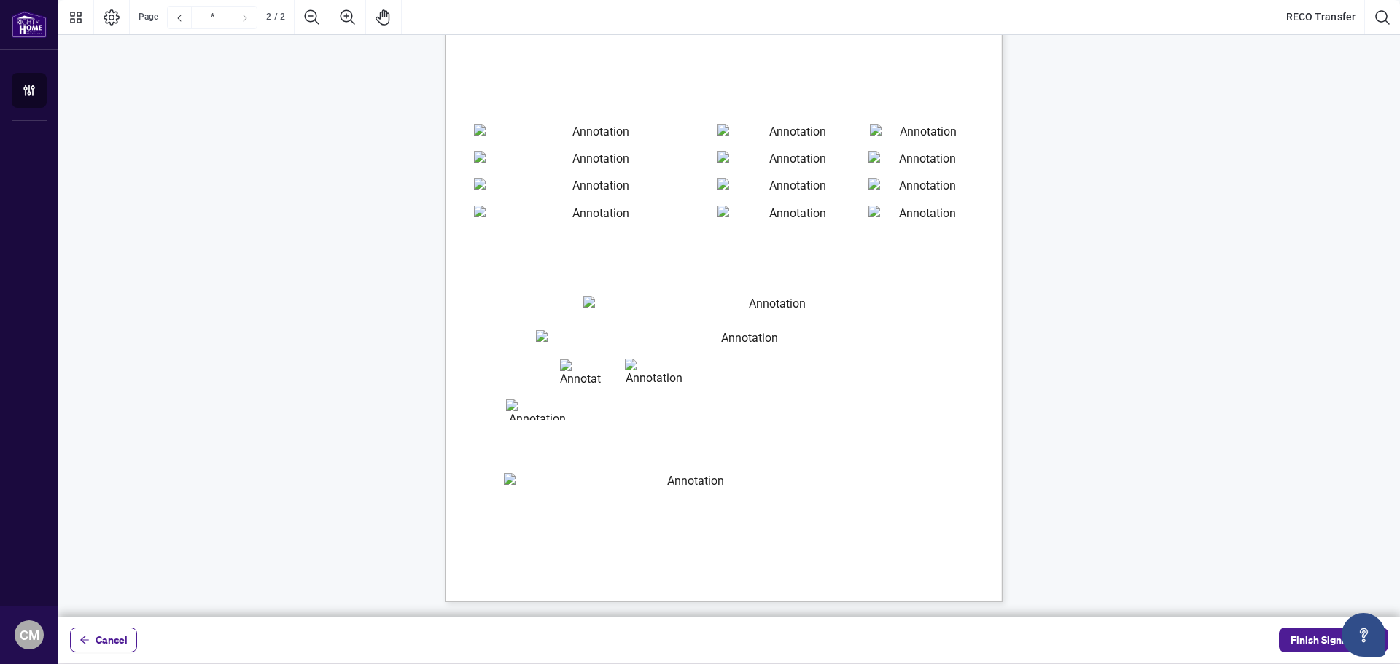
click at [508, 451] on span "Signature" at bounding box center [493, 447] width 30 height 9
click at [529, 440] on div "CREDIT CARD PAYMENT PLEASE NOTE THAT INCOMPLETE CREDIT CARD PAYMENT FORMS CANNO…" at bounding box center [793, 331] width 697 height 903
click at [119, 23] on icon "Page Layout" at bounding box center [111, 17] width 17 height 17
click at [72, 26] on button "Thumbnails" at bounding box center [75, 17] width 35 height 35
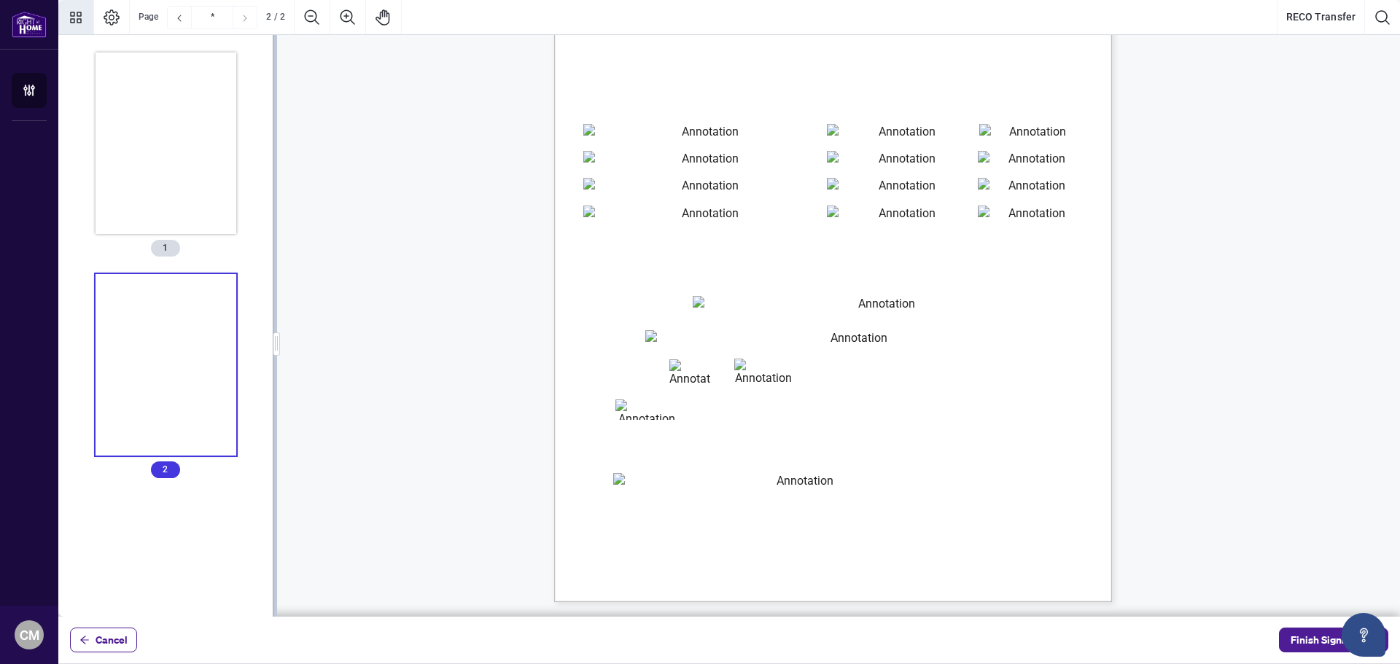
click at [636, 434] on div "CREDIT CARD PAYMENT PLEASE NOTE THAT INCOMPLETE CREDIT CARD PAYMENT FORMS CANNO…" at bounding box center [902, 331] width 697 height 903
click at [618, 443] on span "Signature" at bounding box center [603, 447] width 30 height 9
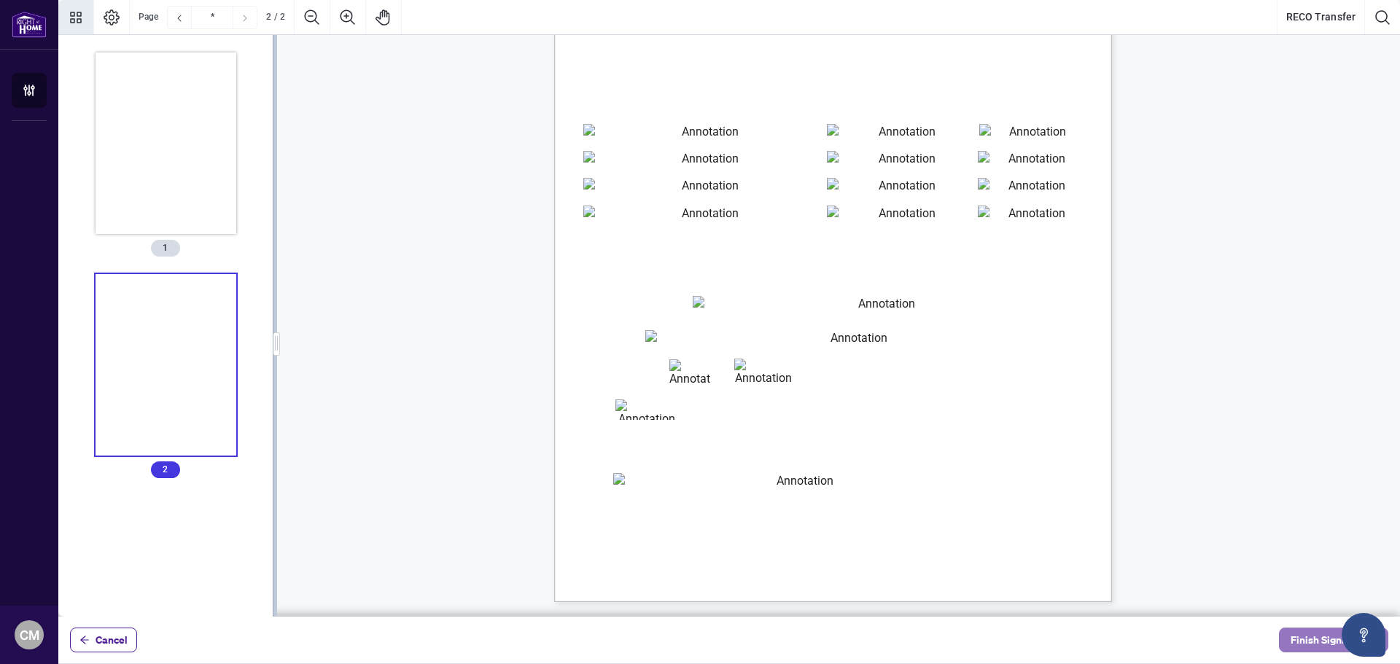
click at [1293, 638] on button "Finish Signing" at bounding box center [1333, 640] width 109 height 25
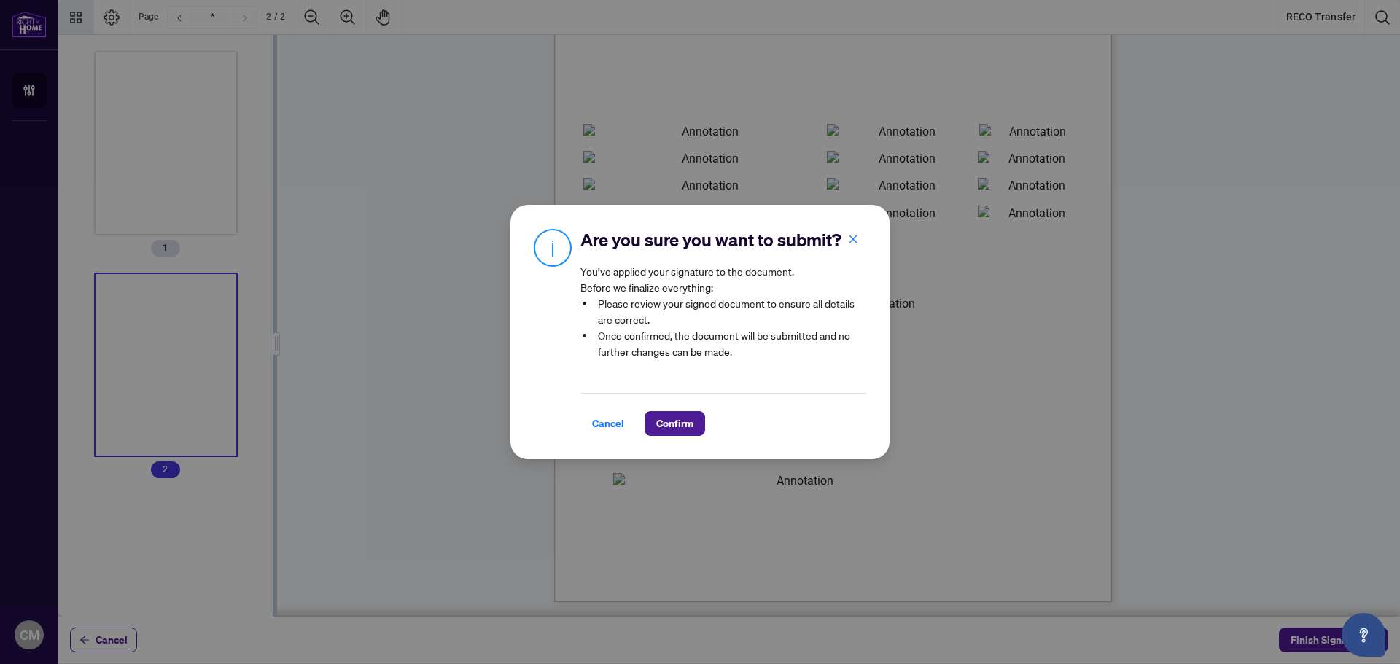
click at [595, 435] on span "Cancel" at bounding box center [608, 423] width 32 height 23
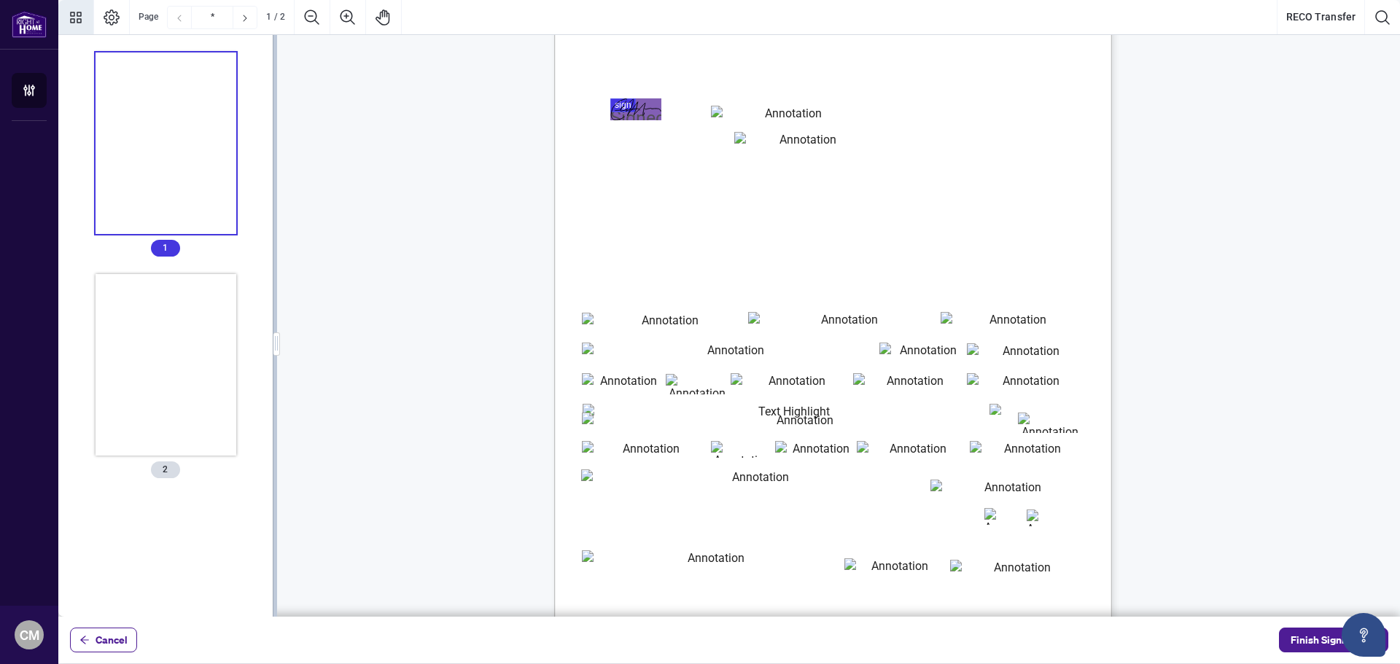
scroll to position [0, 0]
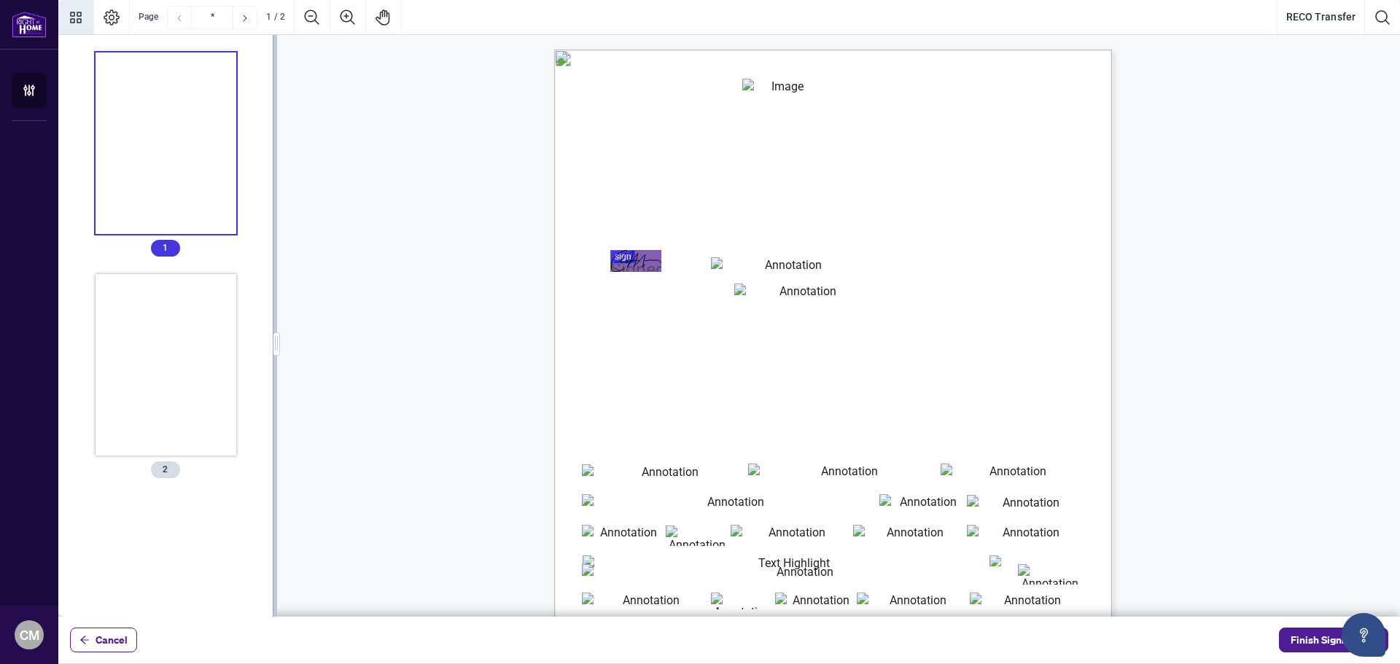
click at [1030, 260] on div "Real Estate Council of Ontario [STREET_ADDRESS][PERSON_NAME] Website: [DOMAIN_N…" at bounding box center [902, 501] width 697 height 903
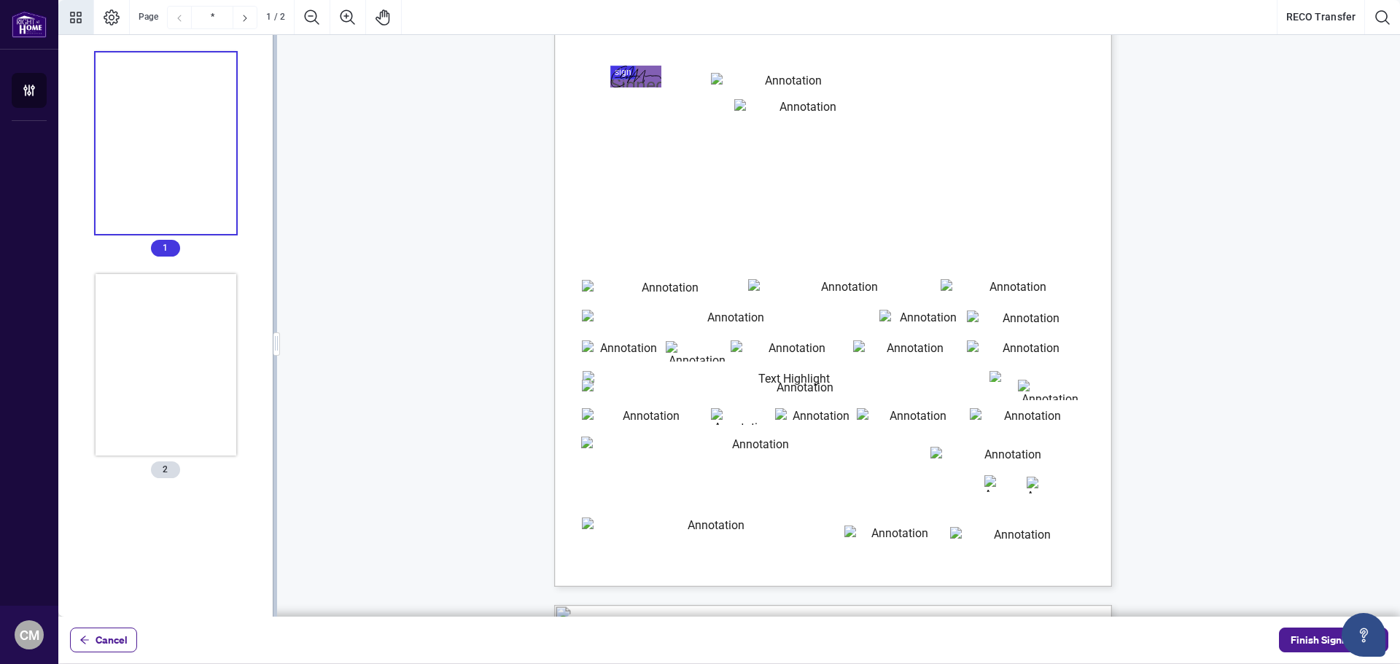
scroll to position [219, 0]
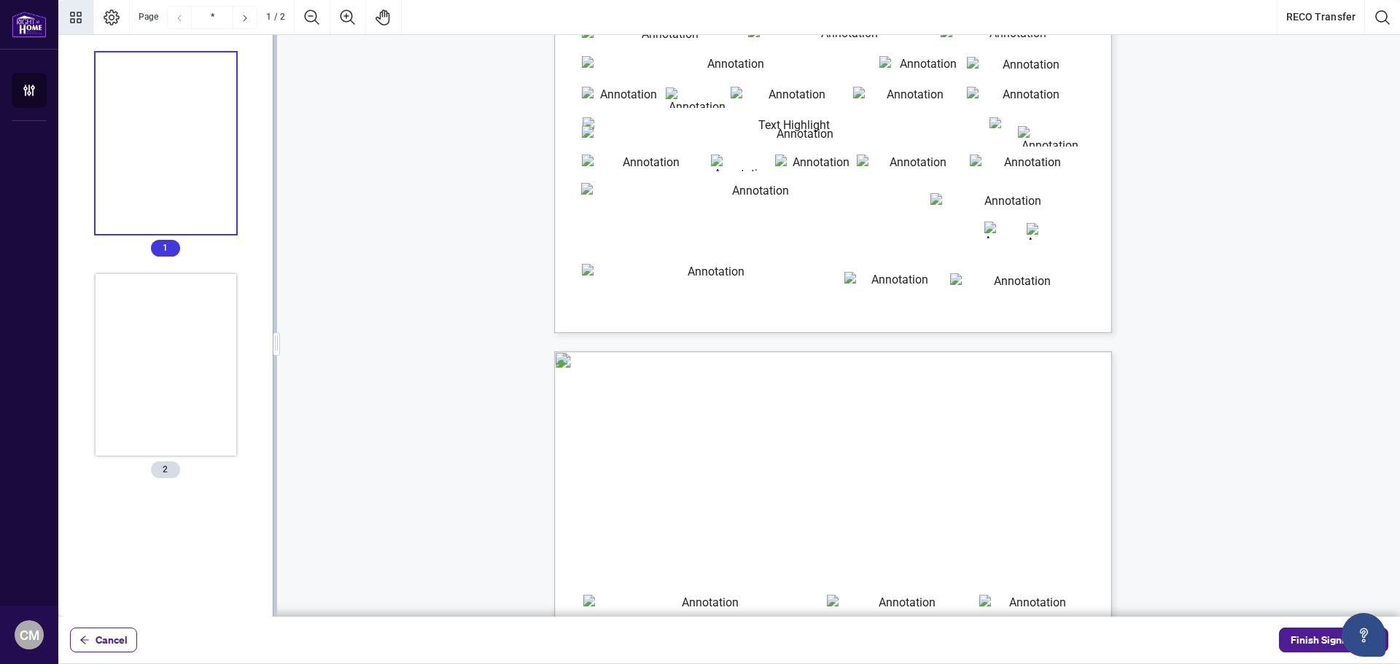
type input "*"
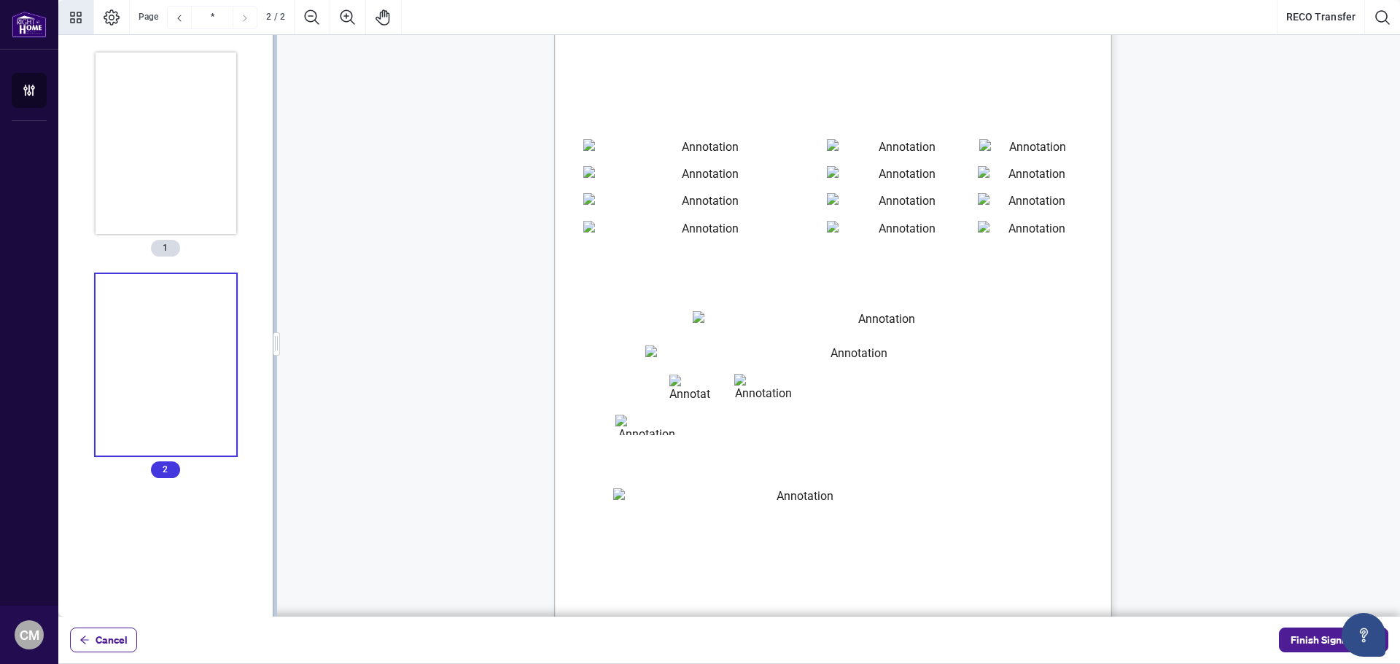
scroll to position [909, 0]
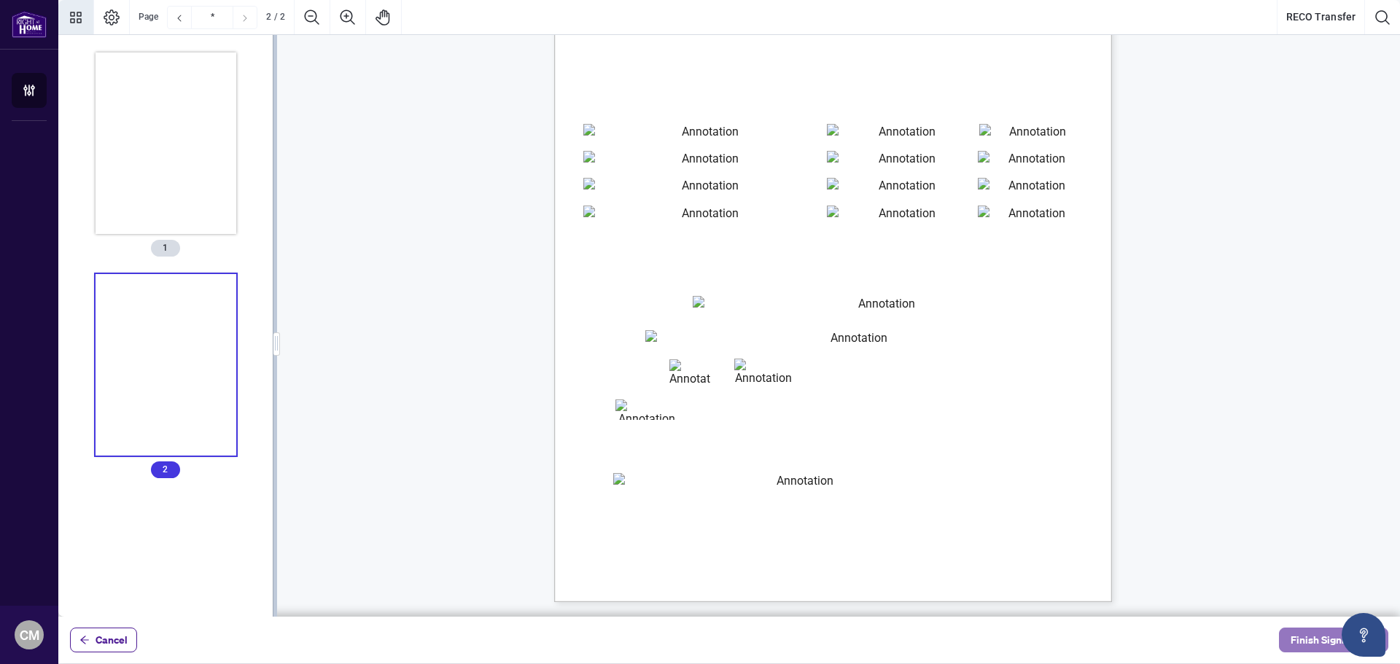
click at [1326, 646] on span "Finish Signing" at bounding box center [1323, 639] width 66 height 23
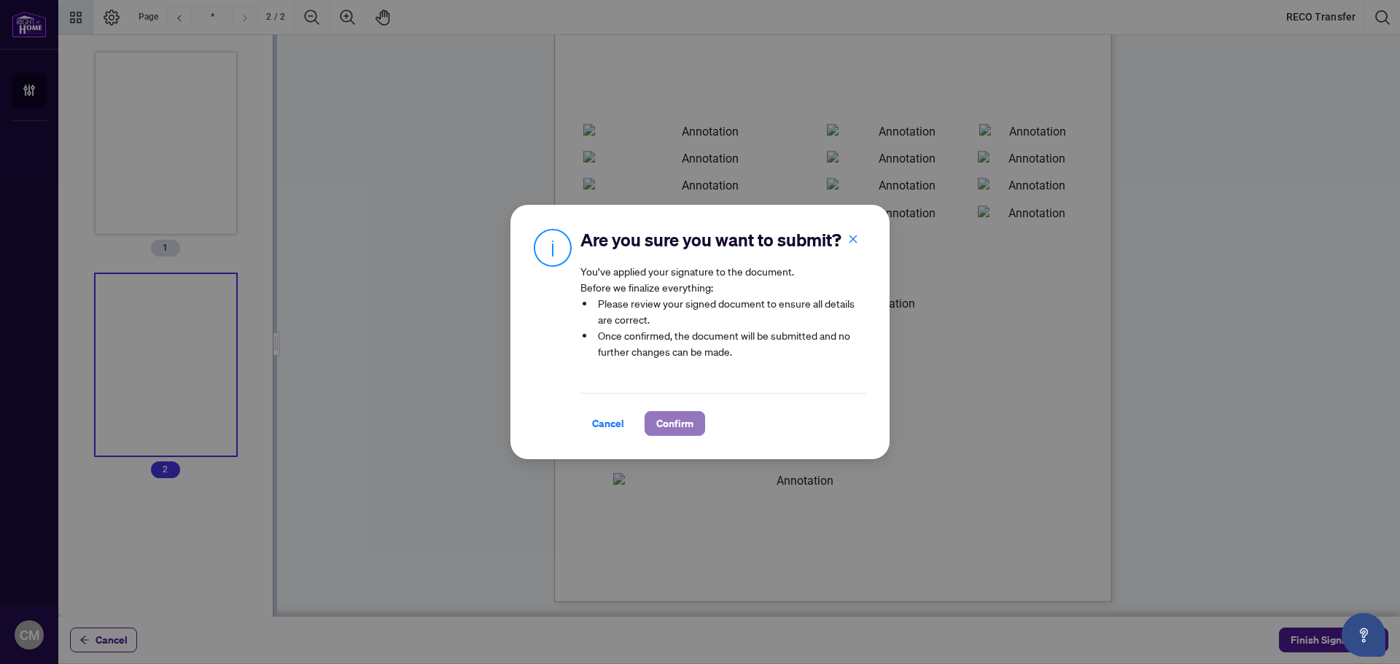
click at [669, 429] on span "Confirm" at bounding box center [674, 423] width 37 height 23
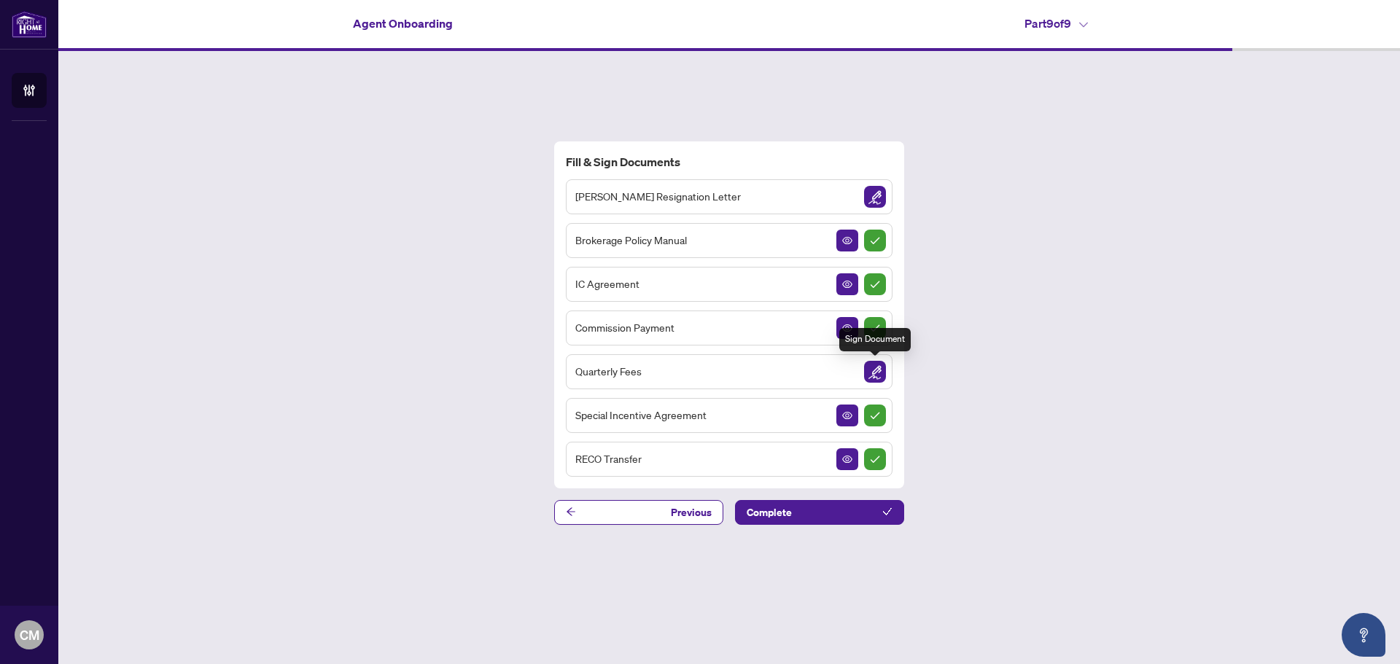
click at [874, 375] on img "Sign Document" at bounding box center [875, 372] width 22 height 22
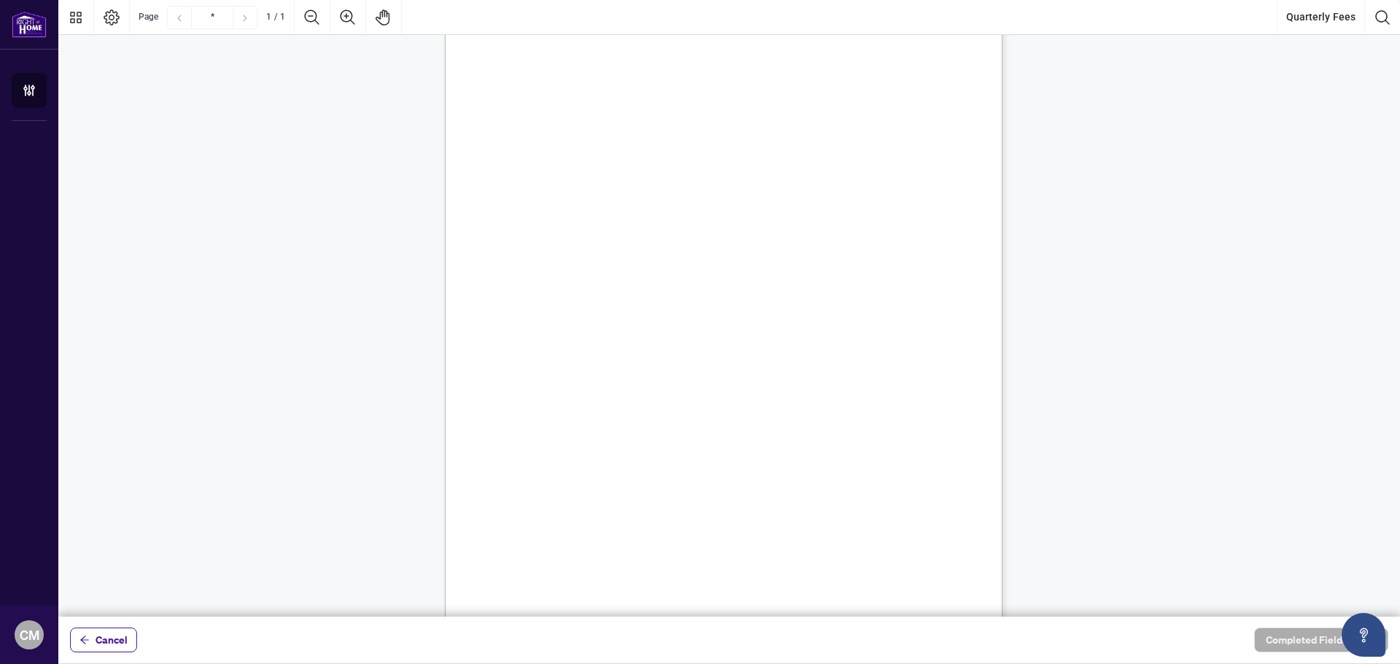
scroll to position [169, 0]
drag, startPoint x: 591, startPoint y: 507, endPoint x: 592, endPoint y: 515, distance: 7.3
click at [592, 508] on div "Right at Home Realty, Brokerage Quarterly Fees Billing Authorization Quarterly …" at bounding box center [793, 331] width 697 height 903
click at [548, 520] on span "Signature:" at bounding box center [528, 515] width 37 height 11
click at [548, 521] on span "Signature:" at bounding box center [528, 515] width 37 height 11
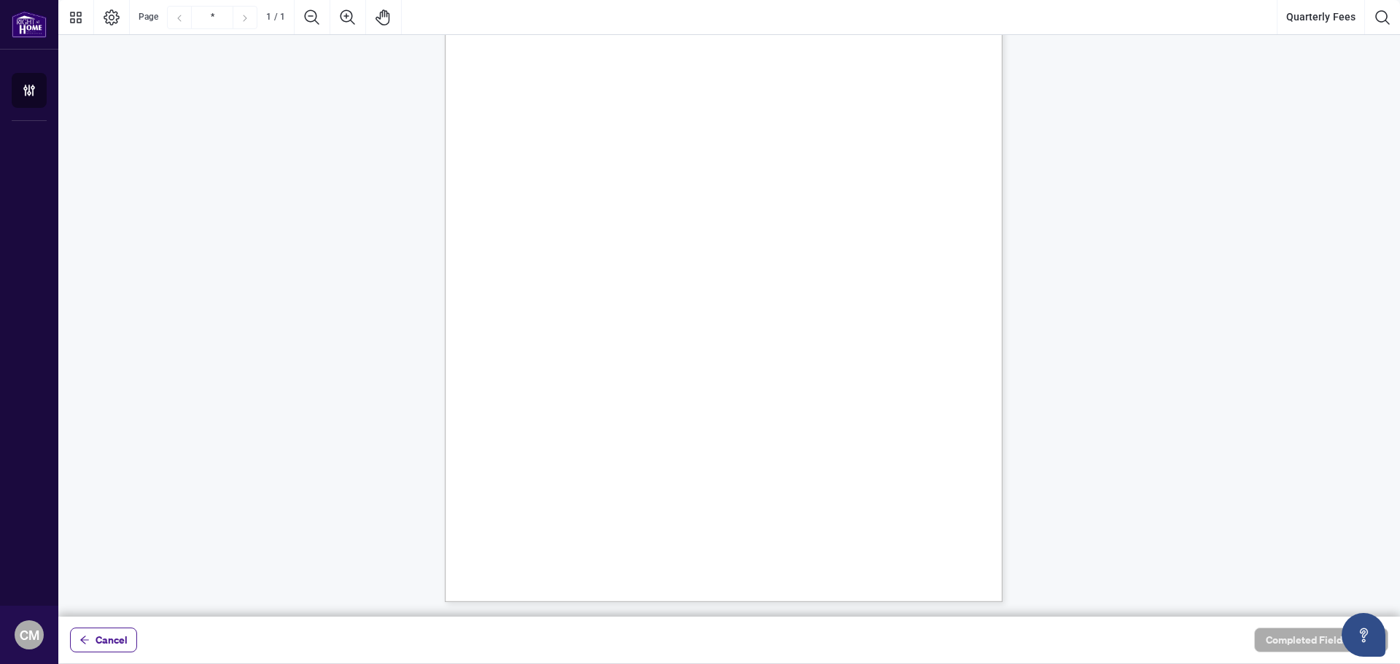
click at [548, 521] on span "Signature:" at bounding box center [528, 515] width 37 height 11
click at [548, 516] on span "Signature:" at bounding box center [528, 515] width 37 height 11
click at [579, 507] on div "Right at Home Realty, Brokerage Quarterly Fees Billing Authorization Quarterly …" at bounding box center [793, 331] width 697 height 903
click at [548, 518] on span "Signature:" at bounding box center [528, 515] width 37 height 11
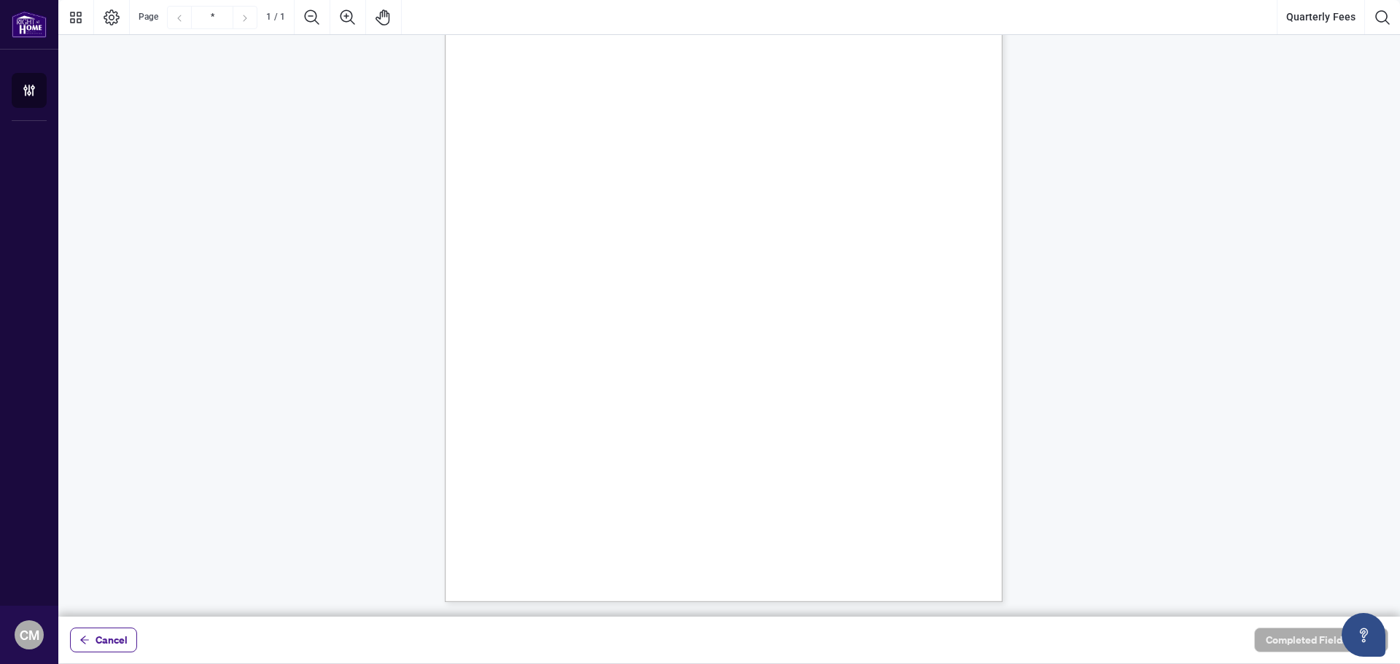
click at [548, 518] on span "Signature:" at bounding box center [528, 515] width 37 height 11
drag, startPoint x: 581, startPoint y: 518, endPoint x: 561, endPoint y: 518, distance: 19.7
click at [548, 518] on span "Signature:" at bounding box center [528, 515] width 37 height 11
click at [118, 636] on span "Cancel" at bounding box center [112, 639] width 32 height 23
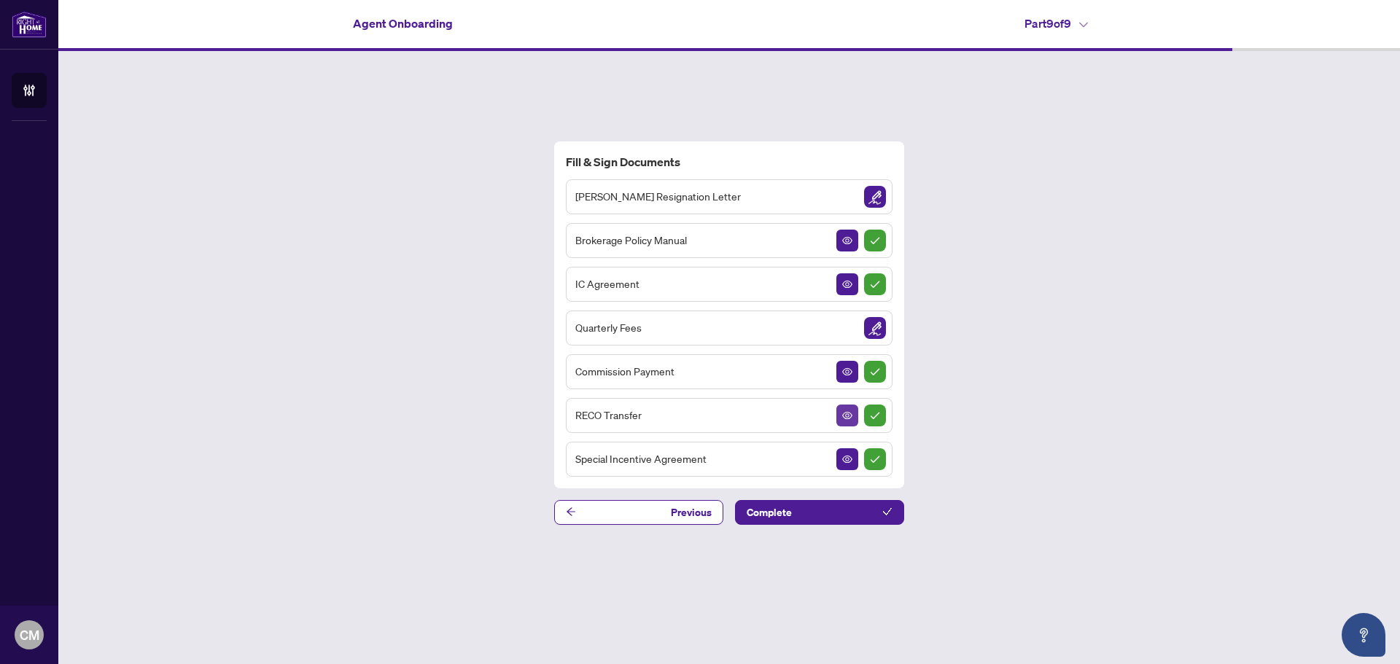
click at [839, 415] on button "button" at bounding box center [847, 416] width 22 height 22
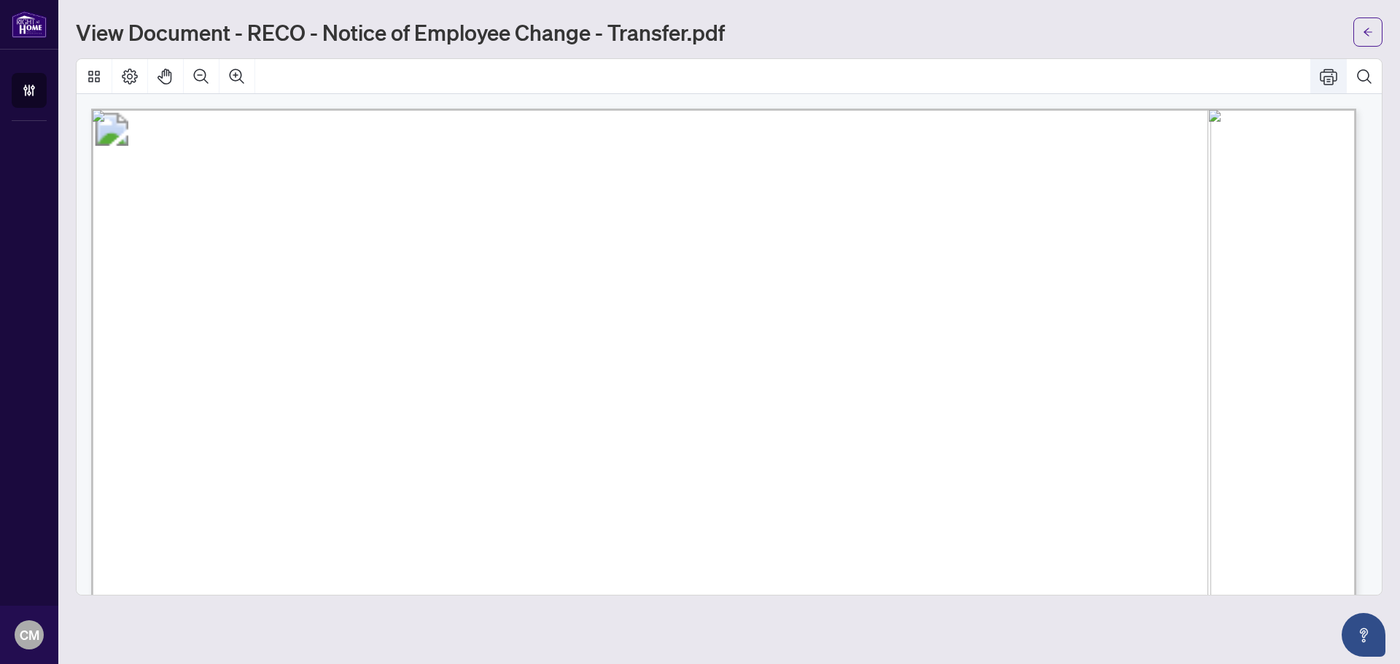
click at [1326, 85] on icon "Print" at bounding box center [1328, 77] width 17 height 16
click at [1364, 30] on icon "arrow-left" at bounding box center [1368, 32] width 10 height 10
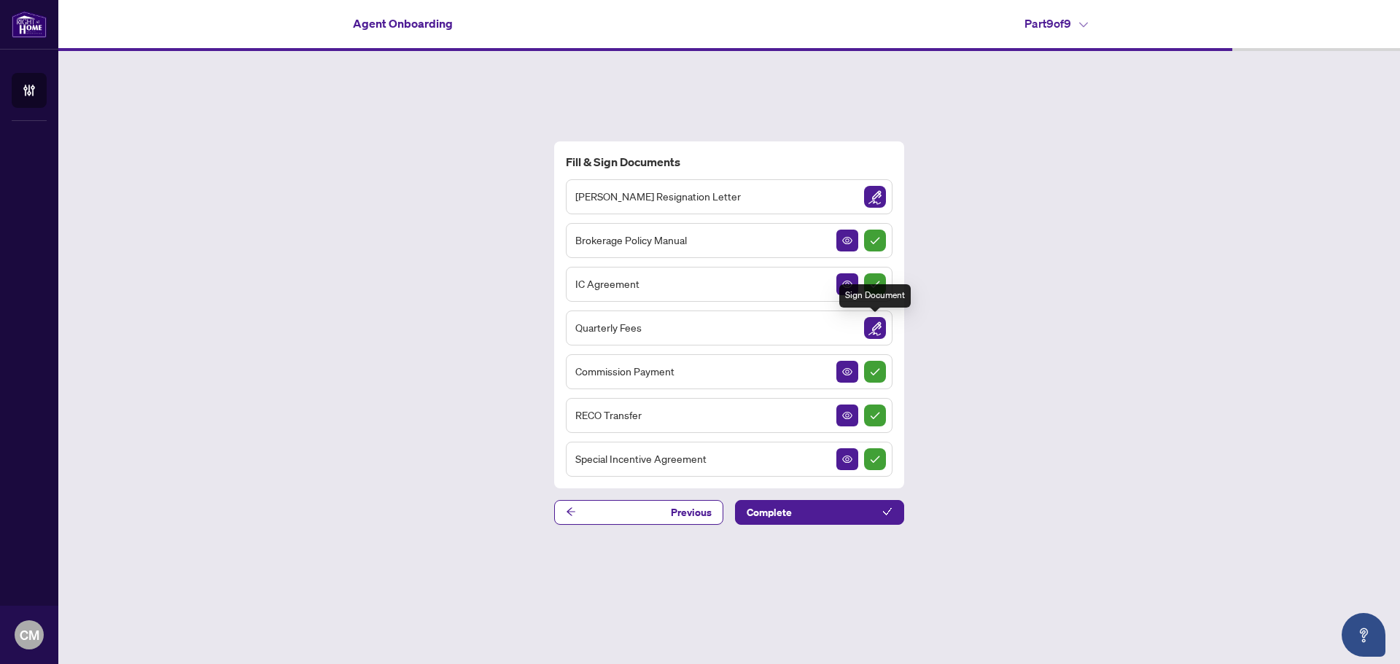
click at [872, 332] on img "Sign Document" at bounding box center [875, 328] width 22 height 22
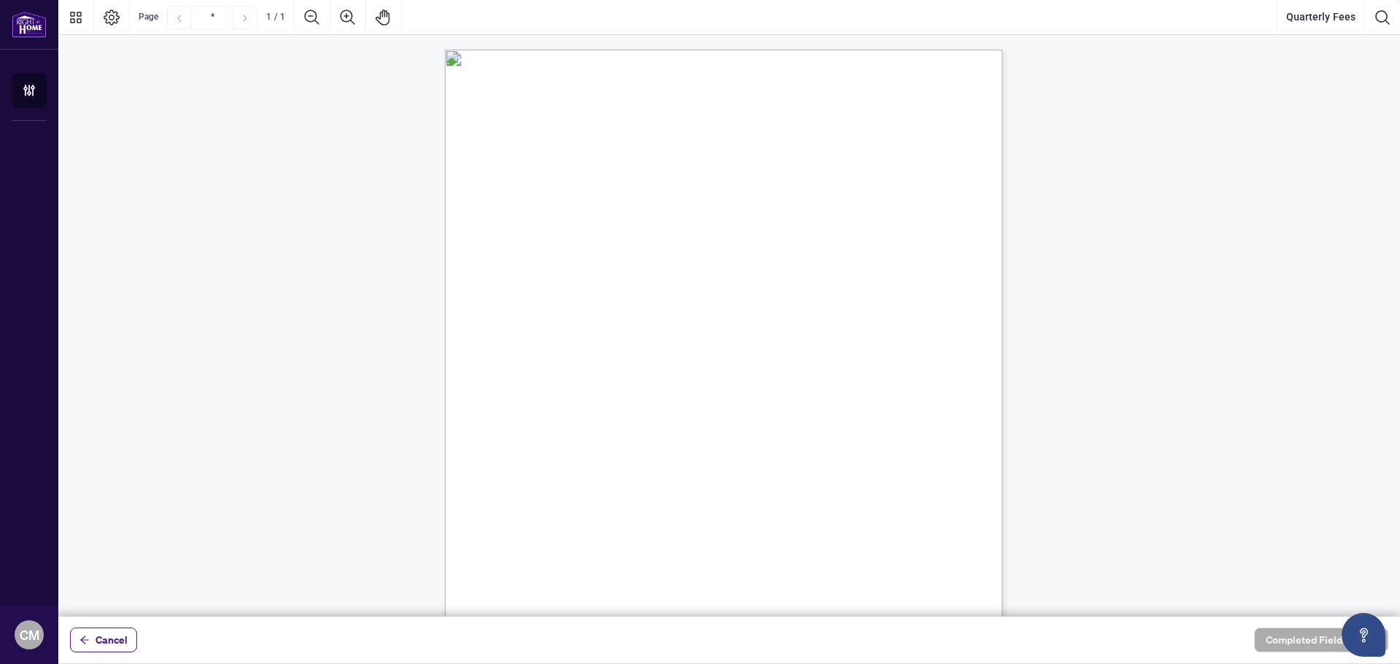
click at [1315, 660] on div "Cancel Completed Fields 0 of 0" at bounding box center [728, 640] width 1341 height 47
click at [513, 387] on span "☐" at bounding box center [516, 386] width 10 height 17
click at [514, 387] on span "☐" at bounding box center [516, 386] width 10 height 17
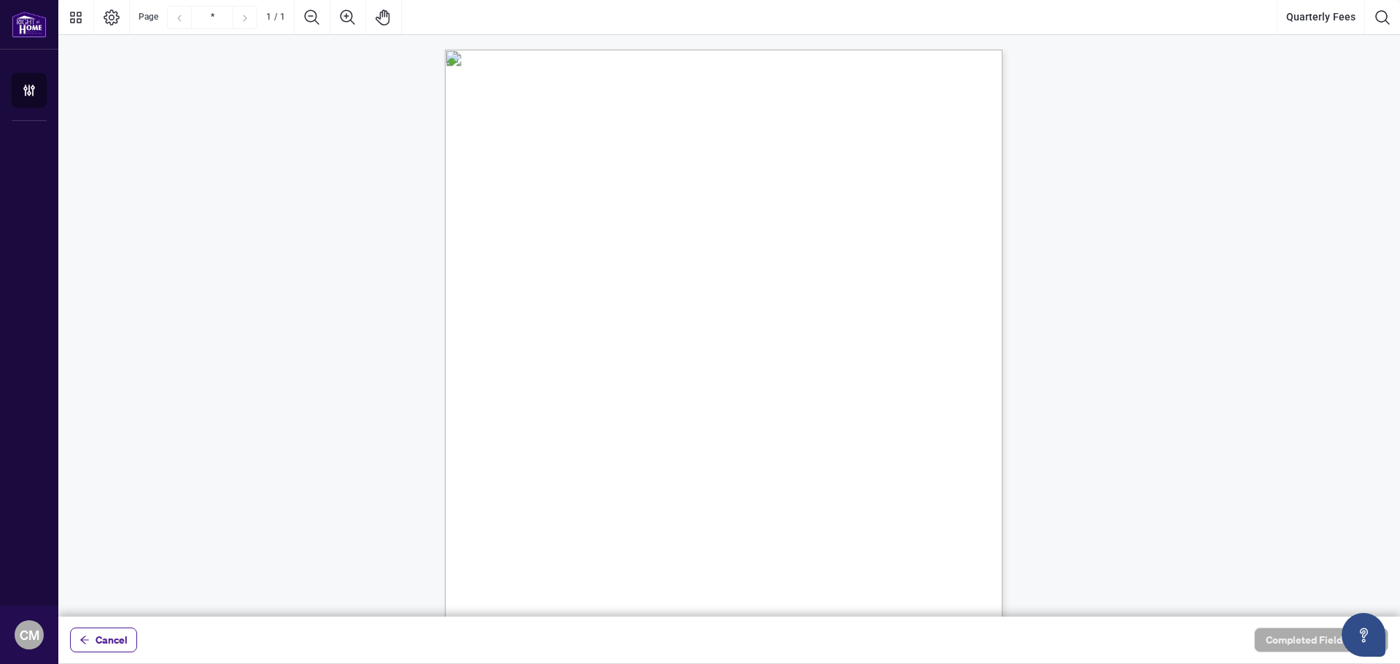
click at [515, 387] on span "☐" at bounding box center [516, 386] width 10 height 17
click at [688, 405] on span "(A $10+HST merchant fee per transaction will apply)" at bounding box center [638, 403] width 129 height 17
click at [72, 15] on icon "Thumbnails" at bounding box center [76, 18] width 12 height 12
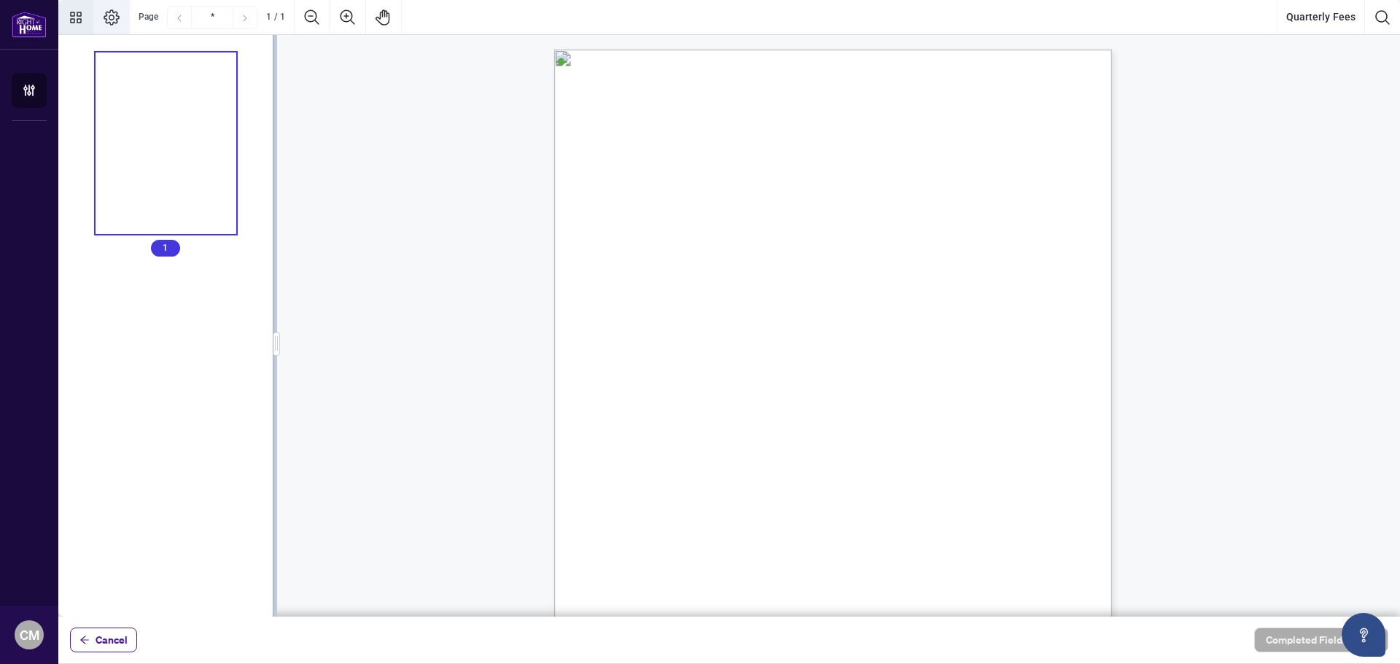
click at [109, 9] on icon "Page Layout" at bounding box center [111, 17] width 17 height 17
click at [109, 20] on icon "Page Layout" at bounding box center [111, 17] width 17 height 17
click at [142, 17] on span "Page" at bounding box center [149, 17] width 20 height 11
click at [794, 195] on span "Quarterly fees will be charged on the first business day of each quarter (Janua…" at bounding box center [802, 201] width 365 height 12
click at [812, 406] on span "(A $10+HST merchant fee per transaction will apply)" at bounding box center [747, 403] width 129 height 17
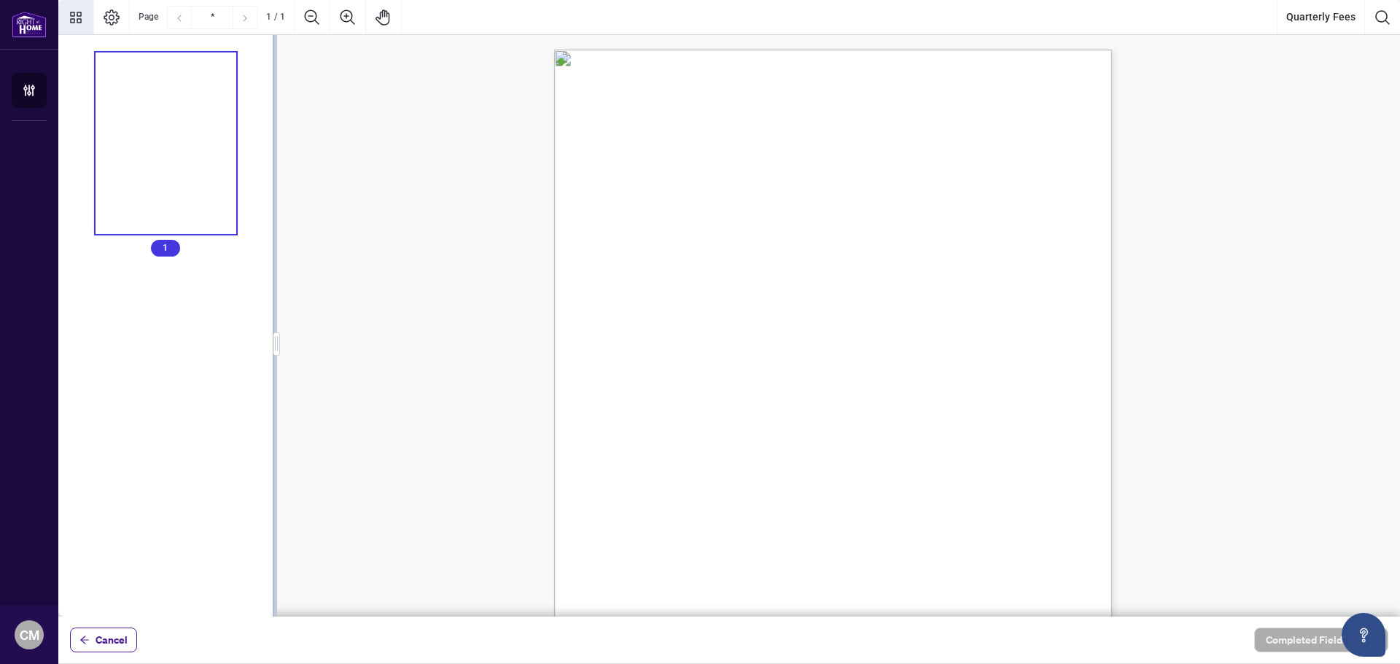
click at [802, 470] on span "Mastercard" at bounding box center [782, 465] width 40 height 11
click at [671, 491] on span "Card Number:" at bounding box center [645, 488] width 50 height 11
click at [784, 494] on div "Right at Home Realty, Brokerage Quarterly Fees Billing Authorization Quarterly …" at bounding box center [902, 501] width 697 height 903
click at [785, 494] on div "Right at Home Realty, Brokerage Quarterly Fees Billing Authorization Quarterly …" at bounding box center [902, 501] width 697 height 903
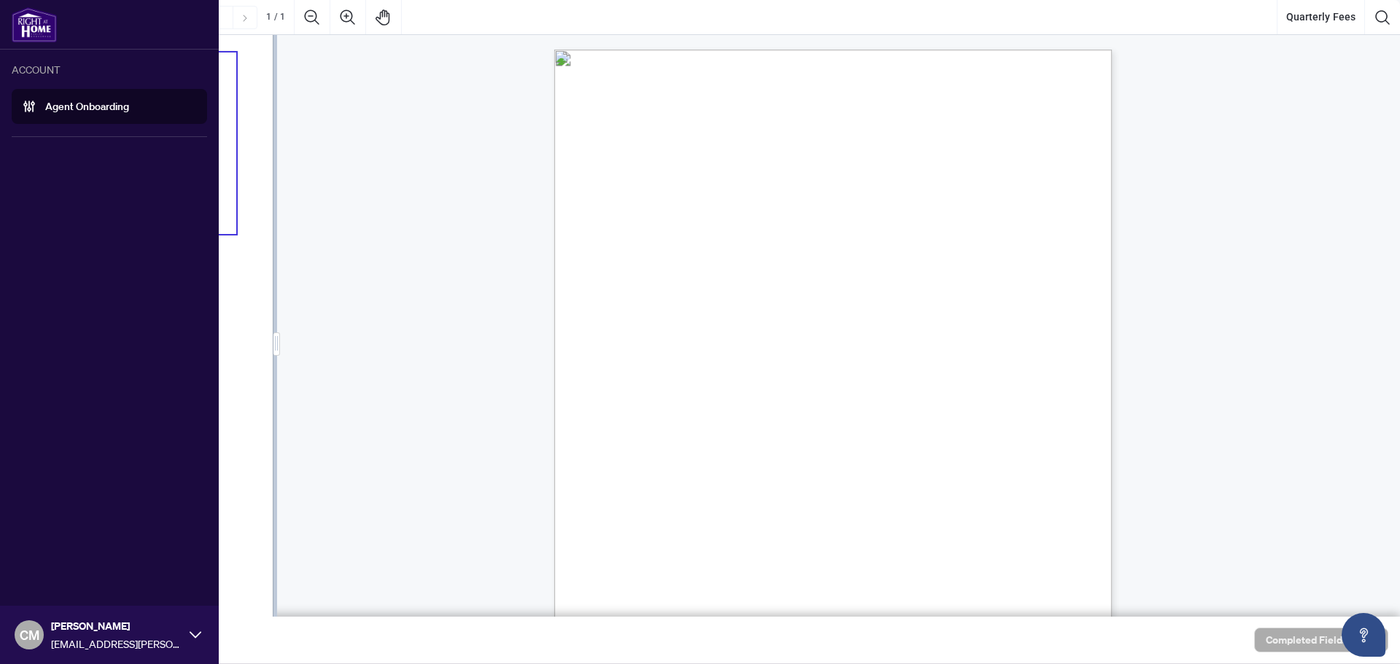
click at [50, 107] on link "Agent Onboarding" at bounding box center [87, 106] width 84 height 13
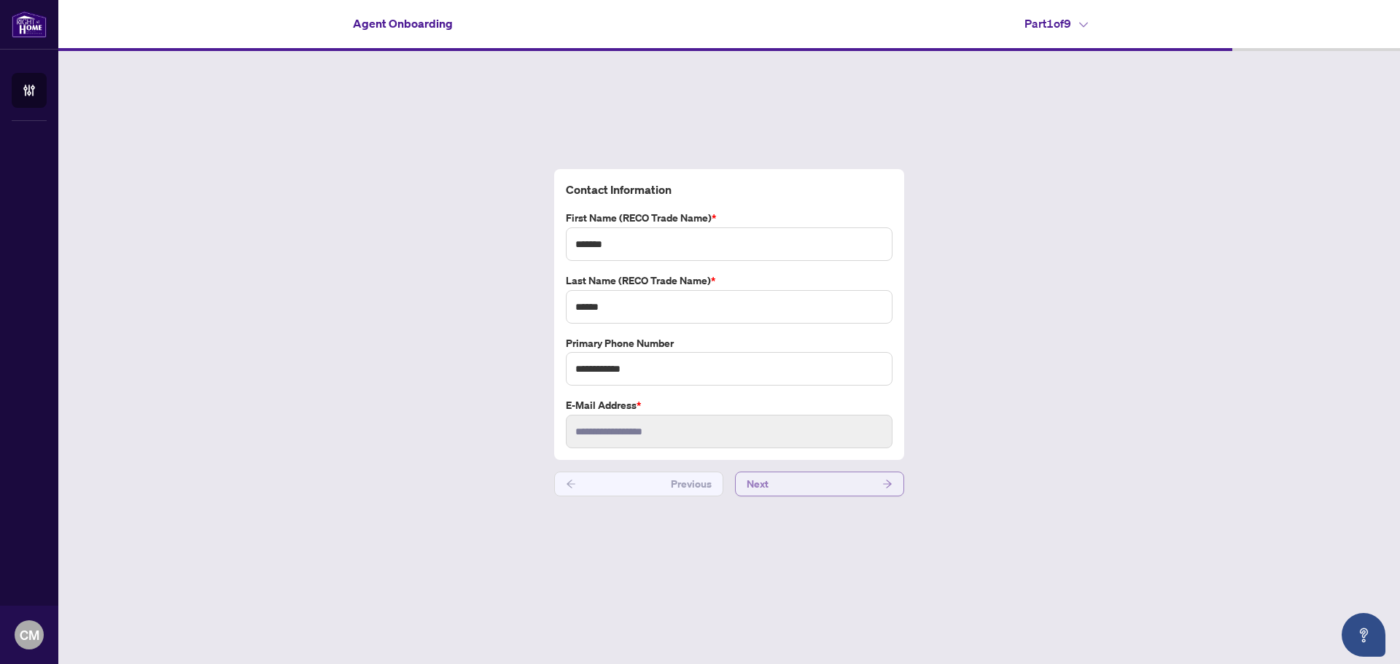
click at [836, 492] on button "Next" at bounding box center [819, 484] width 169 height 25
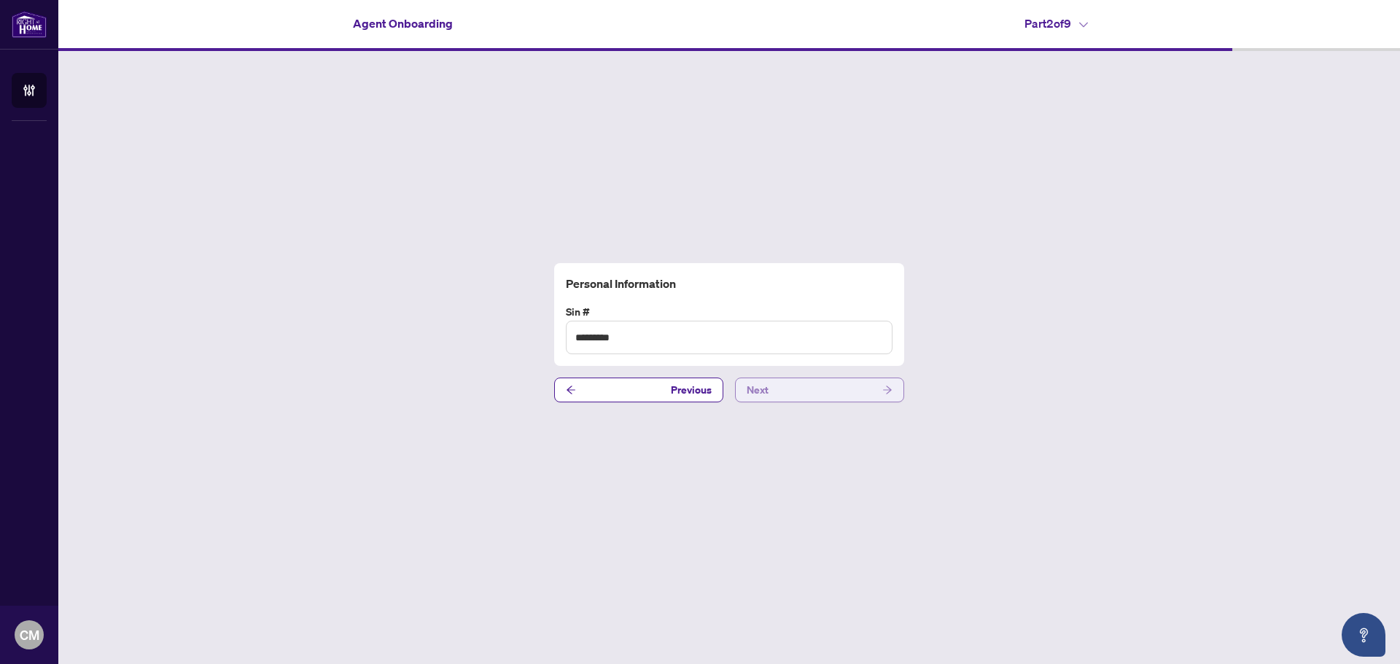
click at [809, 390] on button "Next" at bounding box center [819, 390] width 169 height 25
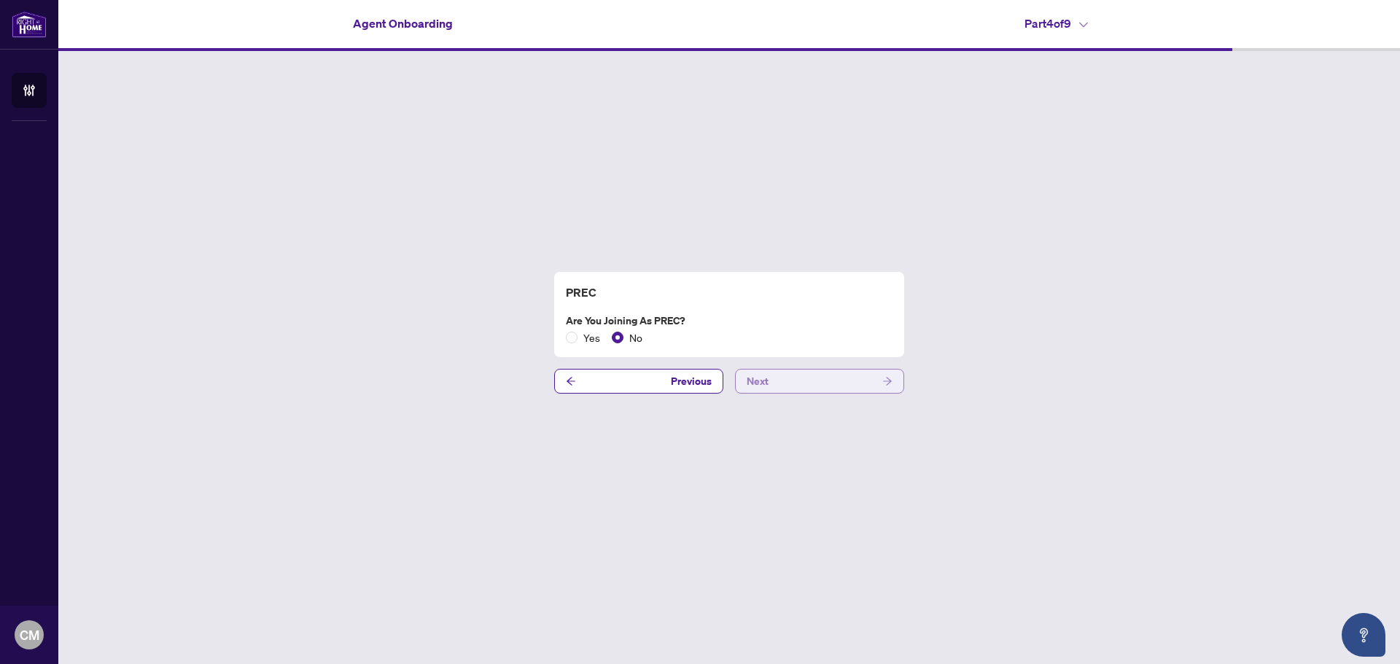
click at [809, 390] on button "Next" at bounding box center [819, 381] width 169 height 25
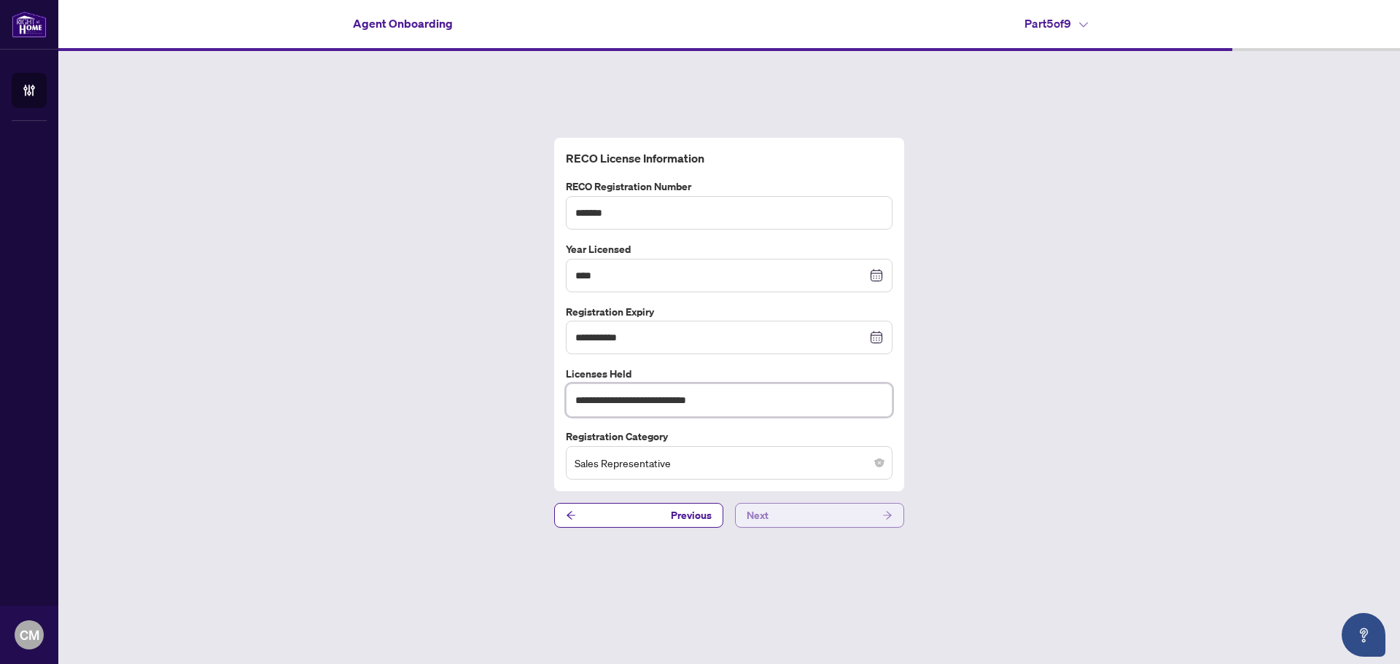
click at [809, 390] on input "**********" at bounding box center [729, 400] width 327 height 34
click at [849, 529] on div "**********" at bounding box center [728, 333] width 1341 height 564
click at [847, 516] on button "Next" at bounding box center [819, 515] width 169 height 25
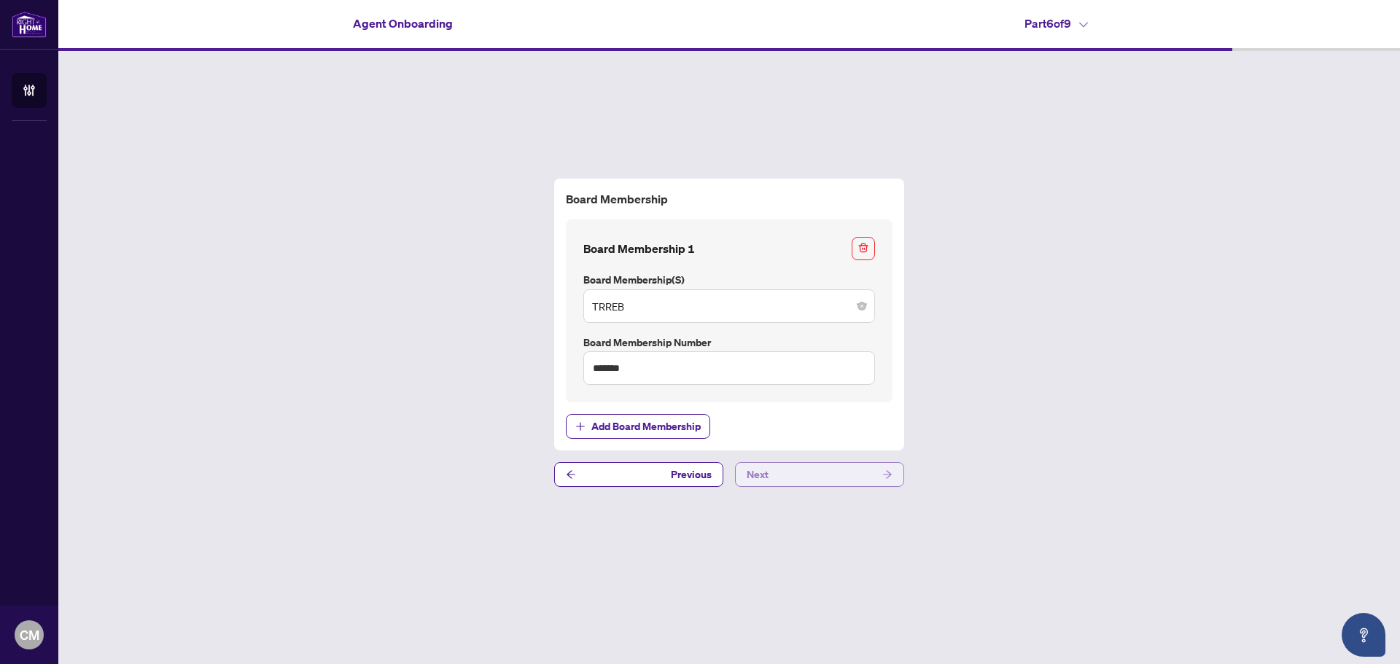
click at [838, 480] on button "Next" at bounding box center [819, 474] width 169 height 25
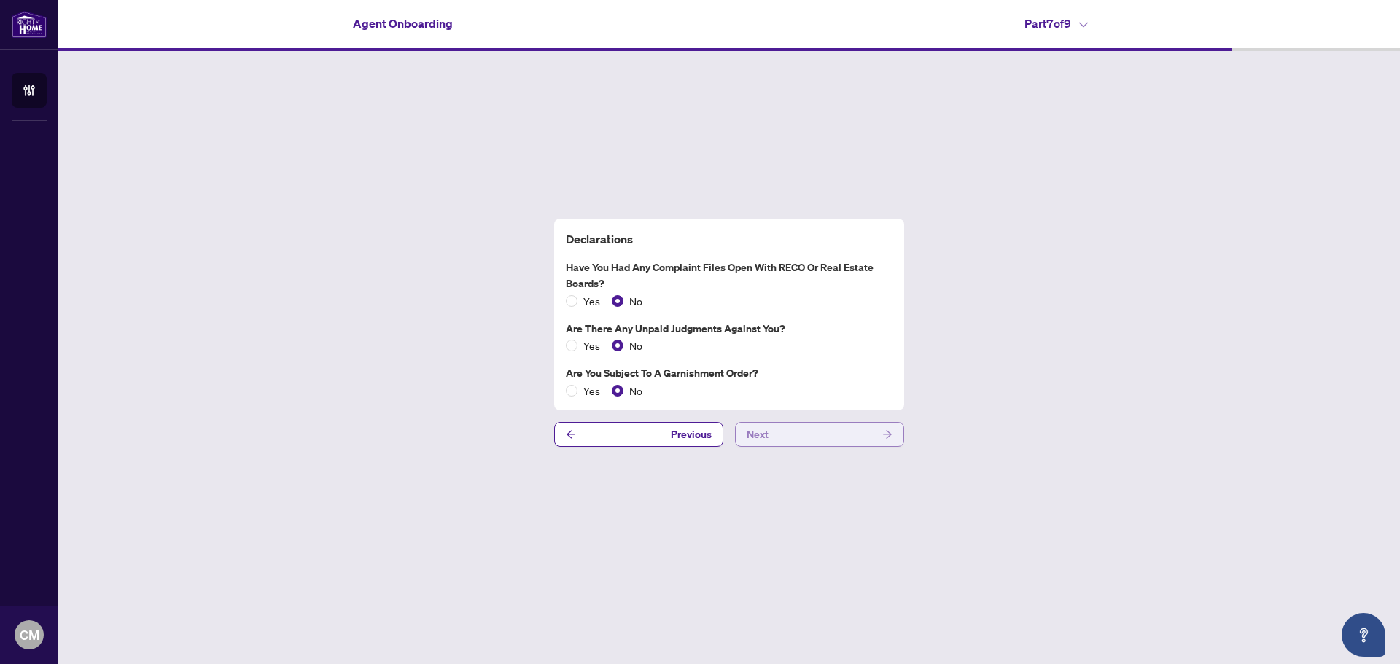
click at [833, 436] on button "Next" at bounding box center [819, 434] width 169 height 25
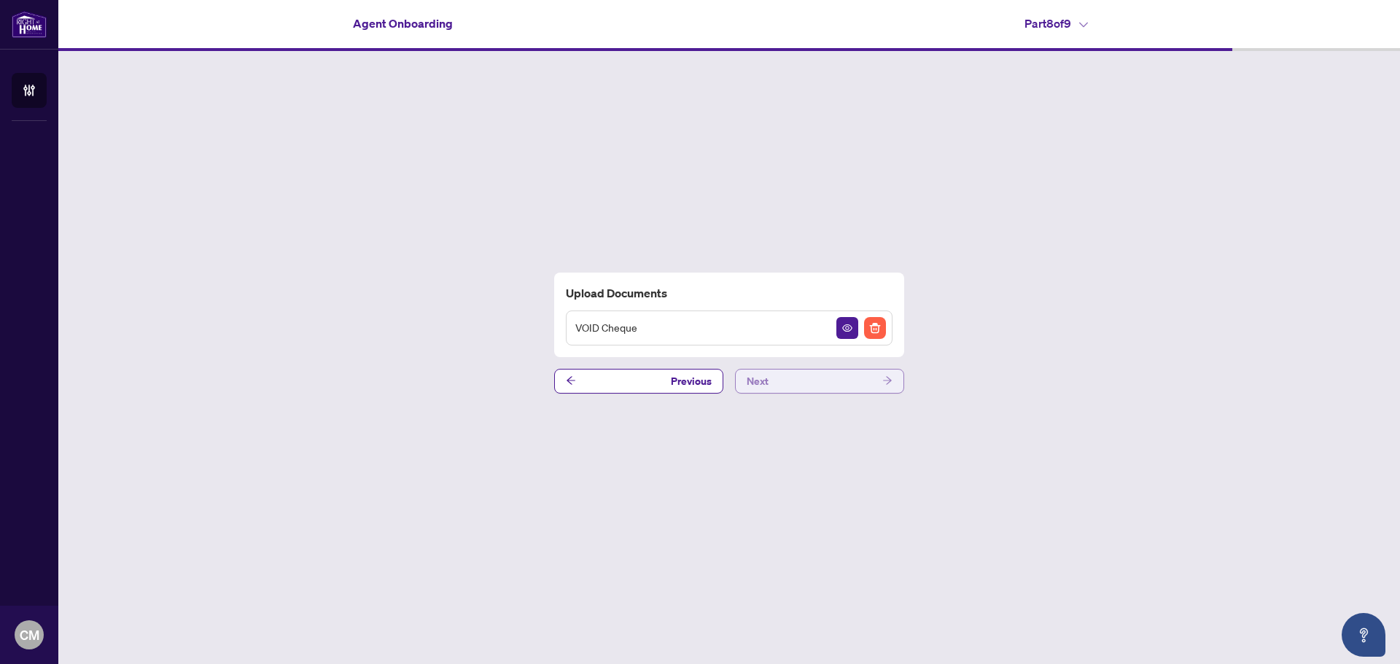
click at [819, 378] on button "Next" at bounding box center [819, 381] width 169 height 25
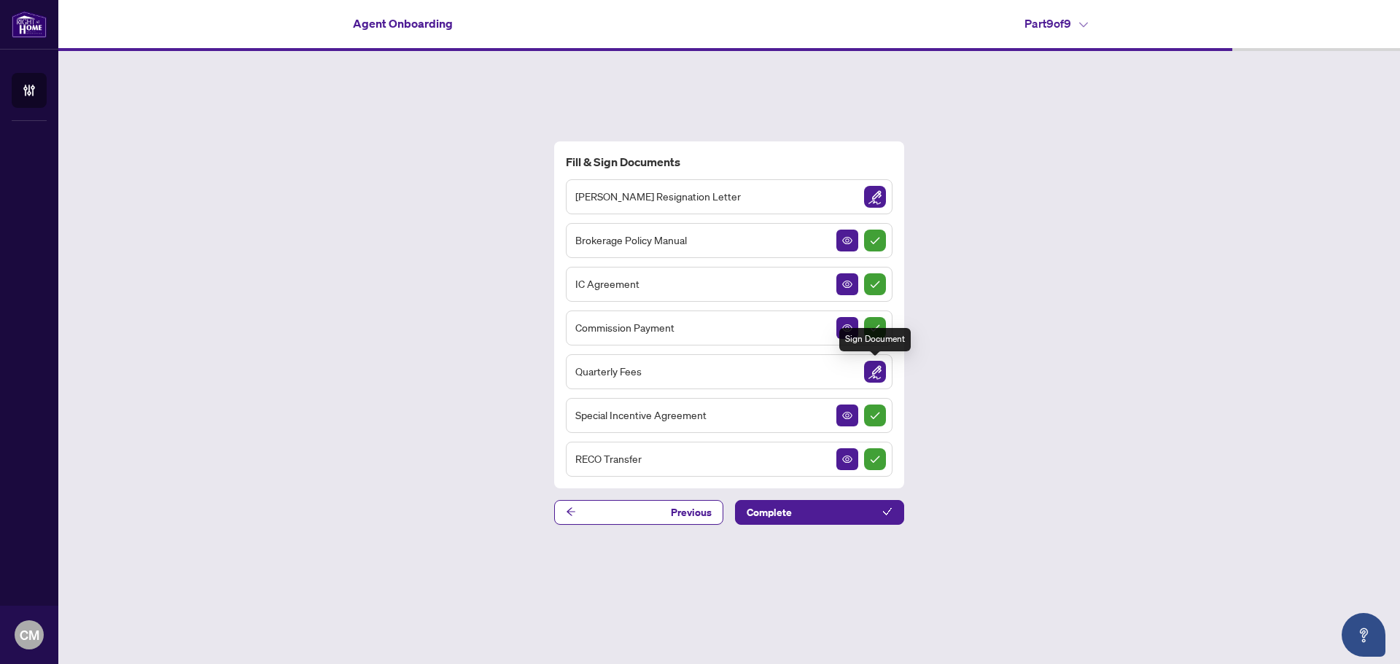
click at [878, 367] on img "Sign Document" at bounding box center [875, 372] width 22 height 22
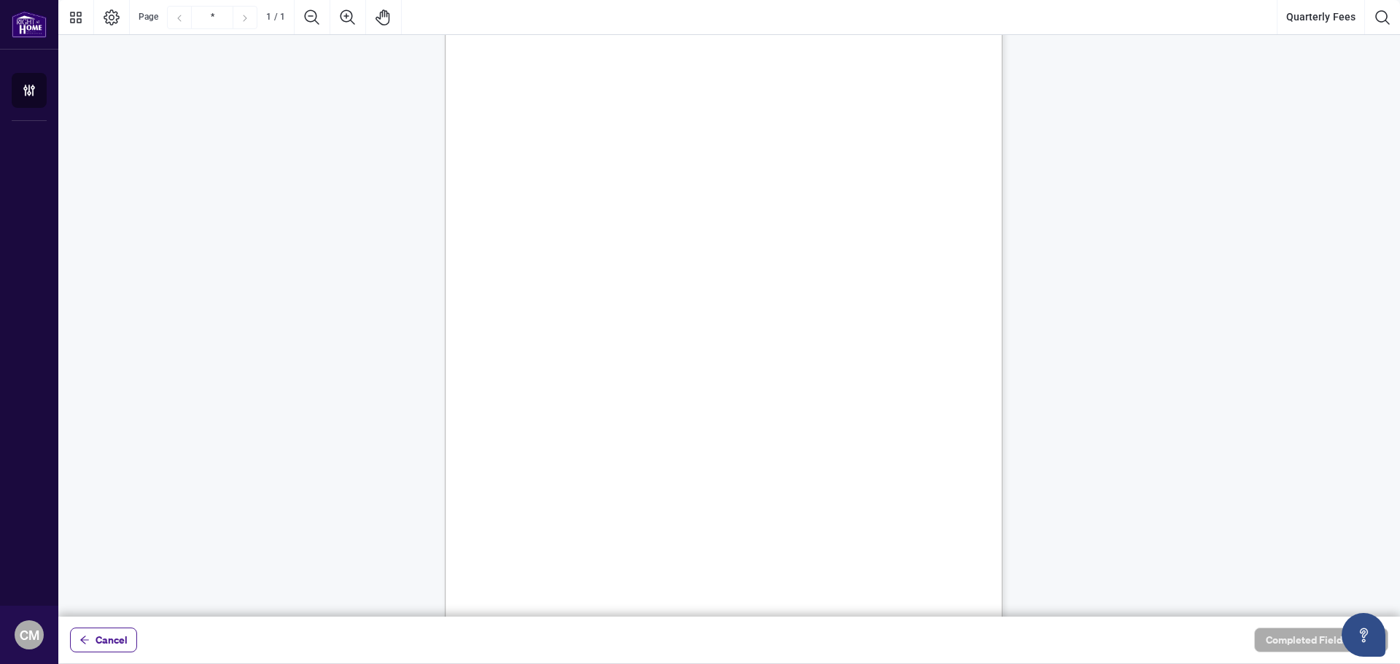
scroll to position [169, 0]
click at [562, 503] on div "Right at Home Realty, Brokerage Quarterly Fees Billing Authorization Quarterly …" at bounding box center [793, 331] width 697 height 903
drag, startPoint x: 568, startPoint y: 509, endPoint x: 572, endPoint y: 515, distance: 7.9
click at [569, 511] on div "Right at Home Realty, Brokerage Quarterly Fees Billing Authorization Quarterly …" at bounding box center [793, 331] width 697 height 903
click at [548, 516] on span "Signature:" at bounding box center [528, 515] width 37 height 11
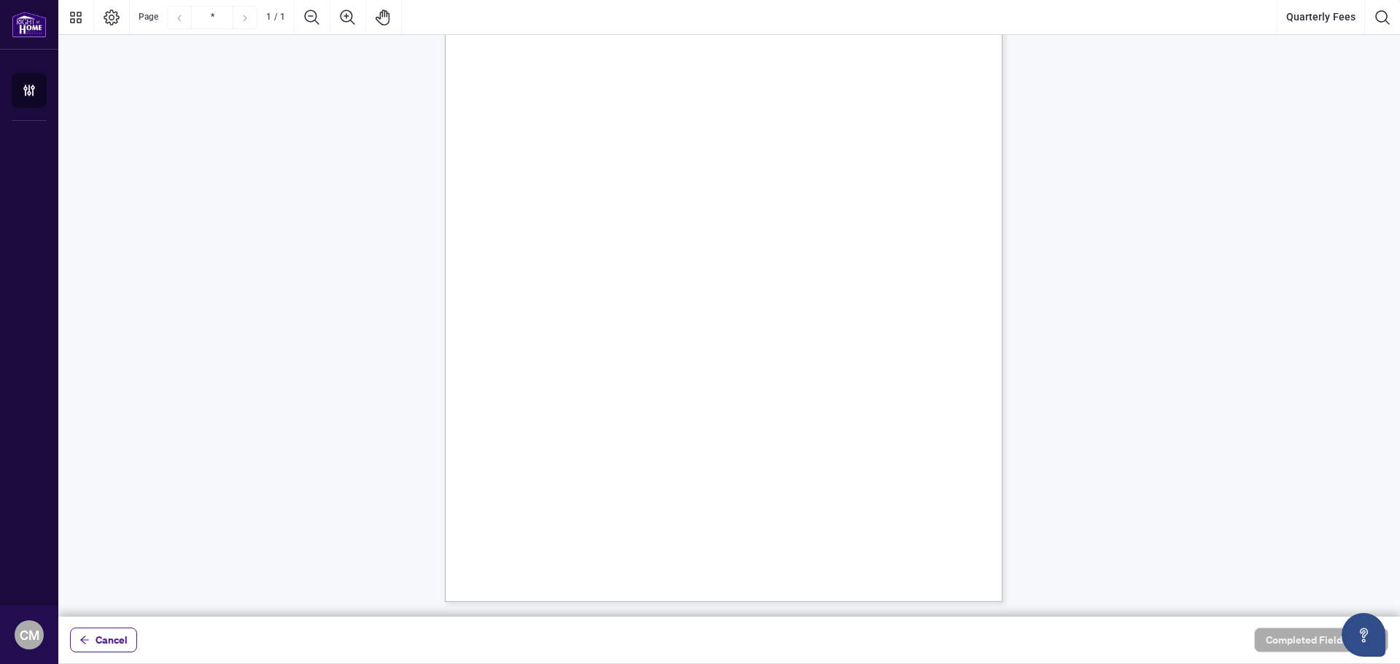
click at [548, 516] on span "Signature:" at bounding box center [528, 515] width 37 height 11
click at [1386, 16] on icon "Search Document" at bounding box center [1382, 17] width 17 height 17
click at [1385, 23] on icon "Search Document" at bounding box center [1382, 17] width 17 height 17
click at [757, 341] on span "CVC Code:" at bounding box center [765, 340] width 42 height 11
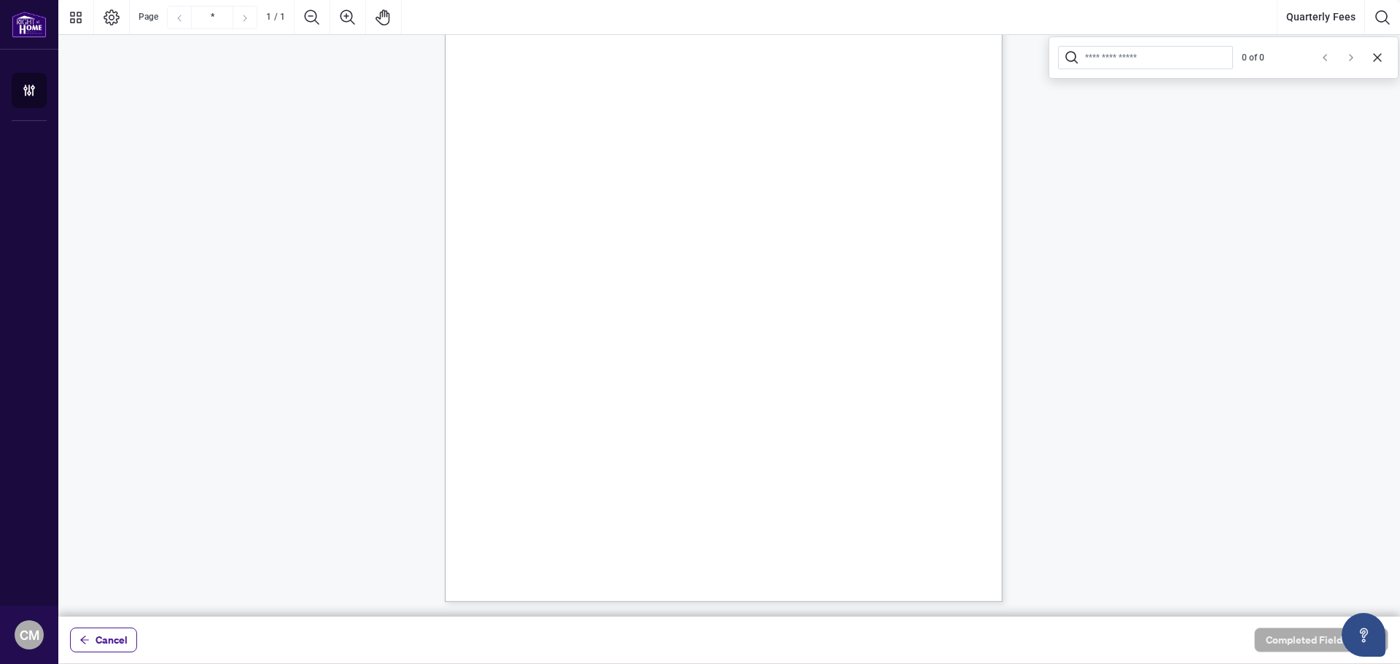
click at [757, 341] on span "CVC Code:" at bounding box center [765, 340] width 42 height 11
click at [1312, 660] on div "Cancel Completed Fields 0 of 0" at bounding box center [728, 640] width 1341 height 47
click at [98, 641] on span "Cancel" at bounding box center [112, 639] width 32 height 23
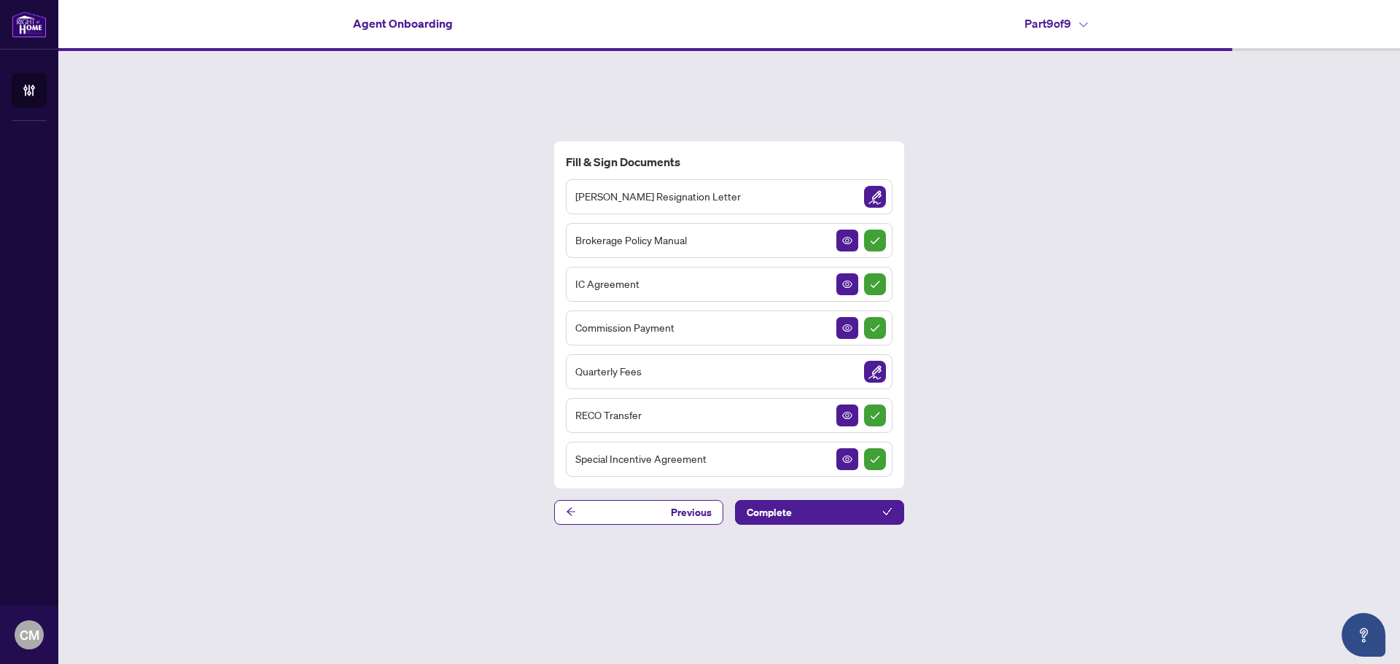
click at [1051, 21] on h4 "Part 9 of 9" at bounding box center [1055, 23] width 63 height 17
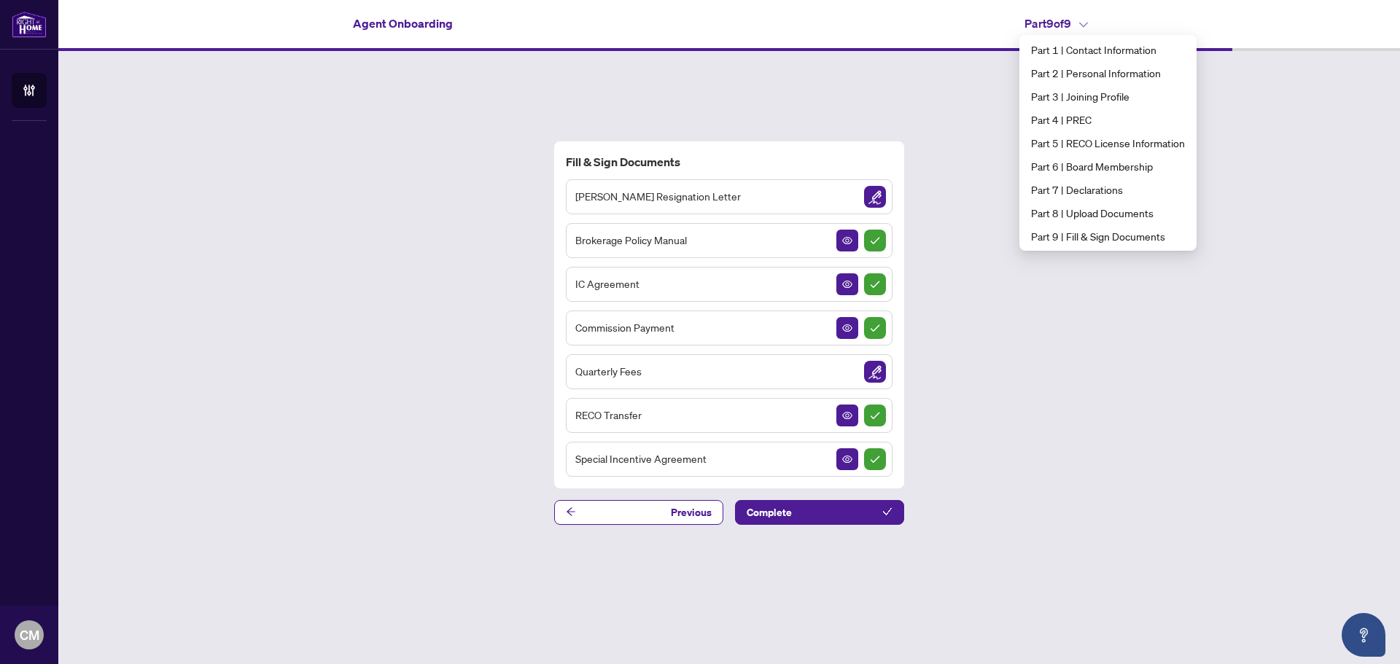
click at [929, 84] on div "Fill & Sign Documents [PERSON_NAME] Resignation Letter Brokerage Policy Manual …" at bounding box center [728, 333] width 1341 height 564
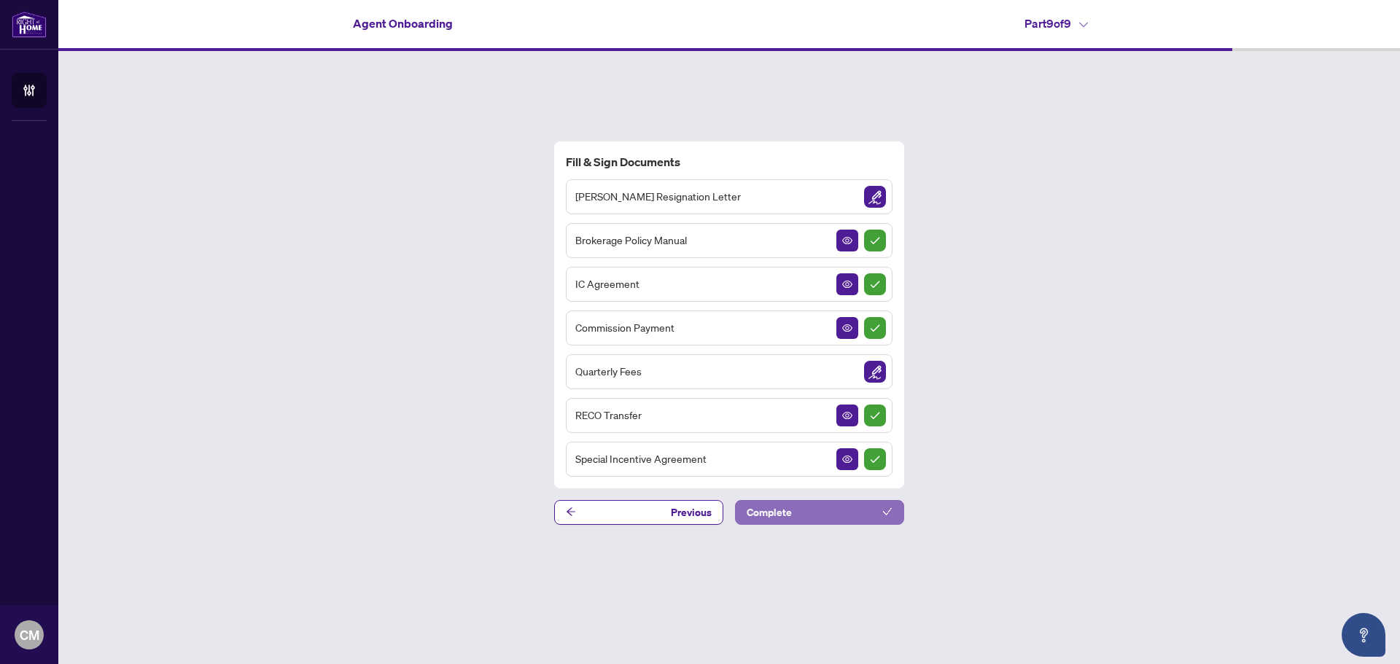
click at [849, 522] on button "Complete" at bounding box center [819, 512] width 169 height 25
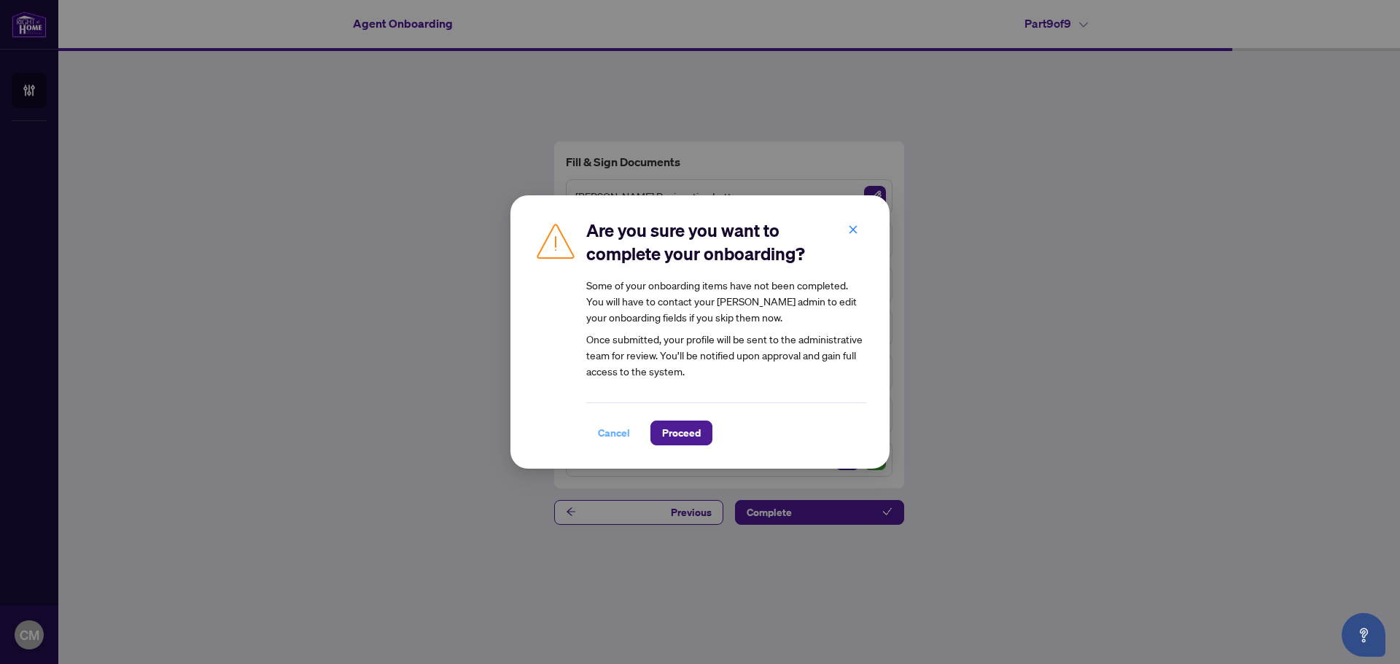
click at [615, 435] on span "Cancel" at bounding box center [614, 432] width 32 height 23
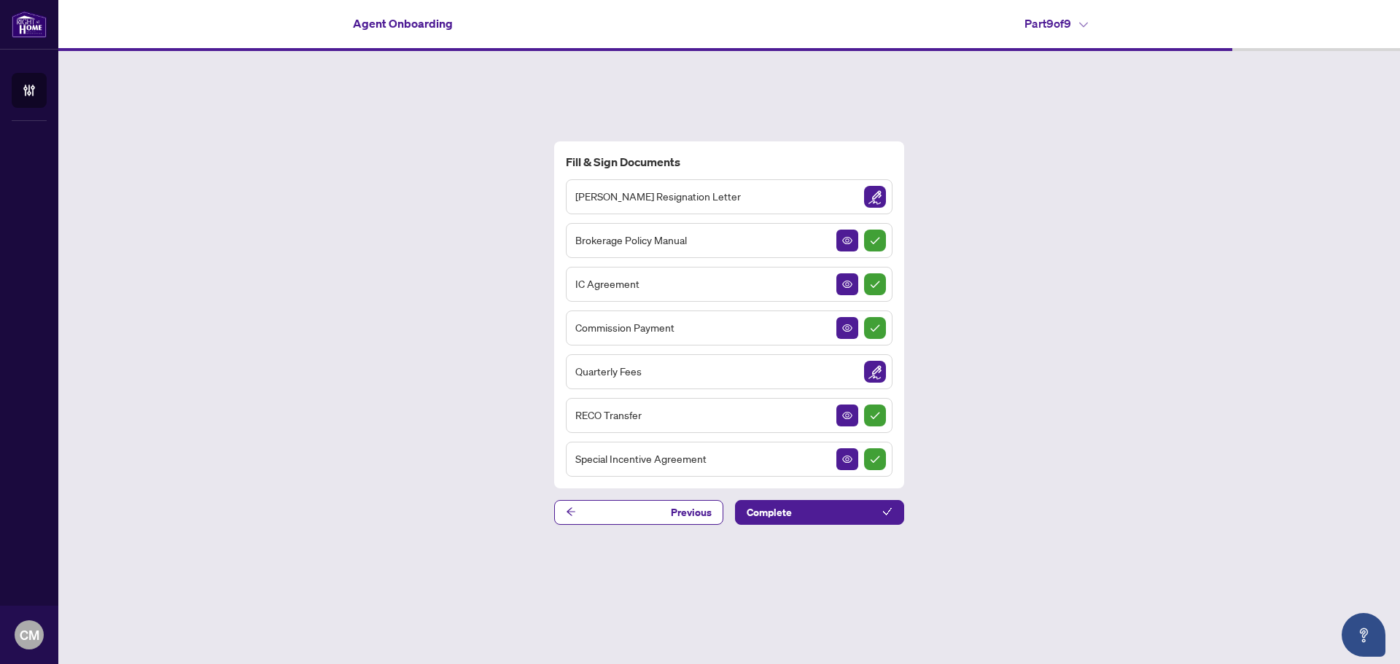
click at [820, 526] on div "Fill & Sign Documents [PERSON_NAME] Resignation Letter Brokerage Policy Manual …" at bounding box center [728, 333] width 1341 height 564
click at [814, 519] on button "Complete" at bounding box center [819, 512] width 169 height 25
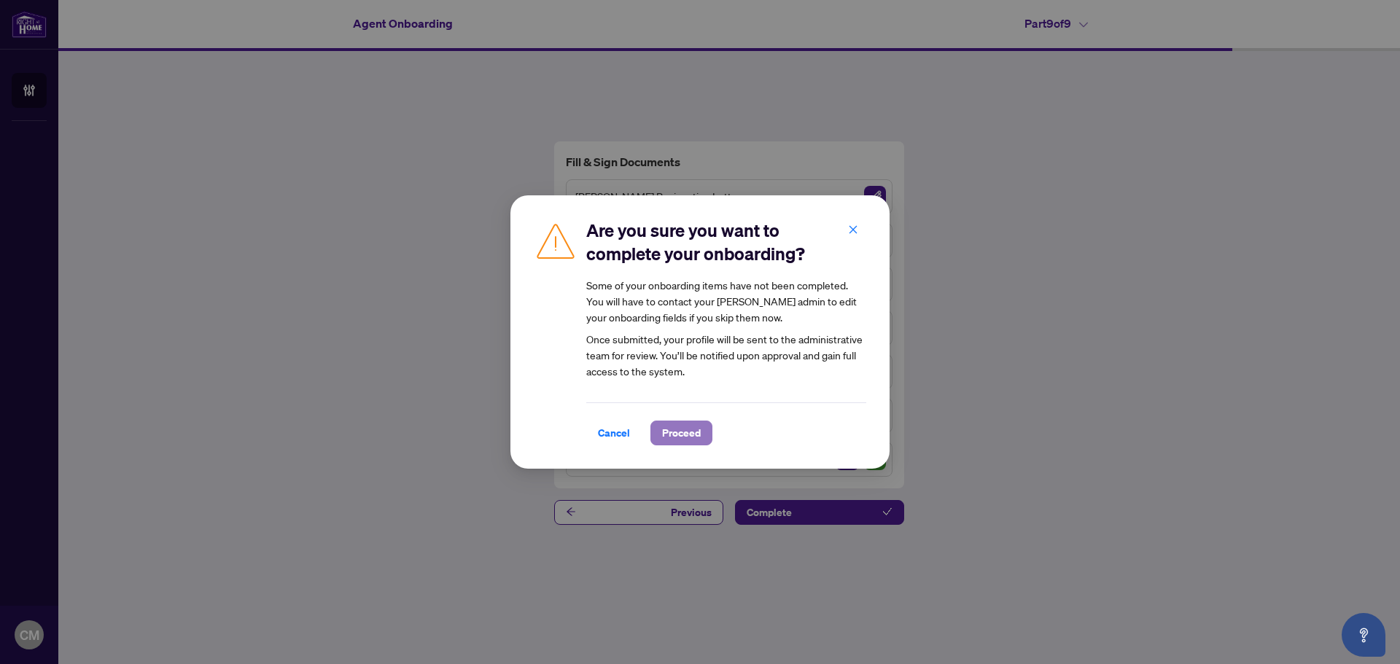
click at [689, 436] on span "Proceed" at bounding box center [681, 432] width 39 height 23
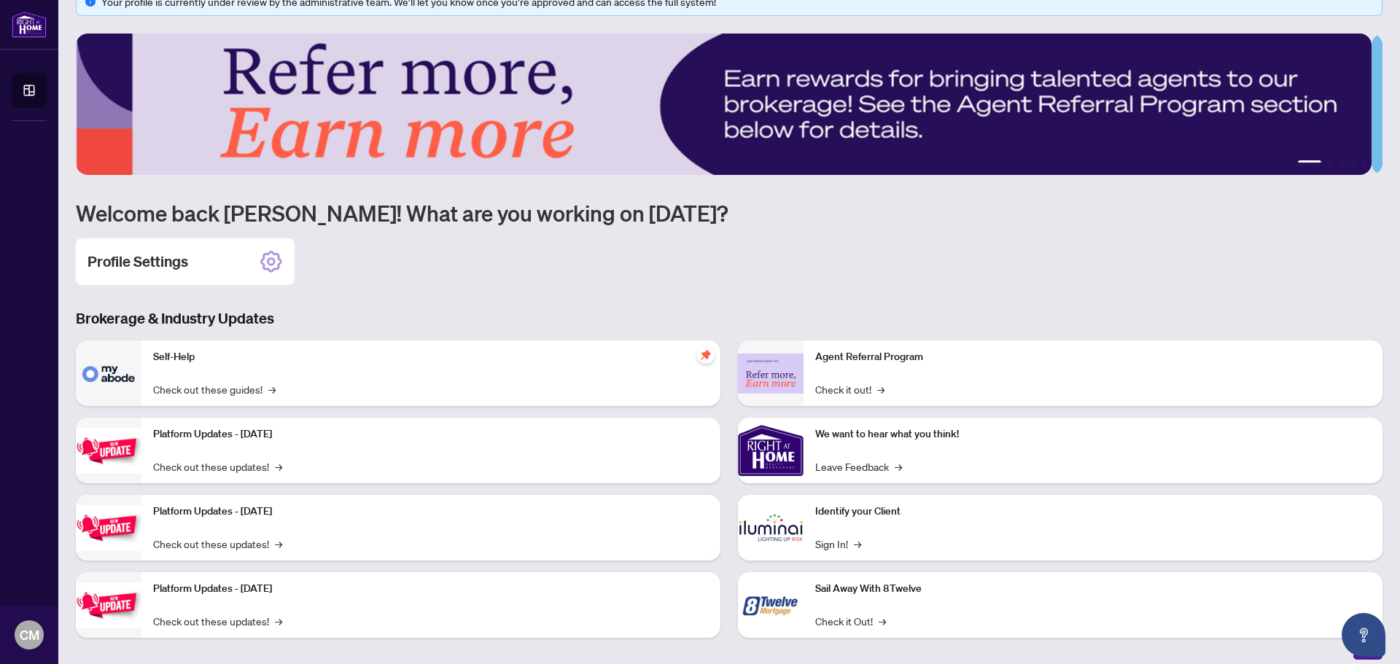
scroll to position [43, 0]
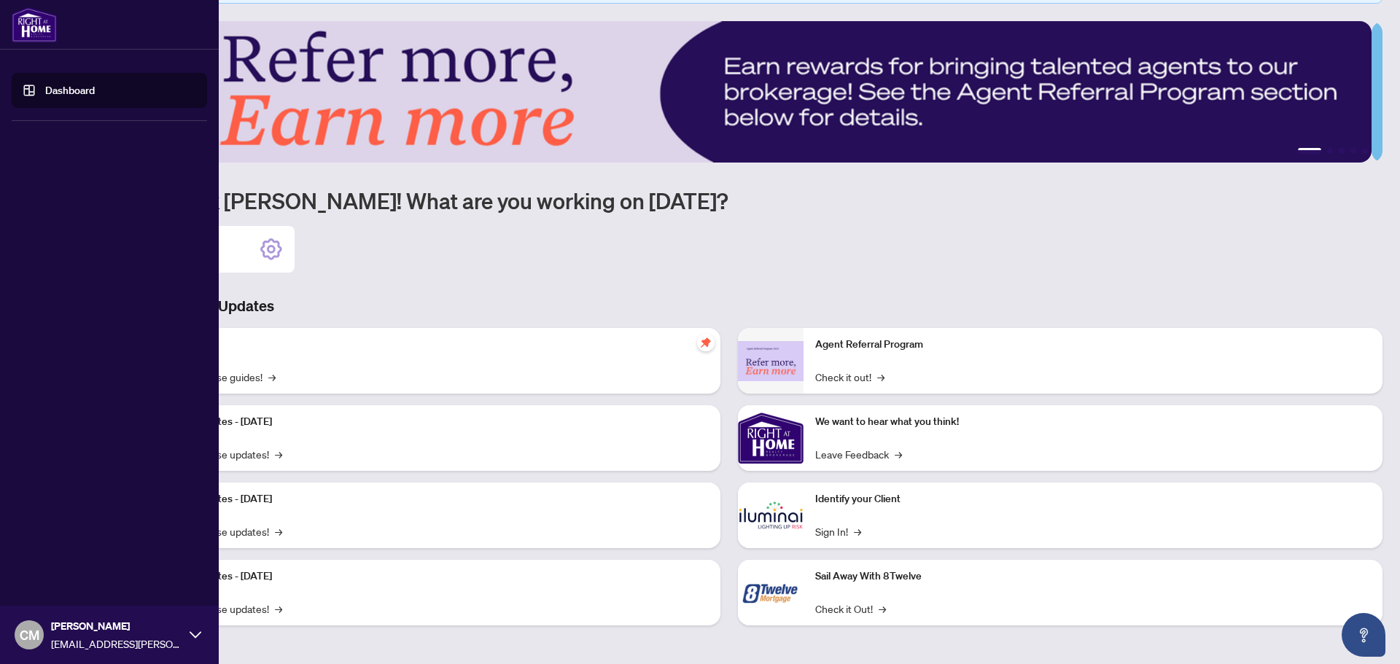
click at [66, 93] on link "Dashboard" at bounding box center [70, 90] width 50 height 13
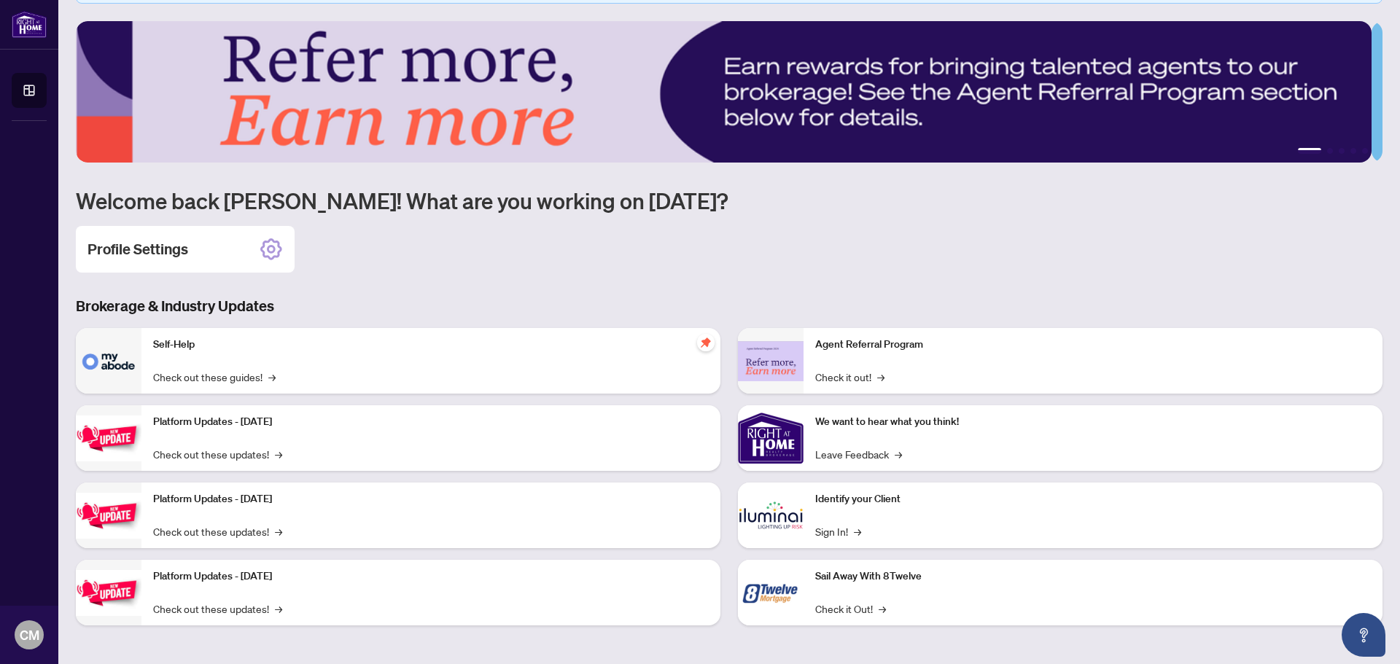
click at [542, 263] on div "Profile Settings" at bounding box center [729, 249] width 1306 height 47
click at [275, 254] on icon at bounding box center [271, 249] width 23 height 23
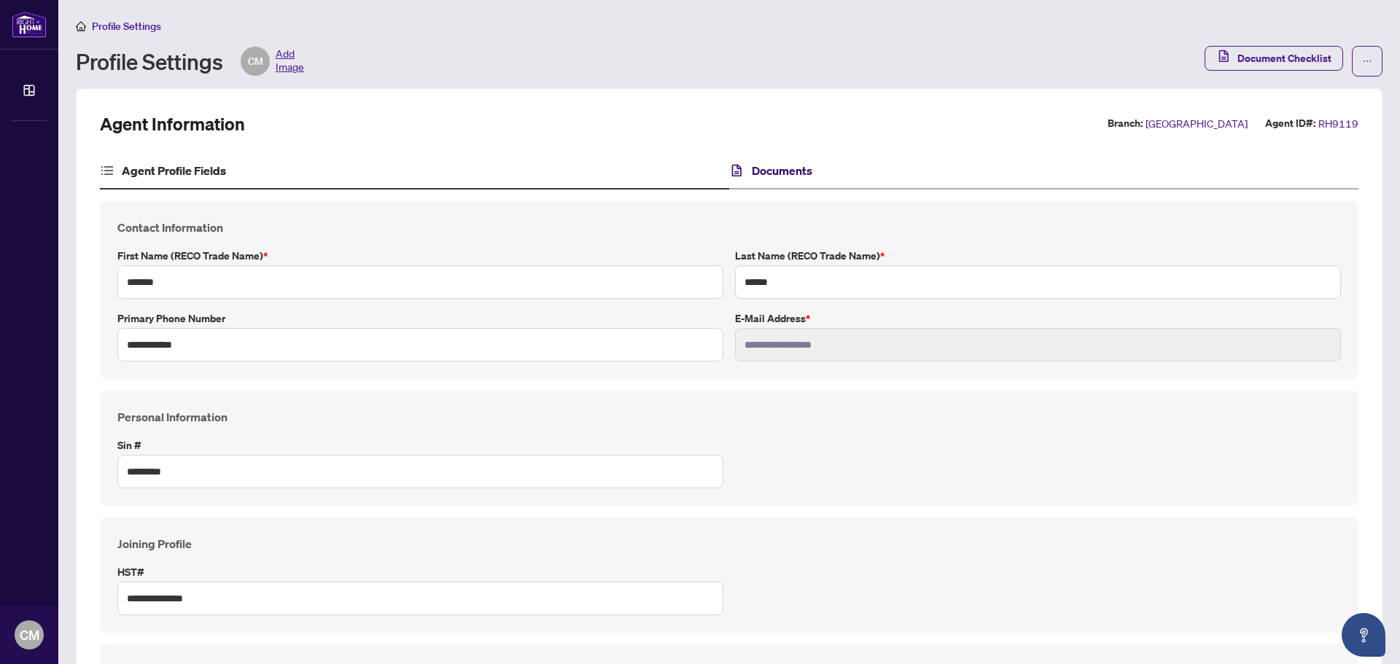
click at [774, 163] on h4 "Documents" at bounding box center [782, 170] width 61 height 17
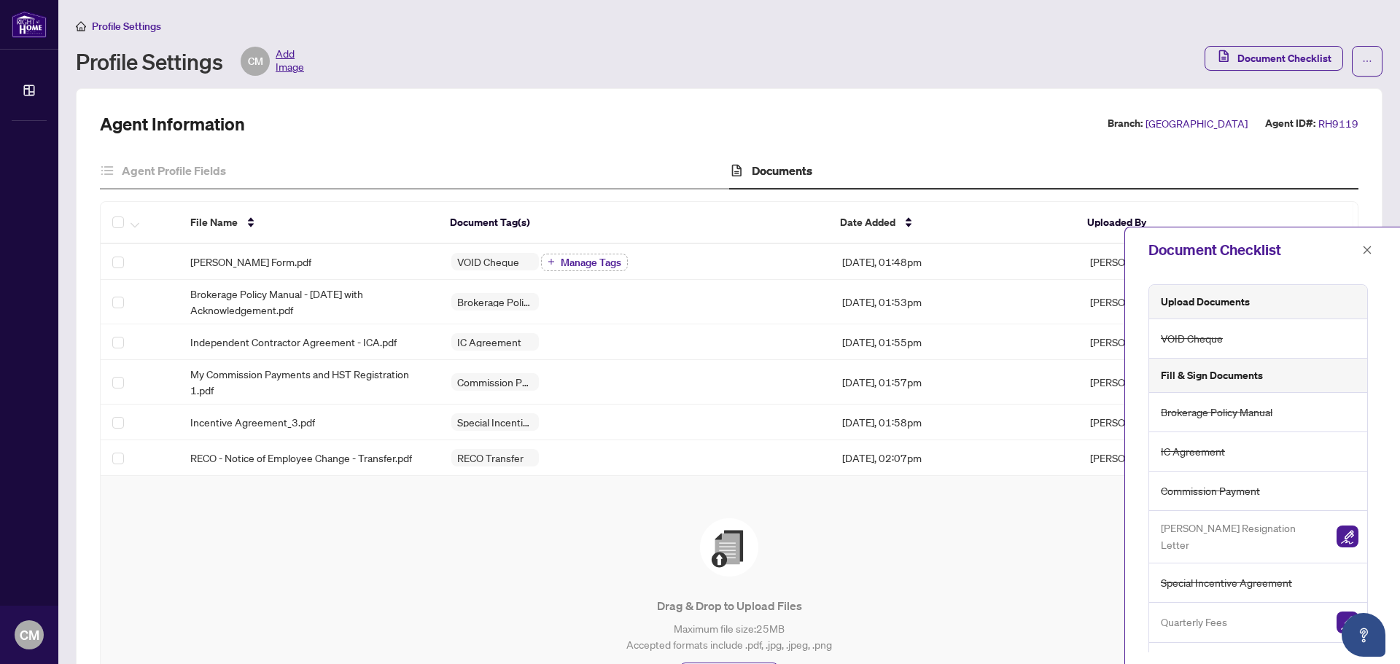
click at [841, 545] on div "Drag & Drop to Upload Files Maximum file size: 25 MB Accepted formats include .…" at bounding box center [729, 602] width 1199 height 169
click at [1356, 249] on div "Document Checklist" at bounding box center [1252, 250] width 209 height 22
click at [1373, 262] on div "Document Checklist" at bounding box center [1262, 249] width 275 height 45
click at [1373, 249] on button "button" at bounding box center [1367, 249] width 19 height 17
